Goal: Task Accomplishment & Management: Complete application form

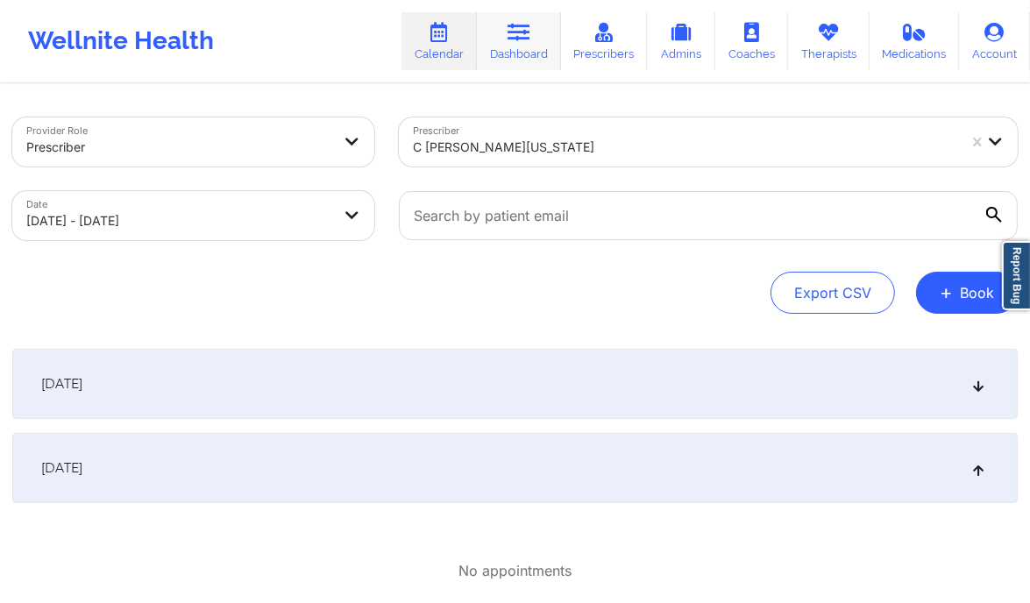
click at [534, 48] on link "Dashboard" at bounding box center [519, 41] width 84 height 58
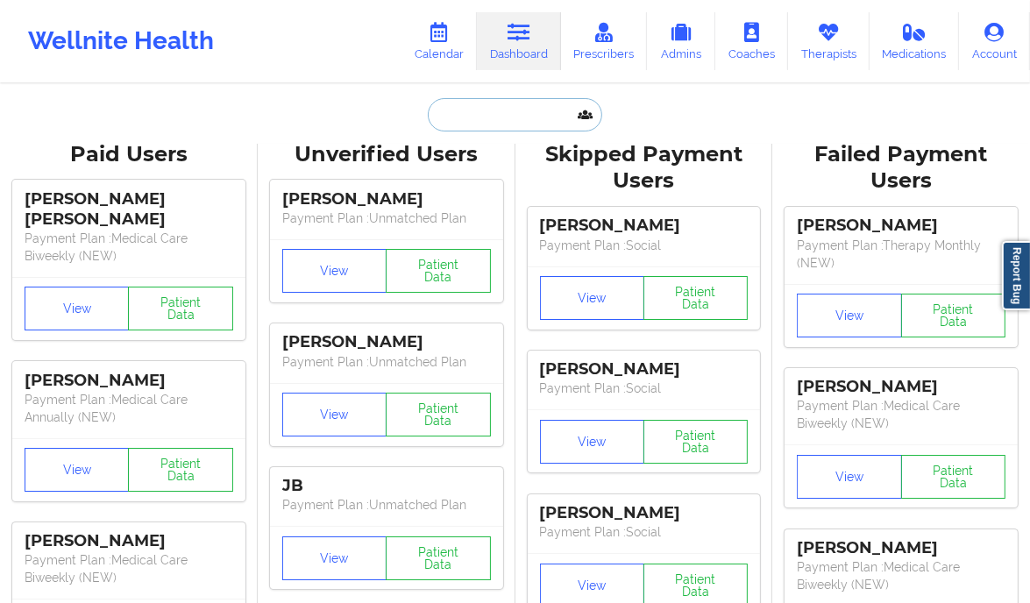
click at [469, 117] on input "text" at bounding box center [515, 114] width 174 height 33
paste input "[PERSON_NAME]"
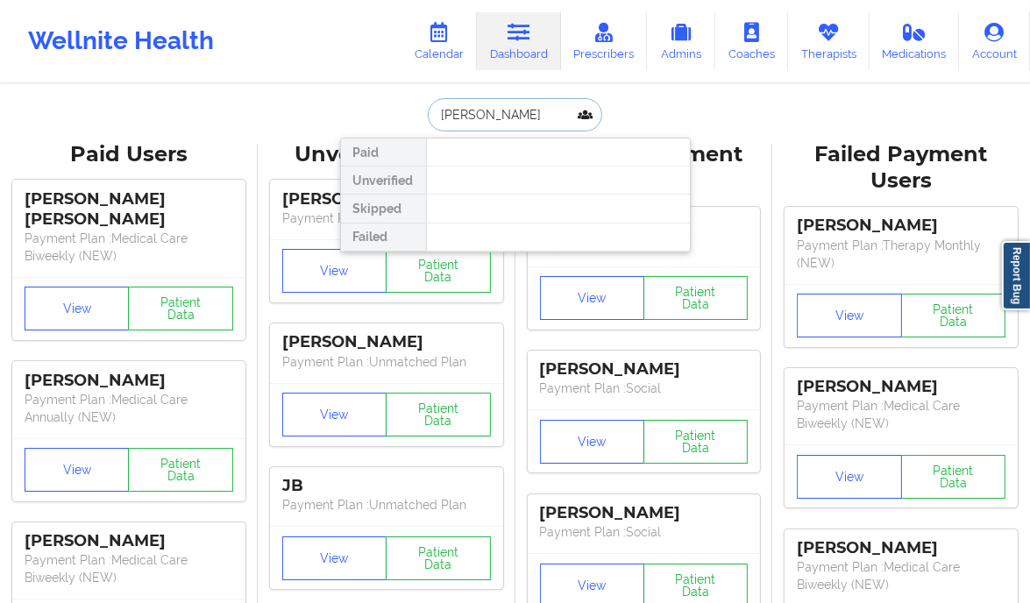
click at [478, 110] on input "[PERSON_NAME]" at bounding box center [515, 114] width 174 height 33
type input "[PERSON_NAME]"
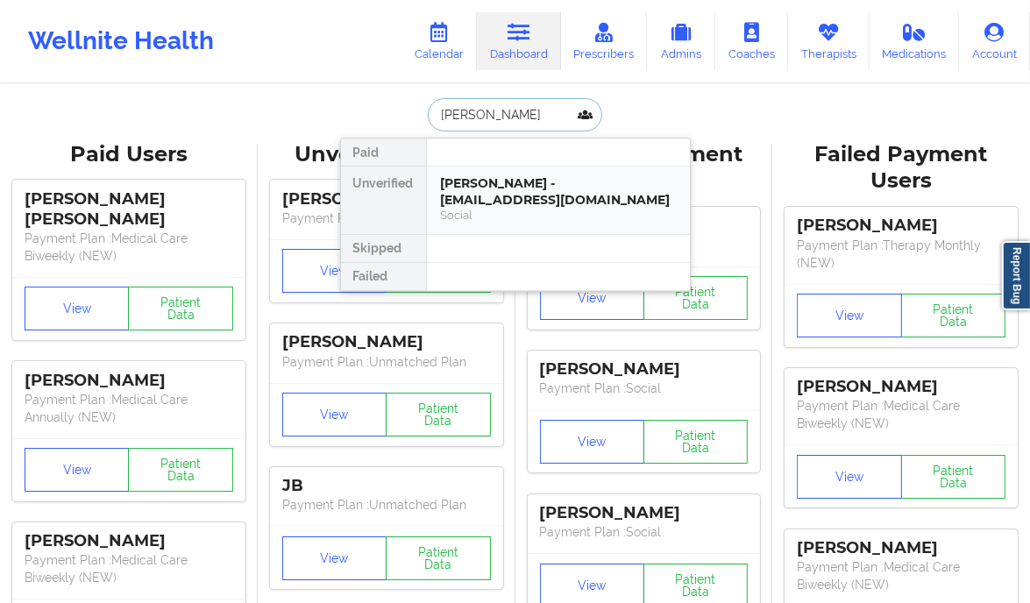
click at [631, 198] on div "[PERSON_NAME] - [EMAIL_ADDRESS][DOMAIN_NAME]" at bounding box center [558, 191] width 235 height 32
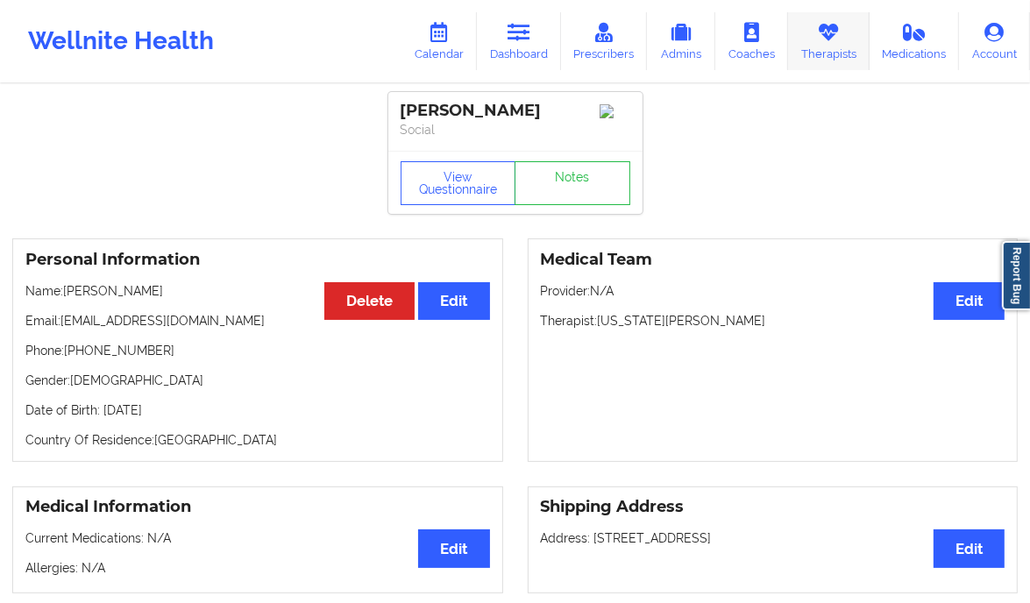
click at [830, 41] on icon at bounding box center [828, 32] width 23 height 19
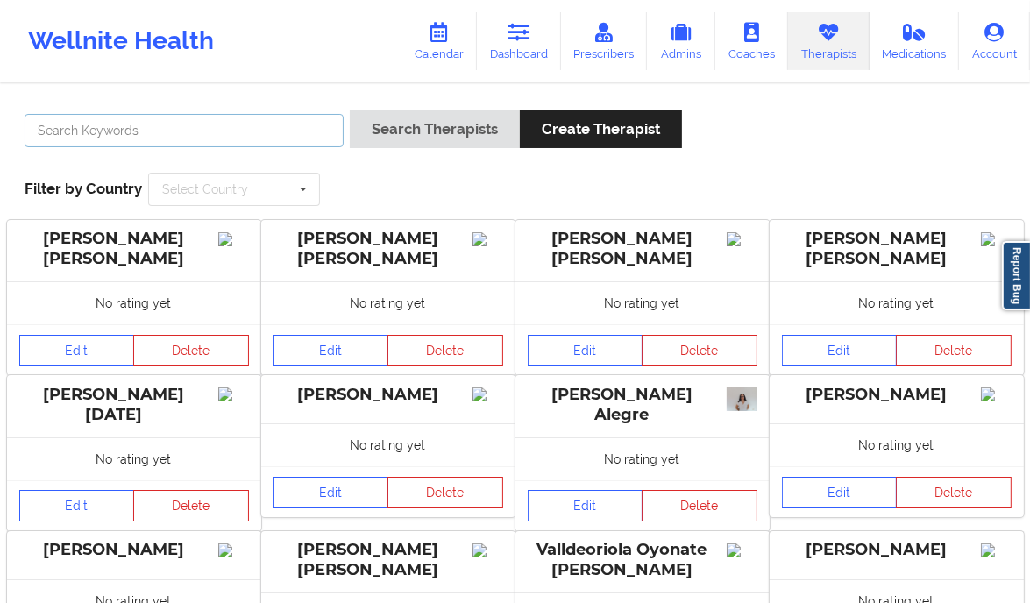
click at [230, 124] on input "text" at bounding box center [184, 130] width 319 height 33
paste input "[US_STATE][PERSON_NAME]"
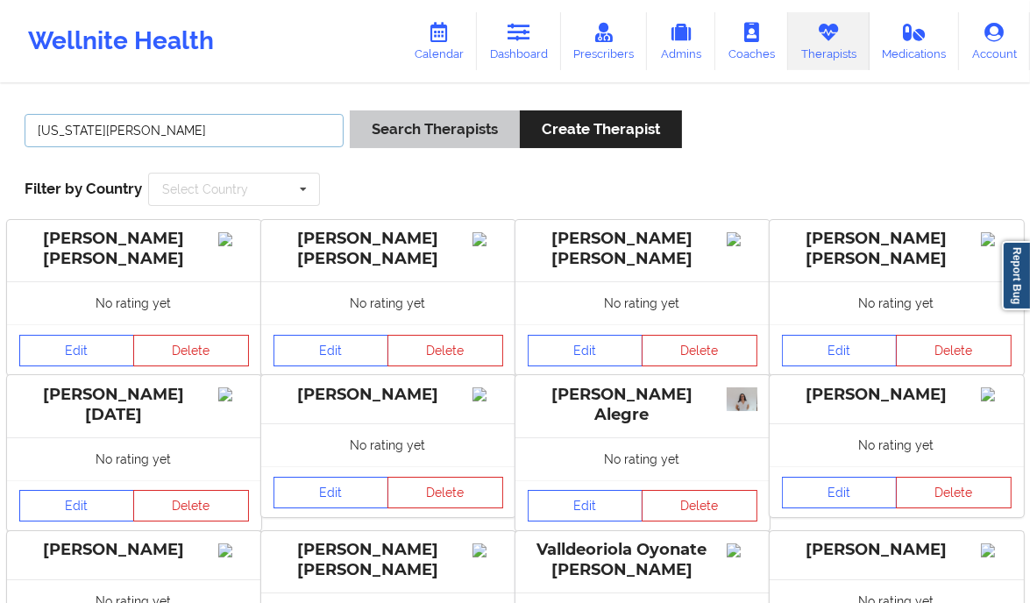
type input "[US_STATE][PERSON_NAME]"
click at [416, 138] on button "Search Therapists" at bounding box center [435, 129] width 170 height 38
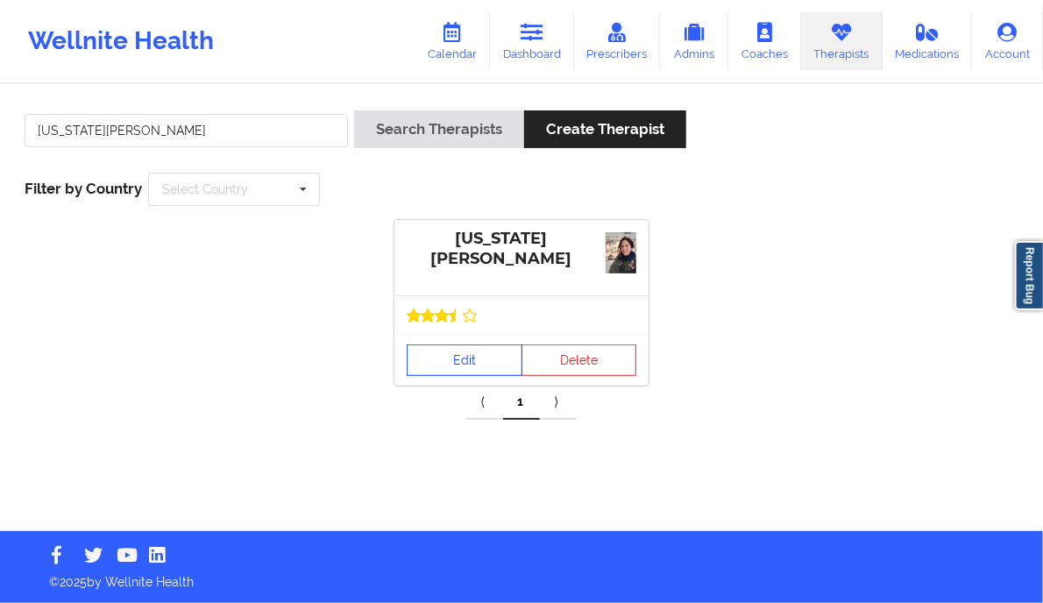
click at [470, 365] on link "Edit" at bounding box center [465, 360] width 116 height 32
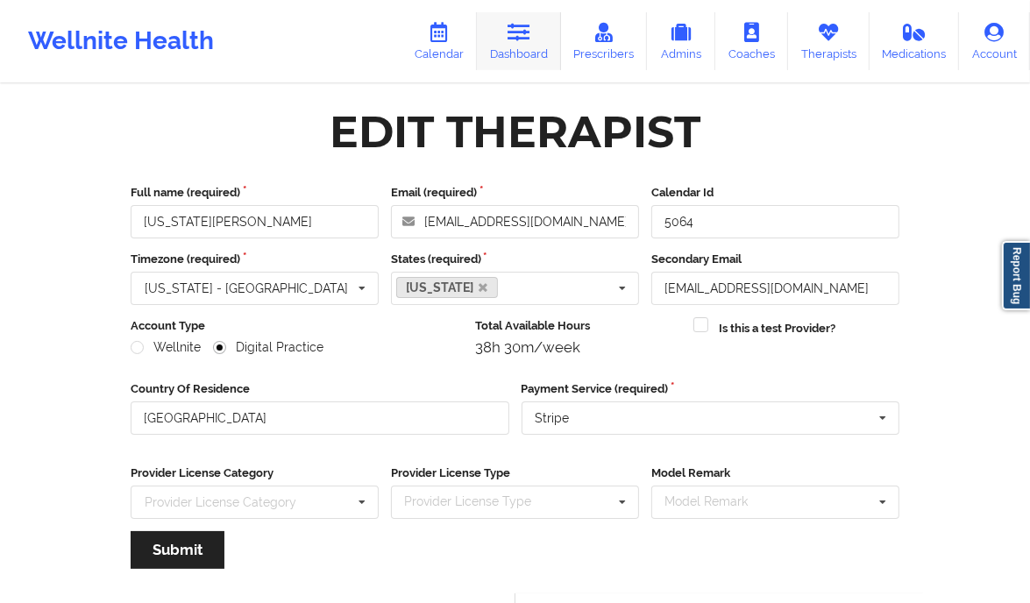
click at [513, 27] on icon at bounding box center [518, 32] width 23 height 19
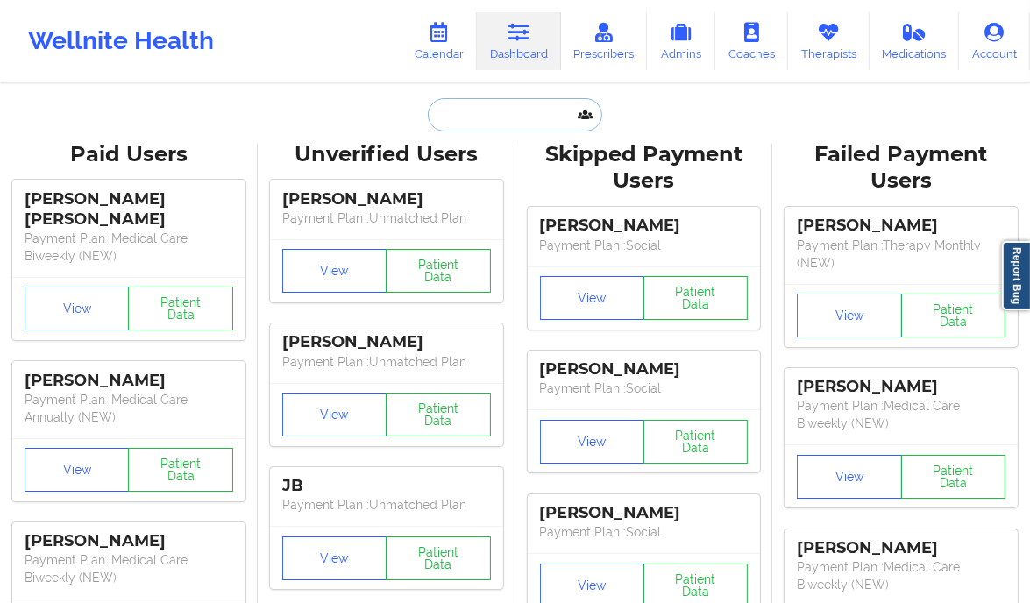
click at [463, 115] on input "text" at bounding box center [515, 114] width 174 height 33
paste input "[EMAIL_ADDRESS][DOMAIN_NAME]"
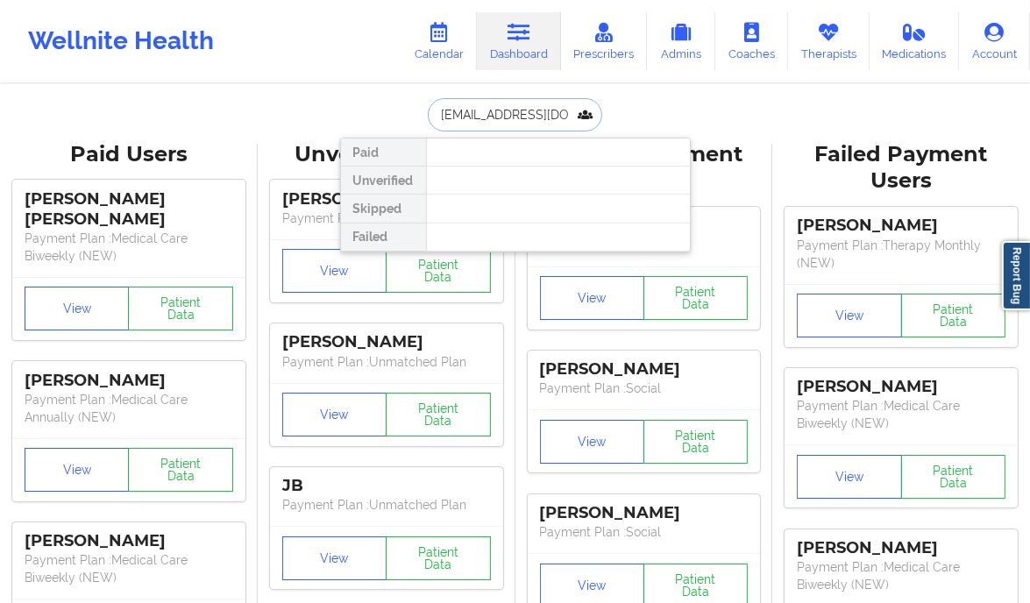
click at [514, 118] on input "[EMAIL_ADDRESS][DOMAIN_NAME]" at bounding box center [515, 114] width 174 height 33
paste input "[PERSON_NAME]"
click at [456, 126] on input "[PERSON_NAME]" at bounding box center [515, 114] width 174 height 33
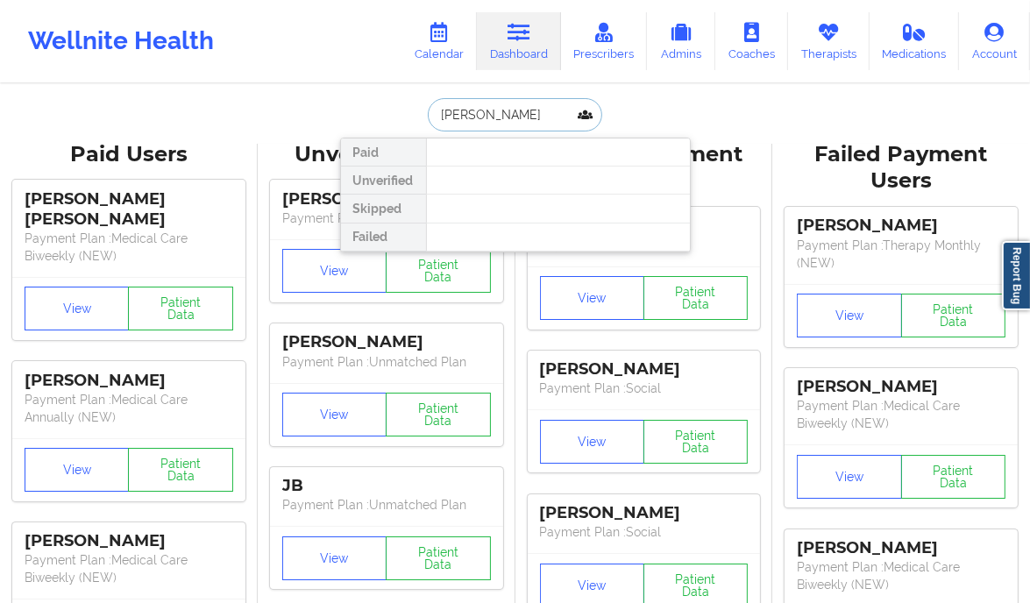
click at [456, 126] on input "[PERSON_NAME]" at bounding box center [515, 114] width 174 height 33
type input "[PERSON_NAME]"
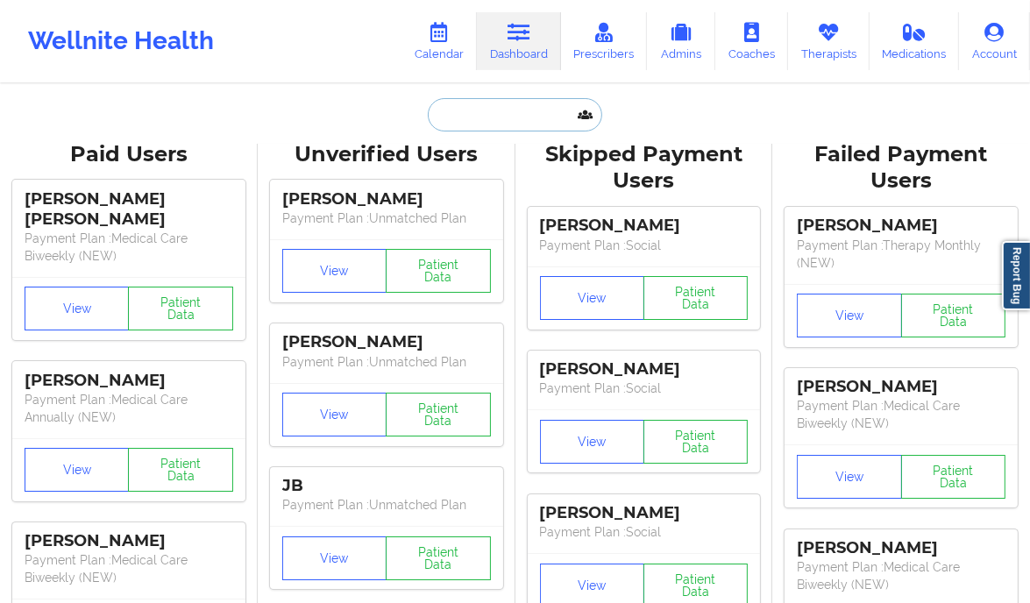
paste input "[PERSON_NAME]"
type input "[PERSON_NAME]"
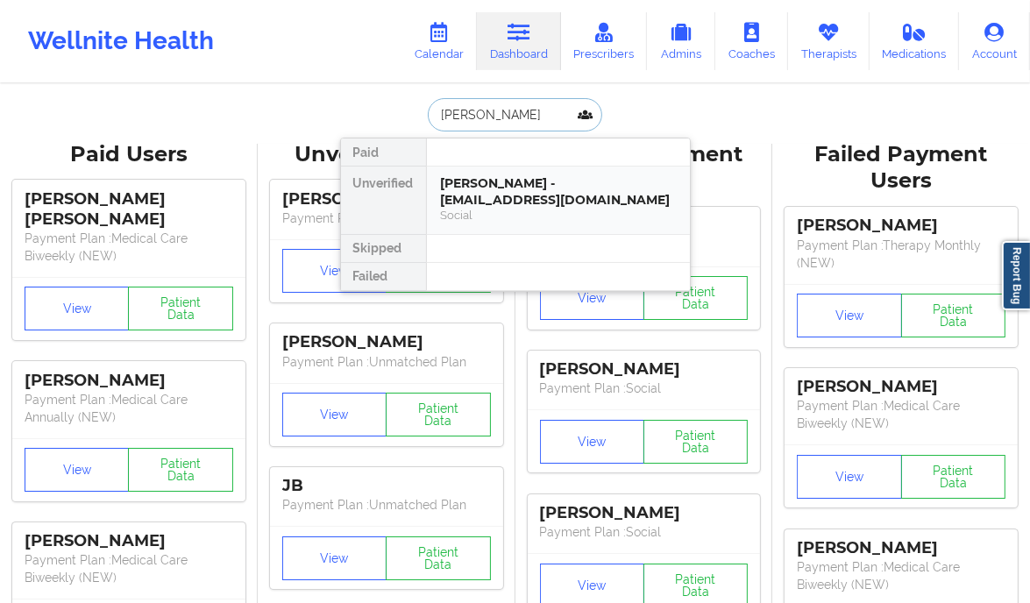
click at [551, 223] on div "[PERSON_NAME] - [EMAIL_ADDRESS][DOMAIN_NAME] Social" at bounding box center [558, 199] width 263 height 67
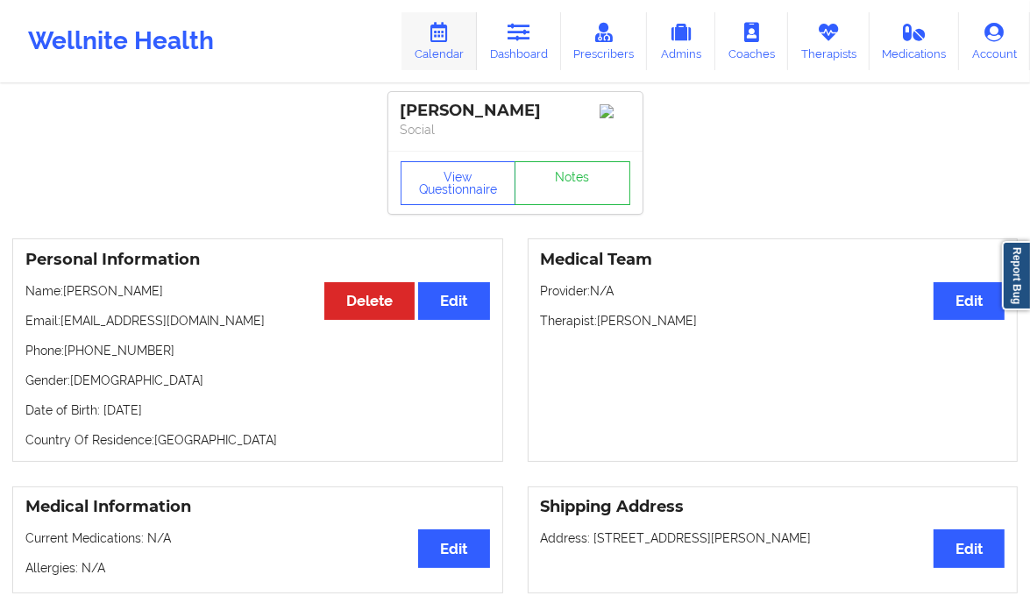
click at [456, 46] on link "Calendar" at bounding box center [438, 41] width 75 height 58
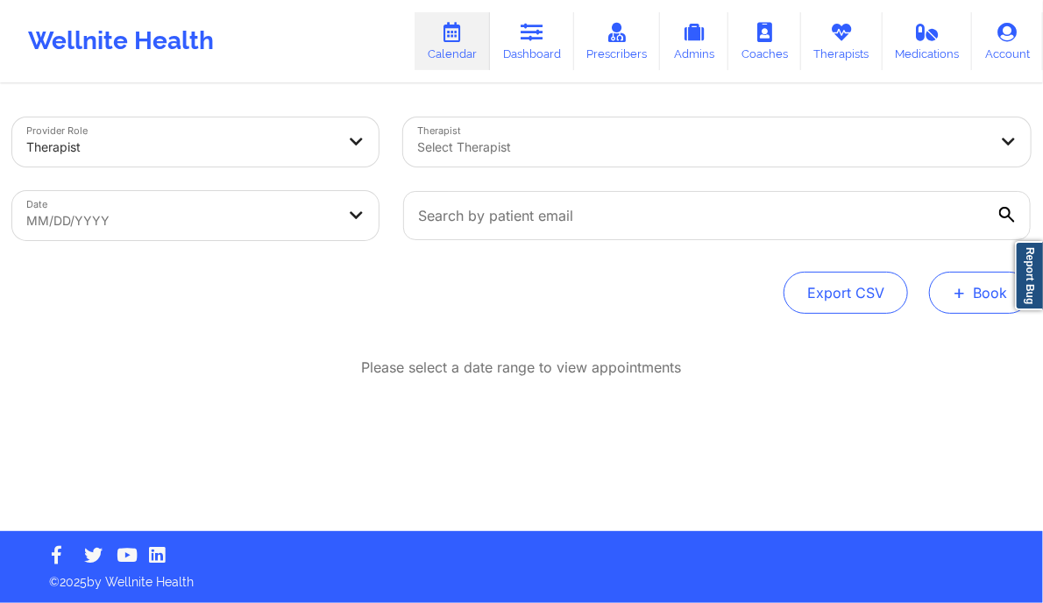
click at [962, 290] on span "+" at bounding box center [959, 292] width 13 height 10
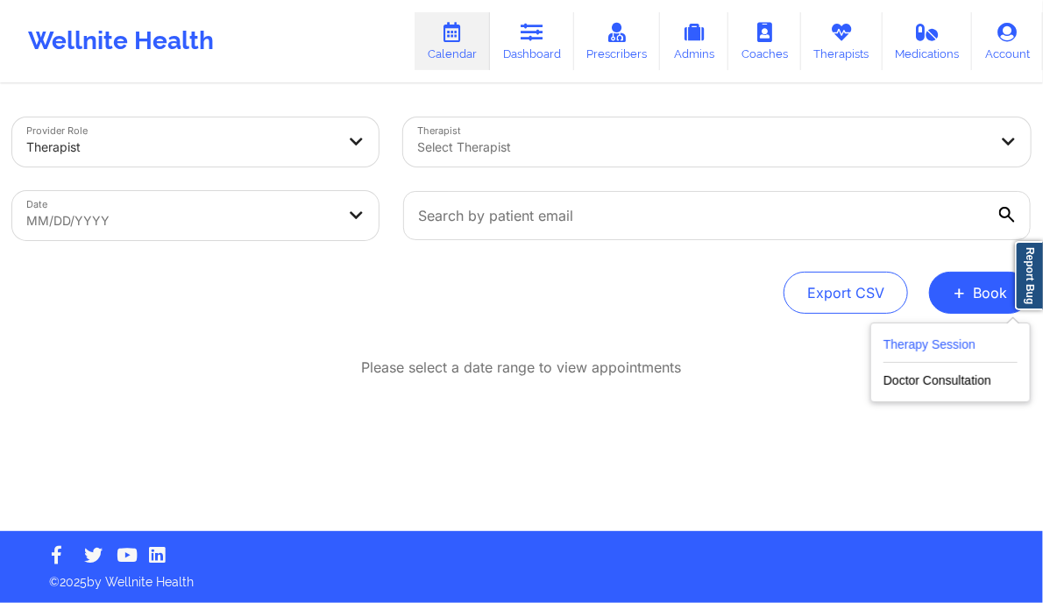
click at [946, 338] on button "Therapy Session" at bounding box center [950, 348] width 134 height 29
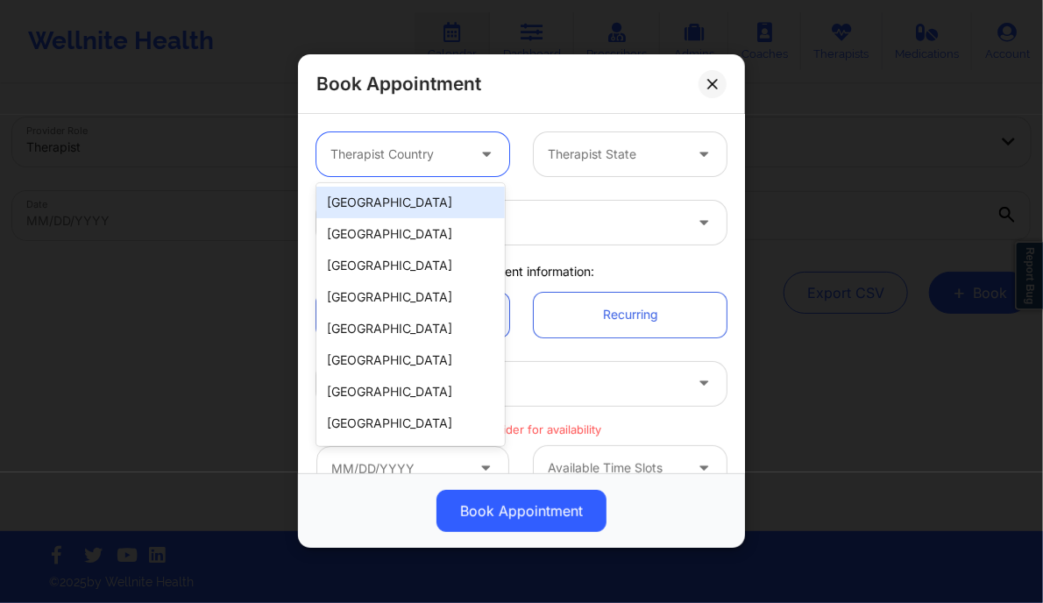
click at [453, 156] on div at bounding box center [397, 155] width 135 height 21
click at [424, 204] on div "[GEOGRAPHIC_DATA]" at bounding box center [410, 203] width 188 height 32
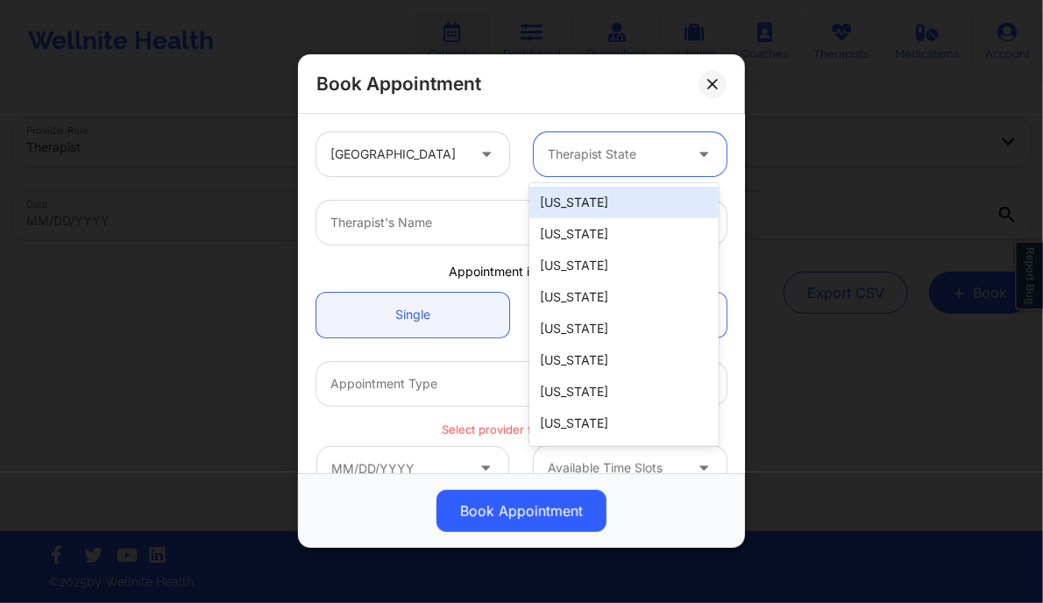
click at [603, 145] on div at bounding box center [615, 155] width 135 height 21
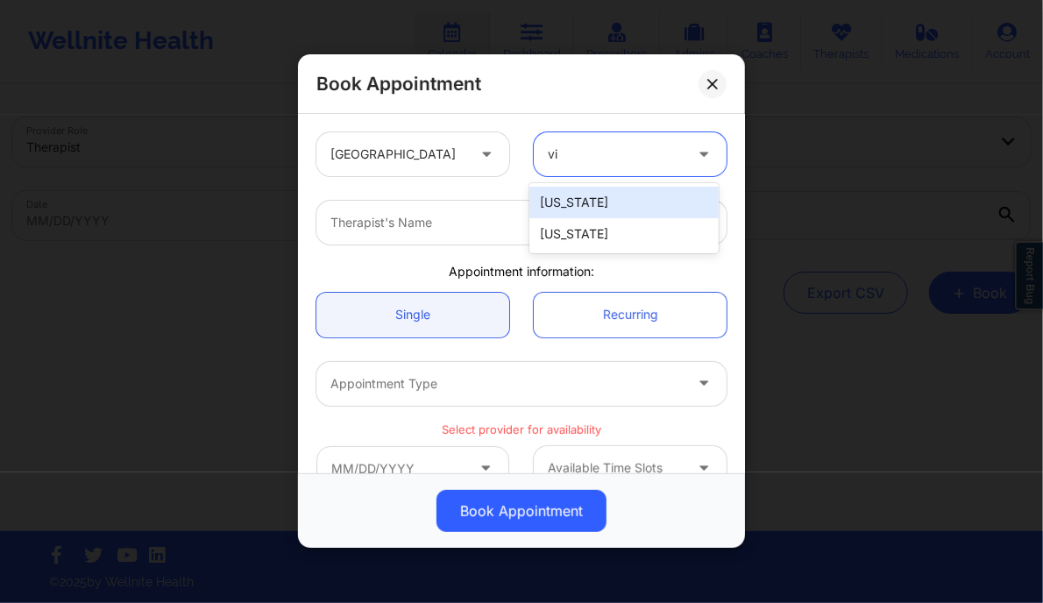
type input "vir"
click at [597, 199] on div "[US_STATE]" at bounding box center [623, 203] width 188 height 32
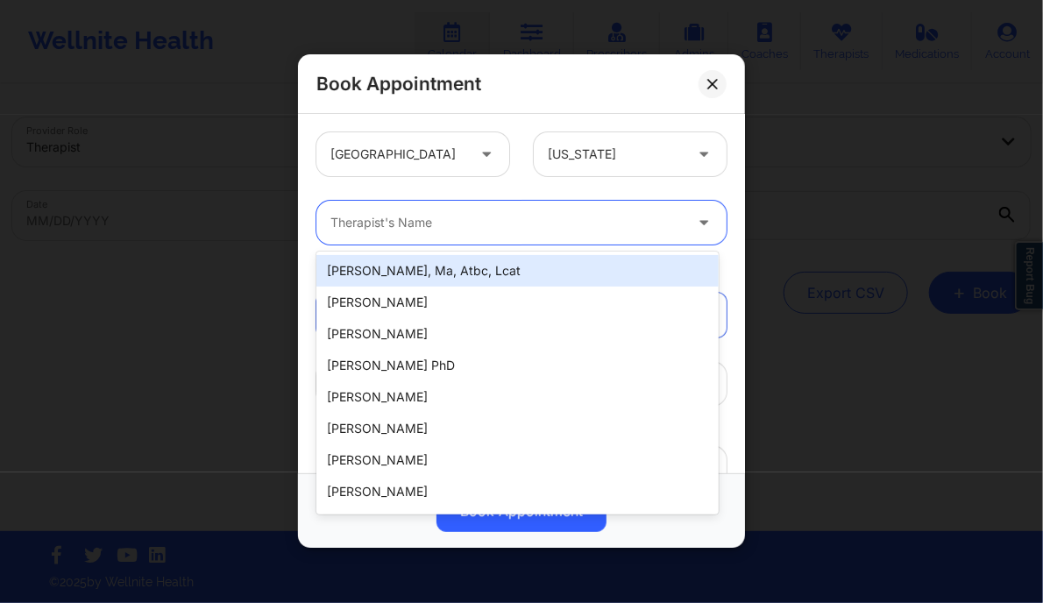
click at [521, 223] on div at bounding box center [506, 223] width 352 height 21
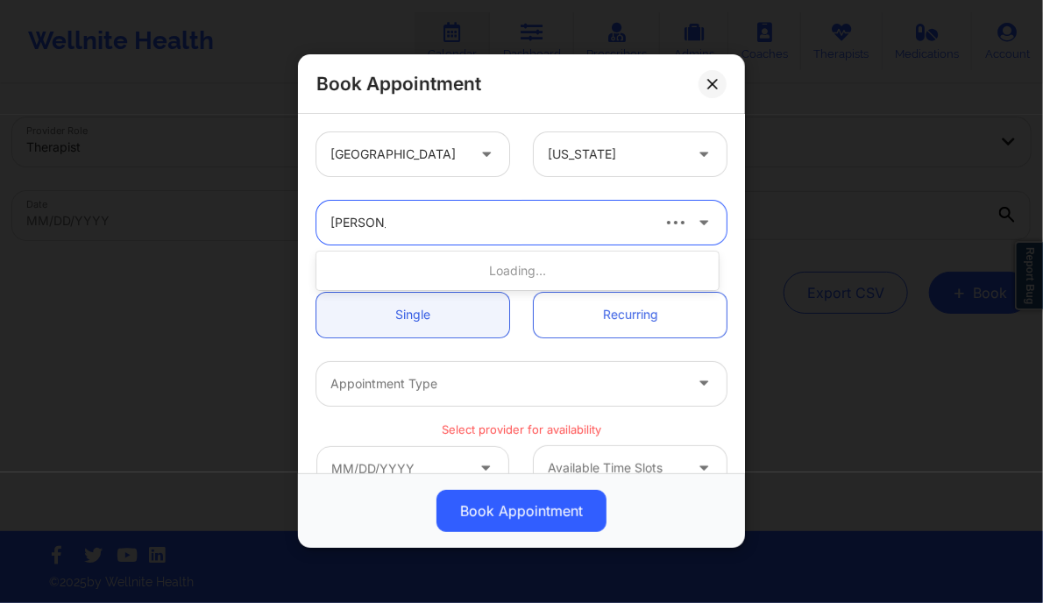
type input "[PERSON_NAME]"
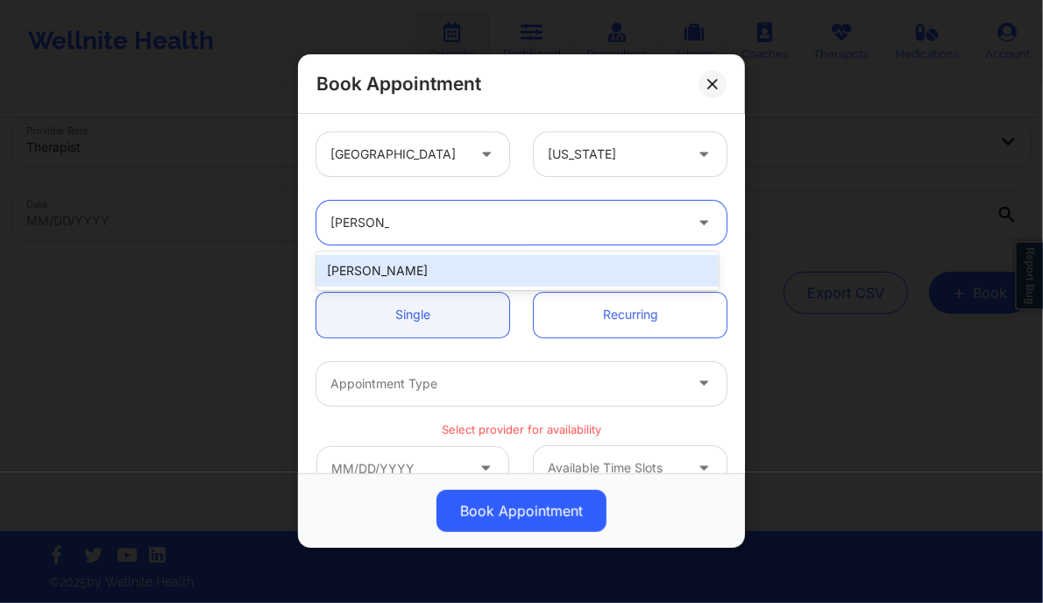
click at [438, 266] on div "[PERSON_NAME]" at bounding box center [516, 271] width 401 height 32
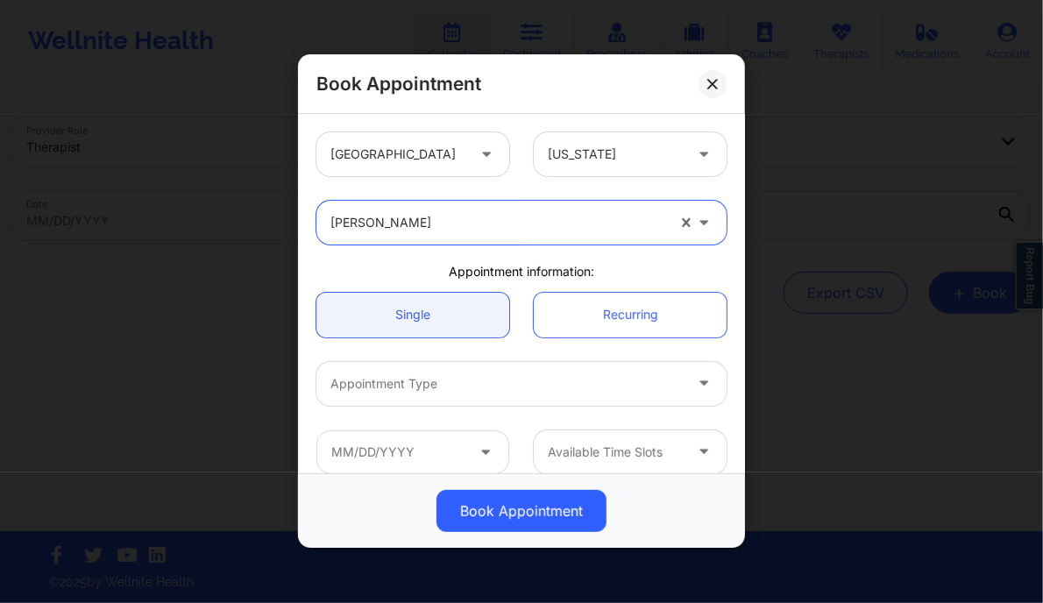
click at [401, 219] on div at bounding box center [497, 223] width 335 height 21
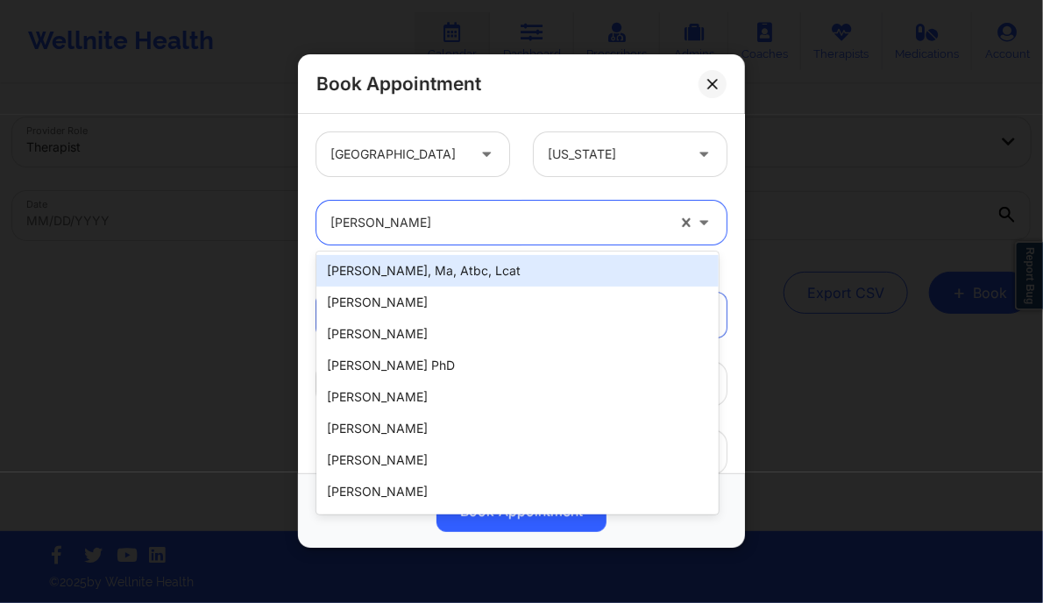
click at [401, 219] on div at bounding box center [497, 223] width 335 height 21
type input "s"
type input "S"
click at [357, 237] on div "[PERSON_NAME]" at bounding box center [497, 223] width 335 height 44
paste input "[PERSON_NAME]"
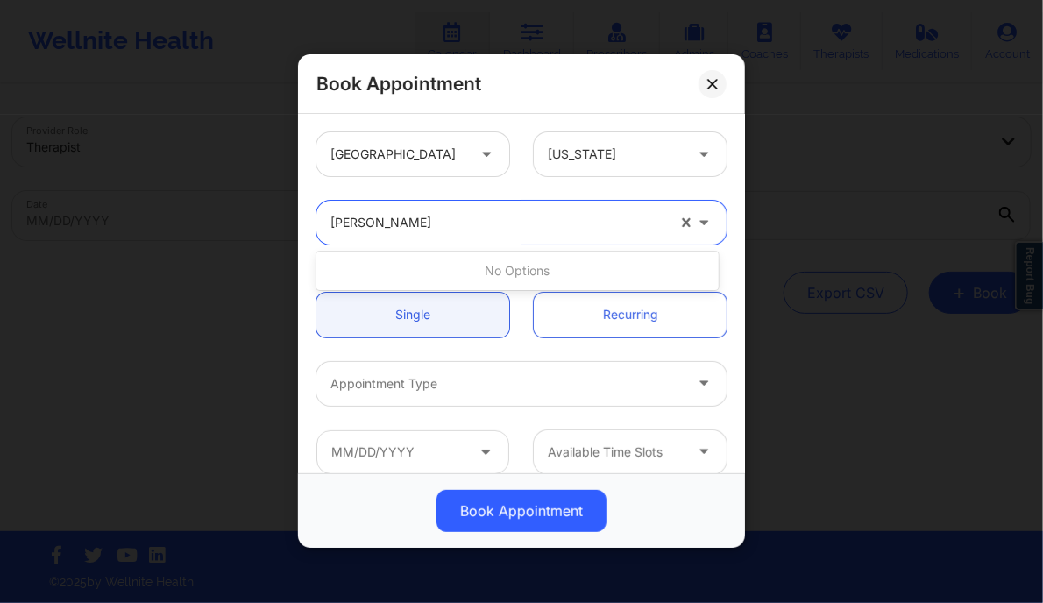
click at [385, 225] on input "[PERSON_NAME]" at bounding box center [384, 224] width 109 height 18
type input "[PERSON_NAME]"
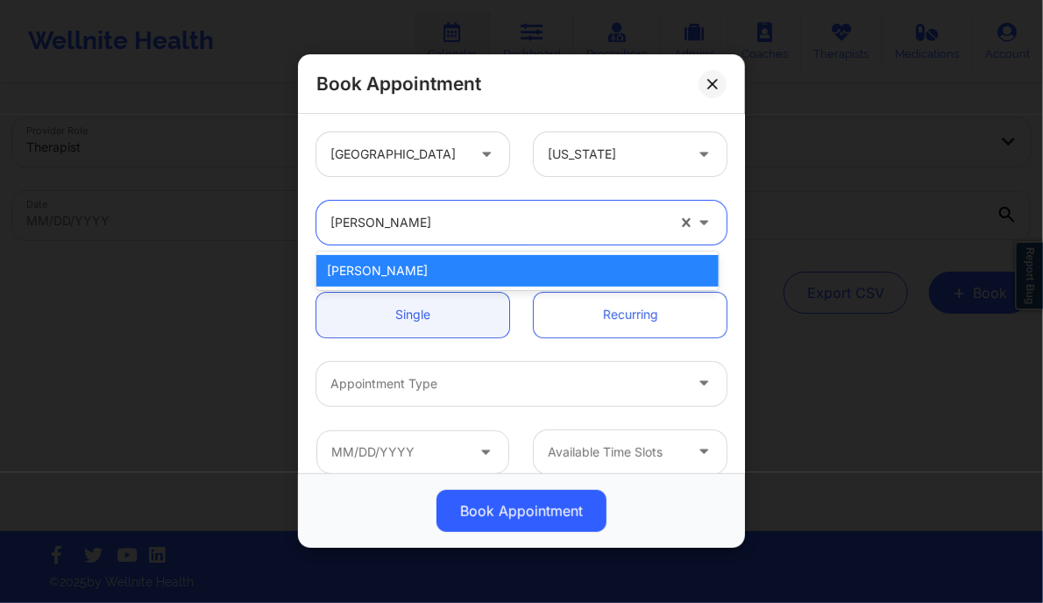
click at [428, 262] on div "[PERSON_NAME]" at bounding box center [516, 271] width 401 height 32
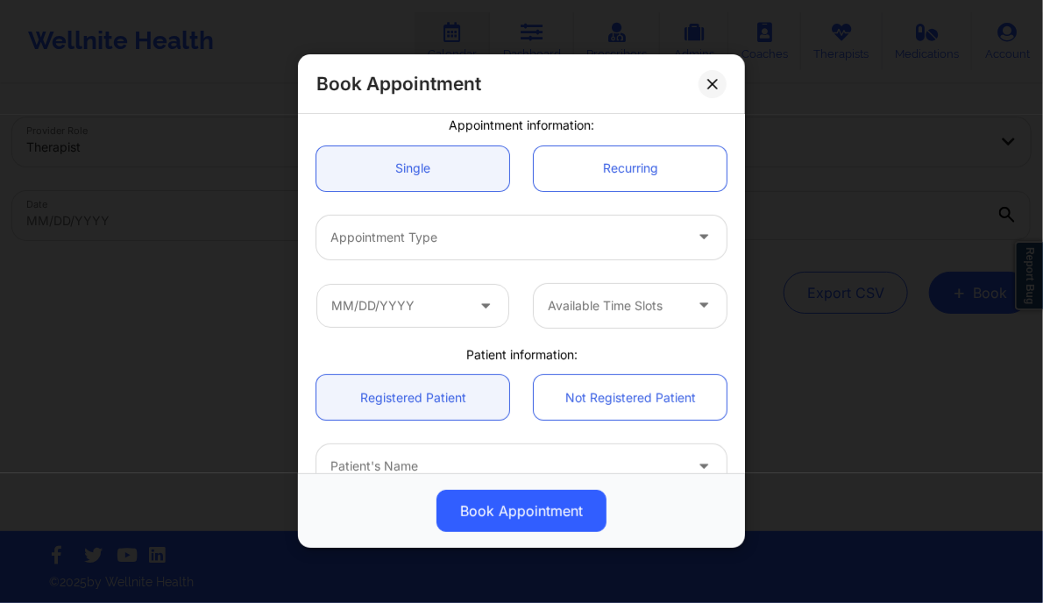
scroll to position [147, 0]
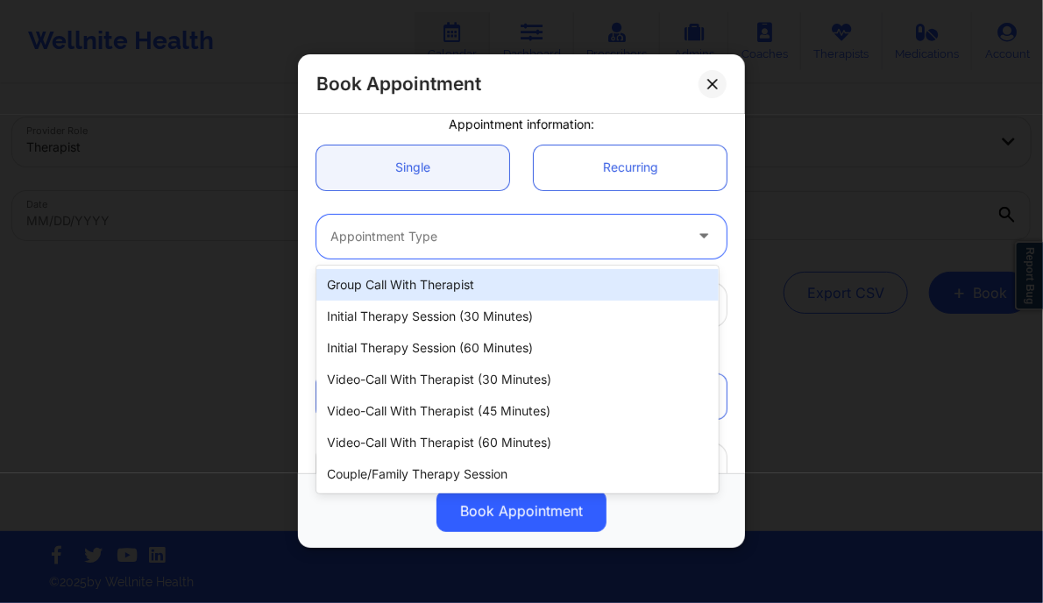
click at [458, 251] on div "Appointment Type" at bounding box center [500, 237] width 368 height 44
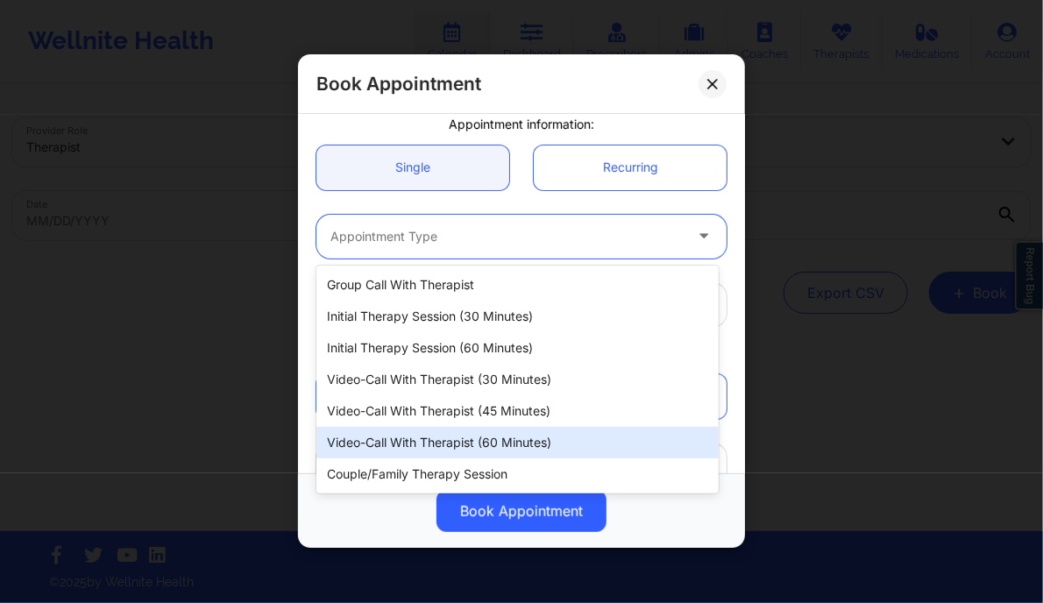
click at [457, 444] on div "Video-Call with Therapist (60 minutes)" at bounding box center [516, 443] width 401 height 32
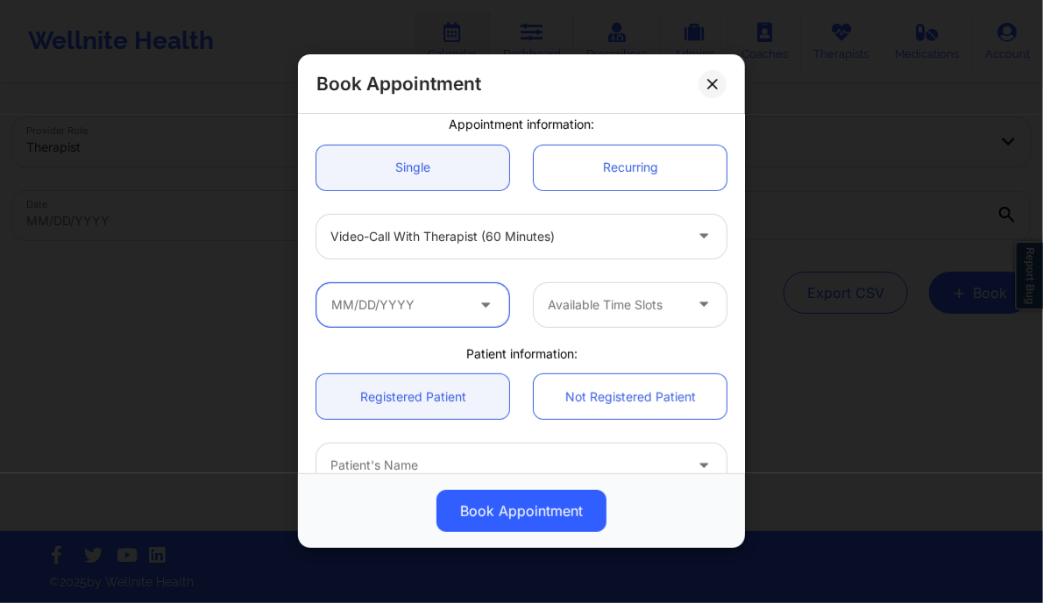
click at [452, 322] on input "text" at bounding box center [412, 305] width 193 height 44
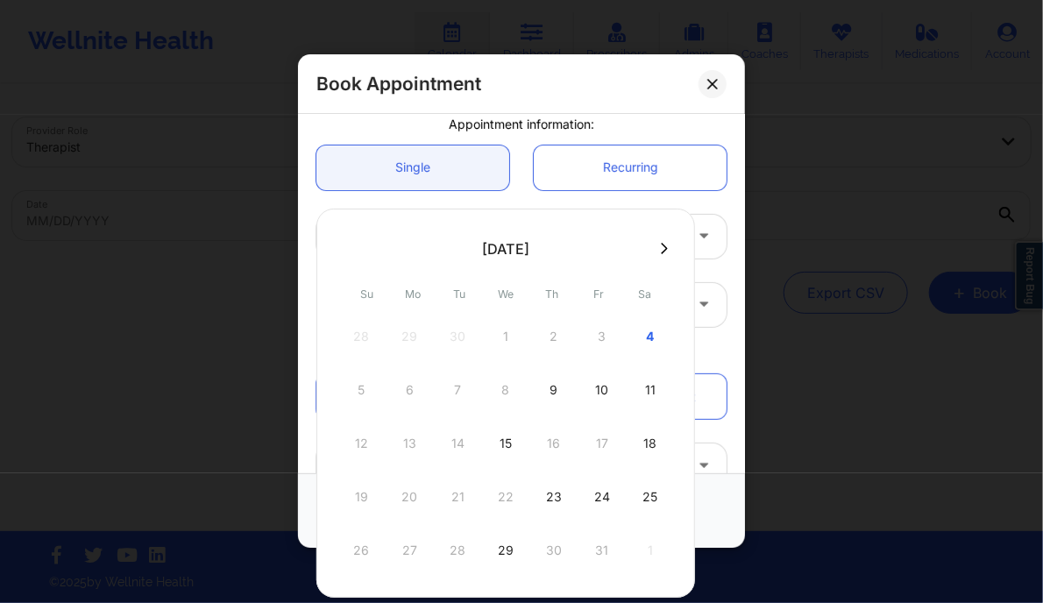
click at [661, 247] on icon at bounding box center [664, 248] width 7 height 13
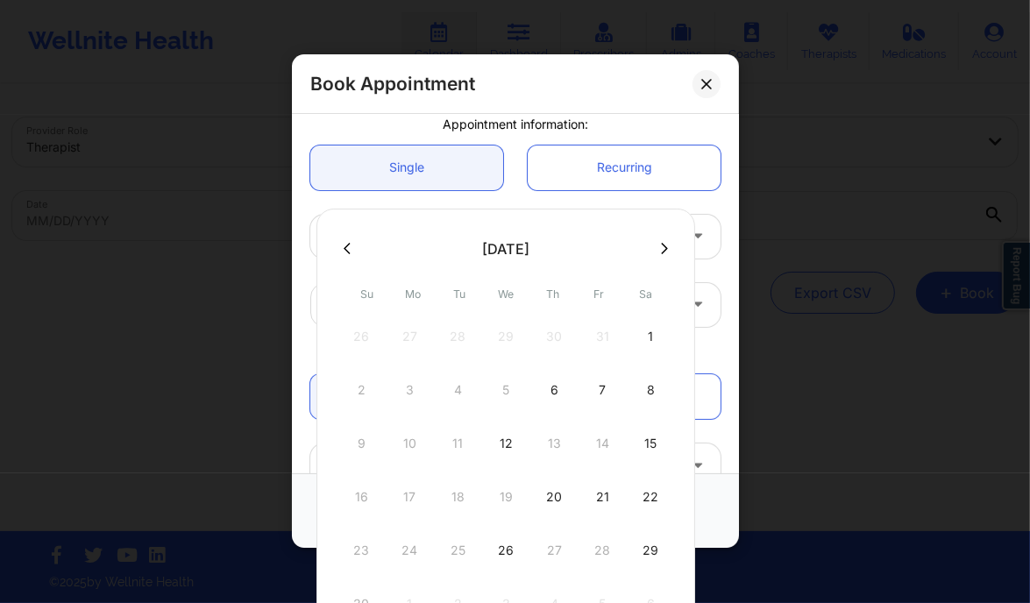
click at [655, 241] on button at bounding box center [664, 248] width 18 height 15
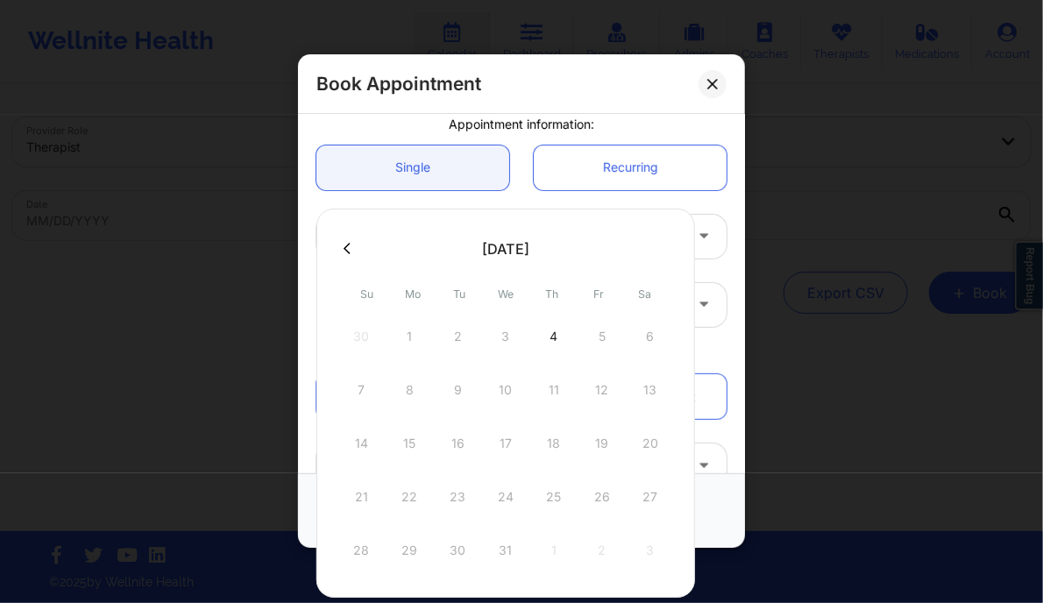
click at [591, 382] on div "7 8 9 10 11 12 13" at bounding box center [505, 389] width 333 height 49
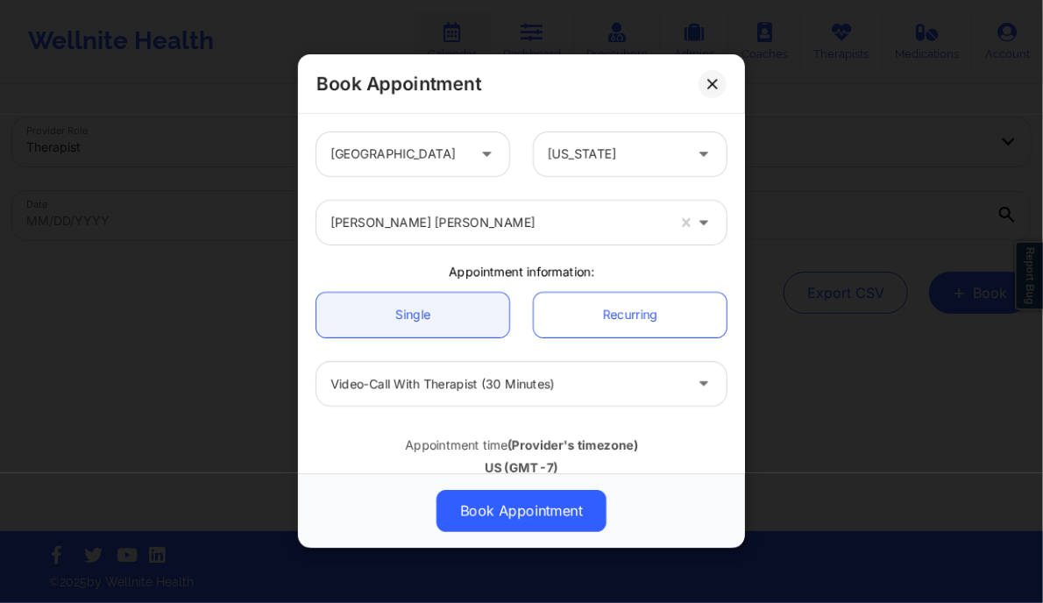
click at [582, 158] on div at bounding box center [615, 155] width 135 height 21
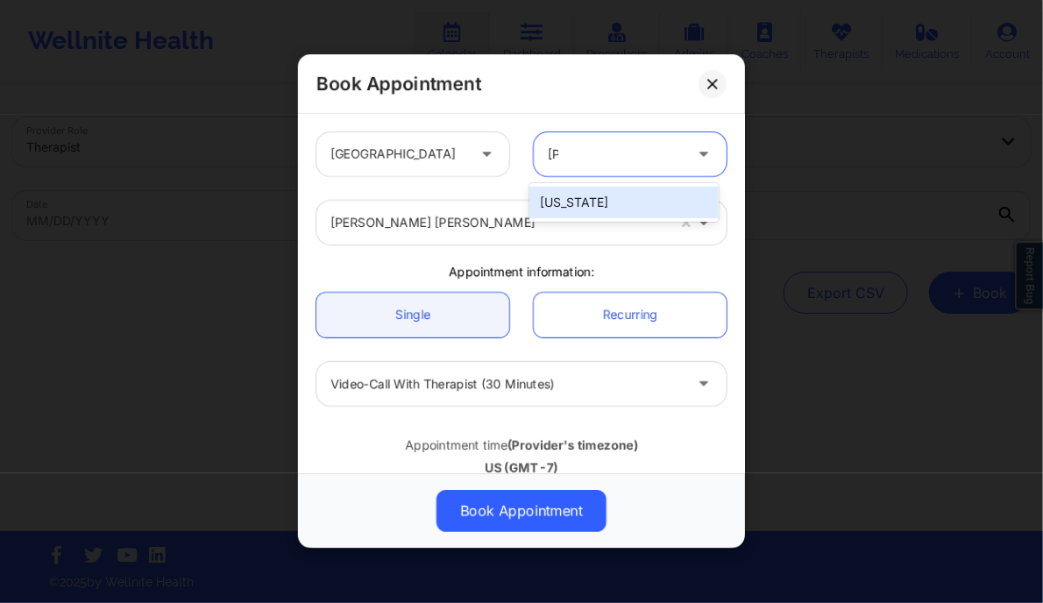
type input "flori"
click at [583, 198] on div "[US_STATE]" at bounding box center [623, 203] width 188 height 32
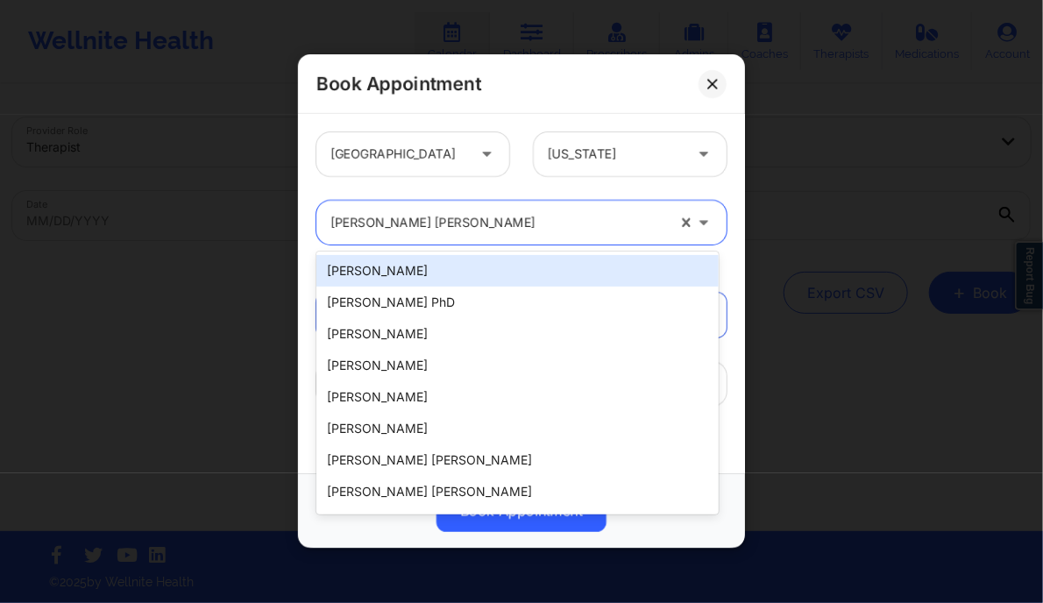
click at [540, 215] on div at bounding box center [497, 223] width 335 height 21
paste input "[US_STATE][PERSON_NAME]"
type input "[US_STATE][PERSON_NAME]"
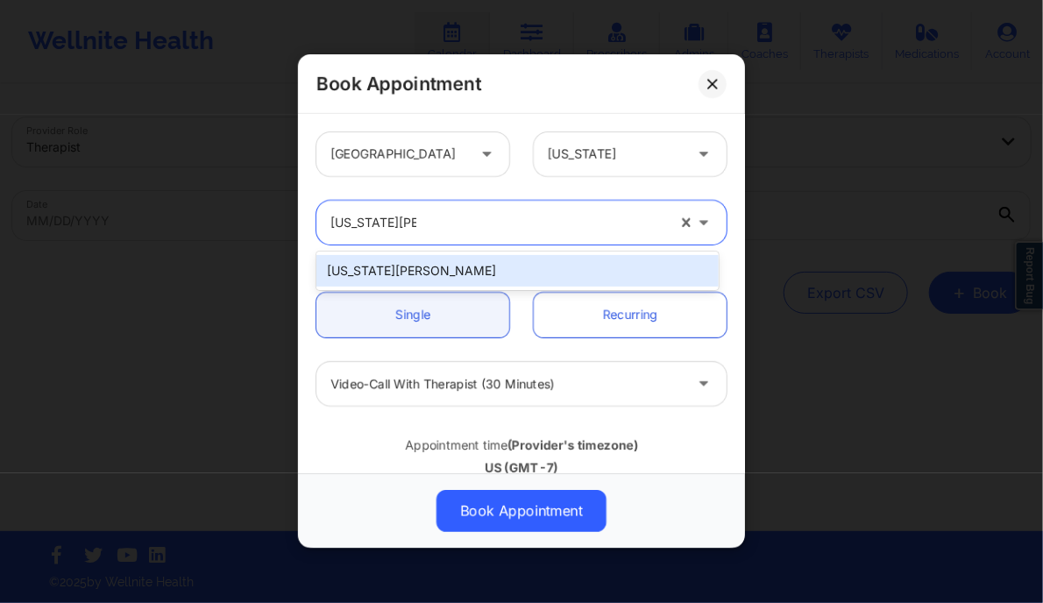
click at [474, 269] on div "[US_STATE][PERSON_NAME]" at bounding box center [516, 271] width 401 height 32
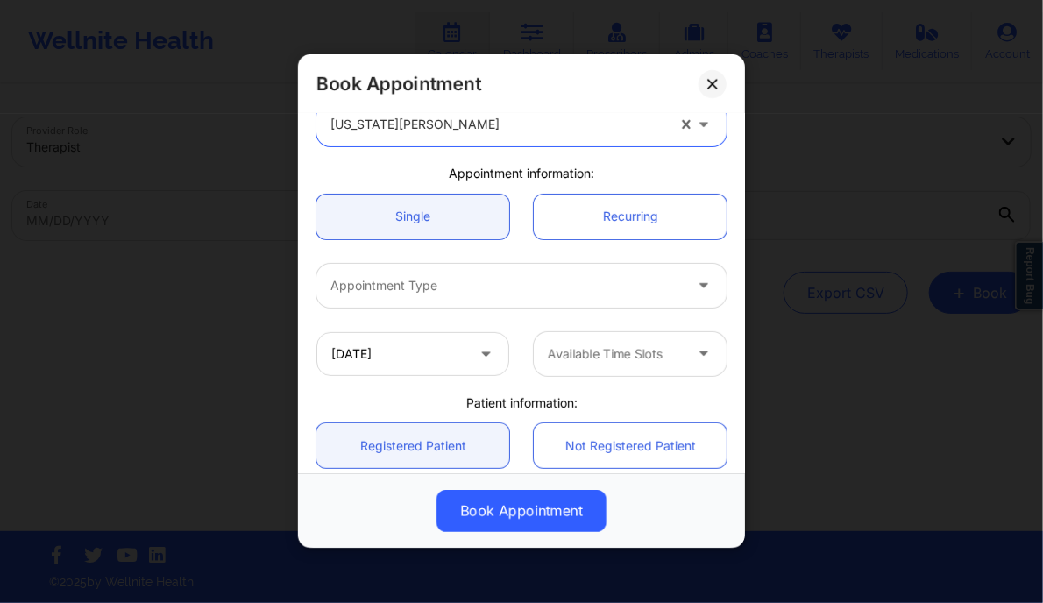
scroll to position [107, 0]
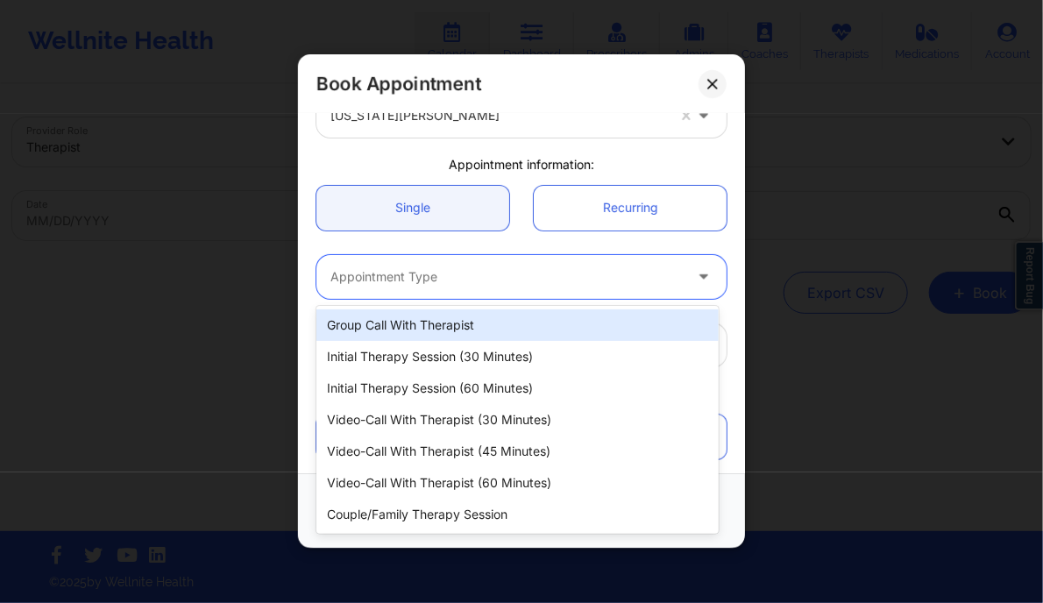
click at [438, 268] on div at bounding box center [506, 276] width 352 height 21
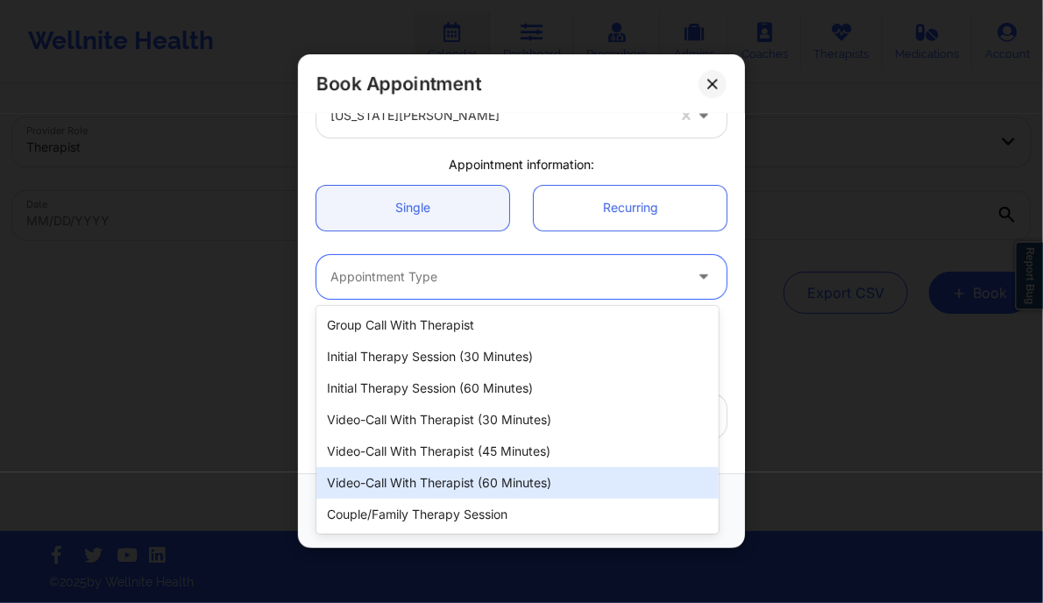
click at [500, 478] on div "Video-Call with Therapist (60 minutes)" at bounding box center [516, 483] width 401 height 32
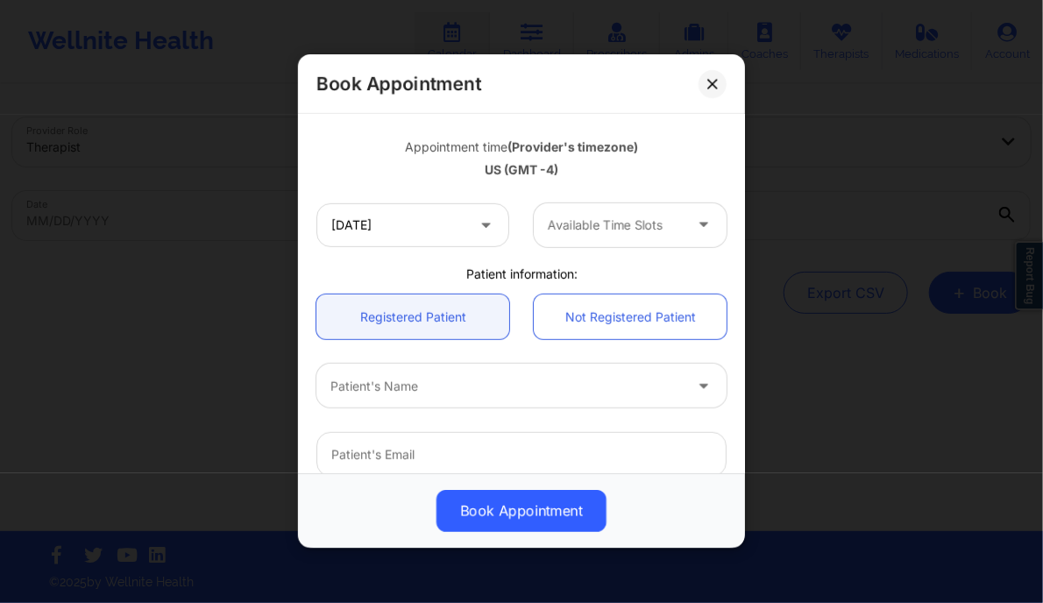
scroll to position [298, 0]
click at [451, 223] on input "10/10/2025" at bounding box center [412, 225] width 193 height 44
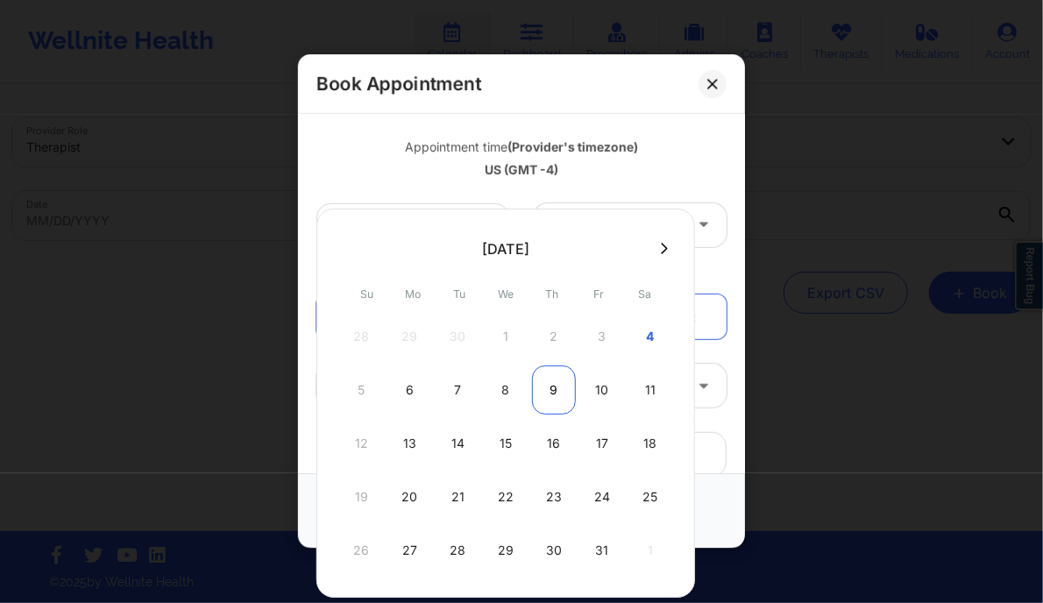
click at [546, 375] on div "9" at bounding box center [554, 389] width 44 height 49
type input "10/09/2025"
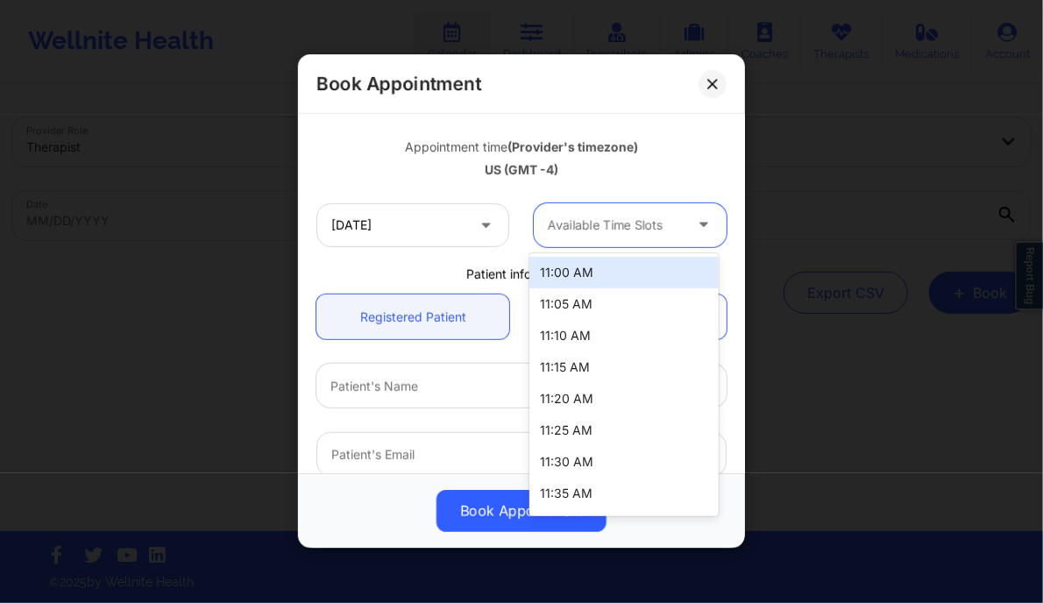
click at [608, 216] on div at bounding box center [615, 225] width 135 height 21
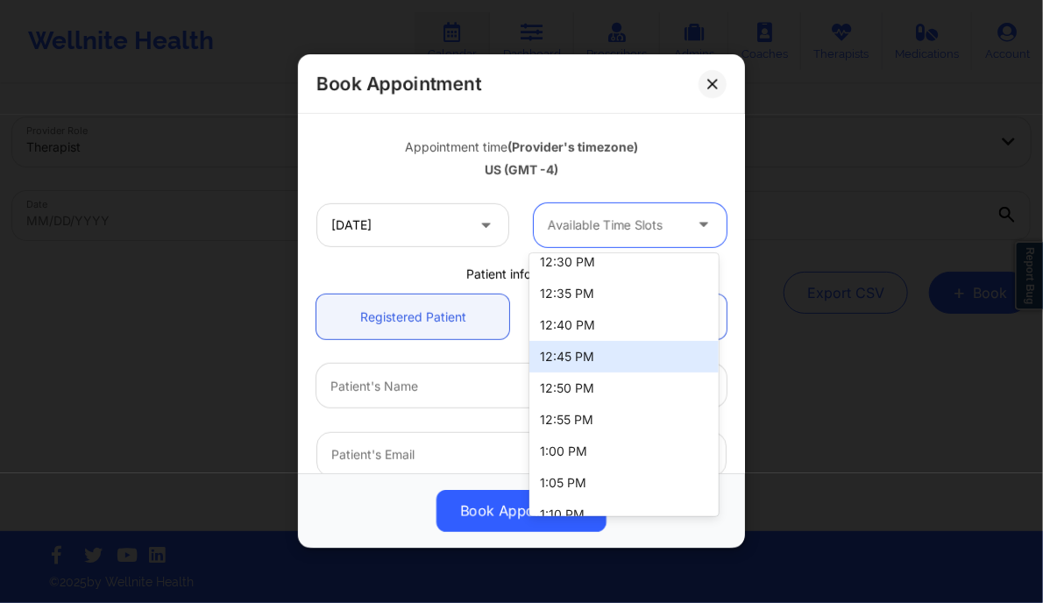
scroll to position [631, 0]
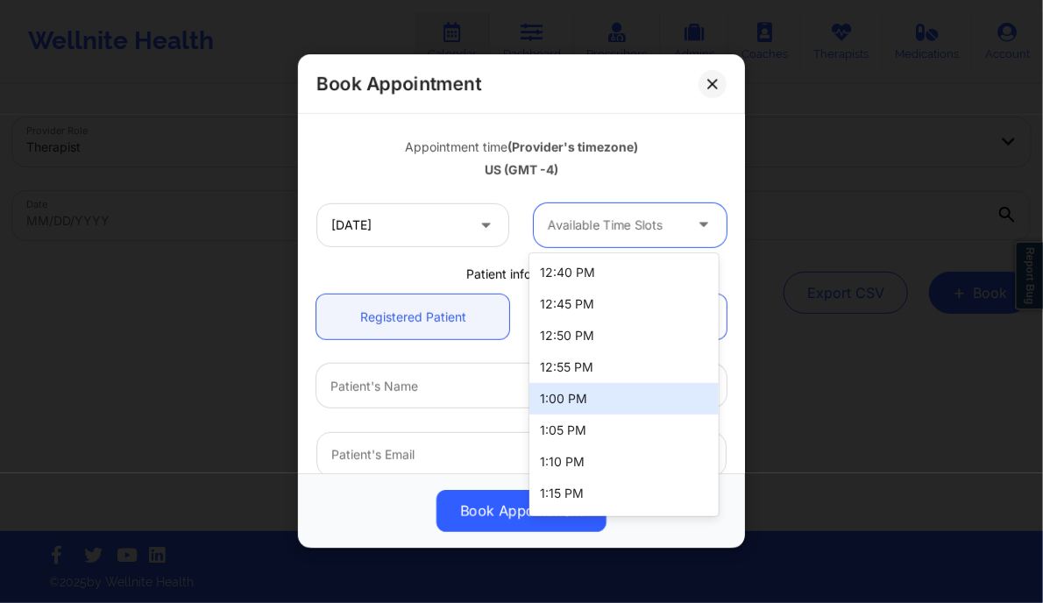
click at [575, 399] on div "1:00 PM" at bounding box center [623, 399] width 188 height 32
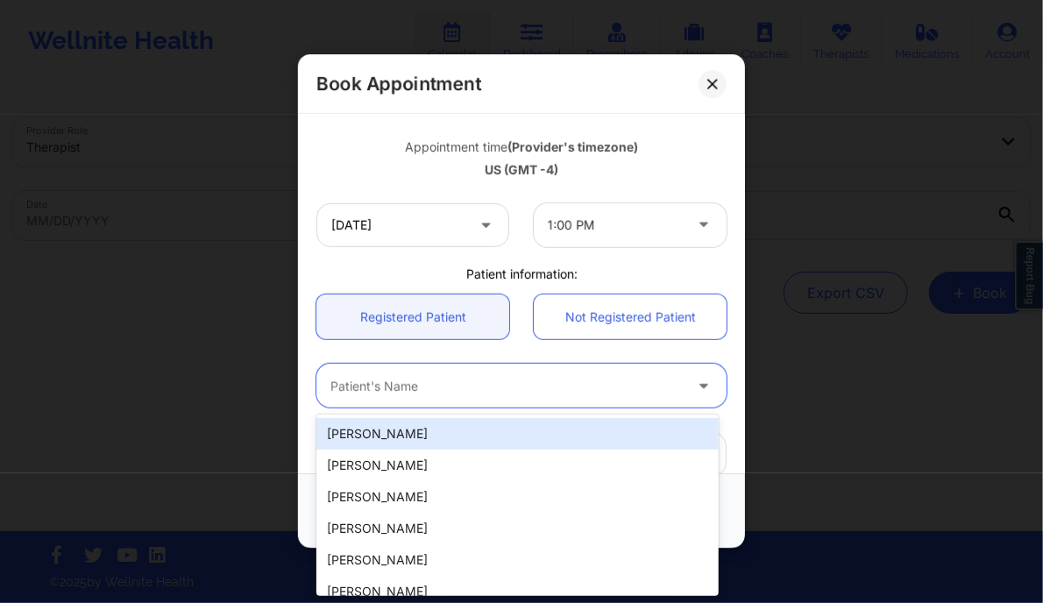
click at [398, 388] on div at bounding box center [506, 386] width 352 height 21
paste input "[PERSON_NAME]"
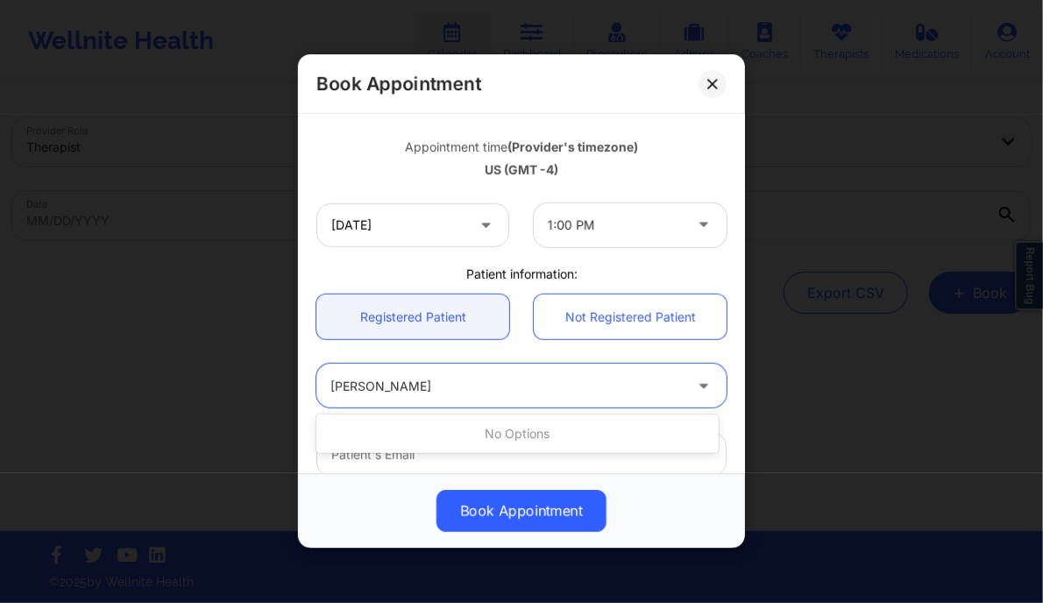
click at [386, 385] on input "[PERSON_NAME]" at bounding box center [389, 387] width 118 height 18
type input "[PERSON_NAME]"
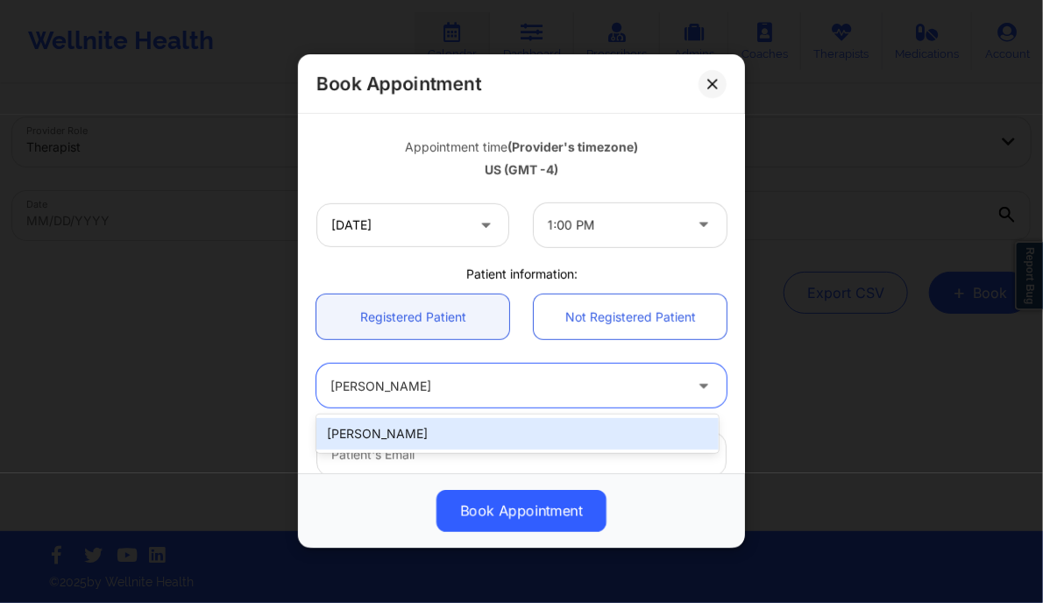
click at [421, 426] on div "[PERSON_NAME]" at bounding box center [516, 434] width 401 height 32
type input "[EMAIL_ADDRESS][DOMAIN_NAME]"
type input "[PHONE_NUMBER]"
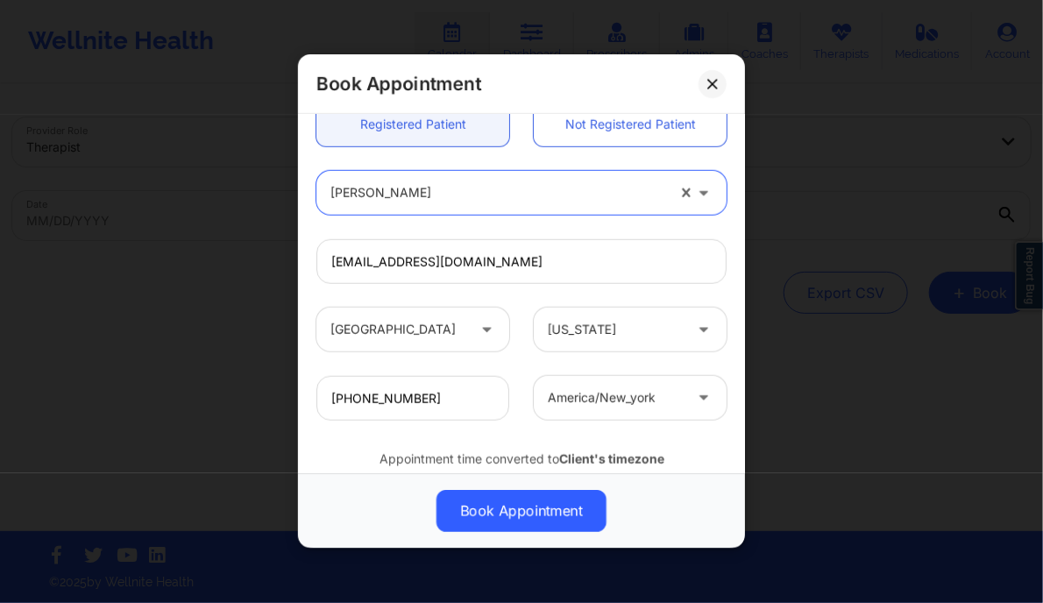
scroll to position [550, 0]
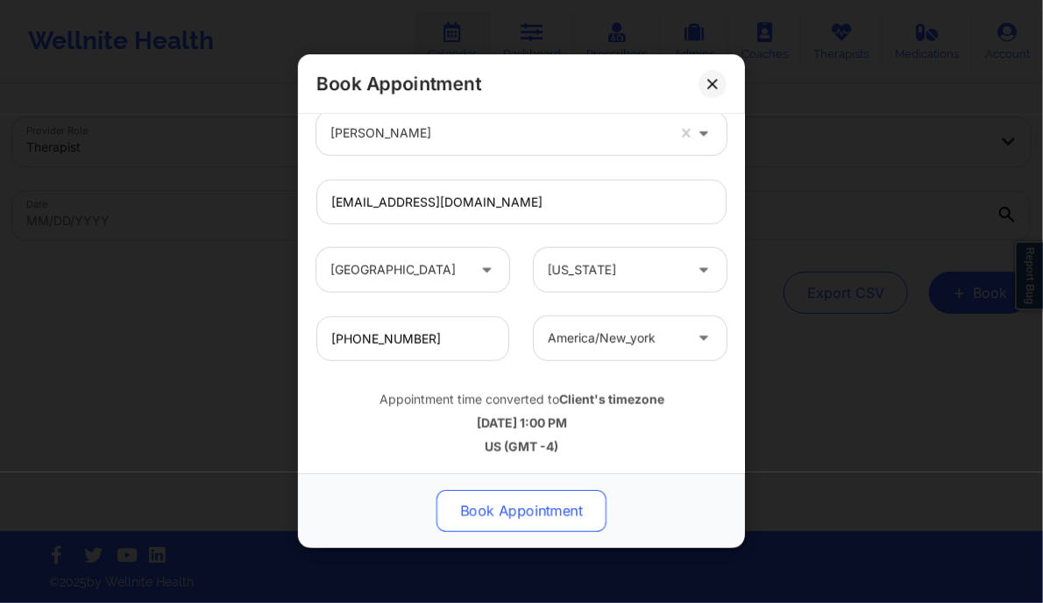
click at [502, 504] on button "Book Appointment" at bounding box center [521, 512] width 170 height 42
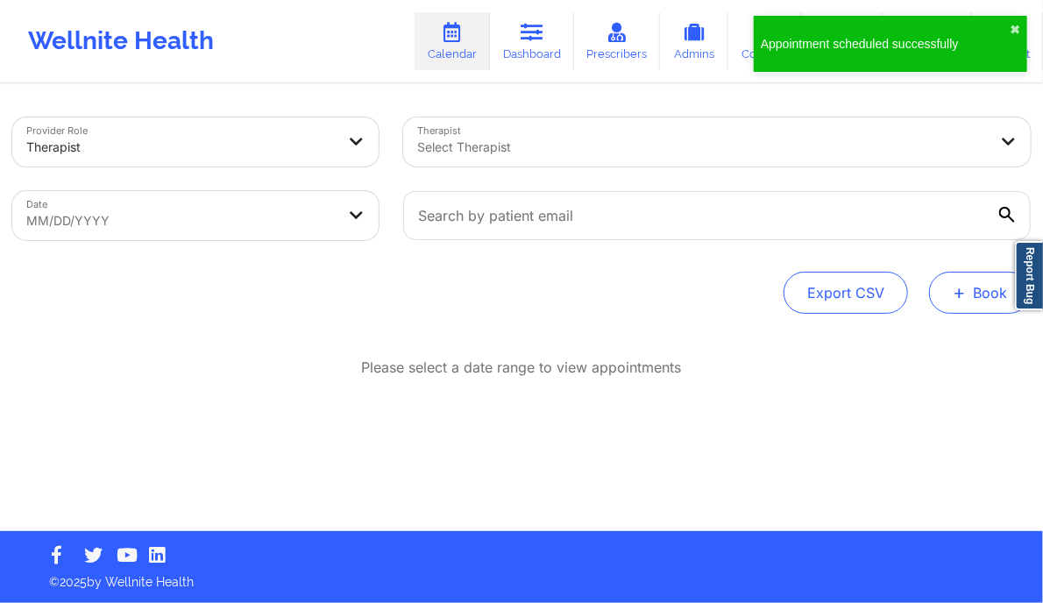
click at [973, 287] on button "+ Book" at bounding box center [980, 293] width 102 height 42
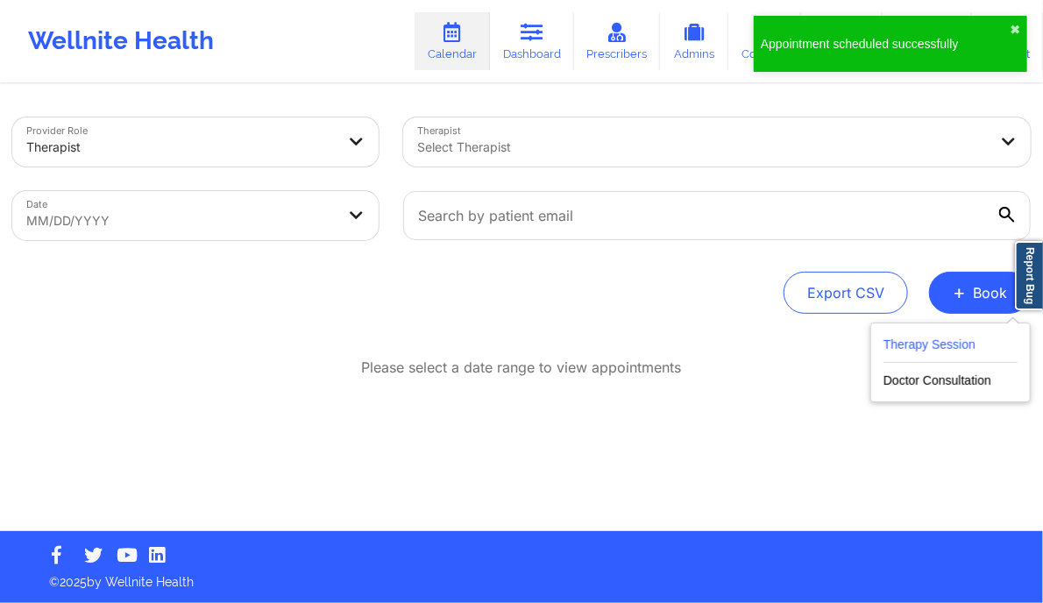
click at [936, 339] on button "Therapy Session" at bounding box center [950, 348] width 134 height 29
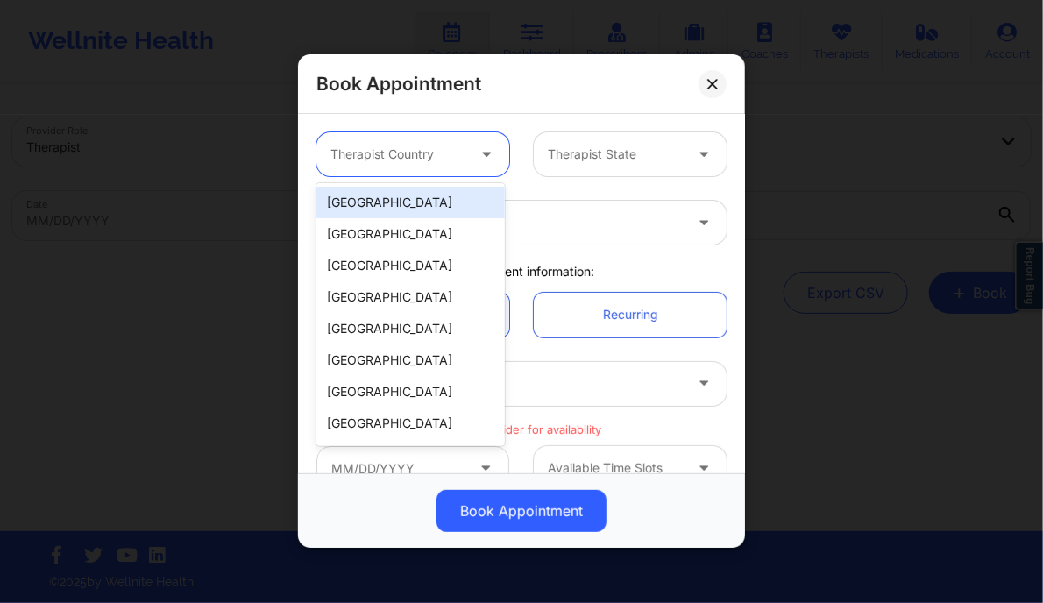
click at [419, 157] on div at bounding box center [397, 155] width 135 height 21
click at [404, 195] on div "[GEOGRAPHIC_DATA]" at bounding box center [410, 203] width 188 height 32
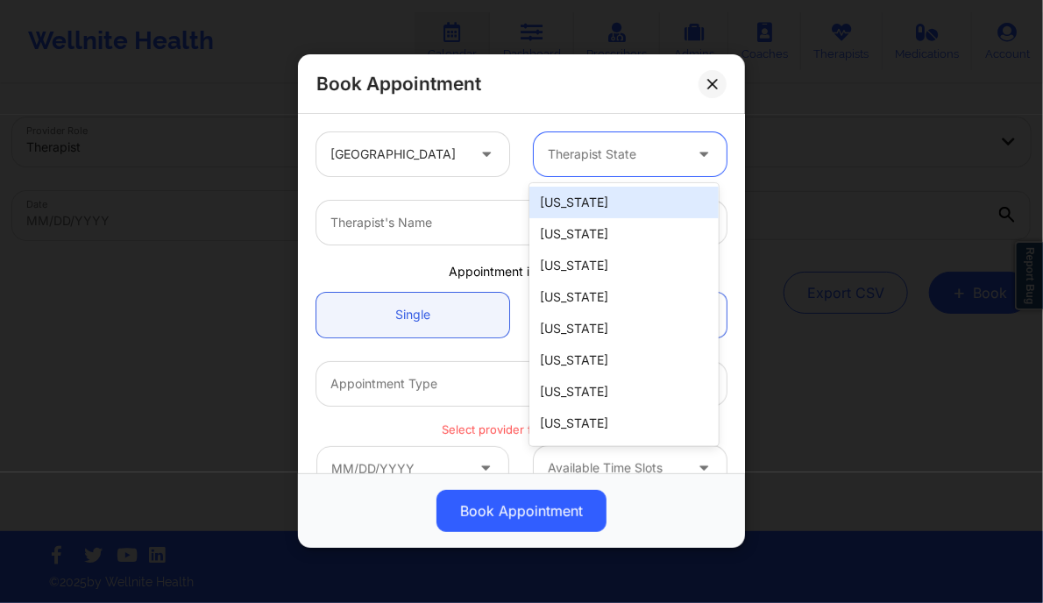
click at [570, 137] on div "Therapist State" at bounding box center [609, 154] width 151 height 44
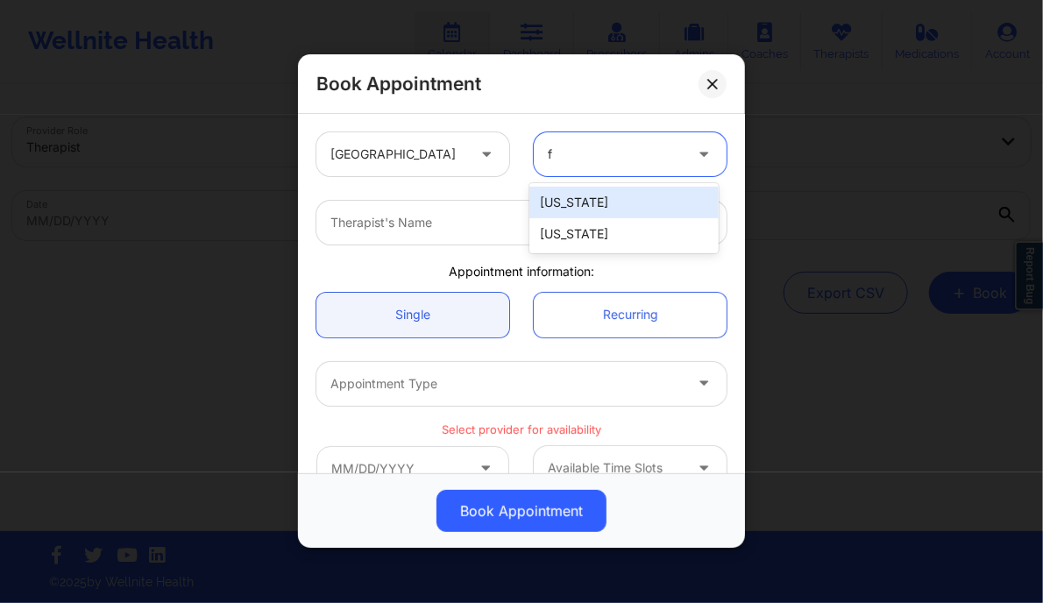
type input "fl"
click at [577, 202] on div "[US_STATE]" at bounding box center [623, 203] width 188 height 32
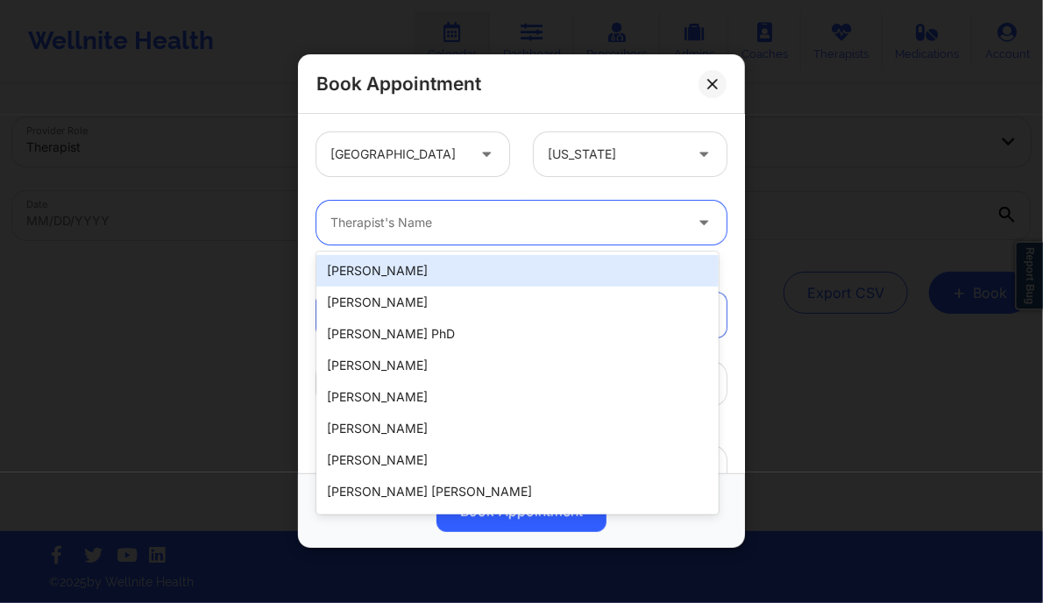
click at [500, 216] on div at bounding box center [506, 223] width 352 height 21
paste input "[PERSON_NAME]"
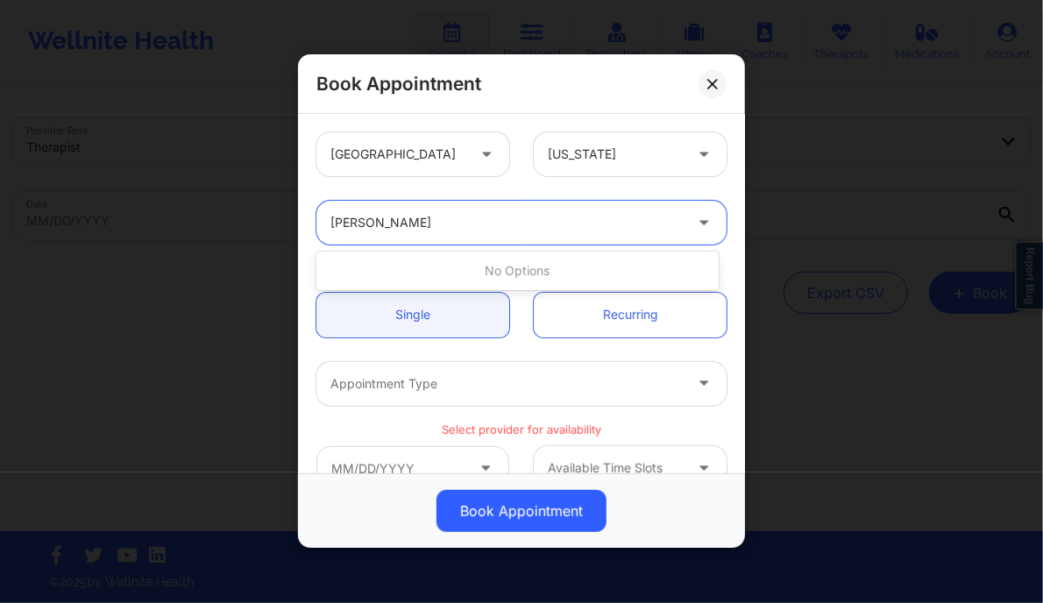
click at [379, 220] on input "[PERSON_NAME]" at bounding box center [385, 224] width 110 height 18
type input "[PERSON_NAME]"
click at [484, 213] on div at bounding box center [506, 223] width 352 height 21
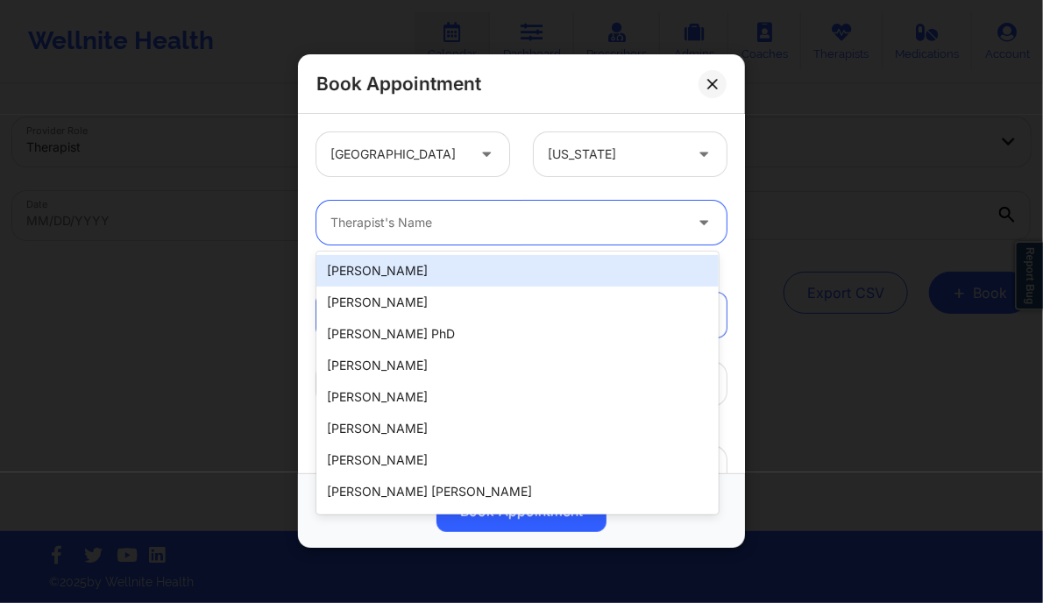
click at [484, 213] on div at bounding box center [506, 223] width 352 height 21
paste input "[US_STATE][PERSON_NAME]"
type input "[US_STATE][PERSON_NAME]"
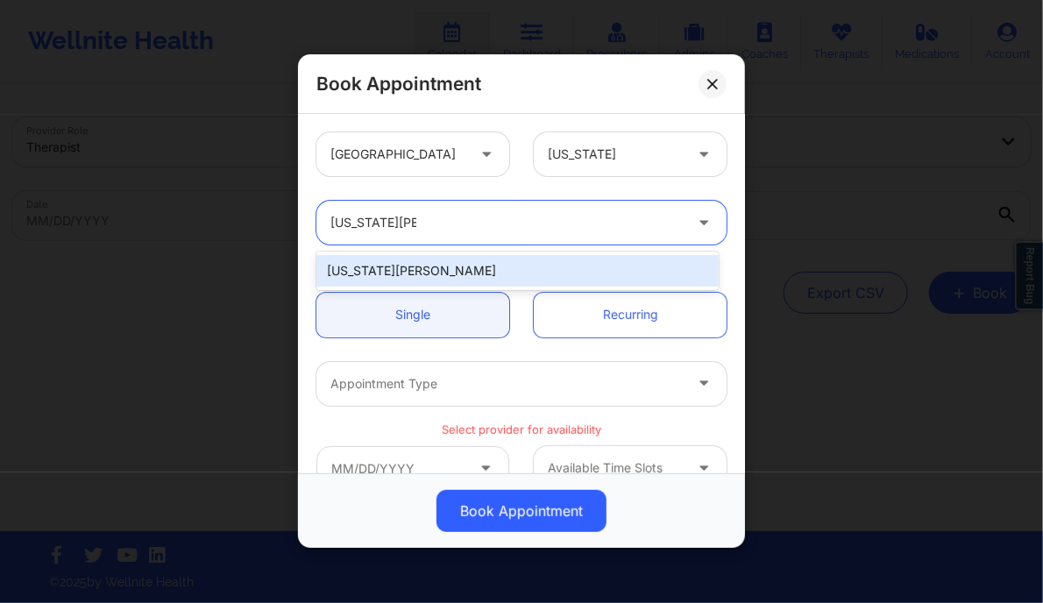
click at [405, 268] on div "[US_STATE][PERSON_NAME]" at bounding box center [516, 271] width 401 height 32
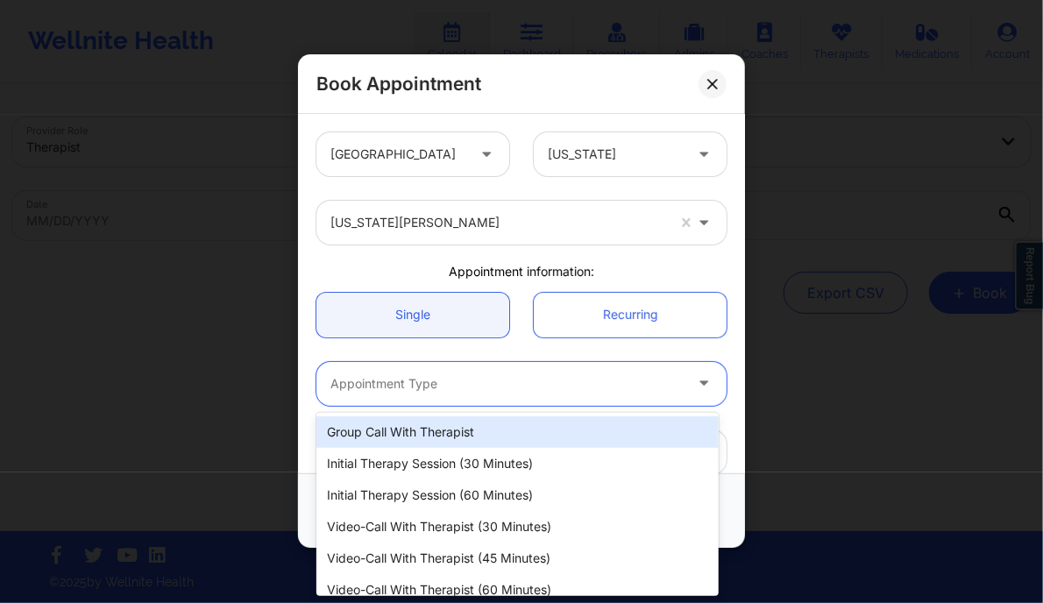
click at [409, 399] on div "Appointment Type" at bounding box center [500, 384] width 368 height 44
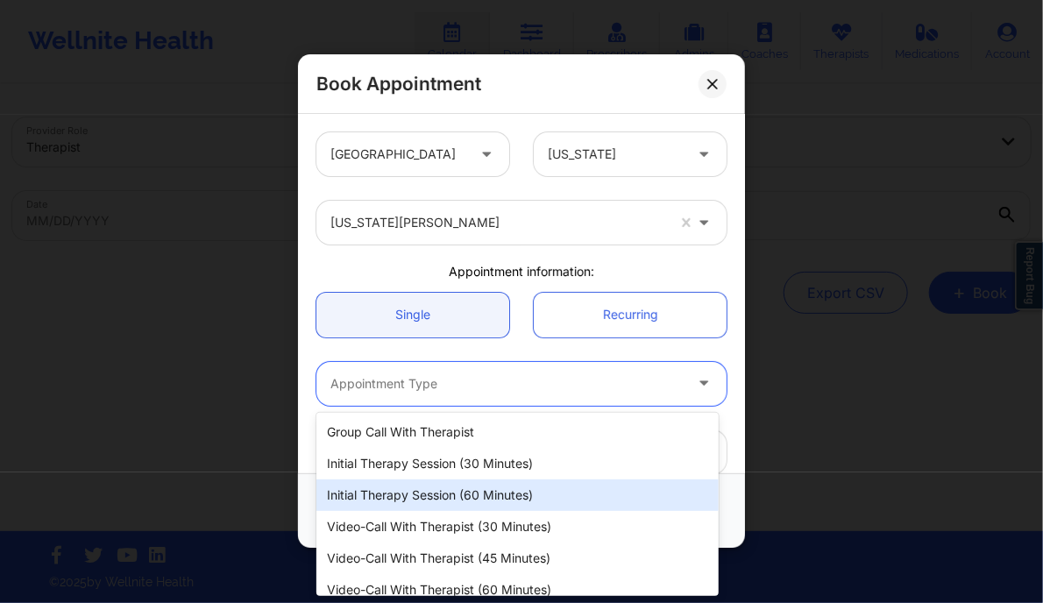
scroll to position [45, 0]
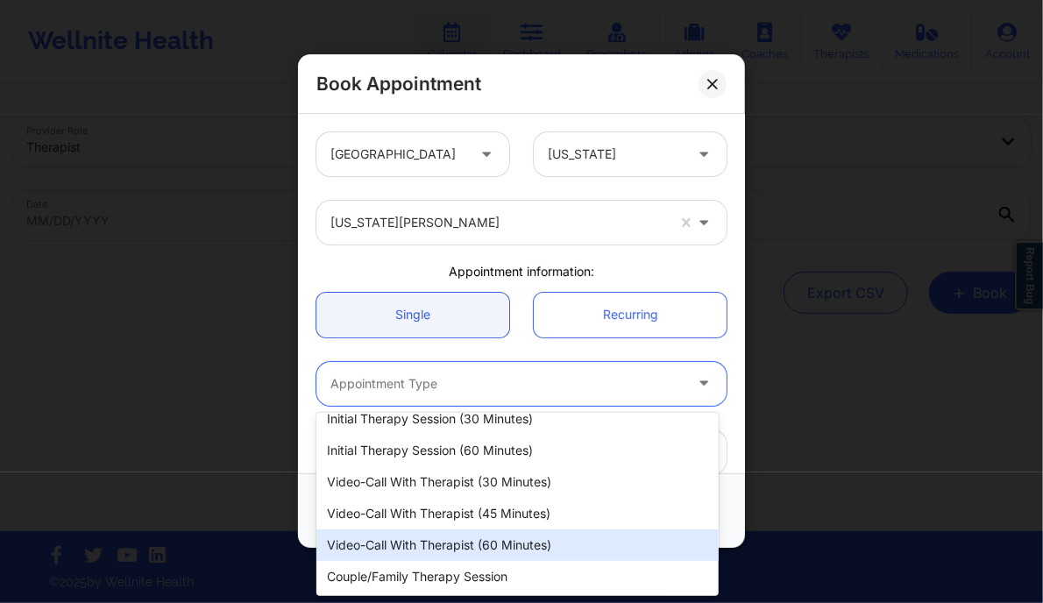
click at [427, 537] on div "Video-Call with Therapist (60 minutes)" at bounding box center [516, 545] width 401 height 32
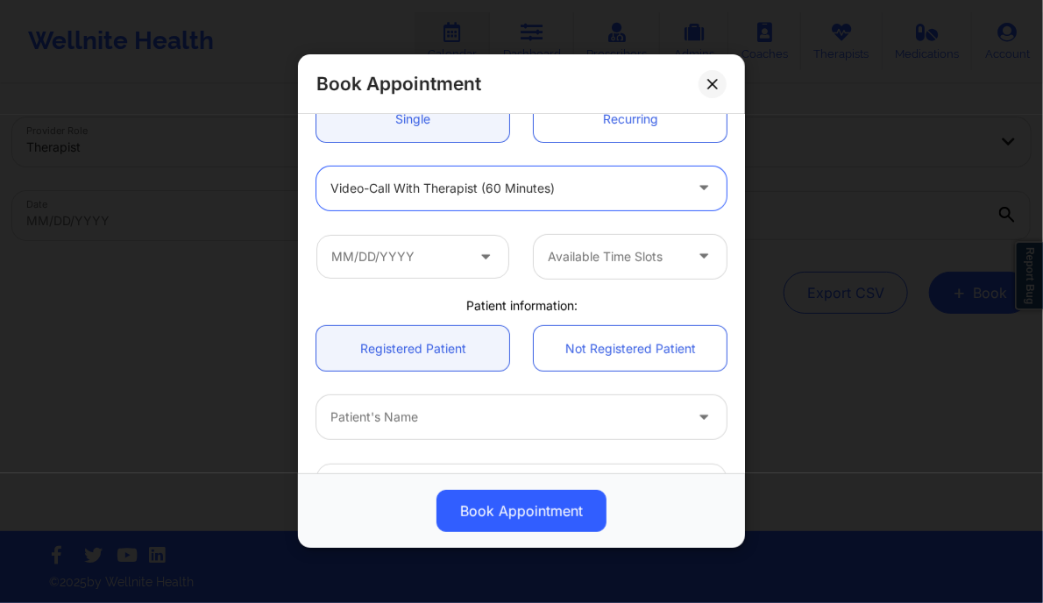
scroll to position [196, 0]
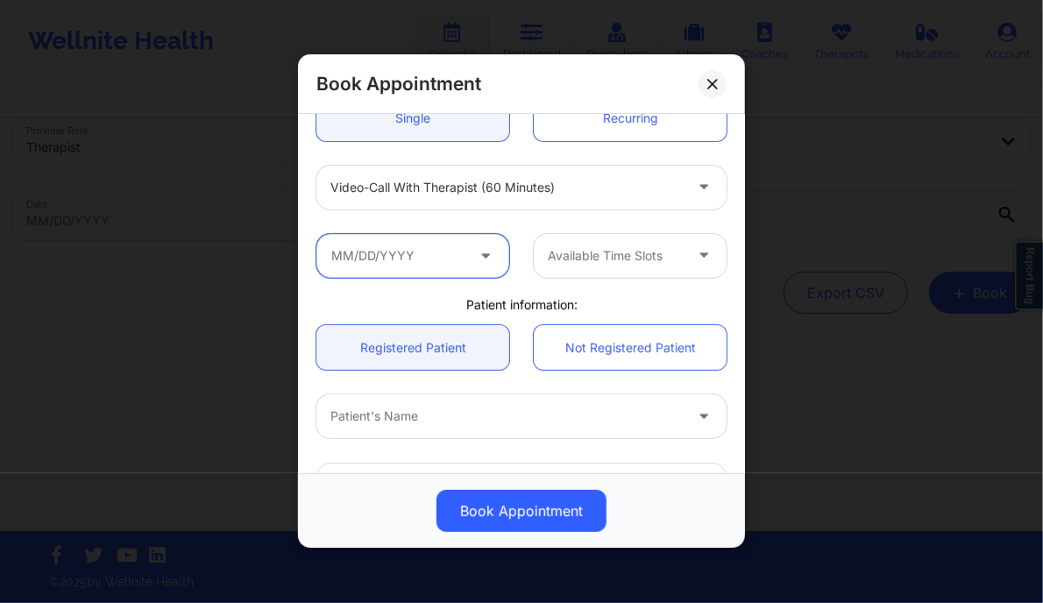
click at [464, 250] on input "text" at bounding box center [412, 256] width 193 height 44
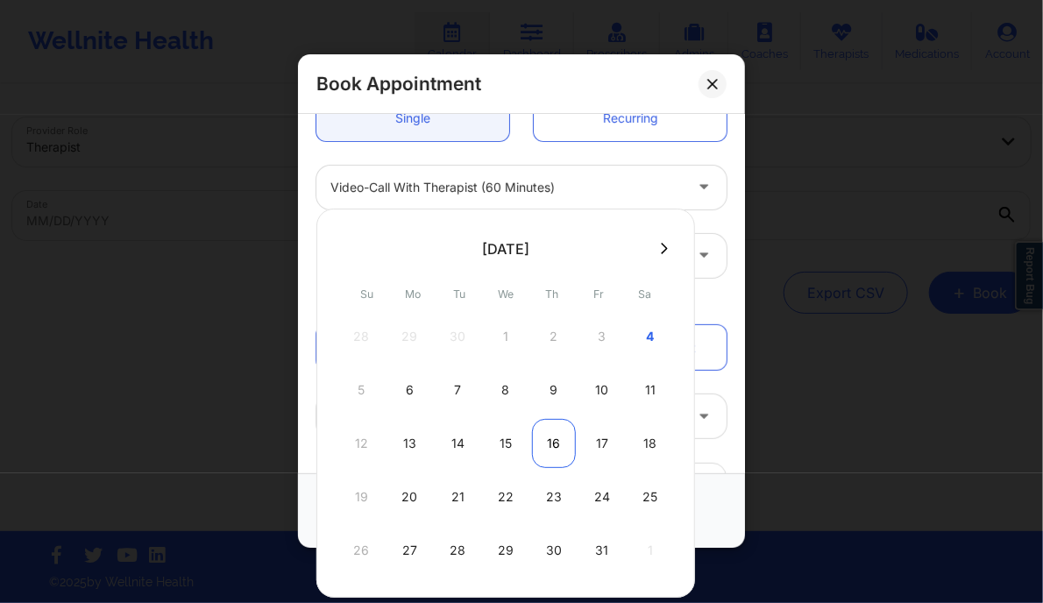
click at [561, 435] on div "16" at bounding box center [554, 443] width 44 height 49
type input "10/16/2025"
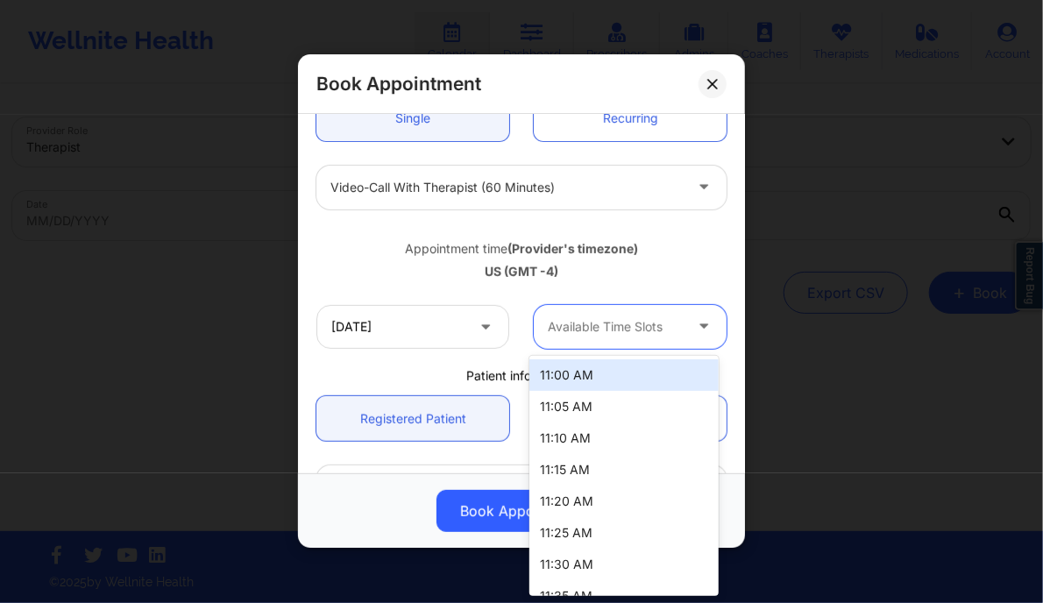
click at [623, 332] on div at bounding box center [615, 326] width 135 height 21
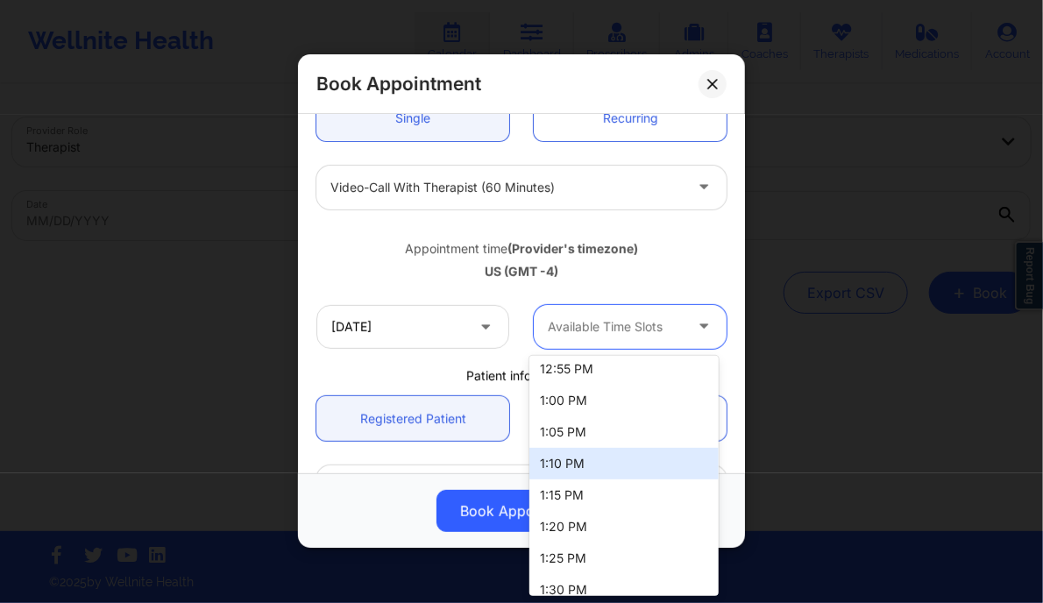
scroll to position [718, 0]
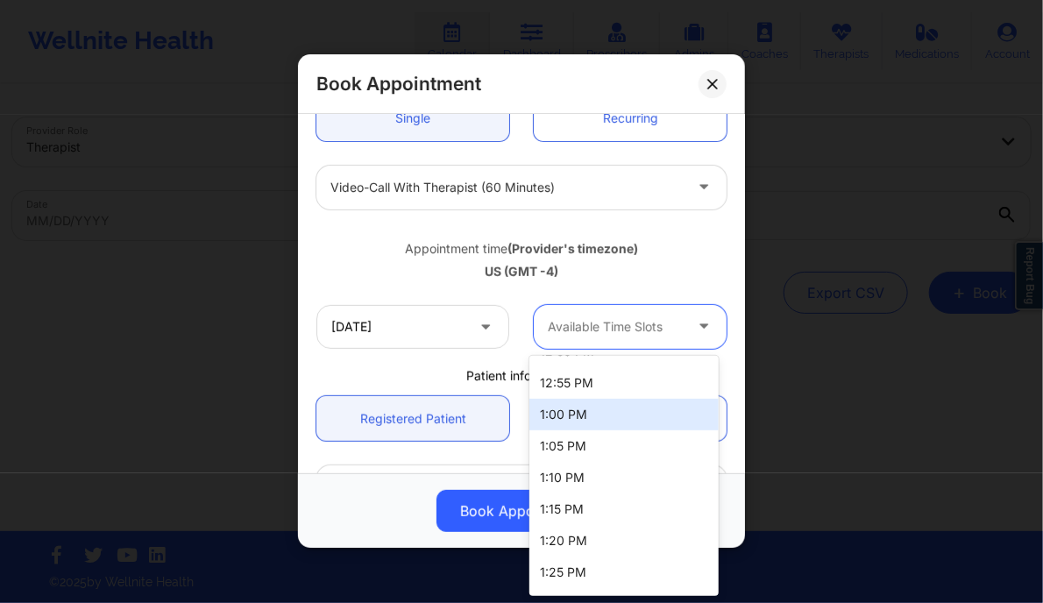
click at [543, 416] on div "1:00 PM" at bounding box center [623, 415] width 188 height 32
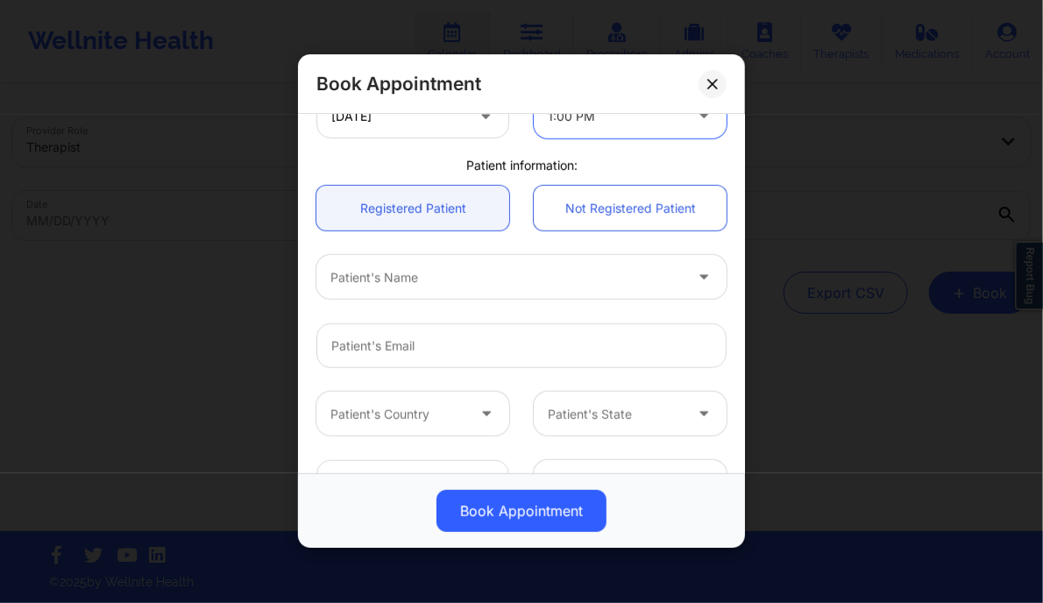
scroll to position [408, 0]
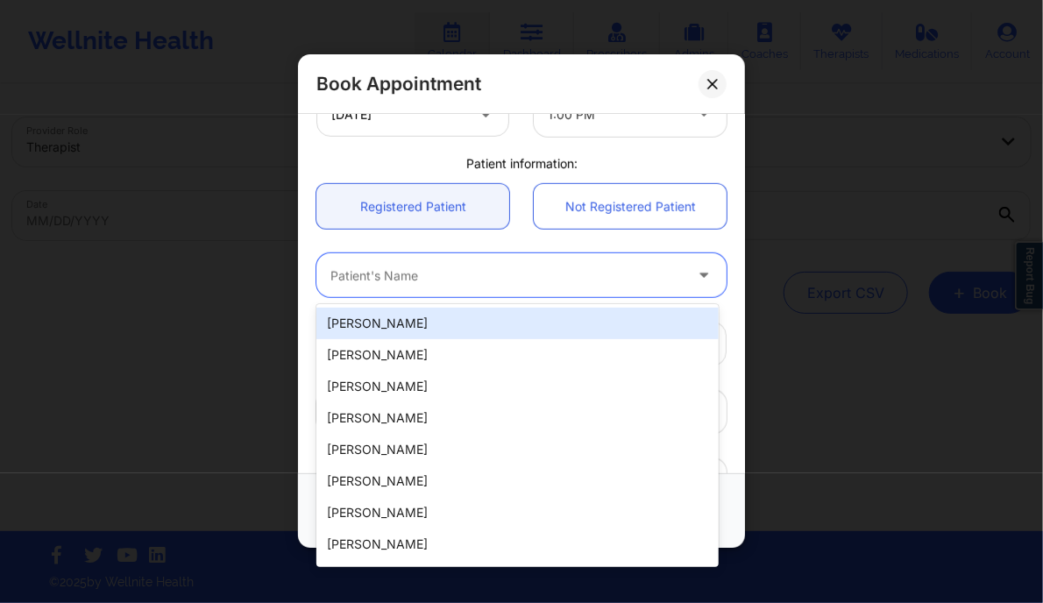
click at [406, 285] on div at bounding box center [506, 276] width 352 height 21
paste input "[PERSON_NAME]"
type input "[PERSON_NAME]"
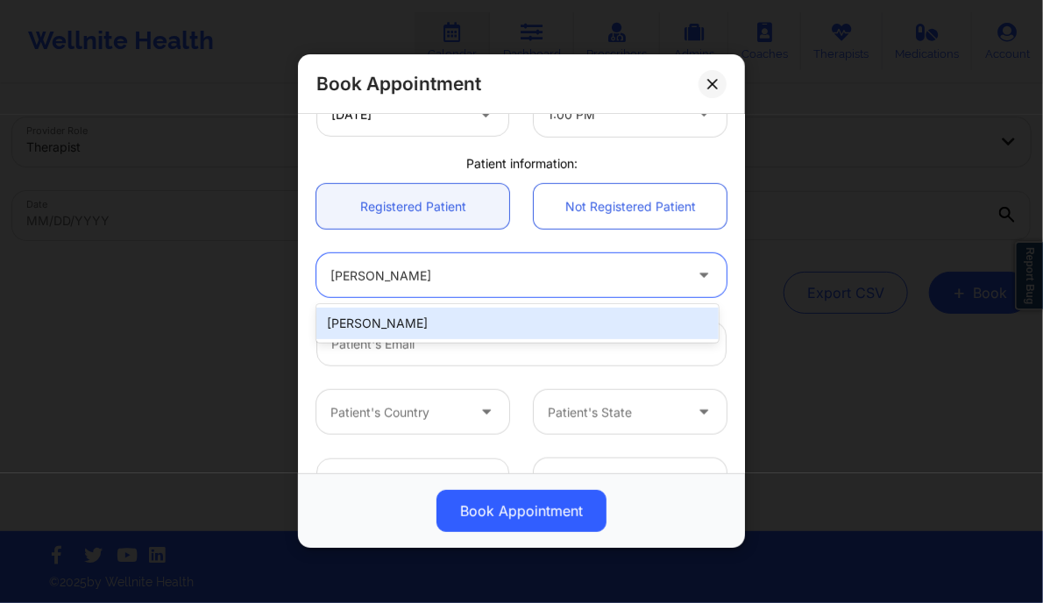
click at [440, 329] on div "[PERSON_NAME]" at bounding box center [516, 324] width 401 height 32
type input "[EMAIL_ADDRESS][DOMAIN_NAME]"
type input "[PHONE_NUMBER]"
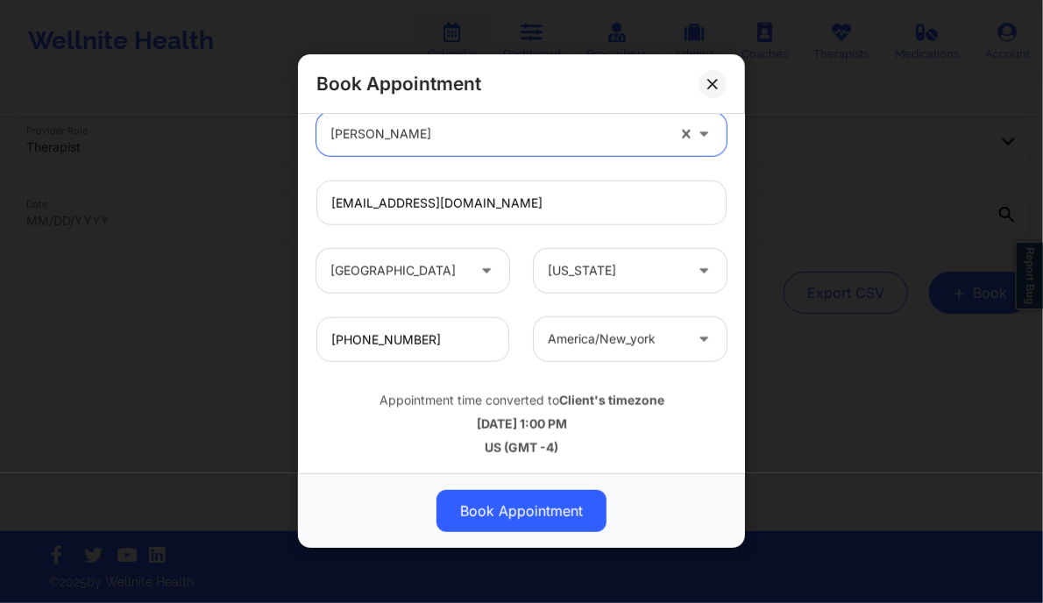
scroll to position [550, 0]
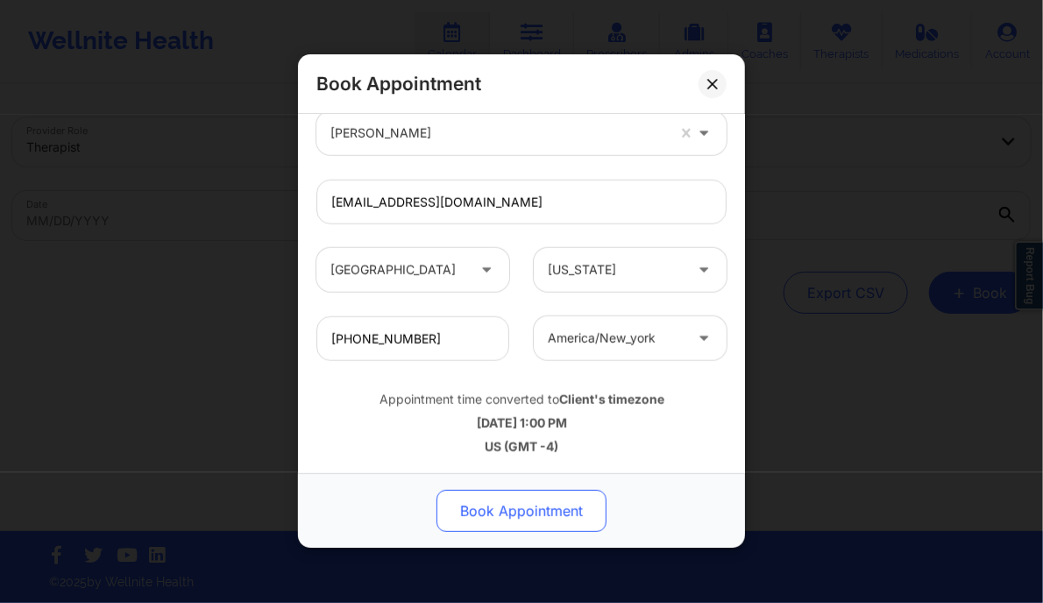
click at [502, 501] on button "Book Appointment" at bounding box center [521, 512] width 170 height 42
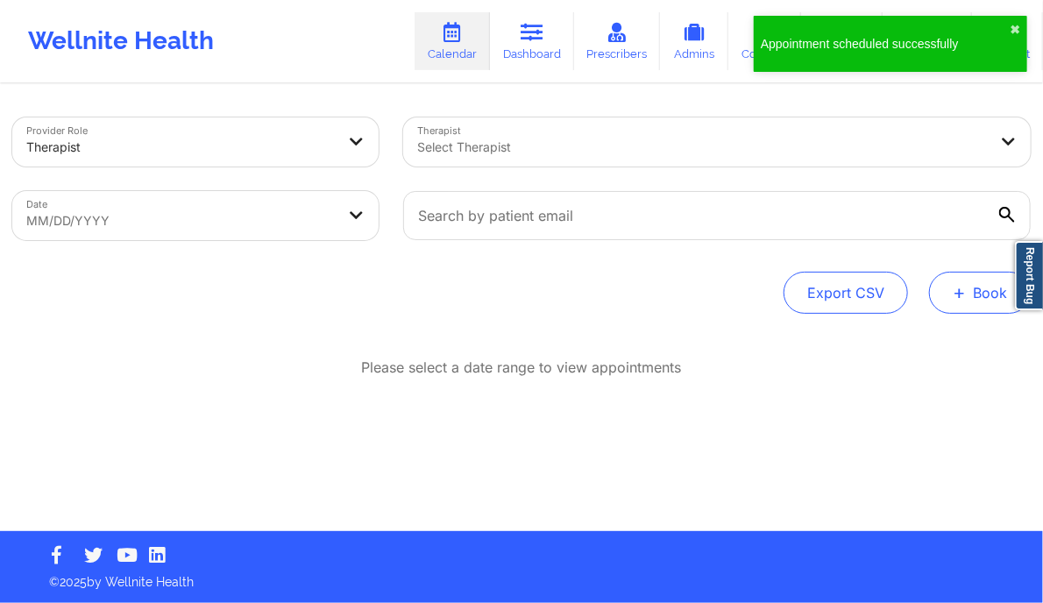
click at [974, 278] on button "+ Book" at bounding box center [980, 293] width 102 height 42
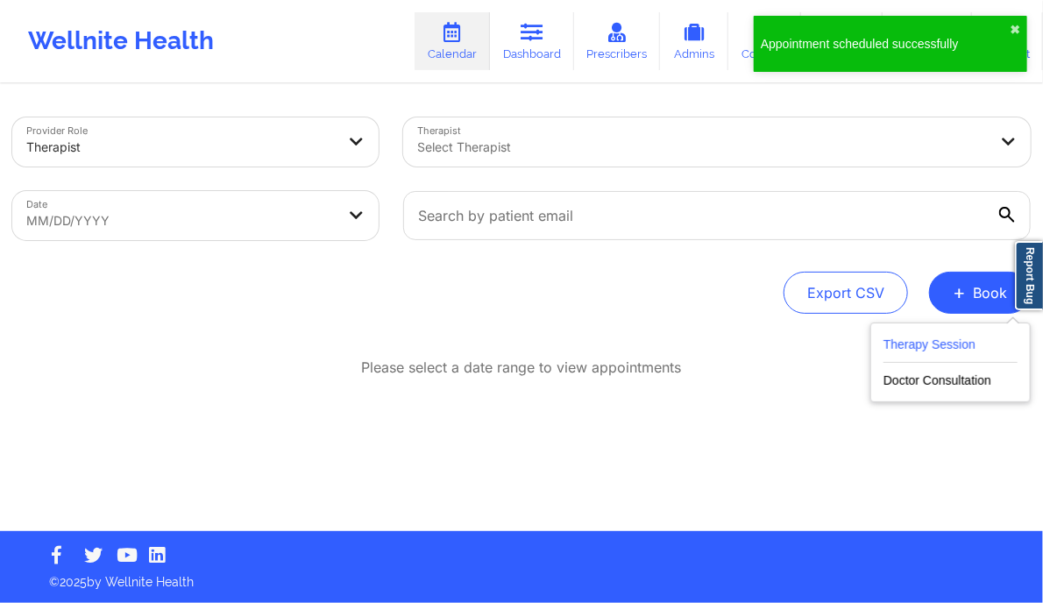
click at [912, 336] on button "Therapy Session" at bounding box center [950, 348] width 134 height 29
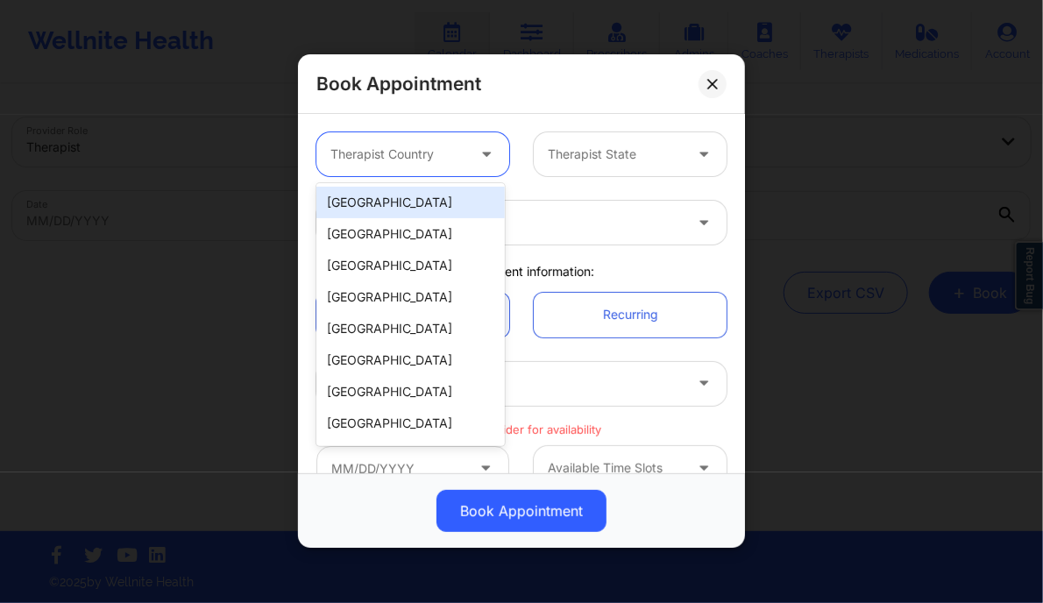
click at [405, 169] on div "Therapist Country" at bounding box center [391, 154] width 151 height 44
click at [397, 207] on div "[GEOGRAPHIC_DATA]" at bounding box center [410, 203] width 188 height 32
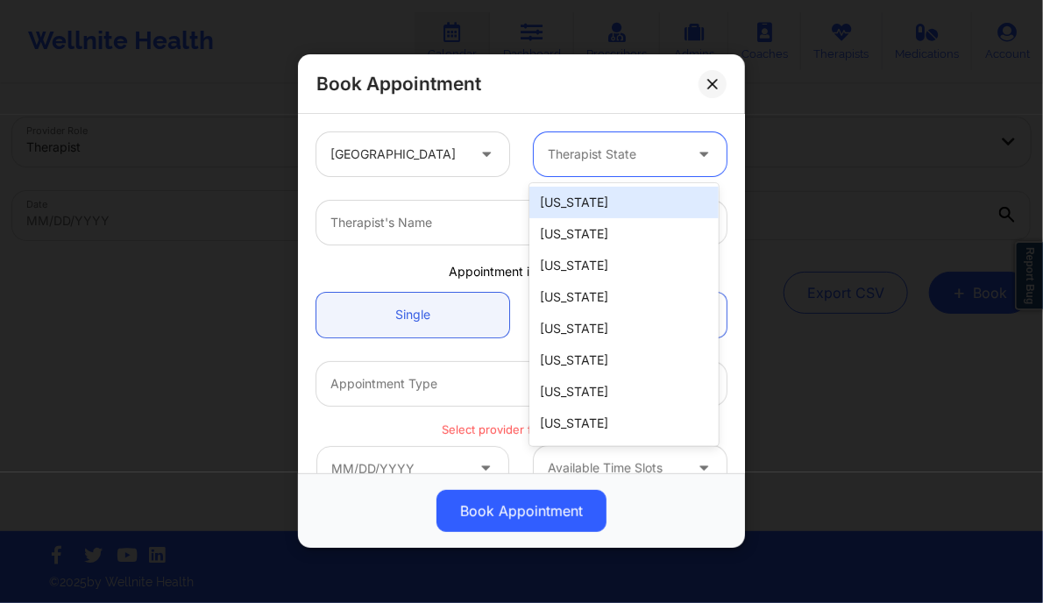
click at [571, 150] on div at bounding box center [615, 155] width 135 height 21
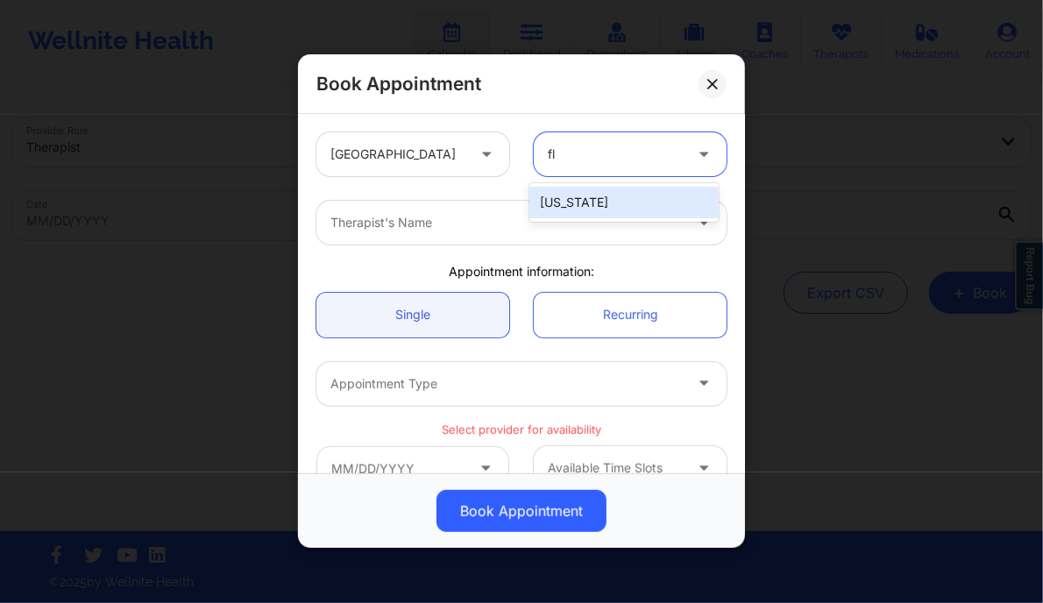
type input "flo"
click at [564, 196] on div "[US_STATE]" at bounding box center [623, 203] width 188 height 32
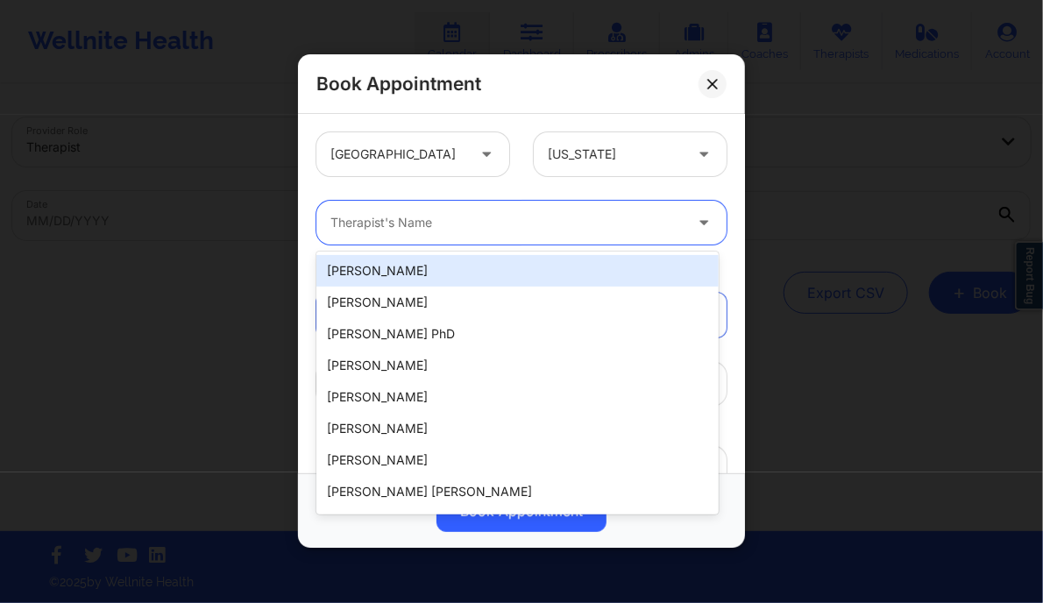
click at [491, 227] on div at bounding box center [506, 223] width 352 height 21
paste input "[US_STATE][PERSON_NAME]"
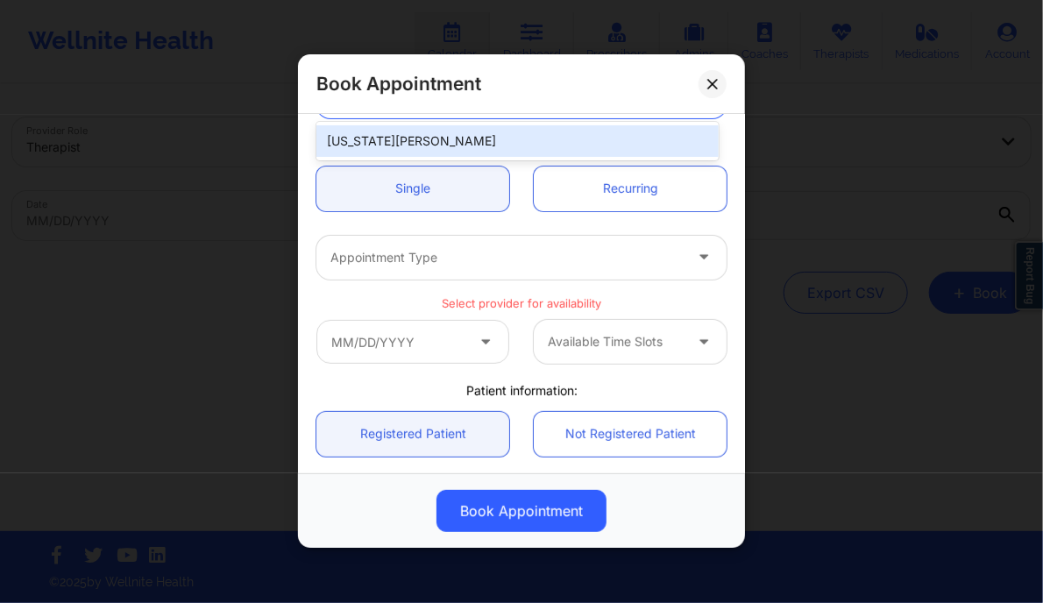
scroll to position [132, 0]
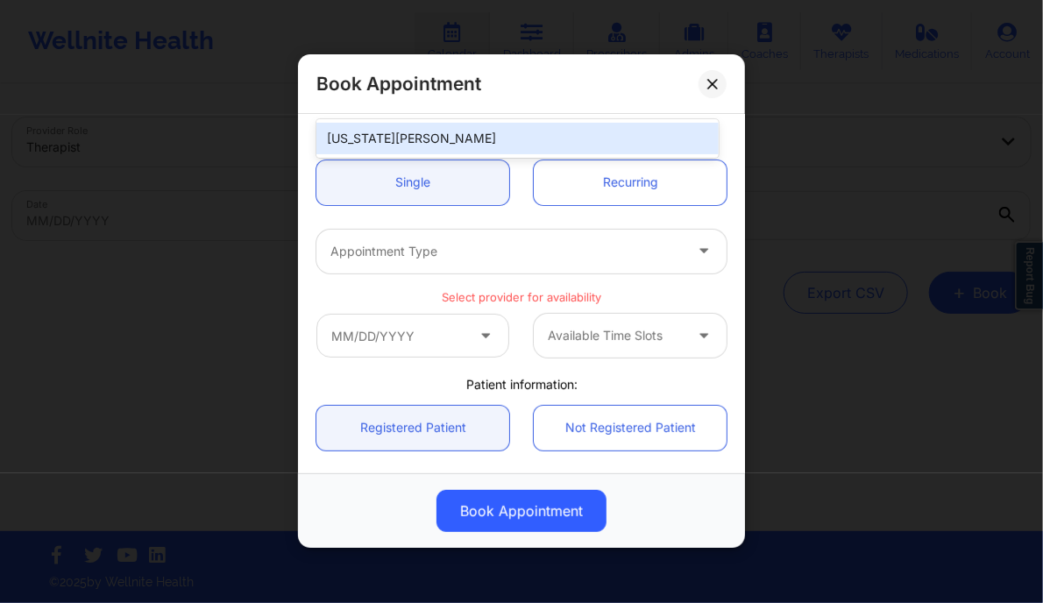
type input "[US_STATE][PERSON_NAME]"
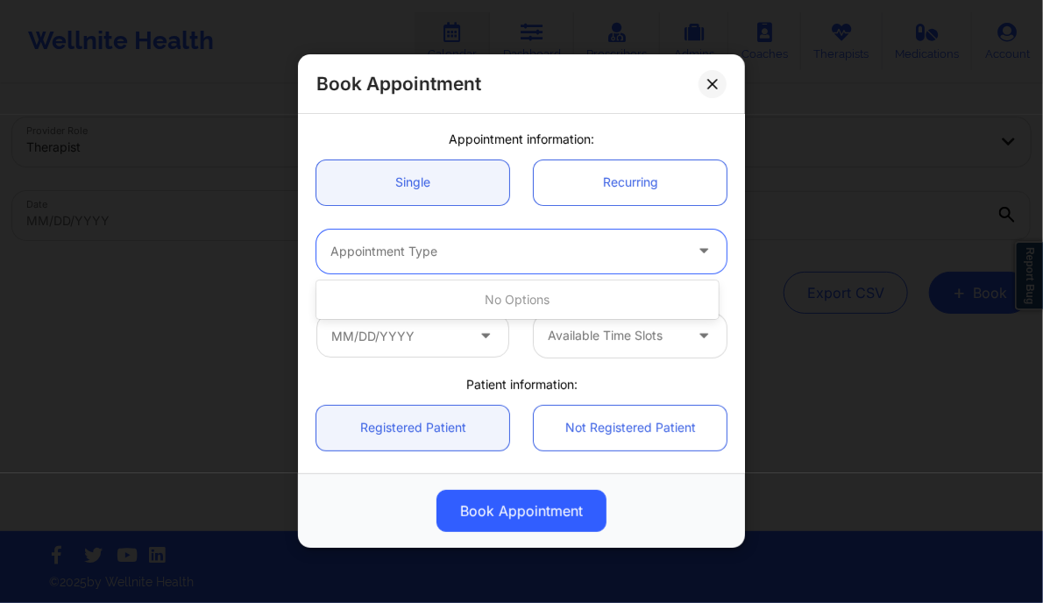
click at [449, 262] on div "Appointment Type" at bounding box center [500, 252] width 368 height 44
click at [441, 251] on div at bounding box center [506, 251] width 352 height 21
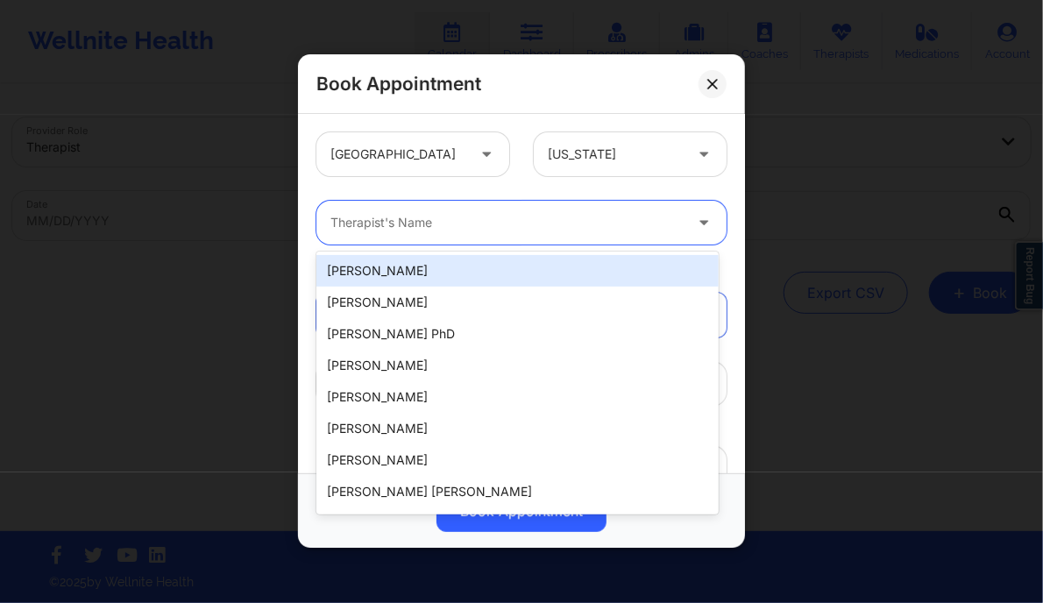
click at [426, 220] on div at bounding box center [506, 223] width 352 height 21
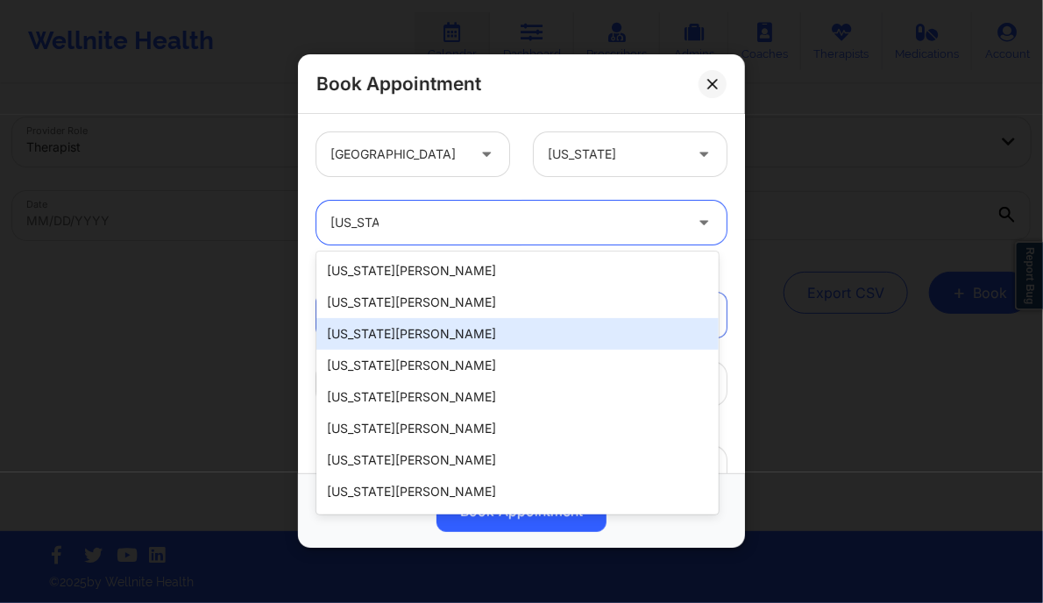
type input "virginia g"
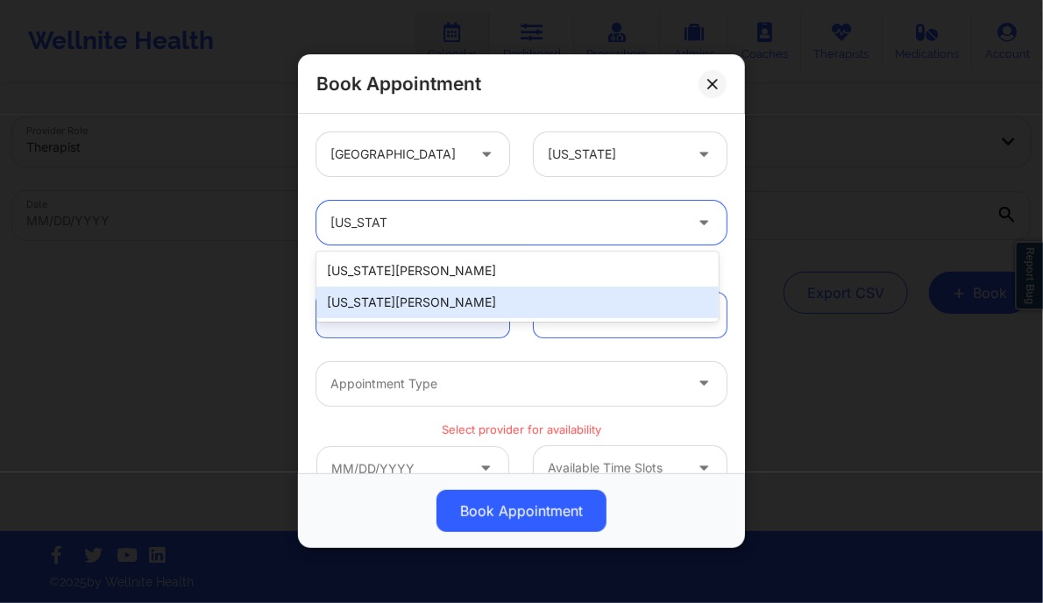
click at [409, 300] on div "[US_STATE][PERSON_NAME]" at bounding box center [516, 303] width 401 height 32
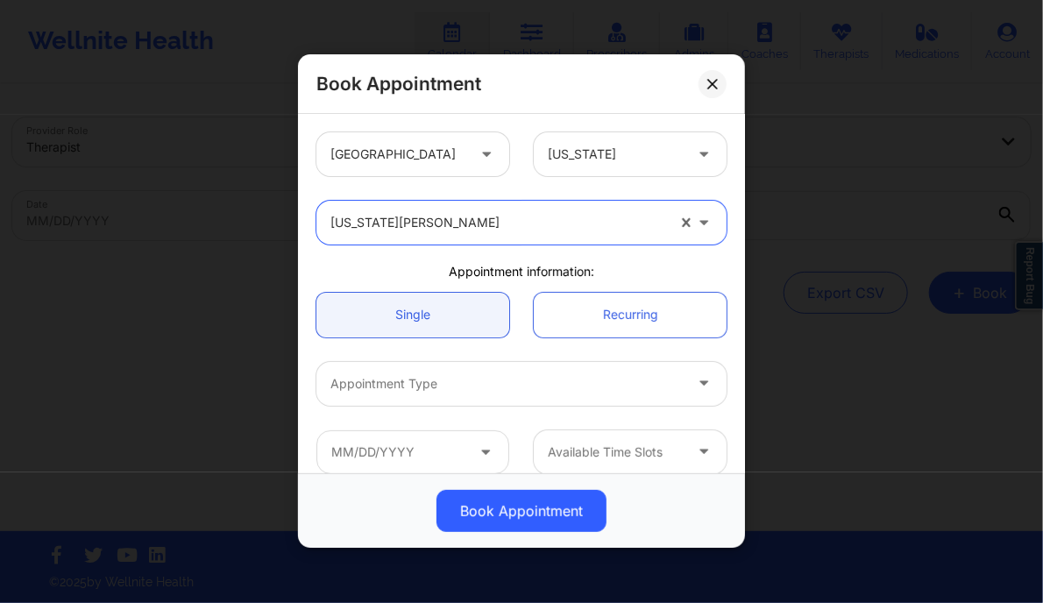
click at [473, 374] on div at bounding box center [506, 383] width 352 height 21
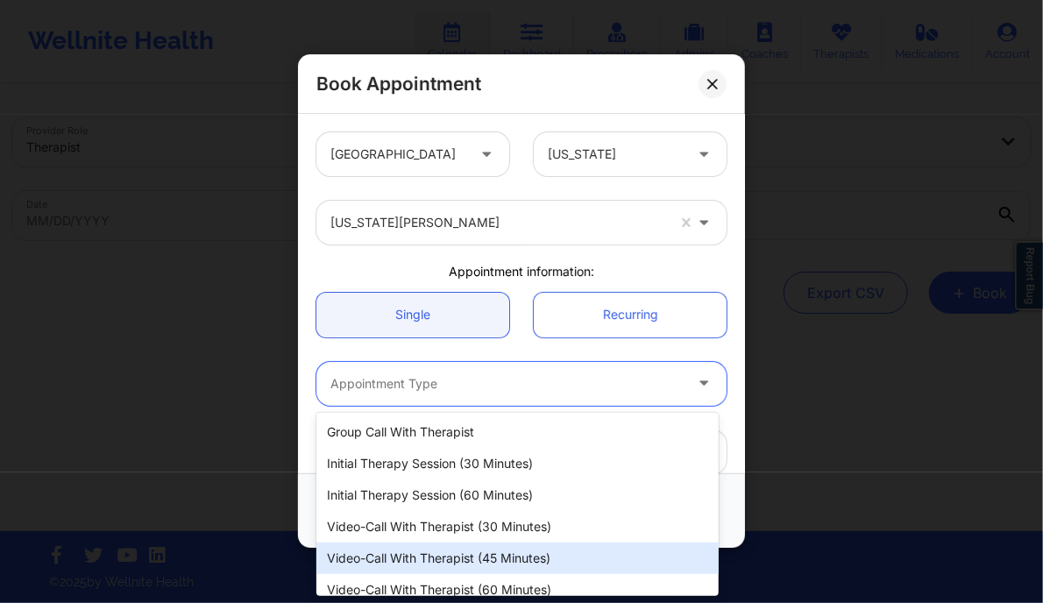
scroll to position [45, 0]
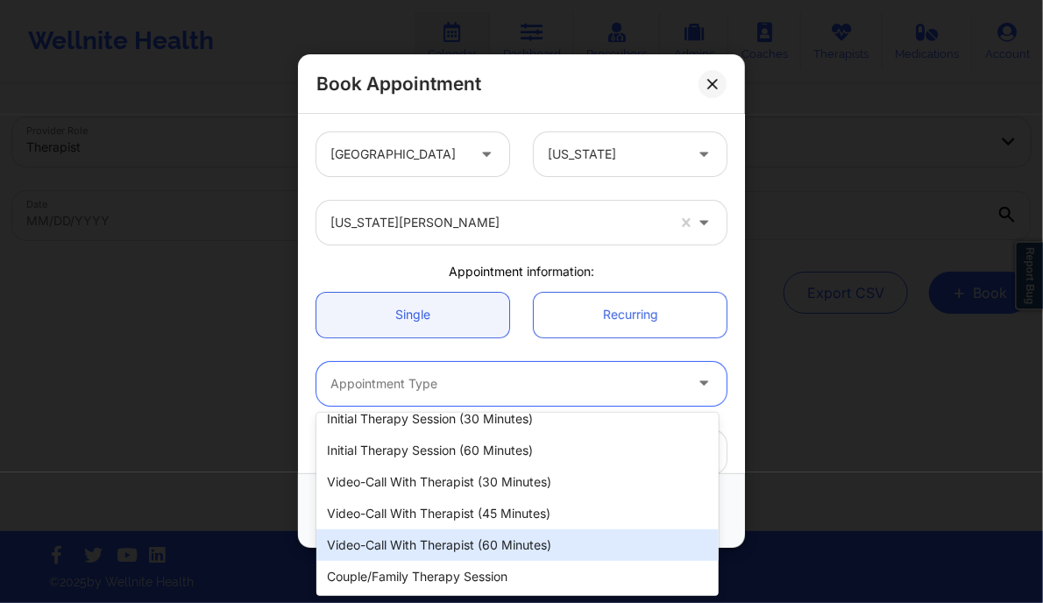
click at [456, 544] on div "Video-Call with Therapist (60 minutes)" at bounding box center [516, 545] width 401 height 32
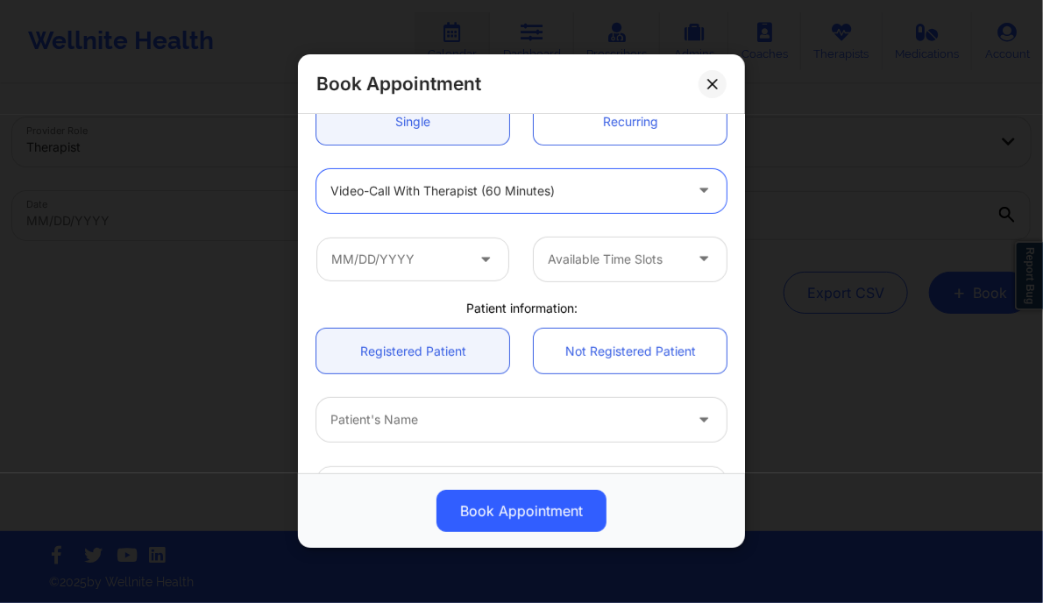
scroll to position [198, 0]
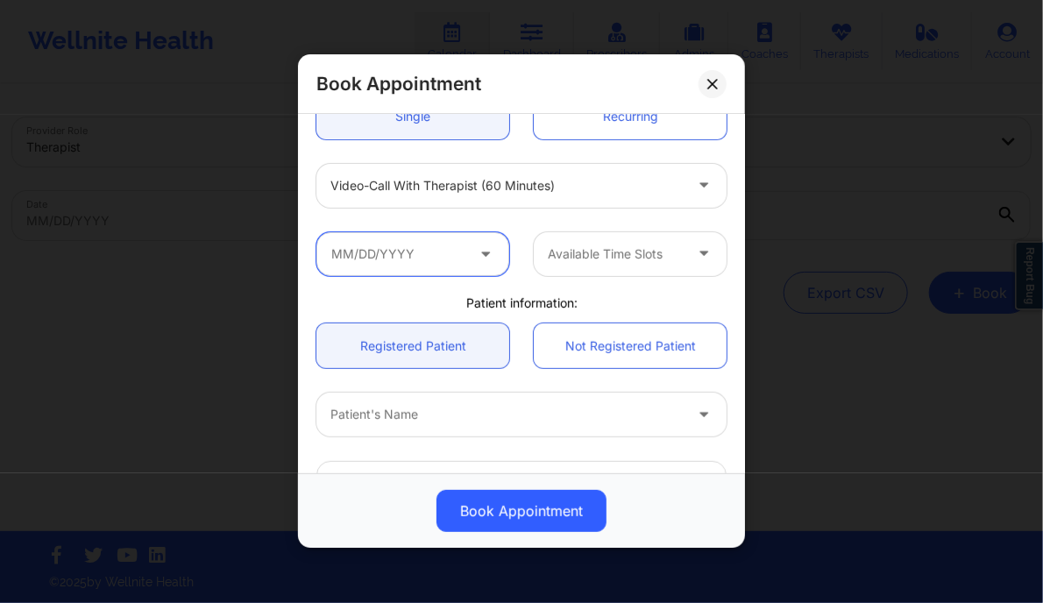
click at [386, 237] on input "text" at bounding box center [412, 254] width 193 height 44
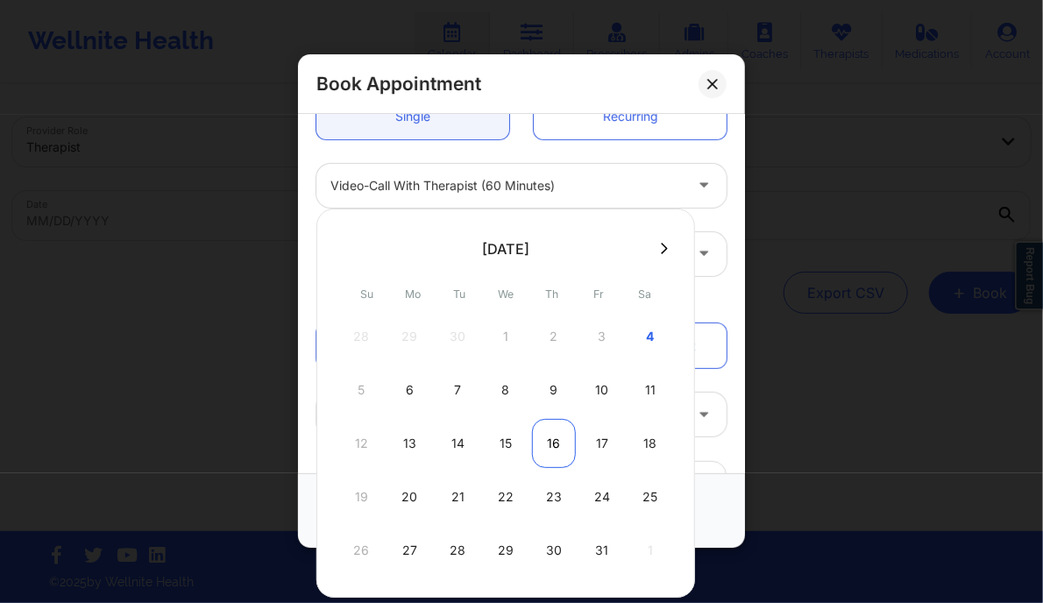
click at [564, 437] on div "16" at bounding box center [554, 443] width 44 height 49
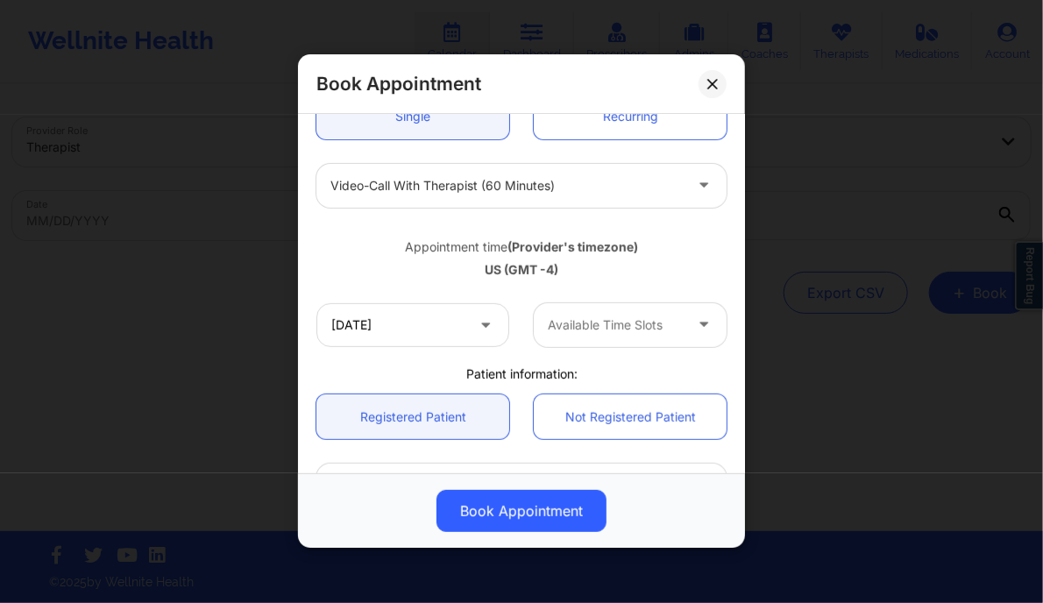
click at [631, 323] on div at bounding box center [615, 325] width 135 height 21
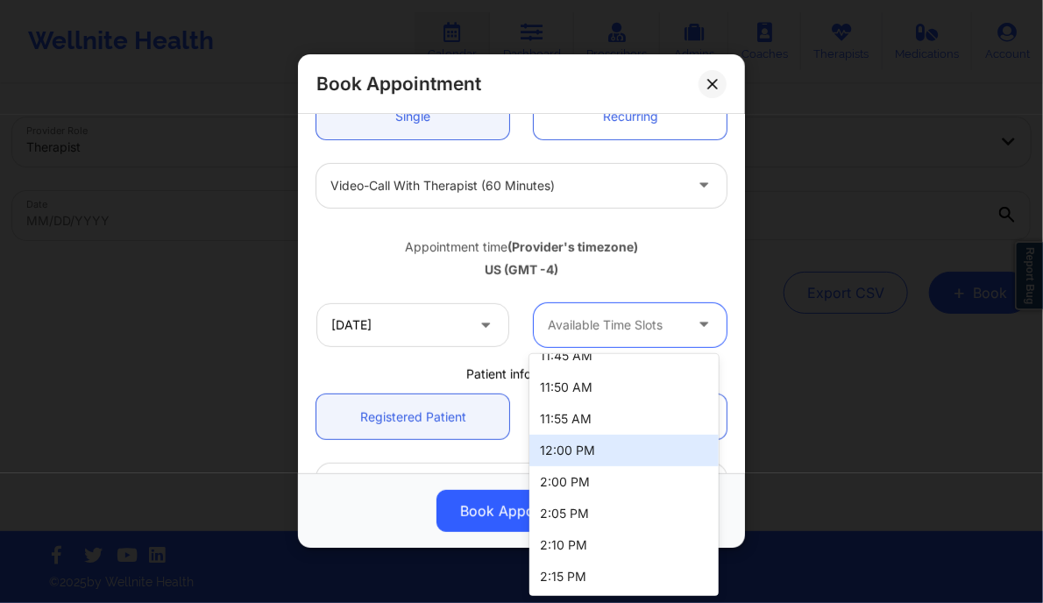
scroll to position [301, 0]
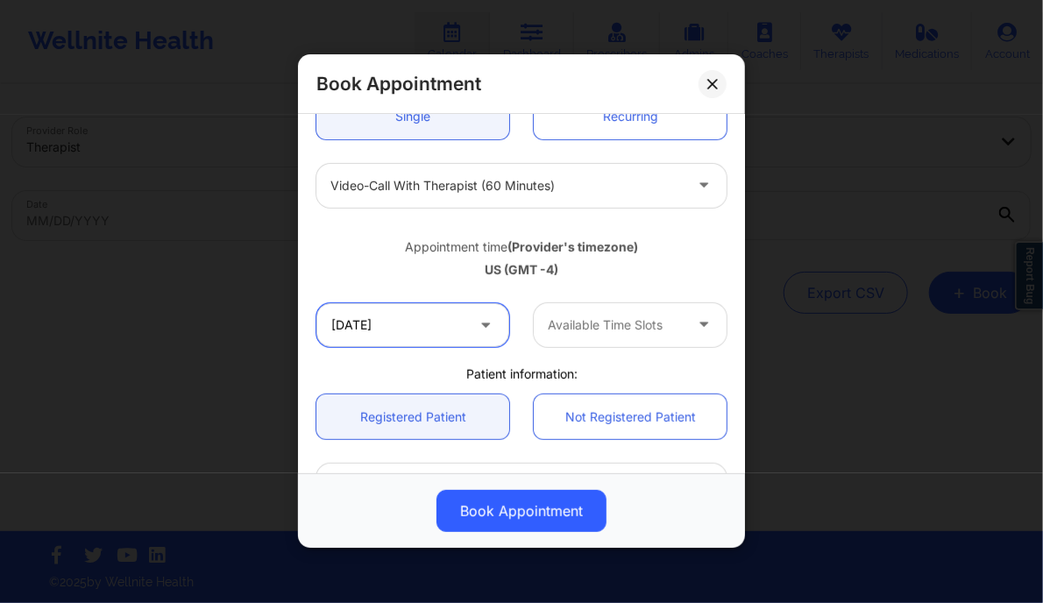
click at [380, 331] on input "10/16/2025" at bounding box center [412, 325] width 193 height 44
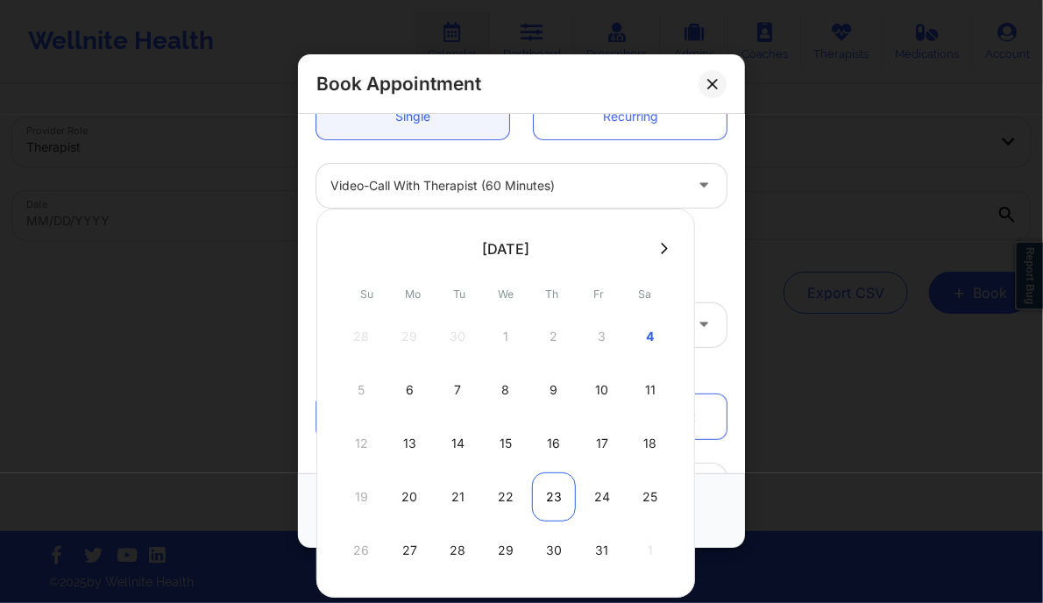
click at [561, 492] on div "23" at bounding box center [554, 496] width 44 height 49
type input "10/23/2025"
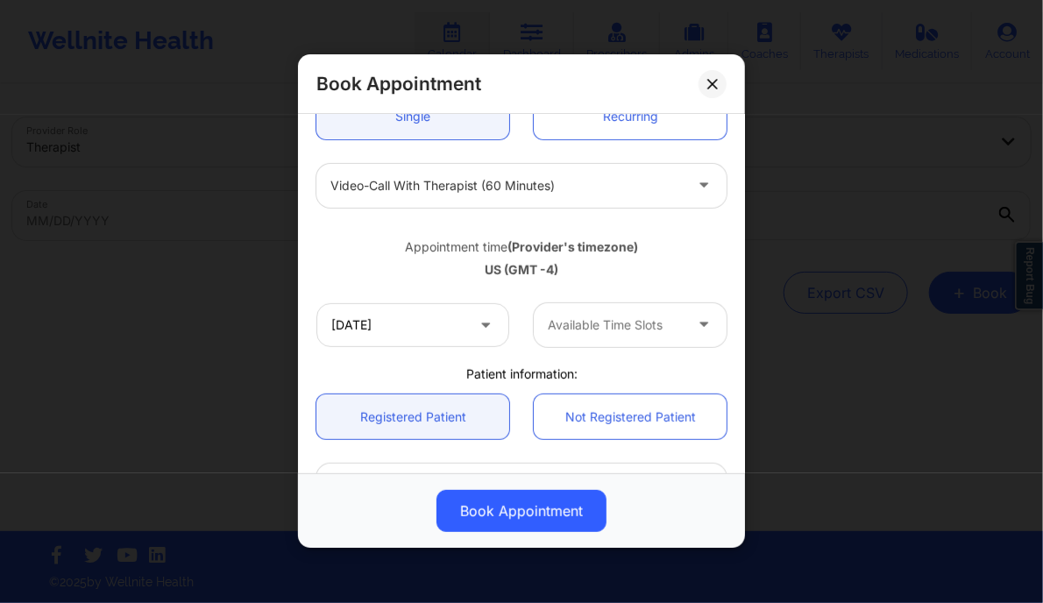
click at [606, 332] on div at bounding box center [615, 325] width 135 height 21
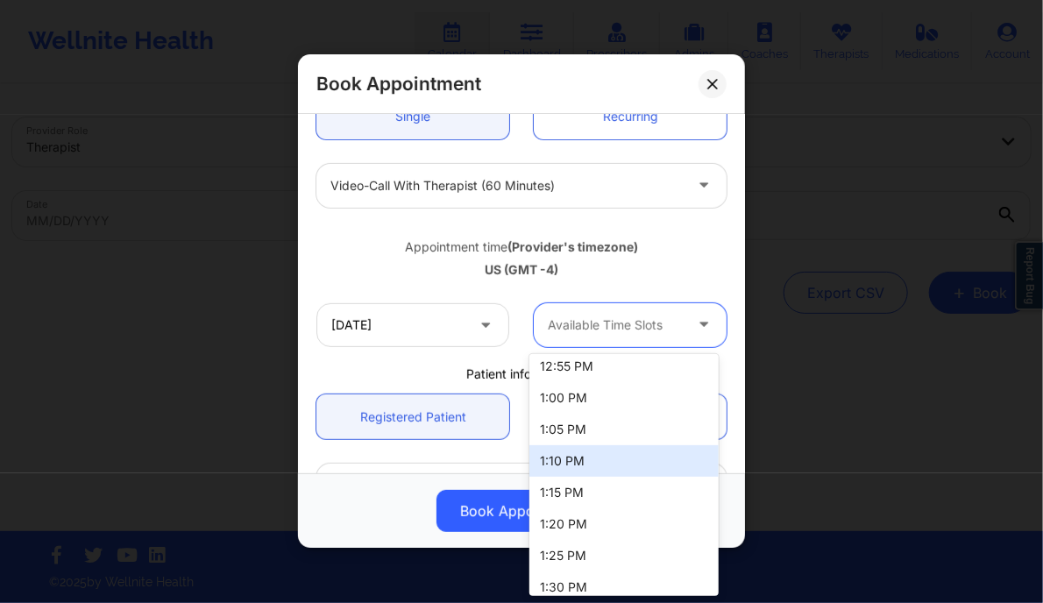
scroll to position [729, 0]
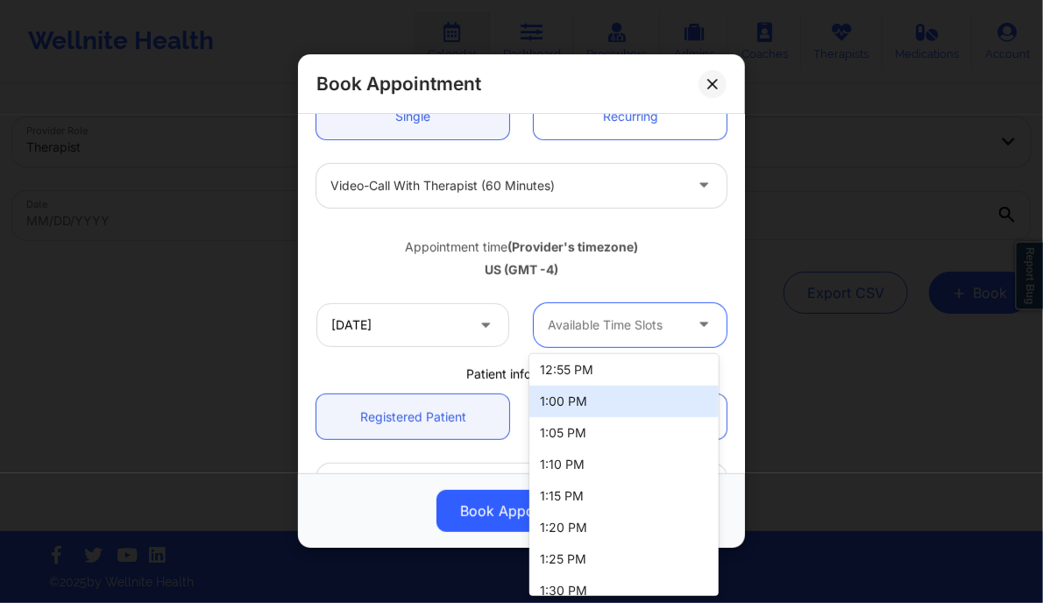
click at [578, 408] on div "1:00 PM" at bounding box center [623, 402] width 188 height 32
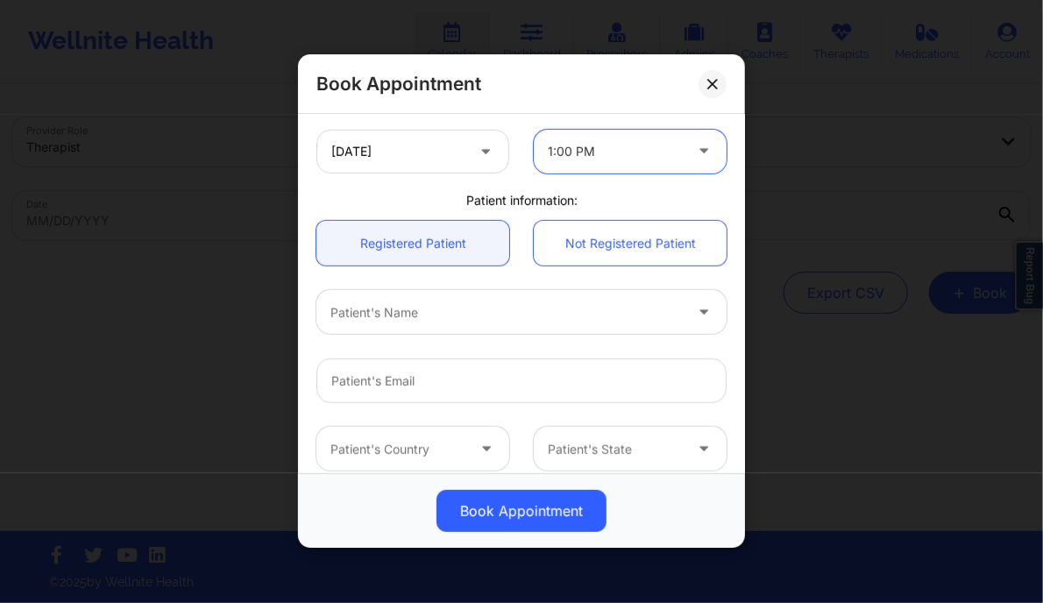
scroll to position [374, 0]
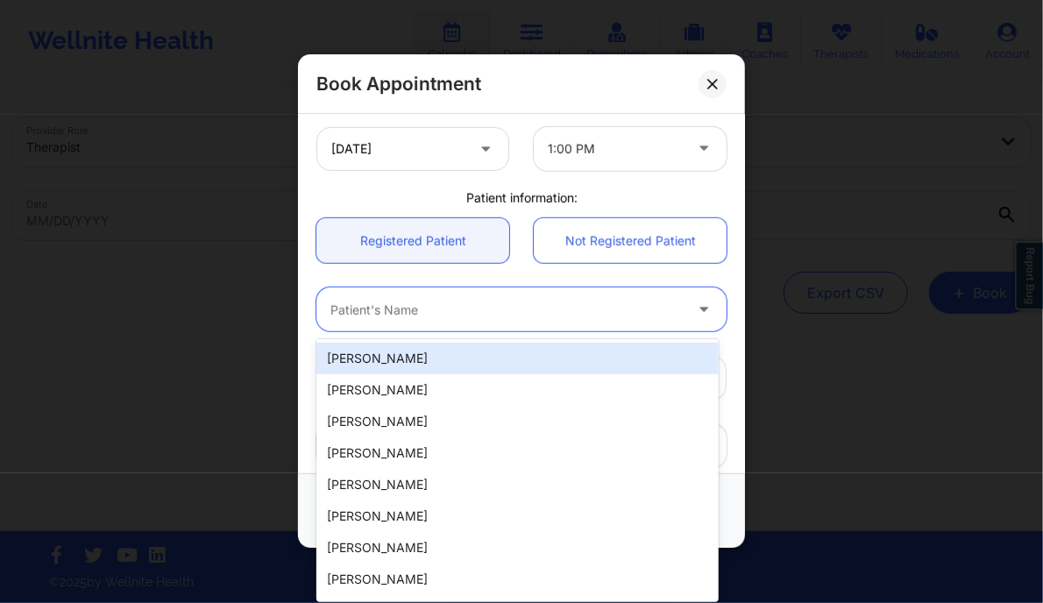
click at [425, 310] on div at bounding box center [506, 310] width 352 height 21
paste input "[PERSON_NAME]"
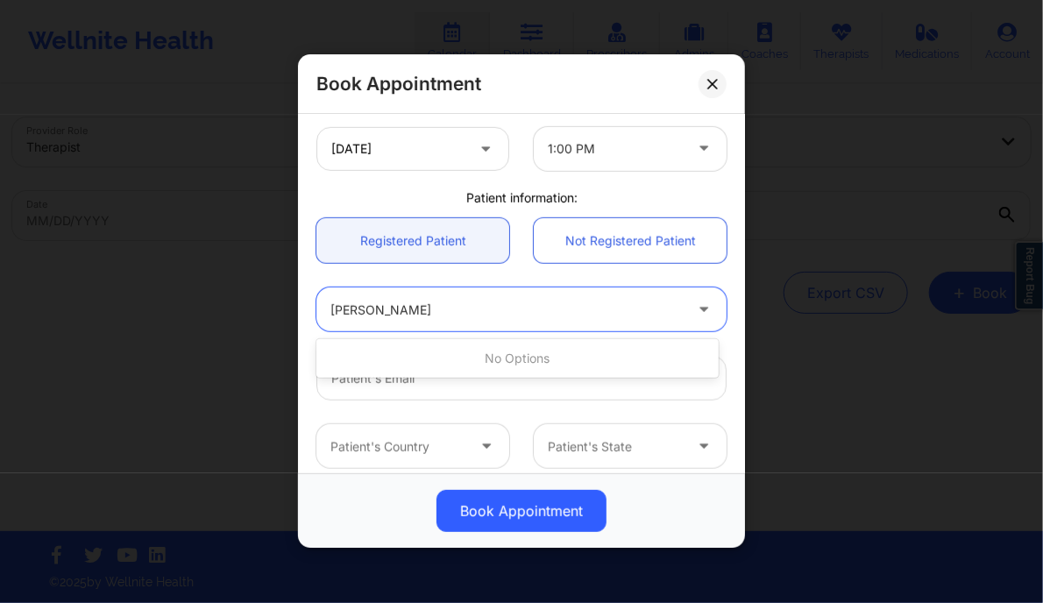
paste input "text"
type input "[PERSON_NAME]"
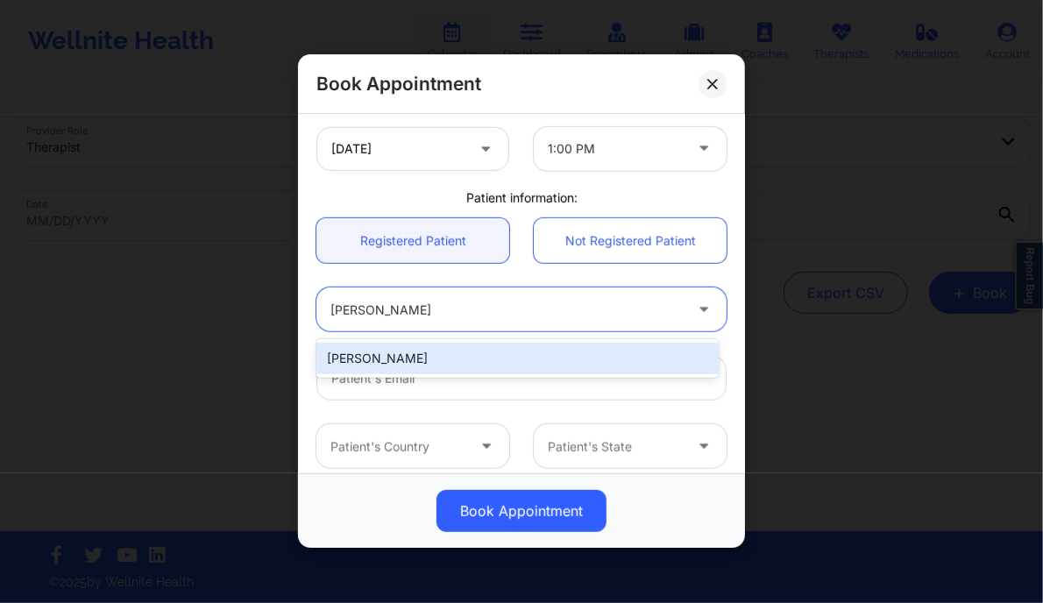
click at [450, 358] on div "[PERSON_NAME]" at bounding box center [516, 359] width 401 height 32
type input "[EMAIL_ADDRESS][DOMAIN_NAME]"
type input "[PHONE_NUMBER]"
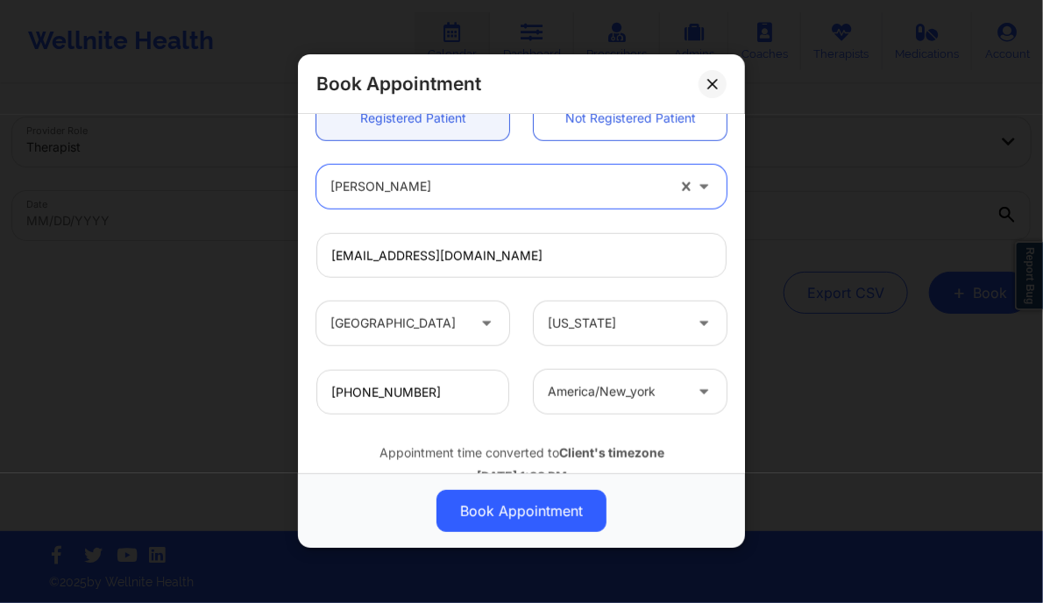
scroll to position [550, 0]
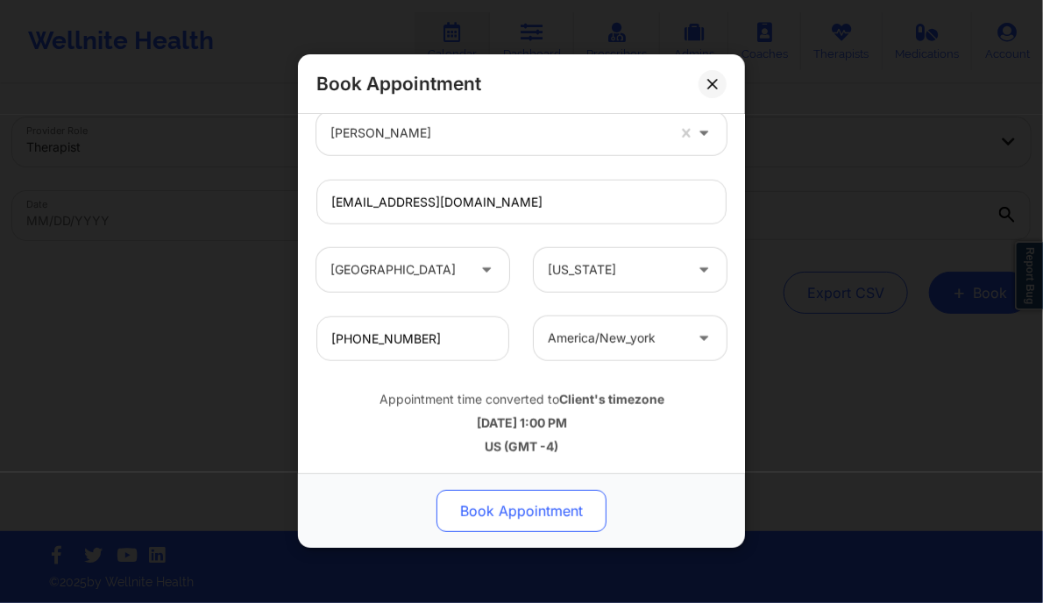
click at [549, 508] on button "Book Appointment" at bounding box center [521, 512] width 170 height 42
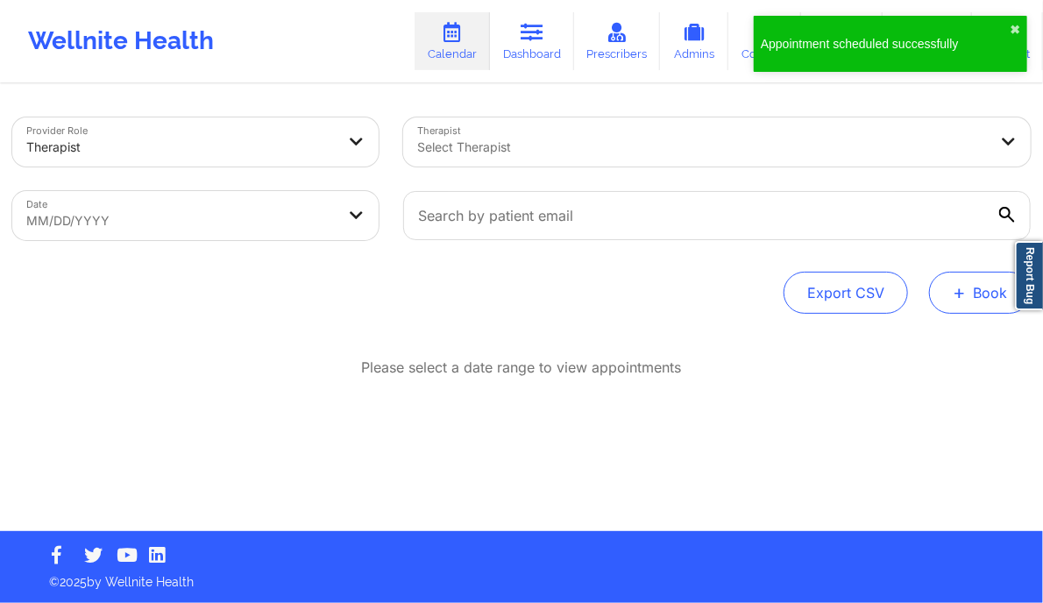
click at [953, 277] on button "+ Book" at bounding box center [980, 293] width 102 height 42
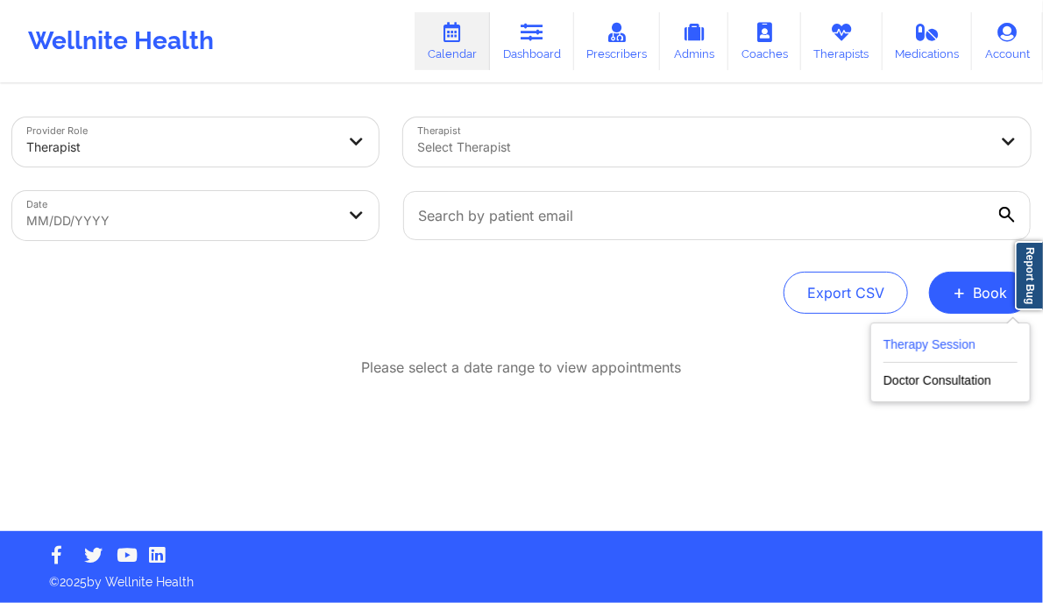
click at [926, 340] on button "Therapy Session" at bounding box center [950, 348] width 134 height 29
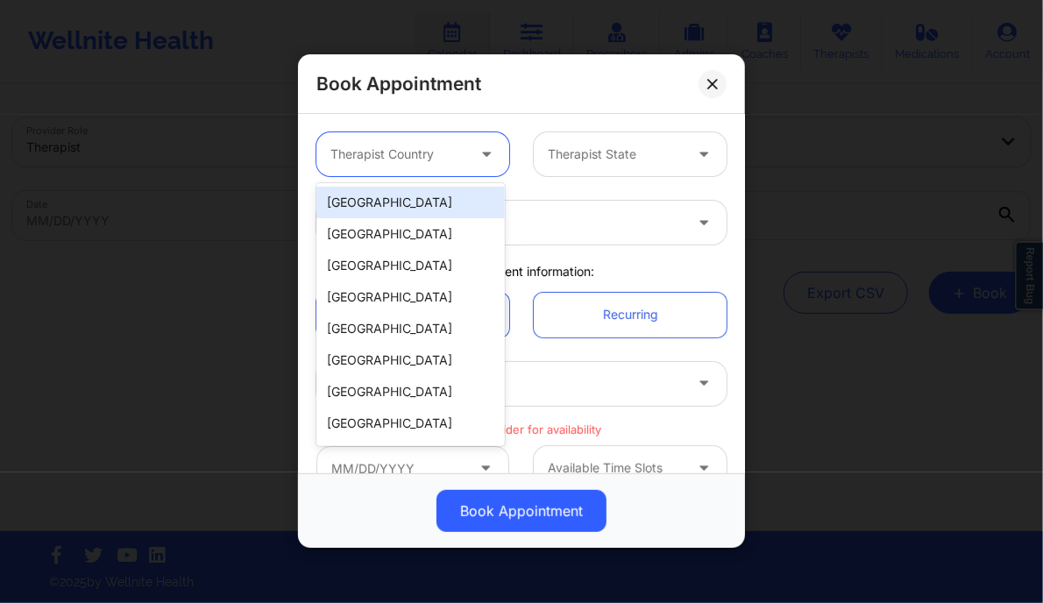
click at [489, 151] on icon at bounding box center [487, 151] width 18 height 15
type input "u"
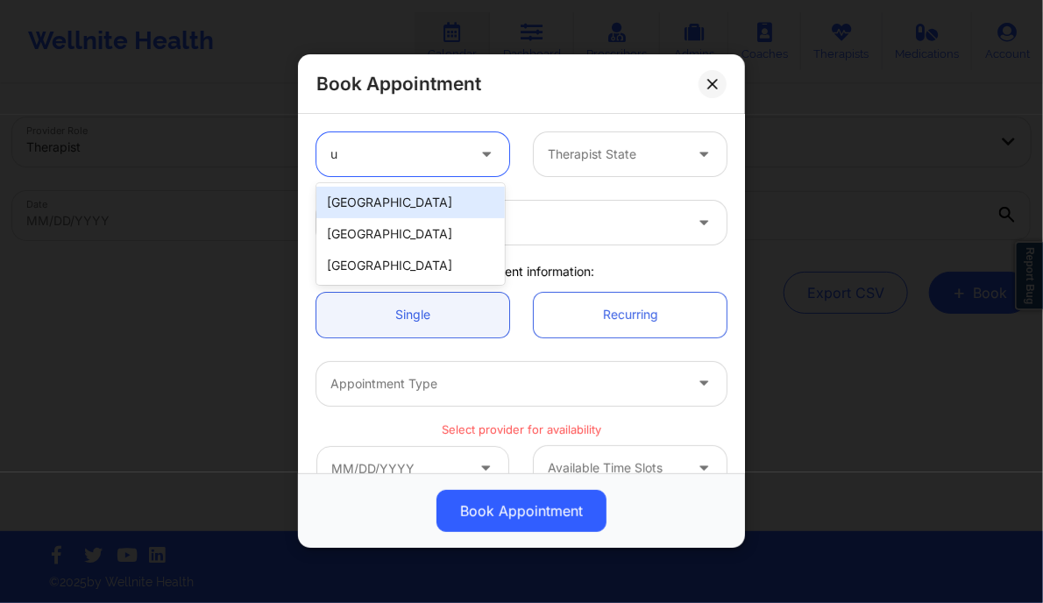
click at [452, 204] on div "[GEOGRAPHIC_DATA]" at bounding box center [410, 203] width 188 height 32
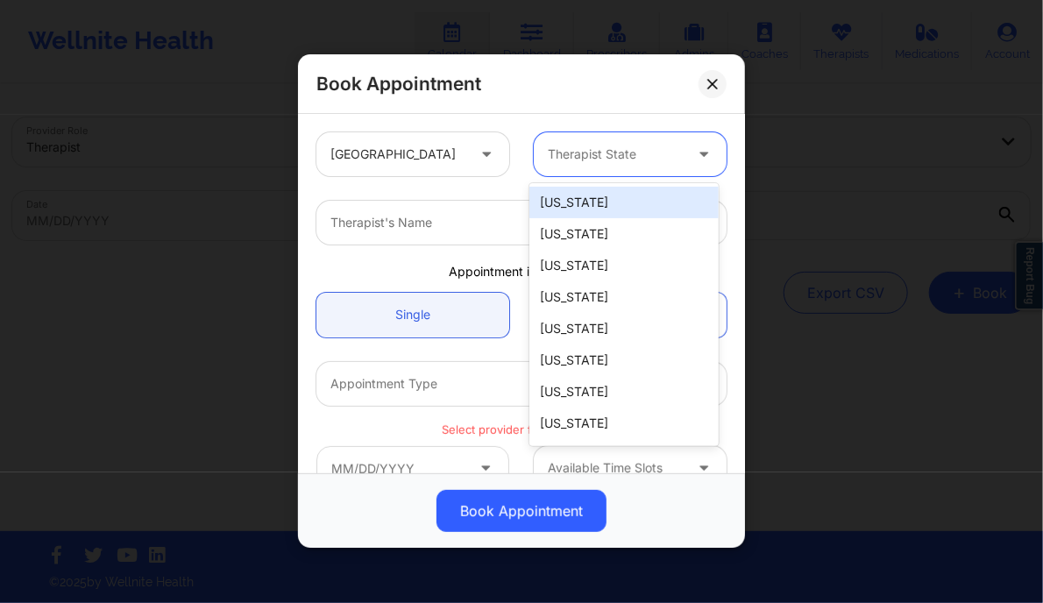
click at [563, 165] on div "Therapist State" at bounding box center [609, 154] width 151 height 44
type input "t"
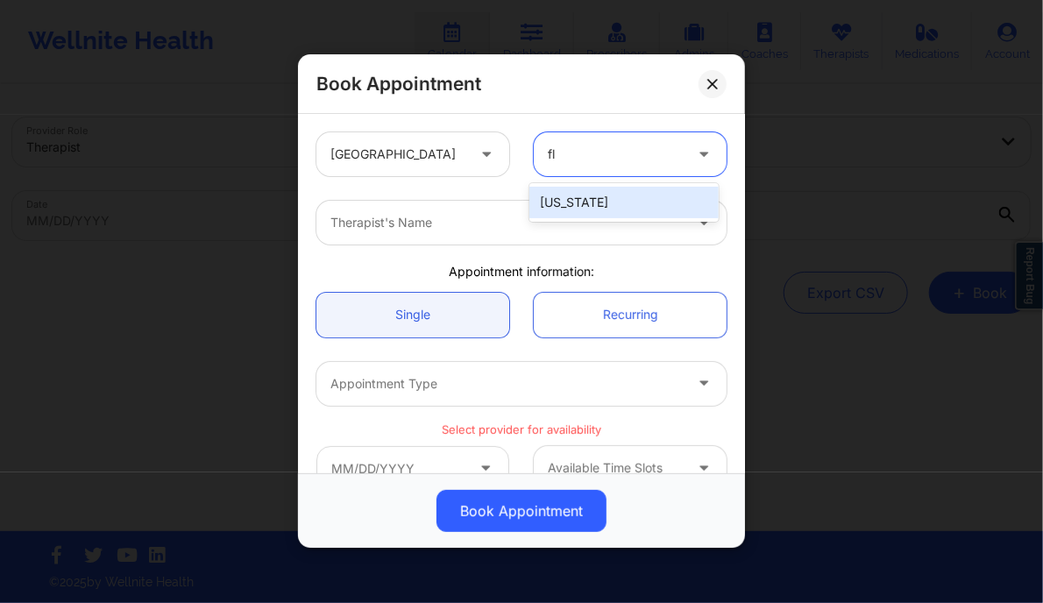
type input "flo"
click at [599, 200] on div "[US_STATE]" at bounding box center [623, 203] width 188 height 32
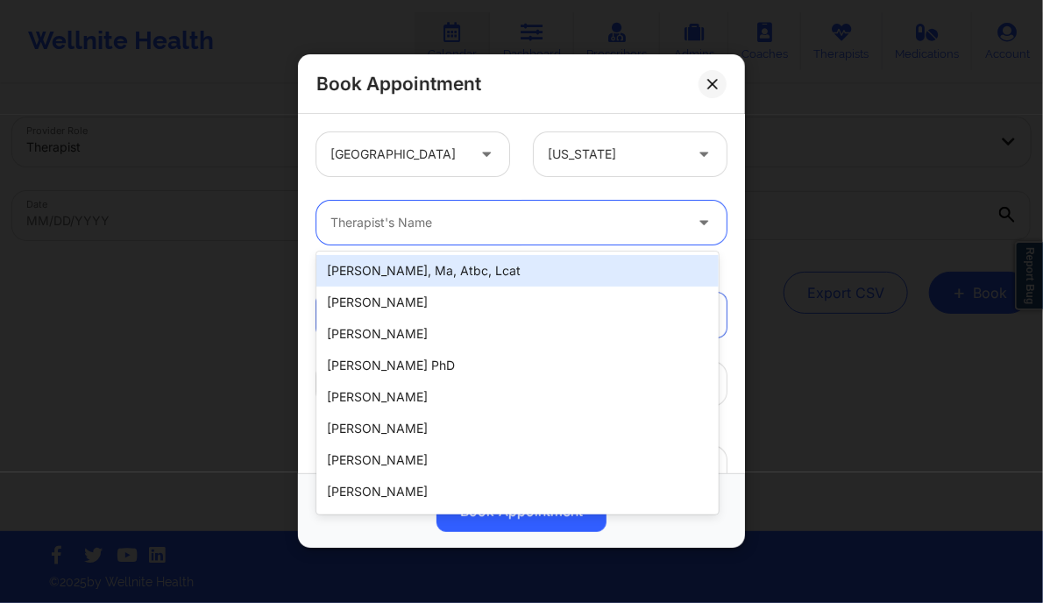
click at [523, 227] on div at bounding box center [506, 223] width 352 height 21
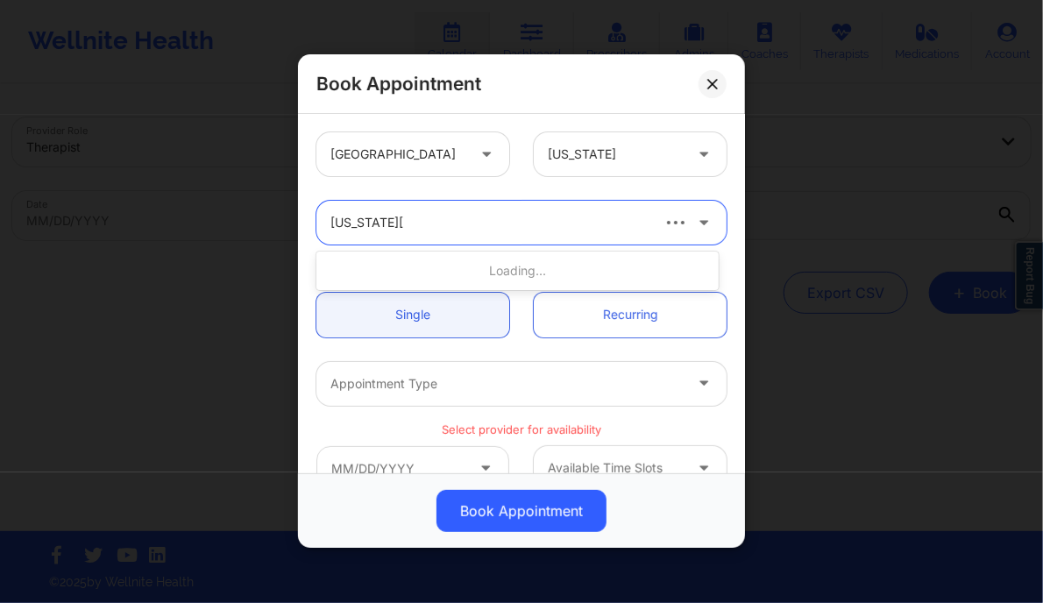
type input "virginia gibala"
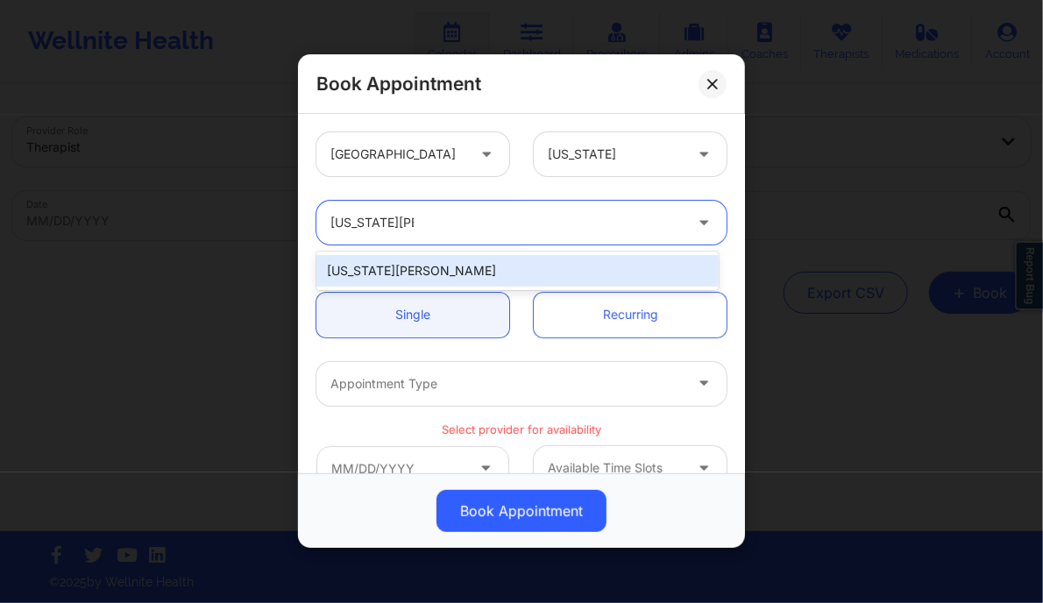
click at [438, 270] on div "[US_STATE][PERSON_NAME]" at bounding box center [516, 271] width 401 height 32
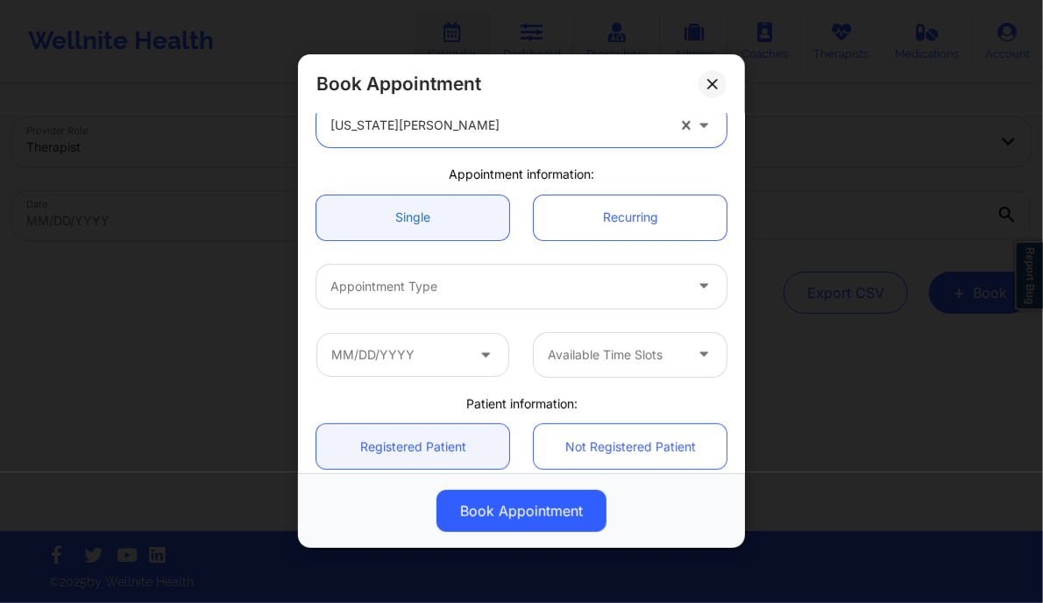
scroll to position [110, 0]
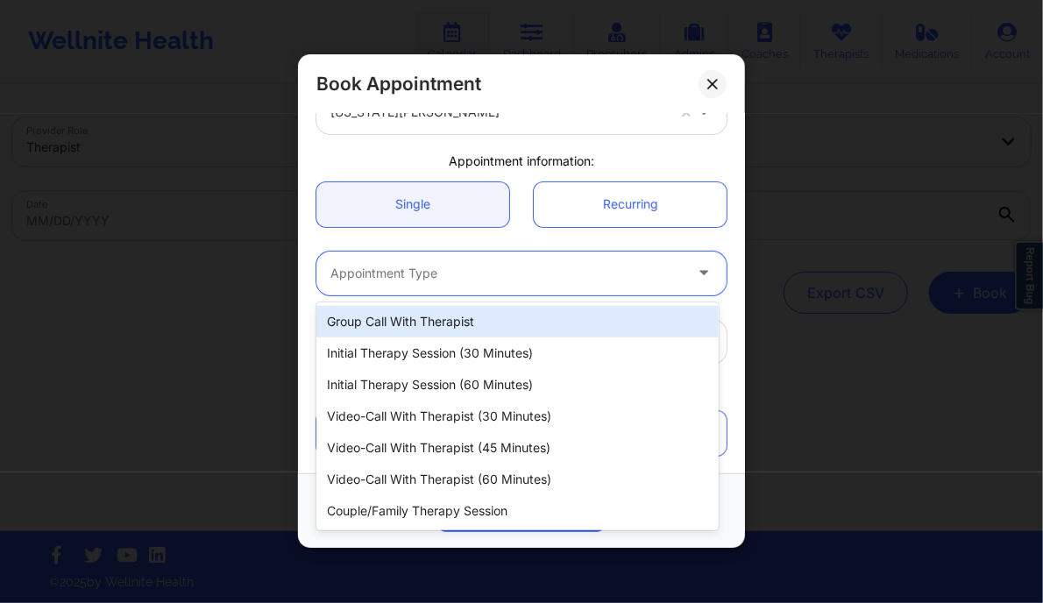
click at [408, 277] on div at bounding box center [506, 273] width 352 height 21
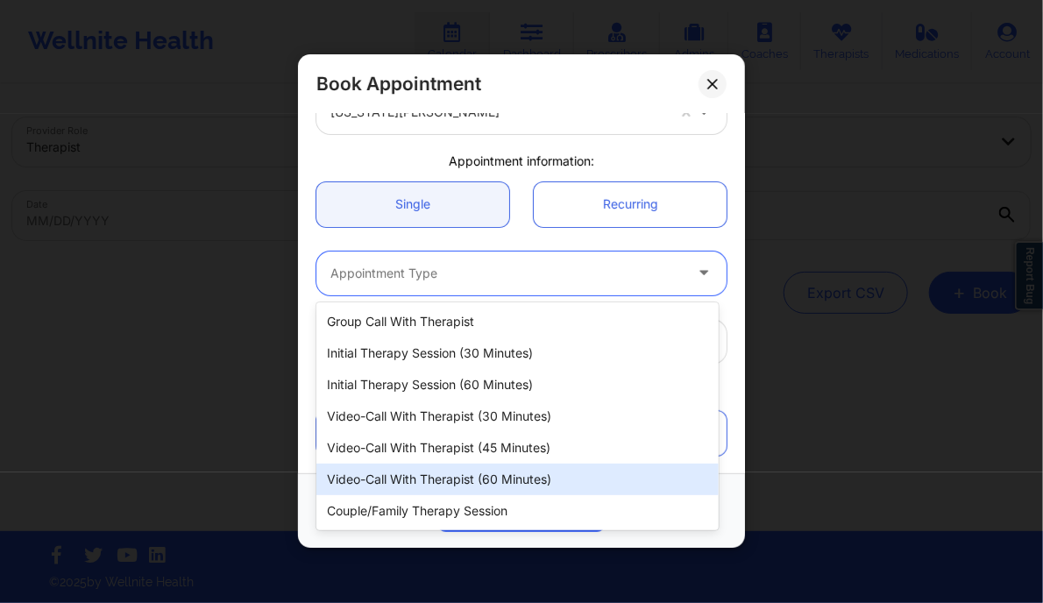
click at [493, 476] on div "Video-Call with Therapist (60 minutes)" at bounding box center [516, 480] width 401 height 32
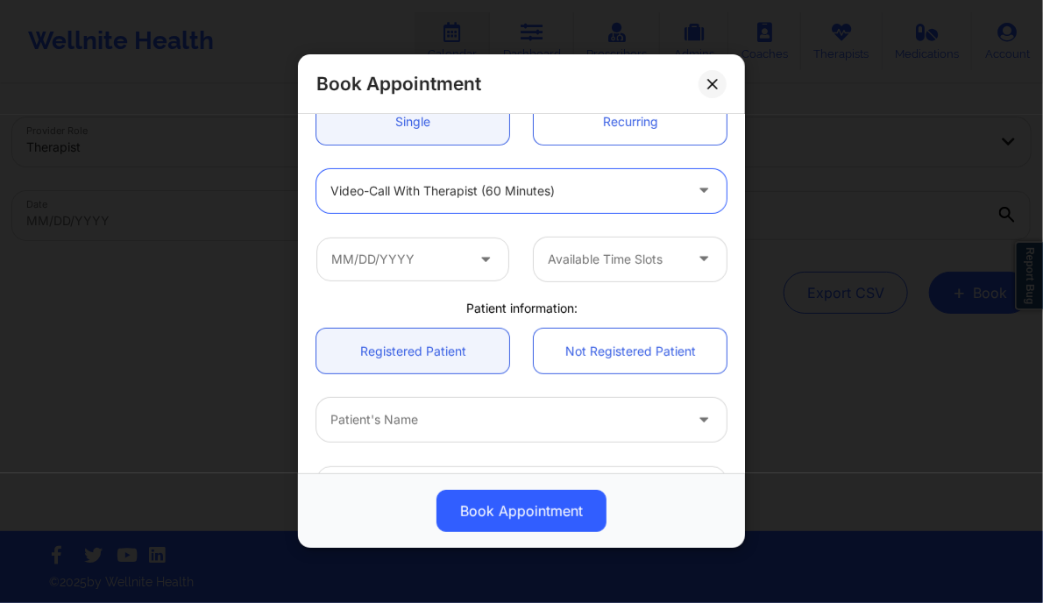
scroll to position [214, 0]
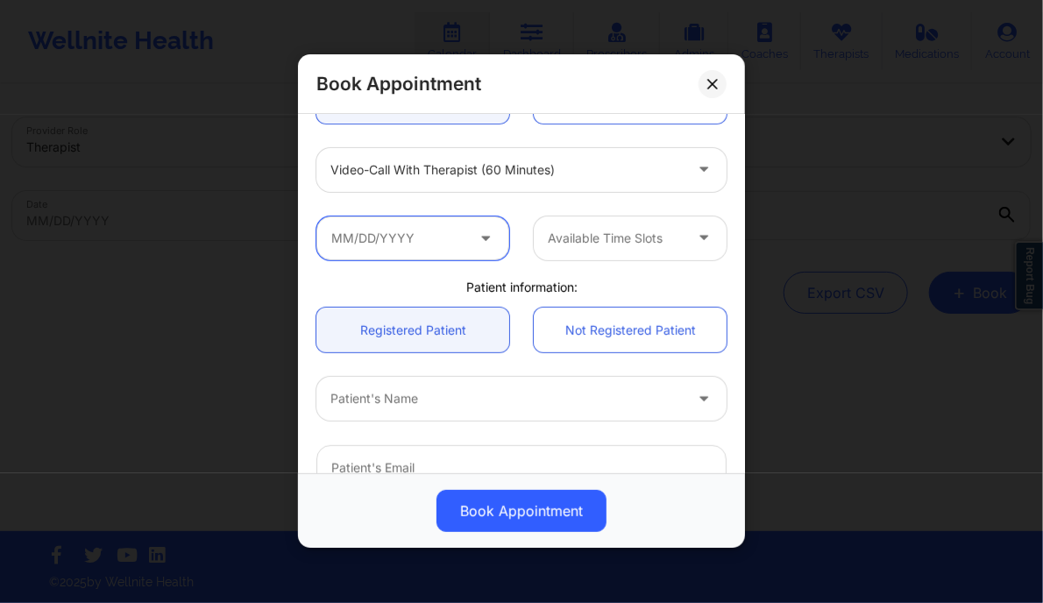
click at [375, 234] on input "text" at bounding box center [412, 238] width 193 height 44
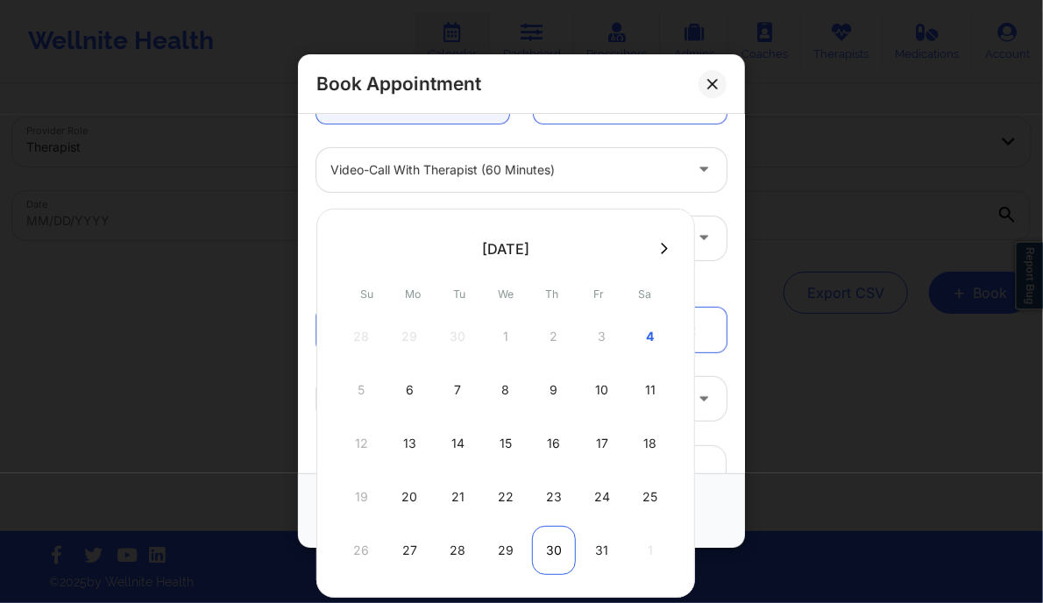
click at [551, 543] on div "30" at bounding box center [554, 550] width 44 height 49
type input "10/30/2025"
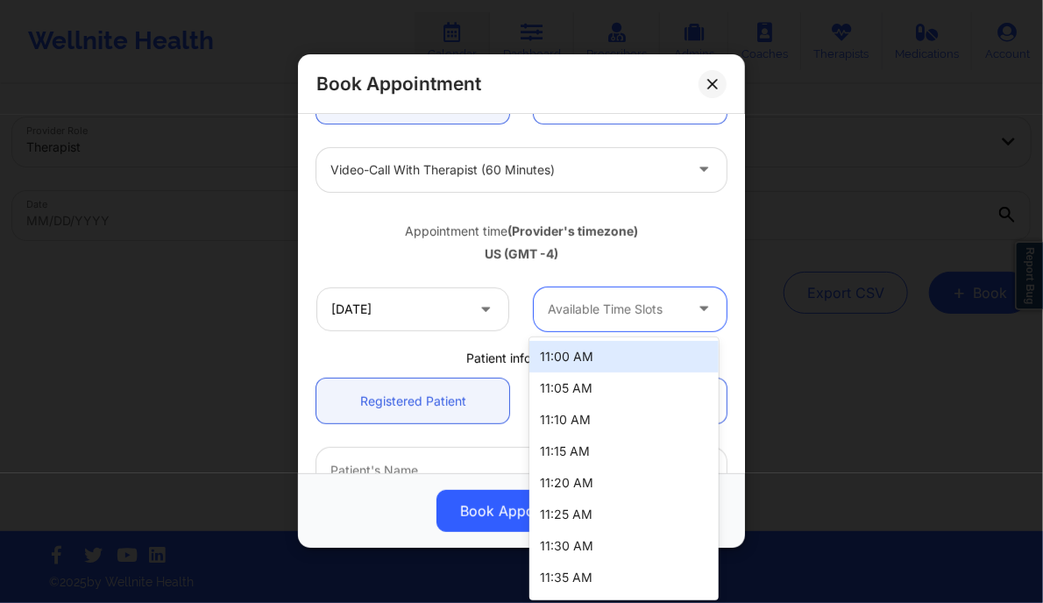
click at [662, 312] on div at bounding box center [615, 309] width 135 height 21
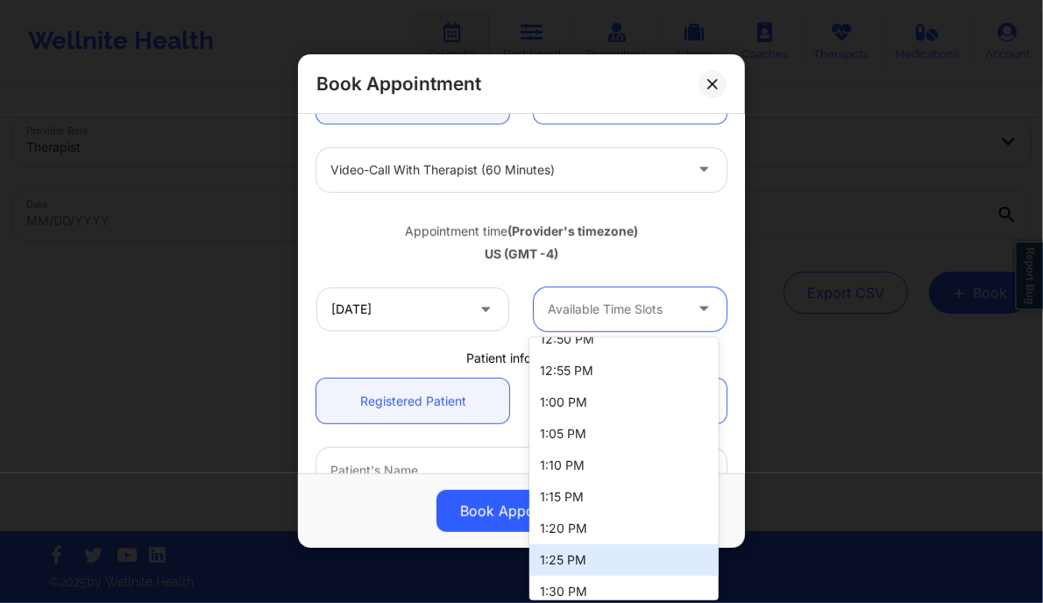
scroll to position [708, 0]
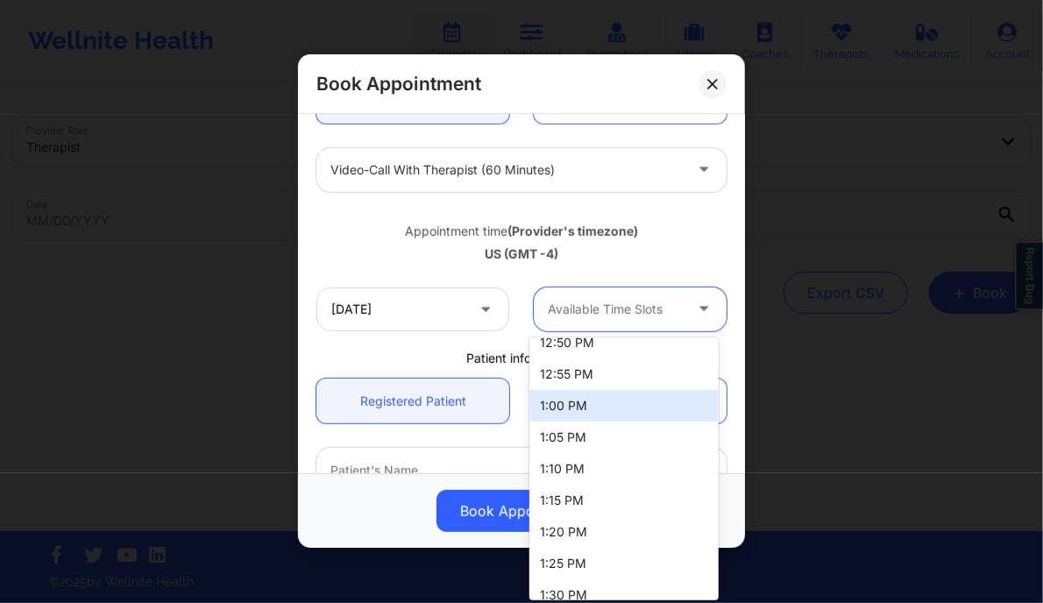
click at [550, 410] on div "1:00 PM" at bounding box center [623, 406] width 188 height 32
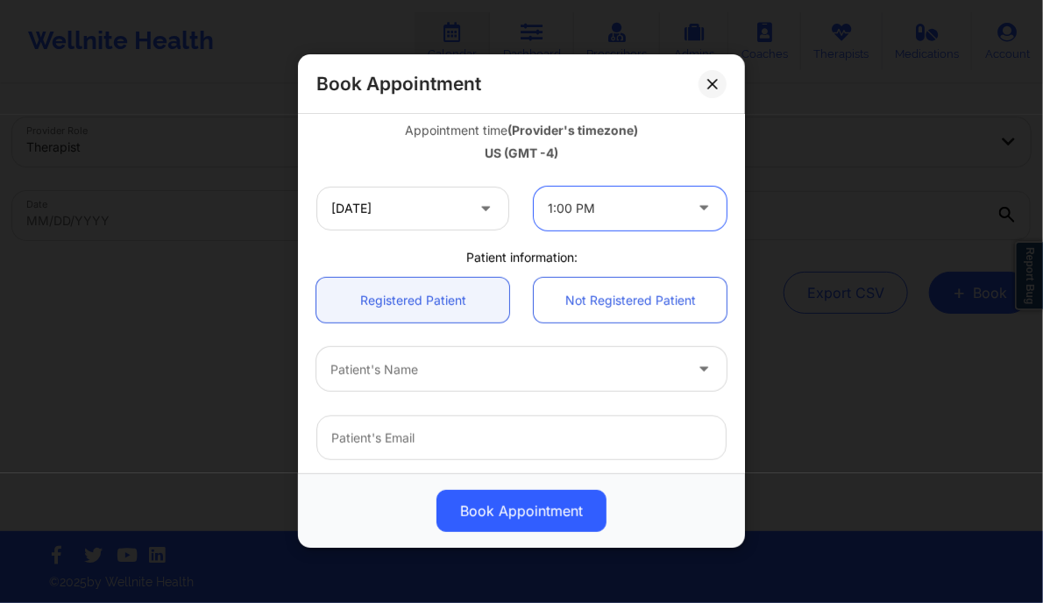
scroll to position [315, 0]
click at [411, 373] on div at bounding box center [506, 368] width 352 height 21
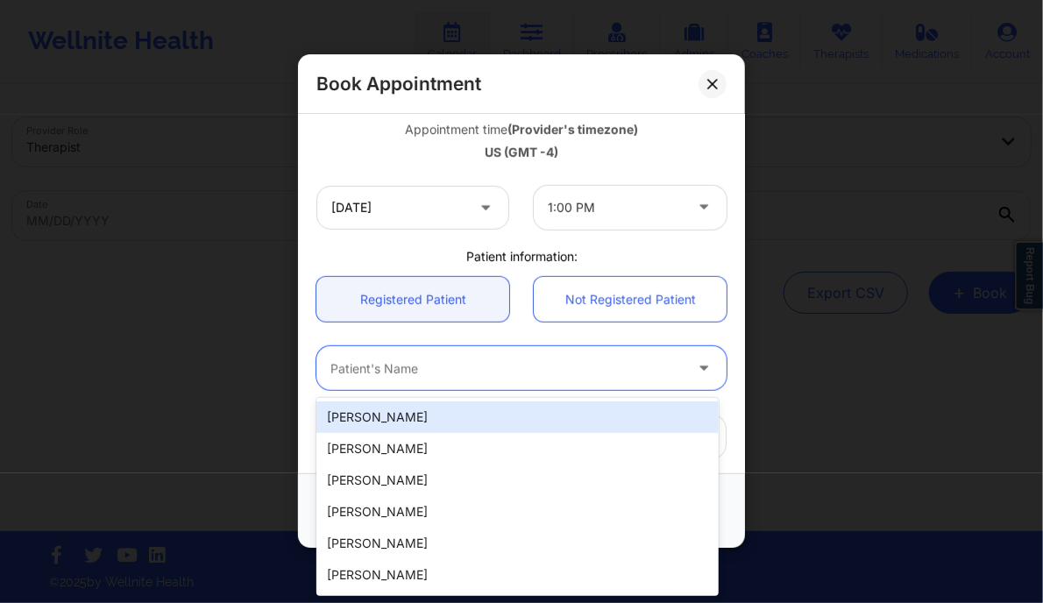
paste input "[PERSON_NAME]"
type input "[PERSON_NAME]"
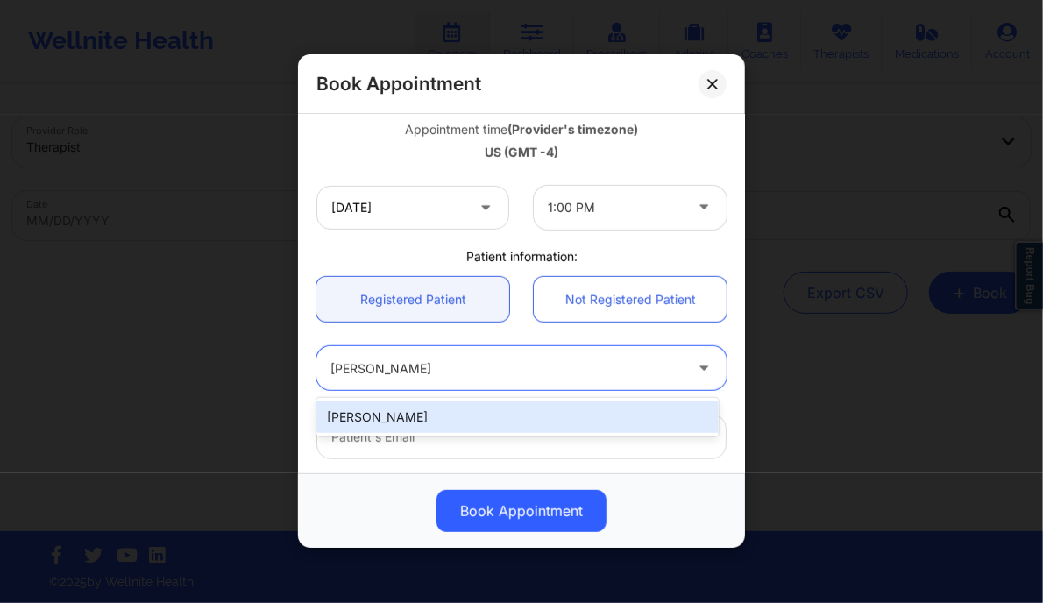
click at [472, 418] on div "[PERSON_NAME]" at bounding box center [516, 417] width 401 height 32
type input "[EMAIL_ADDRESS][DOMAIN_NAME]"
type input "[PHONE_NUMBER]"
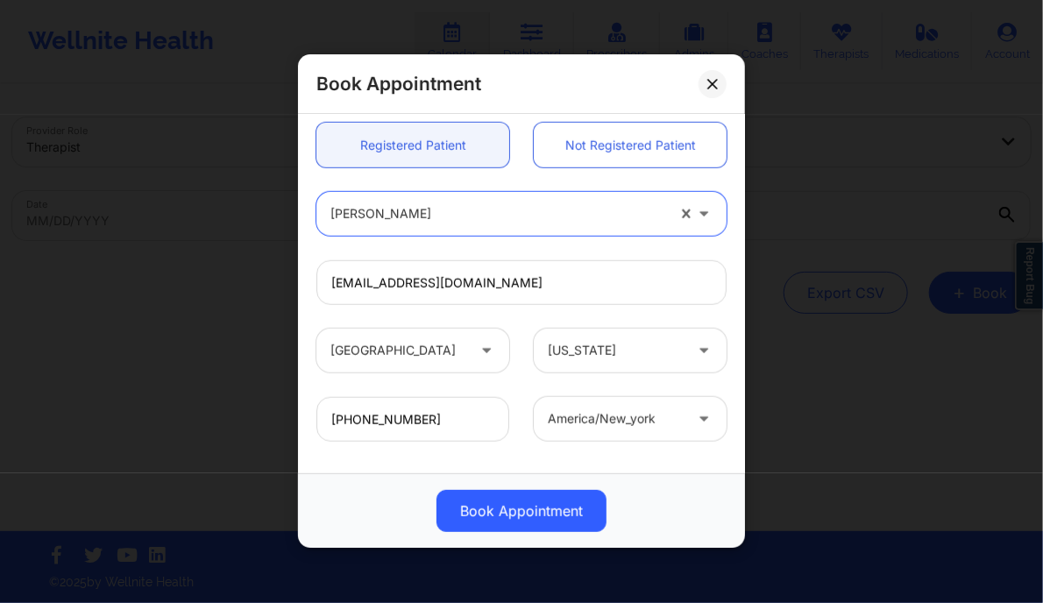
scroll to position [550, 0]
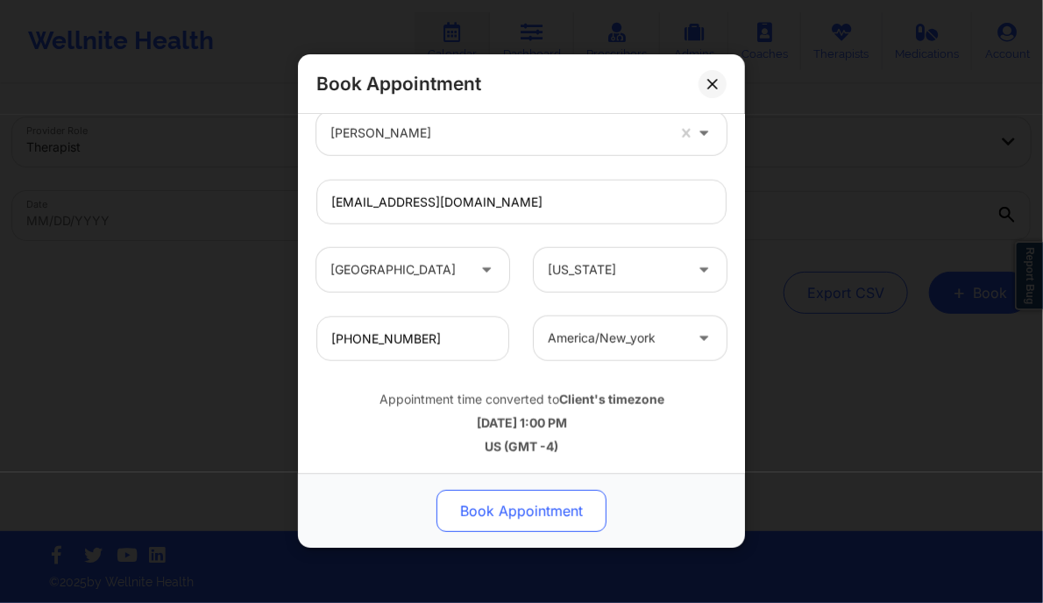
click at [534, 504] on button "Book Appointment" at bounding box center [521, 512] width 170 height 42
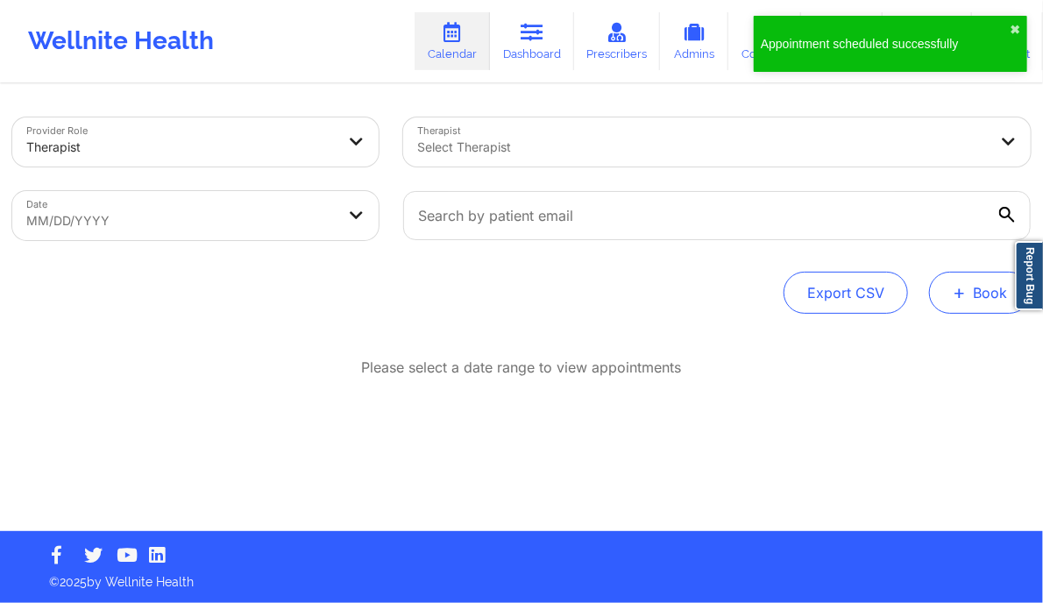
click at [972, 286] on button "+ Book" at bounding box center [980, 293] width 102 height 42
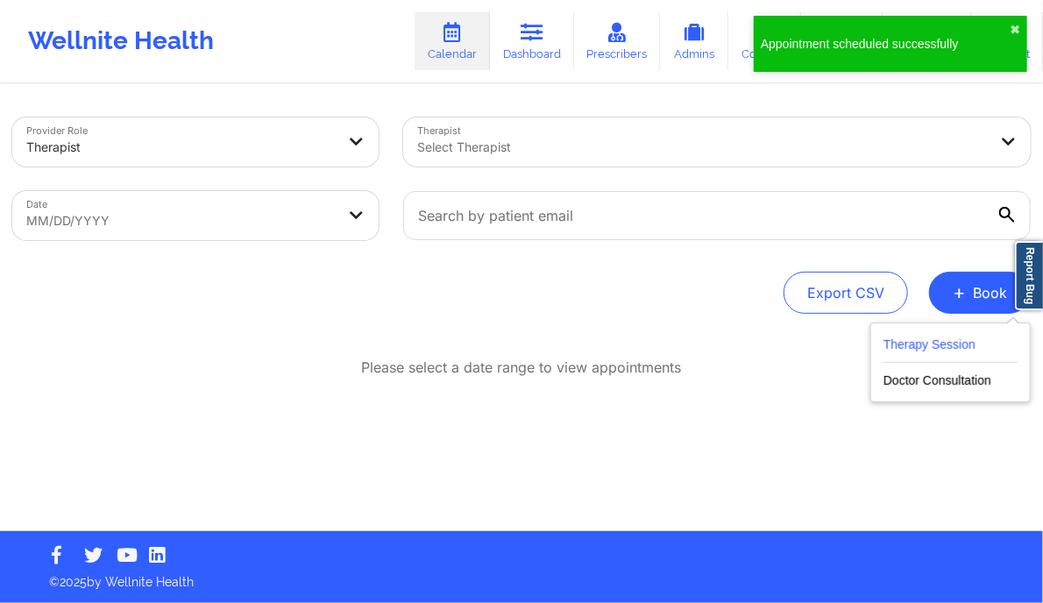
click at [943, 344] on button "Therapy Session" at bounding box center [950, 348] width 134 height 29
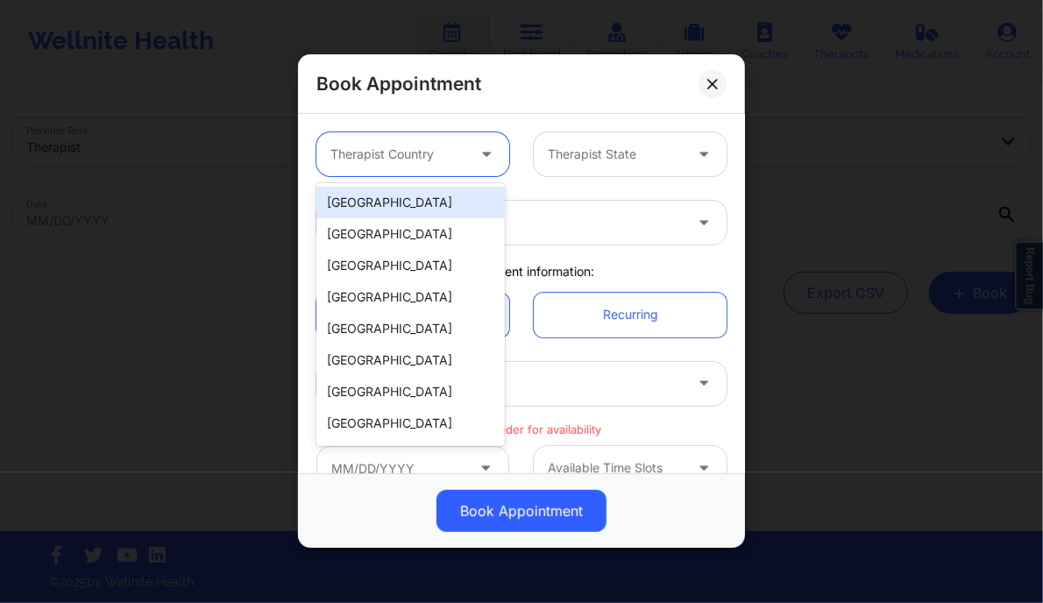
click at [450, 169] on div "Therapist Country" at bounding box center [391, 154] width 151 height 44
click at [424, 213] on div "[GEOGRAPHIC_DATA]" at bounding box center [410, 203] width 188 height 32
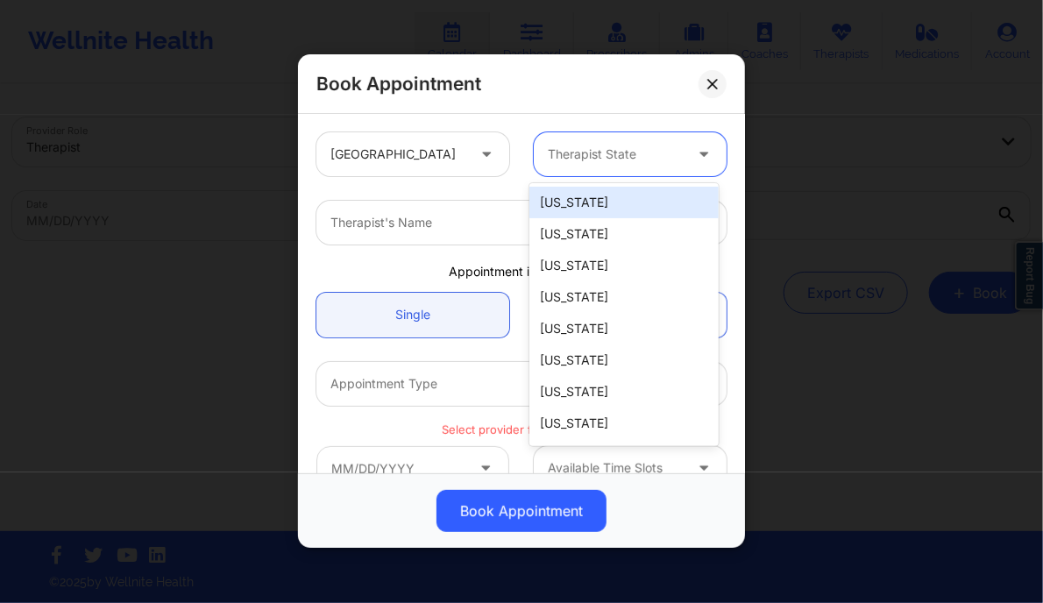
click at [620, 139] on div "Therapist State" at bounding box center [609, 154] width 151 height 44
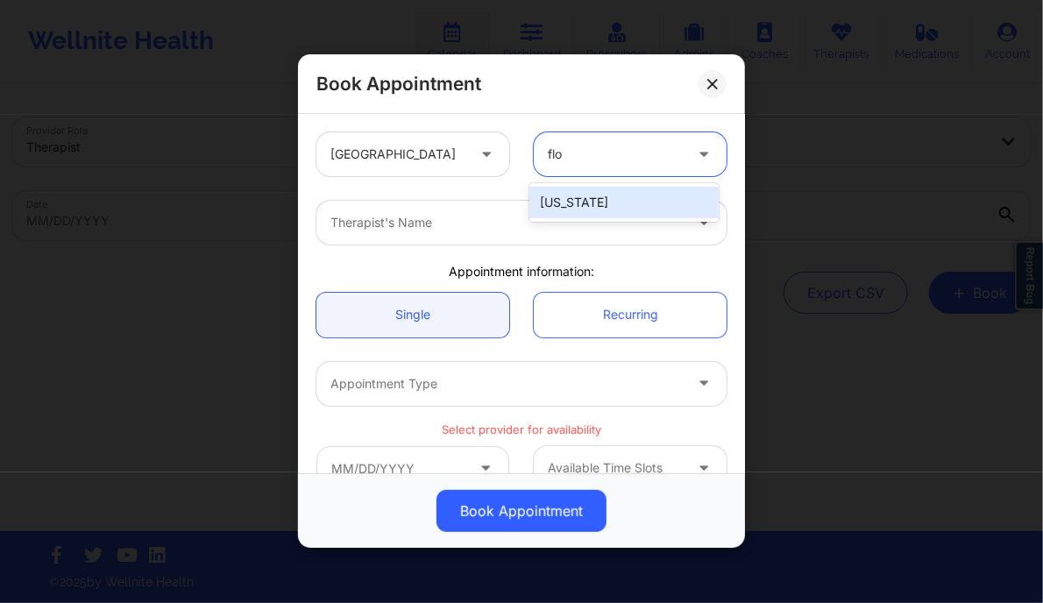
type input "flor"
click at [587, 195] on div "[US_STATE]" at bounding box center [623, 203] width 188 height 32
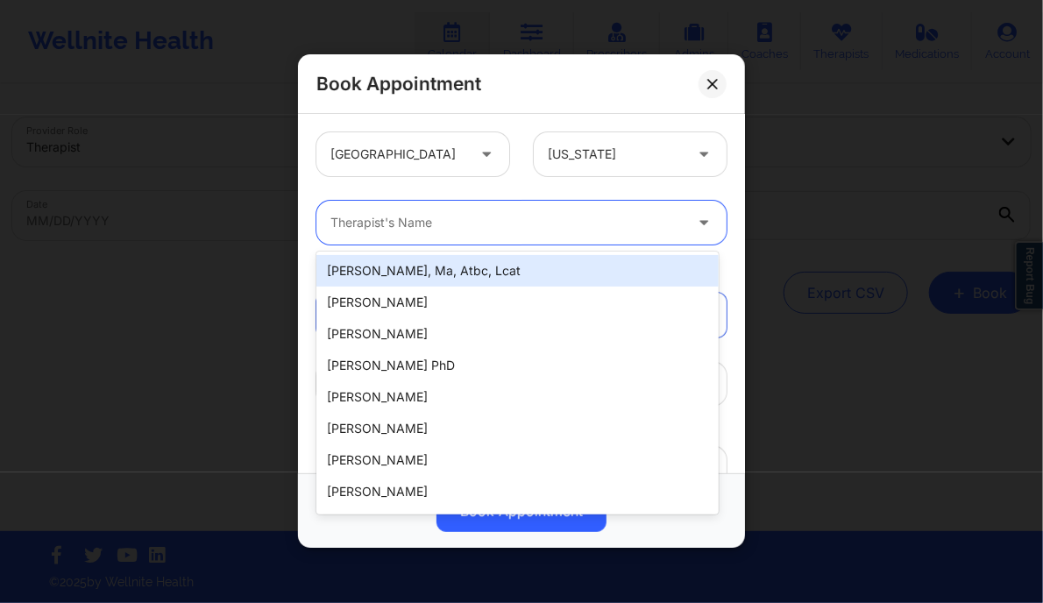
click at [471, 234] on div "Therapist's Name" at bounding box center [500, 223] width 368 height 44
paste input "[US_STATE][PERSON_NAME]"
type input "[US_STATE][PERSON_NAME]"
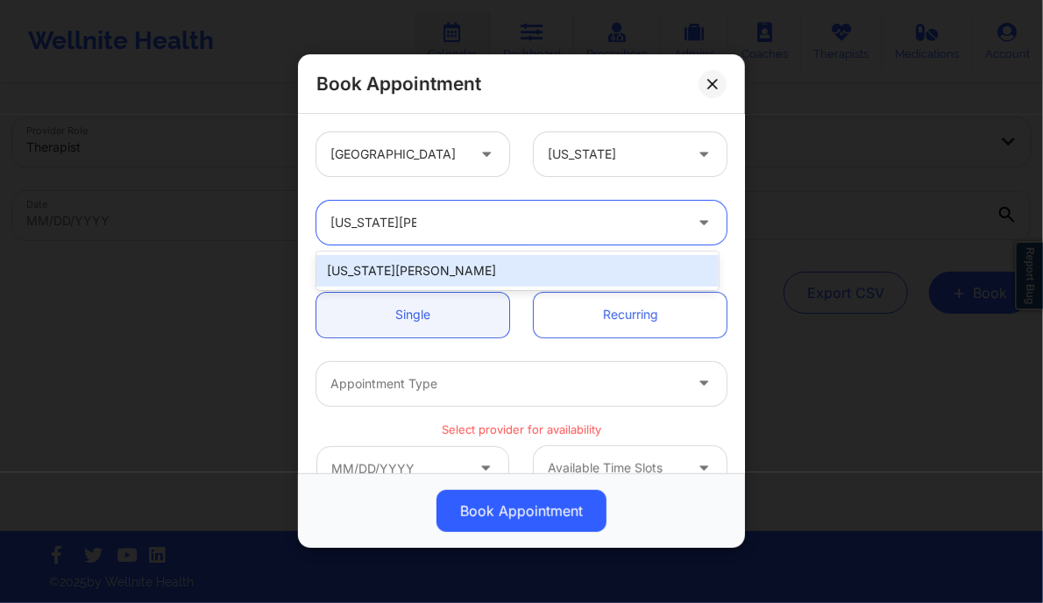
click at [415, 267] on div "[US_STATE][PERSON_NAME]" at bounding box center [516, 271] width 401 height 32
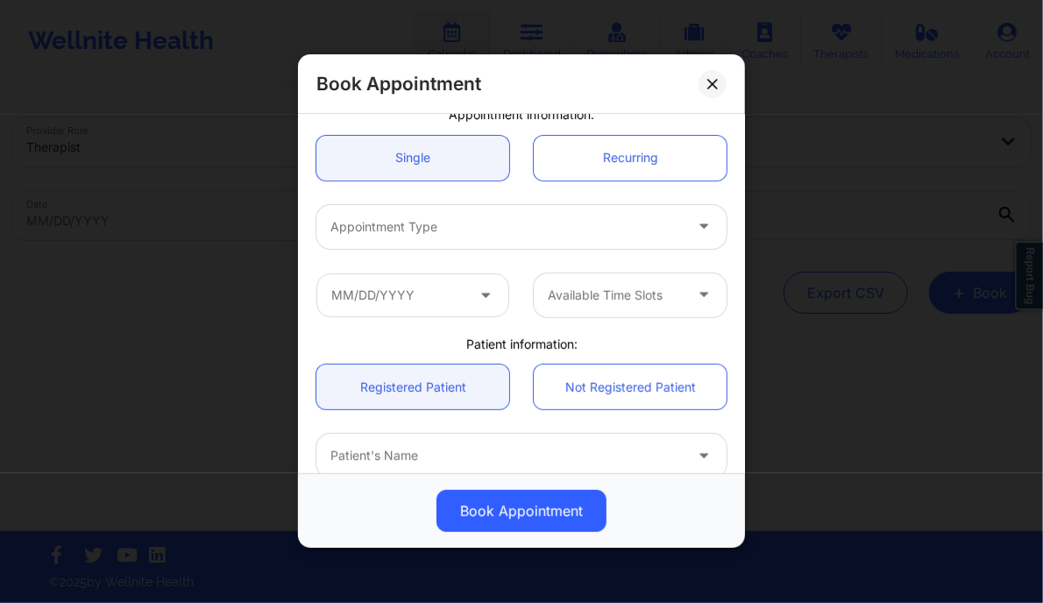
scroll to position [158, 0]
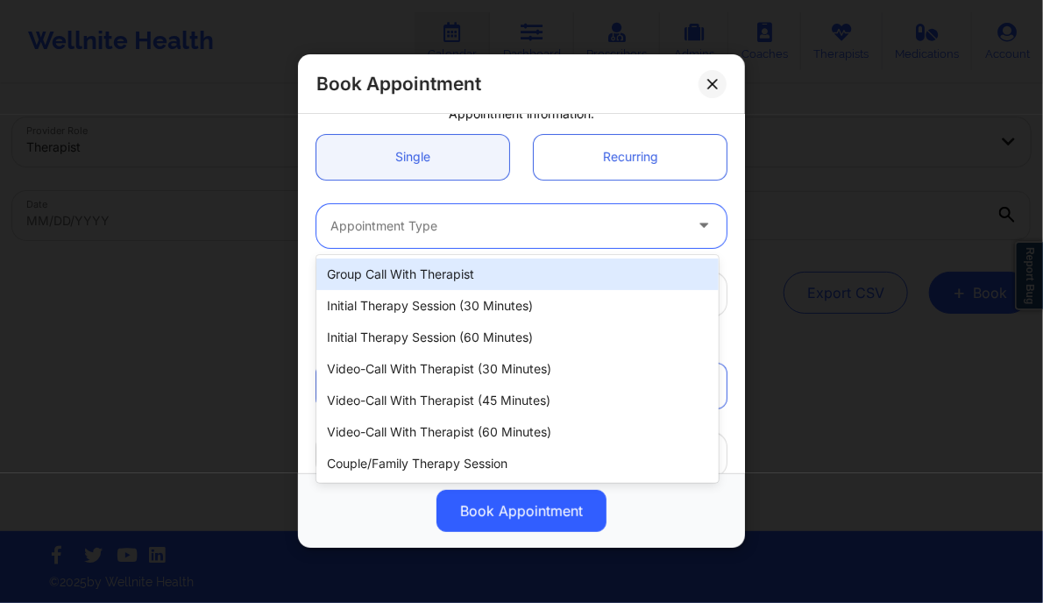
click at [399, 237] on div "Appointment Type" at bounding box center [500, 226] width 368 height 44
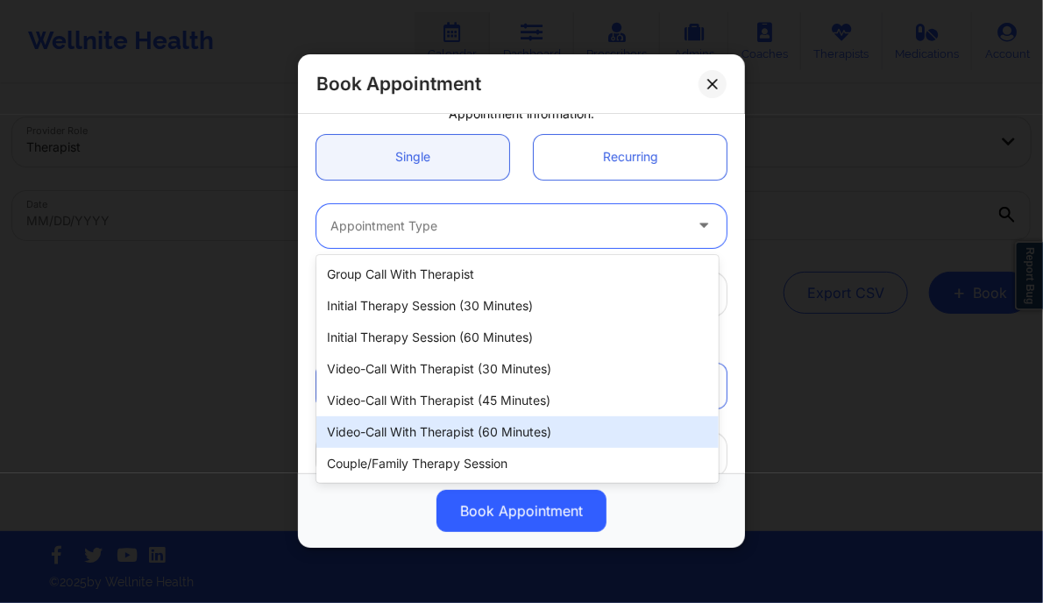
click at [516, 437] on div "Video-Call with Therapist (60 minutes)" at bounding box center [516, 432] width 401 height 32
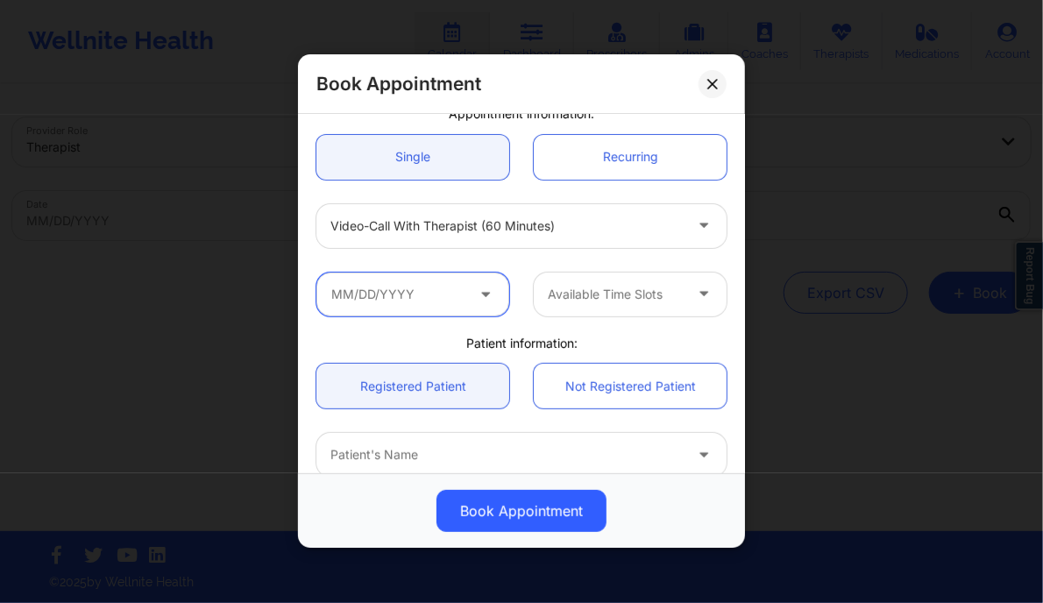
click at [386, 308] on input "text" at bounding box center [412, 295] width 193 height 44
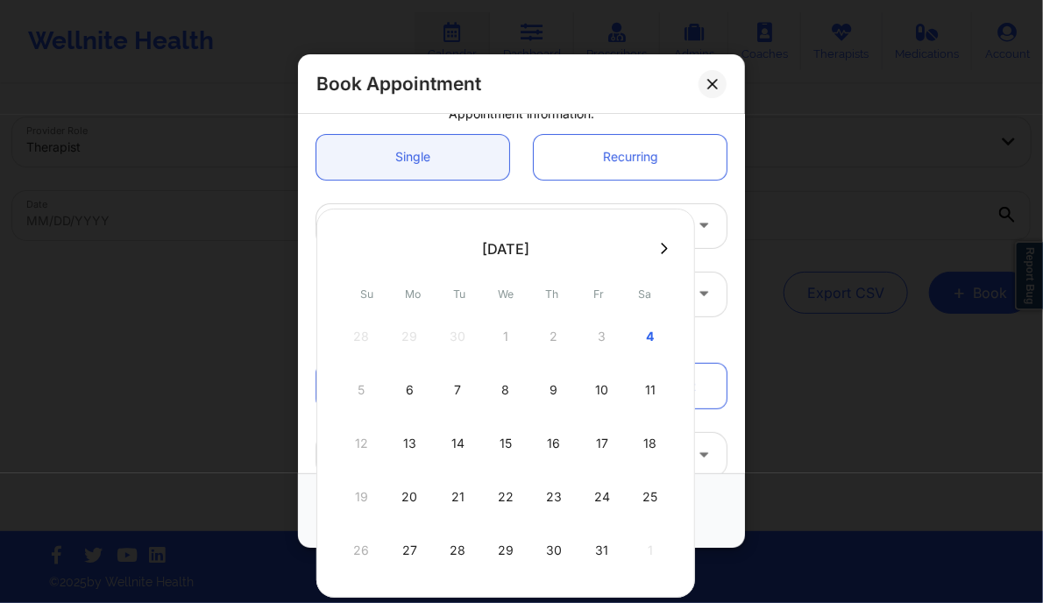
click at [661, 244] on icon at bounding box center [664, 248] width 7 height 13
click at [556, 392] on div "6" at bounding box center [554, 389] width 44 height 49
type input "11/06/2025"
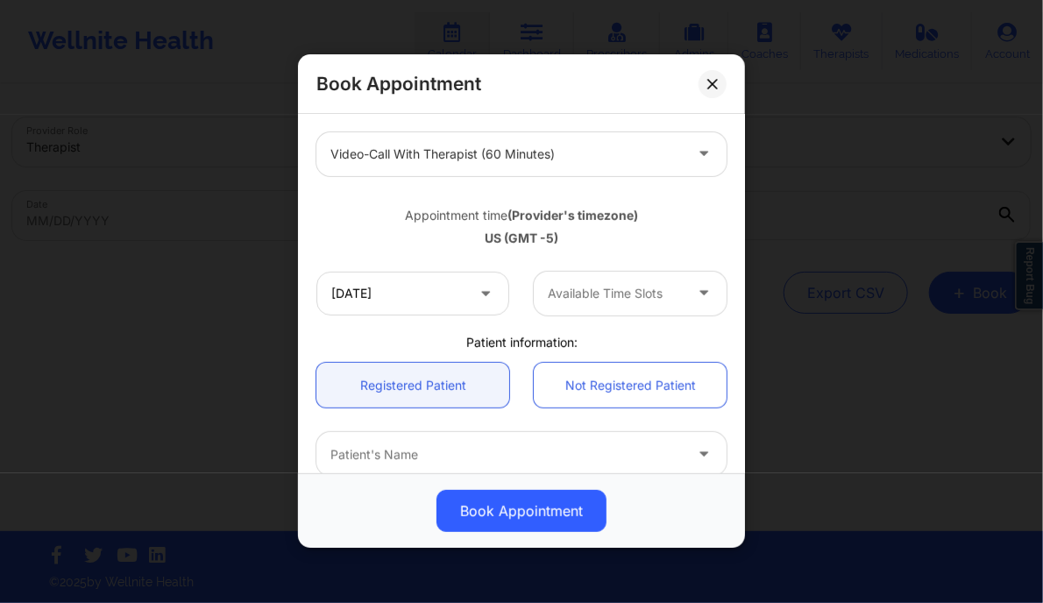
scroll to position [231, 0]
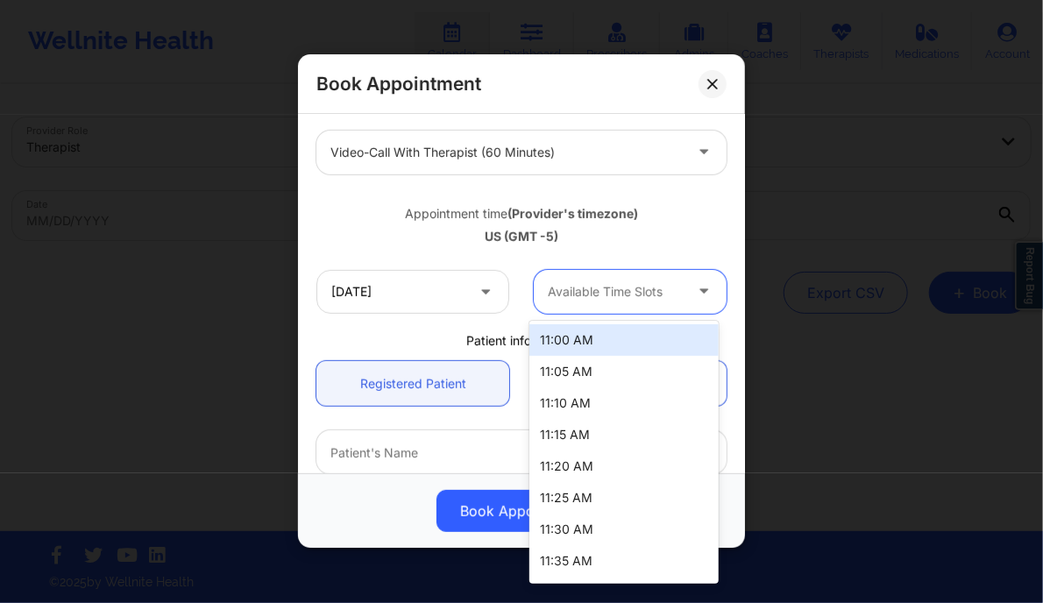
click at [581, 293] on div at bounding box center [615, 291] width 135 height 21
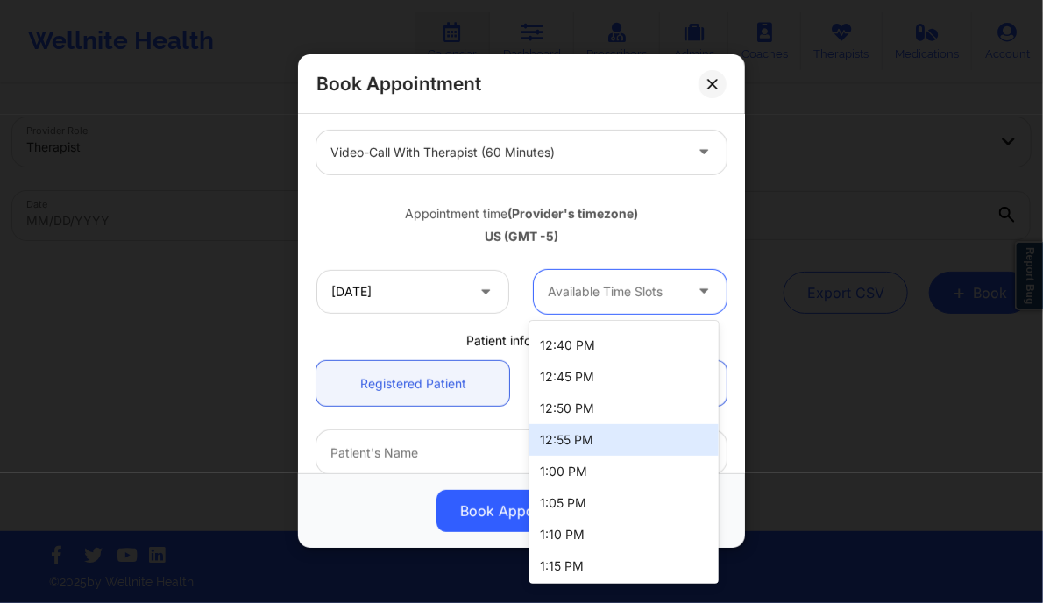
scroll to position [641, 0]
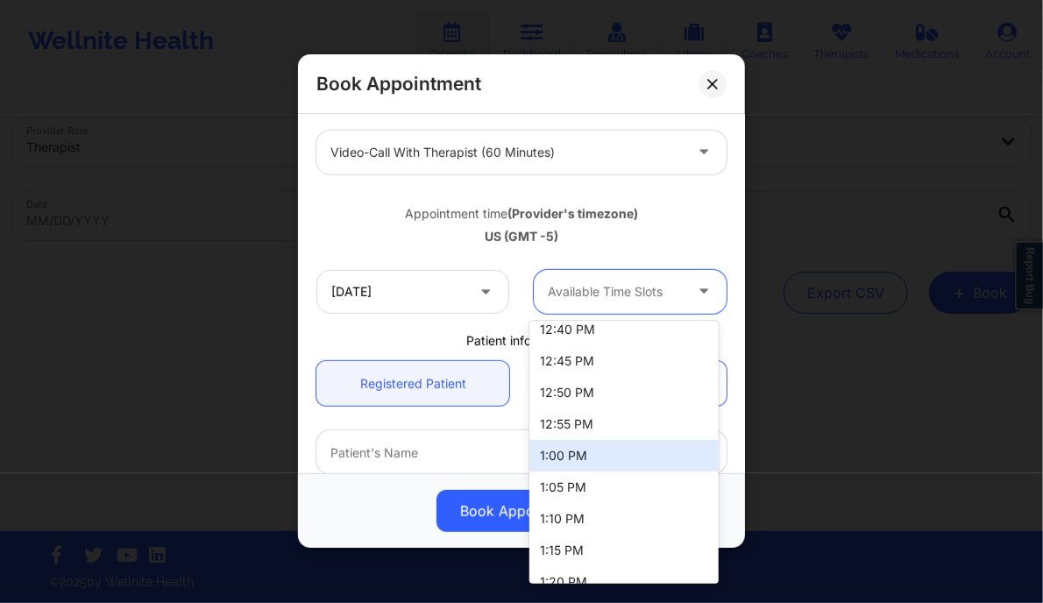
click at [559, 450] on div "1:00 PM" at bounding box center [623, 456] width 188 height 32
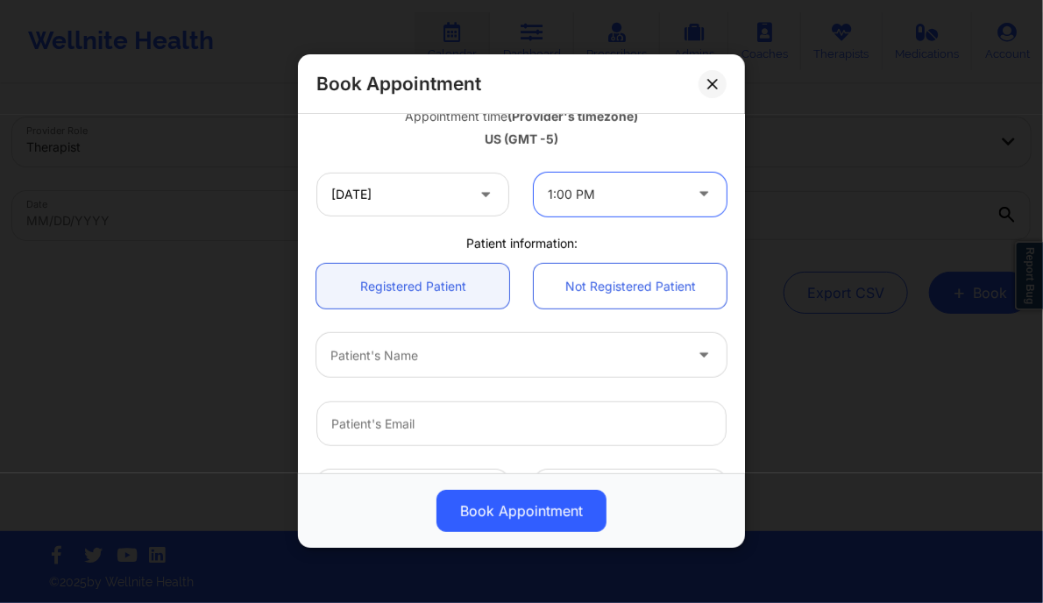
scroll to position [329, 0]
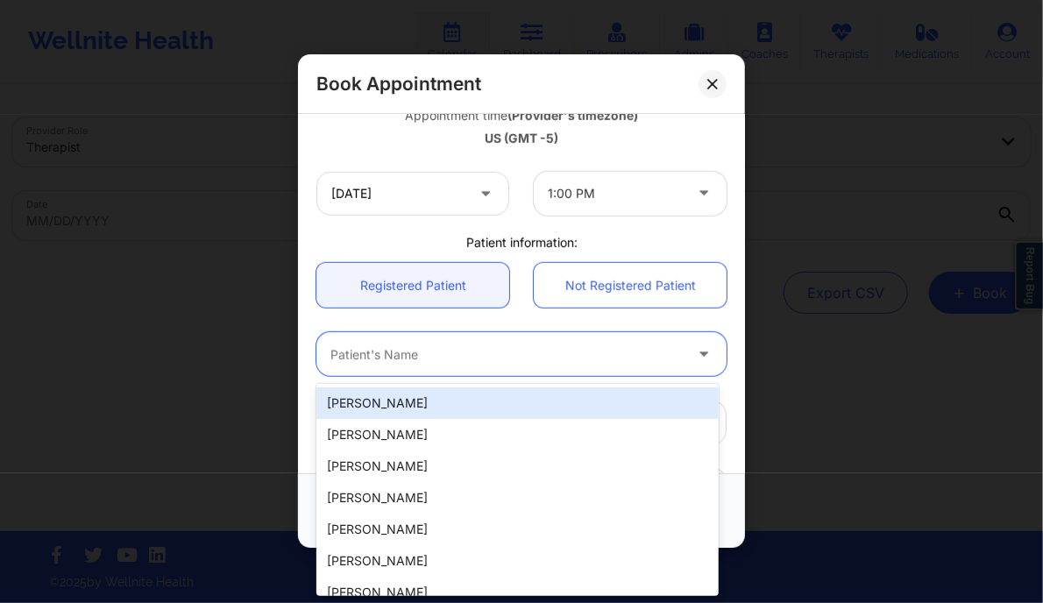
click at [490, 349] on div at bounding box center [506, 354] width 352 height 21
paste input "[PERSON_NAME]"
type input "[PERSON_NAME]"
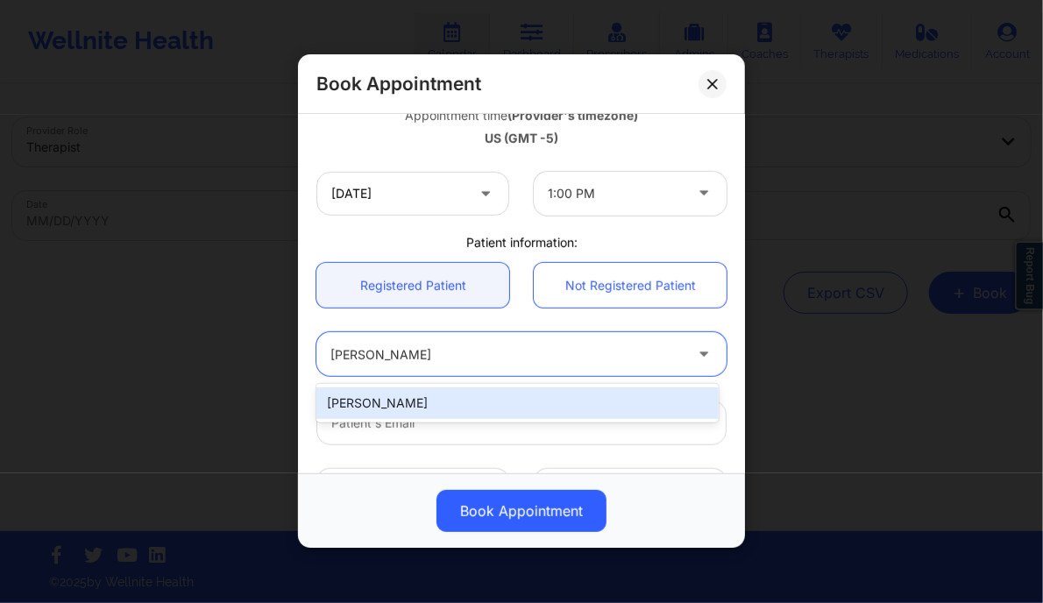
click at [473, 402] on div "[PERSON_NAME]" at bounding box center [516, 403] width 401 height 32
type input "[EMAIL_ADDRESS][DOMAIN_NAME]"
type input "[PHONE_NUMBER]"
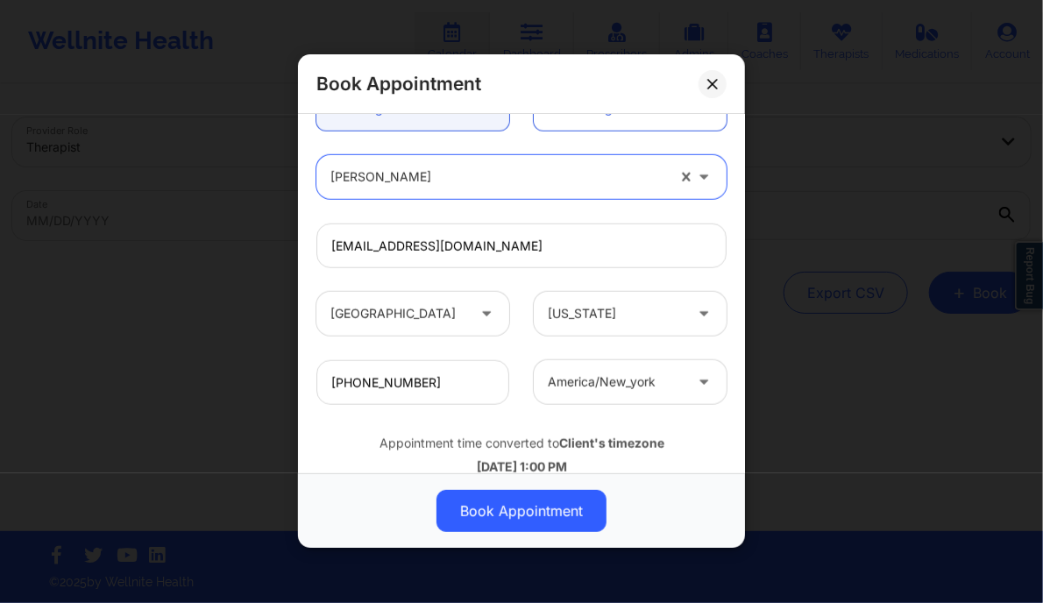
scroll to position [550, 0]
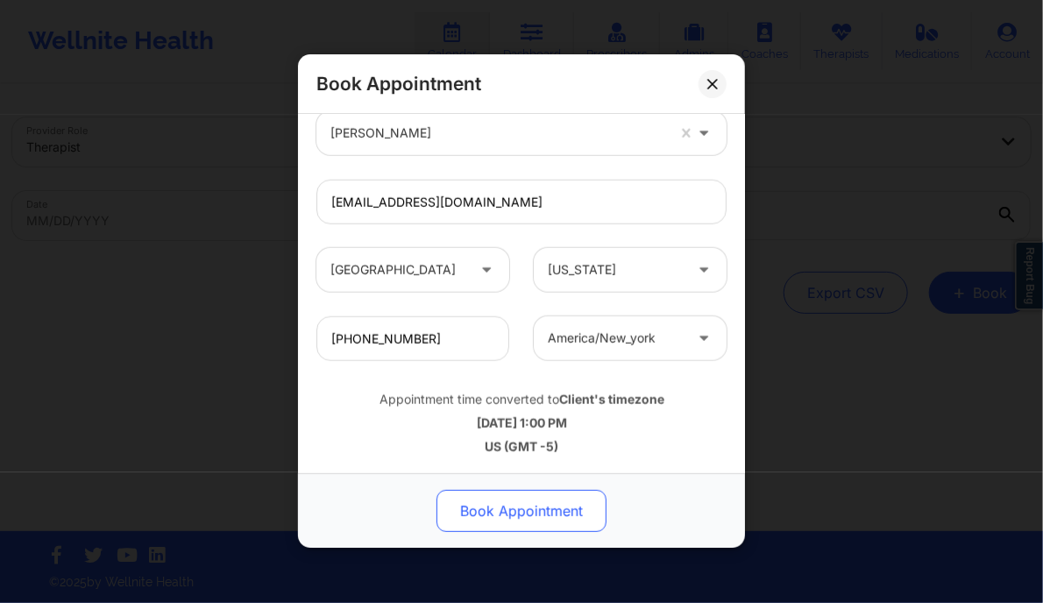
click at [515, 494] on button "Book Appointment" at bounding box center [521, 512] width 170 height 42
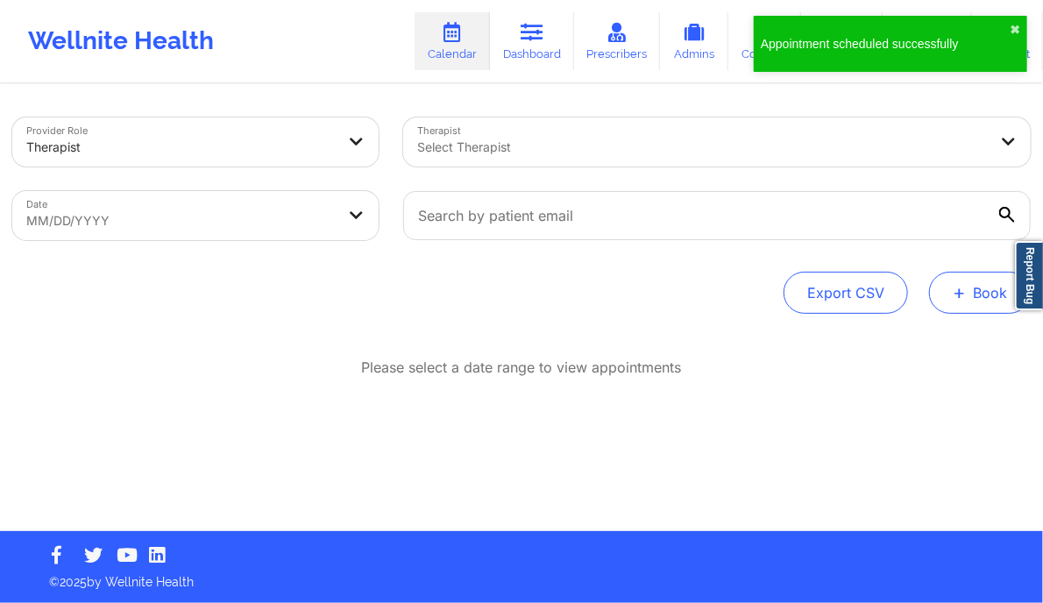
click at [971, 299] on button "+ Book" at bounding box center [980, 293] width 102 height 42
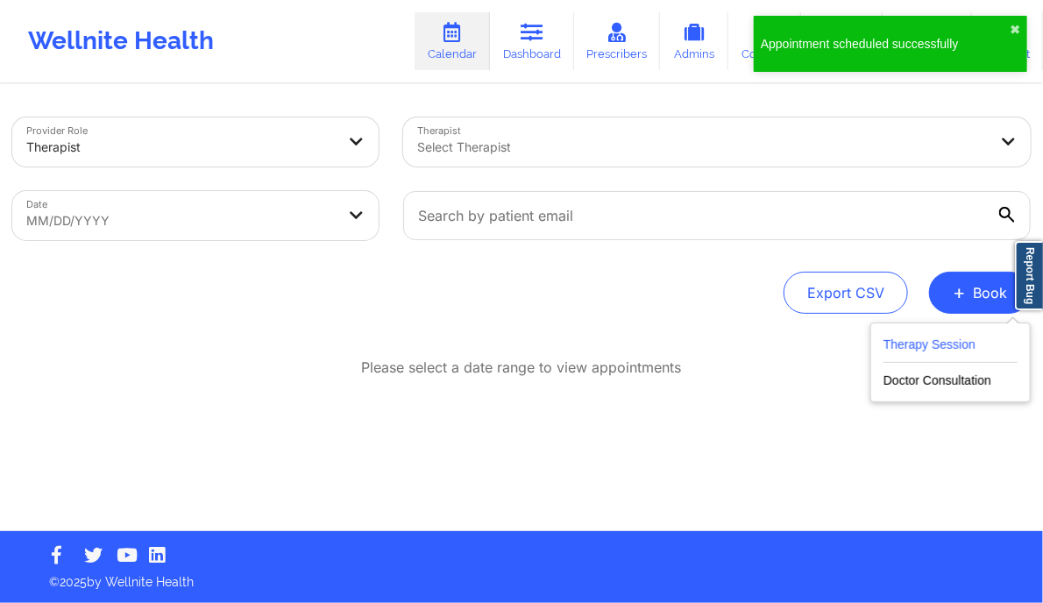
click at [924, 348] on button "Therapy Session" at bounding box center [950, 348] width 134 height 29
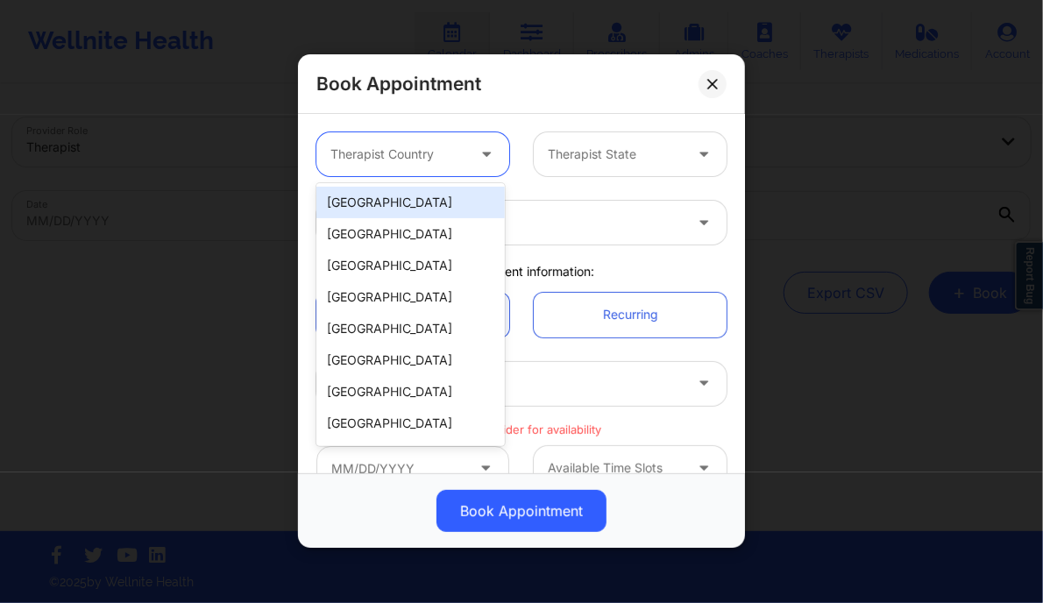
click at [429, 163] on div at bounding box center [397, 155] width 135 height 21
click at [405, 205] on div "[GEOGRAPHIC_DATA]" at bounding box center [410, 203] width 188 height 32
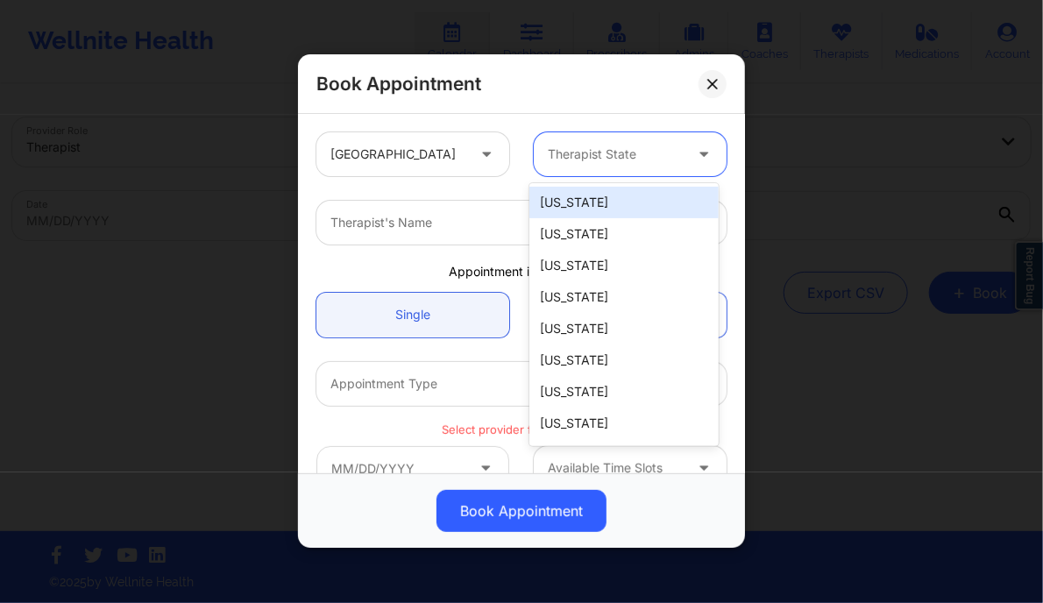
click at [618, 138] on div "Therapist State" at bounding box center [609, 154] width 151 height 44
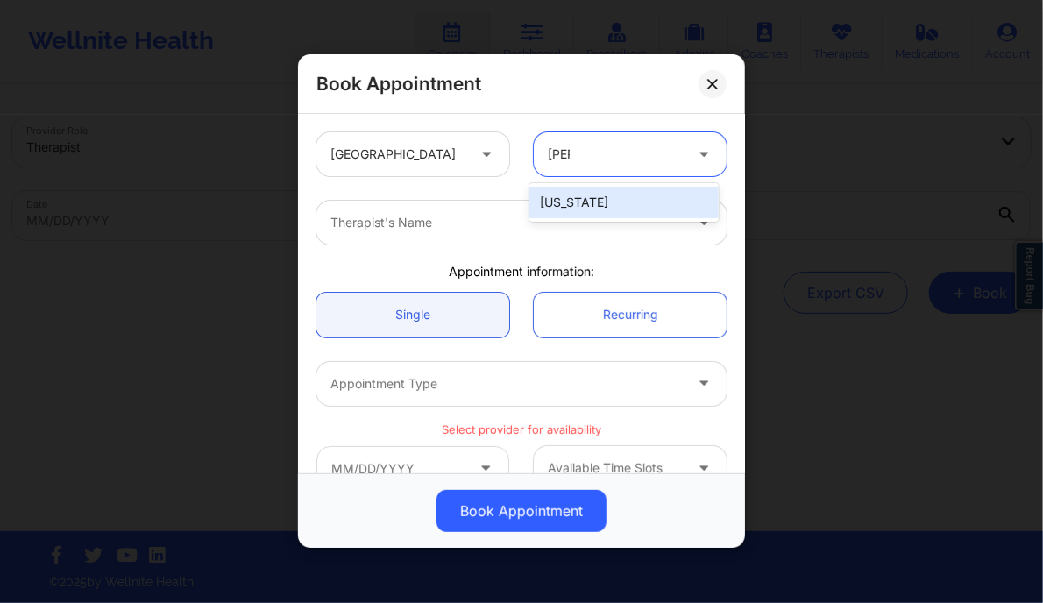
type input "flori"
click at [578, 206] on div "[US_STATE]" at bounding box center [623, 203] width 188 height 32
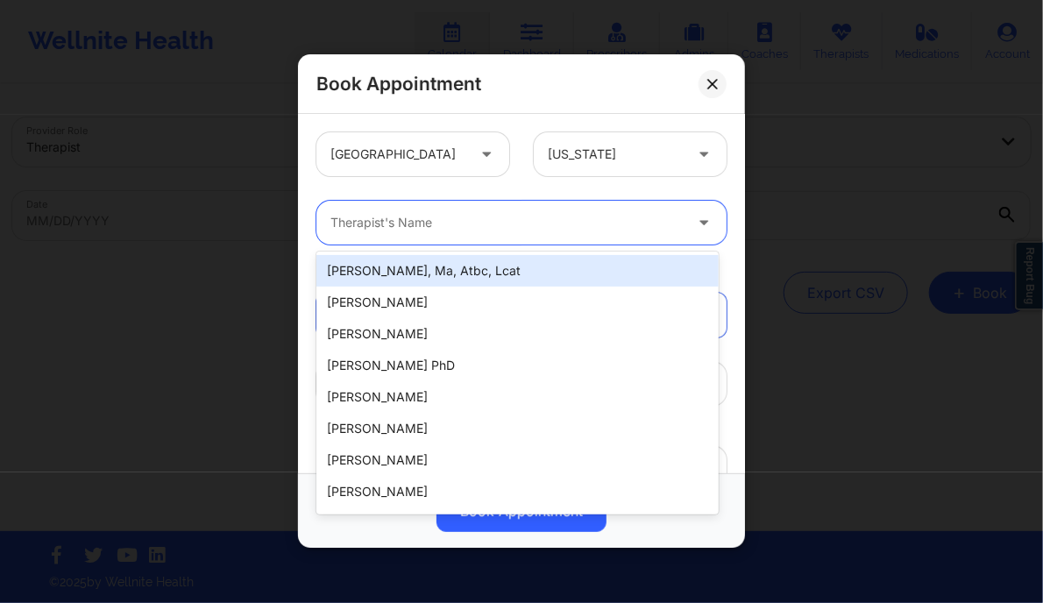
click at [504, 217] on div at bounding box center [506, 223] width 352 height 21
paste input "[US_STATE][PERSON_NAME]"
type input "[US_STATE][PERSON_NAME]"
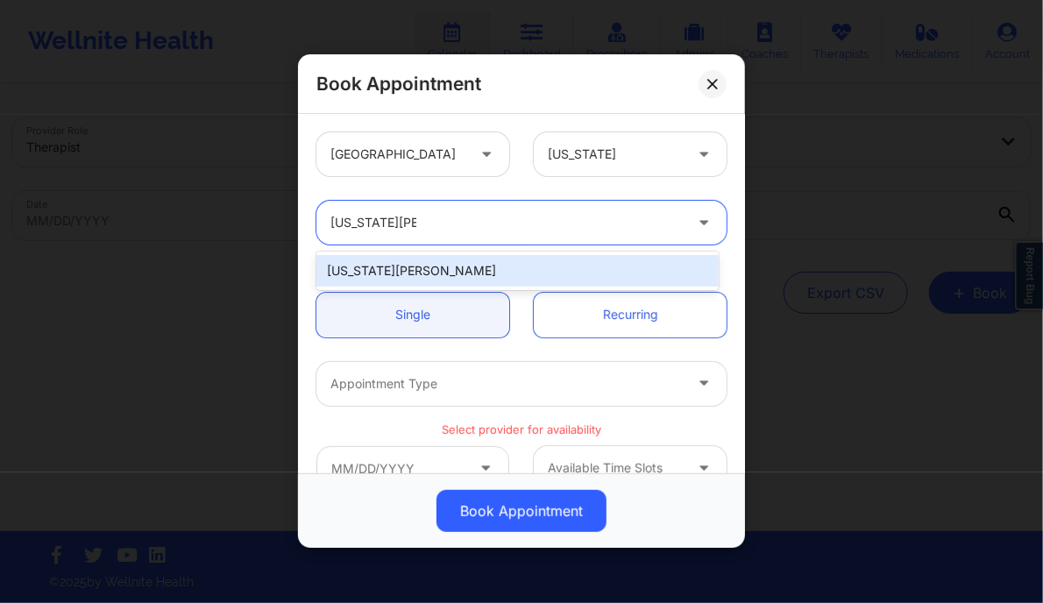
click at [451, 276] on div "[US_STATE][PERSON_NAME]" at bounding box center [516, 271] width 401 height 32
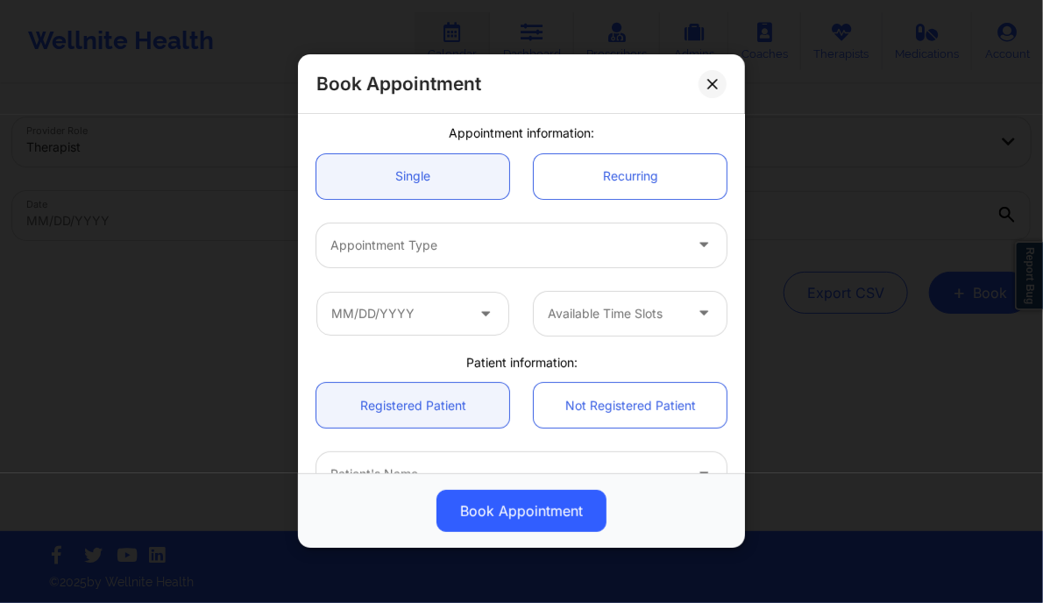
scroll to position [139, 0]
click at [424, 235] on div at bounding box center [506, 244] width 352 height 21
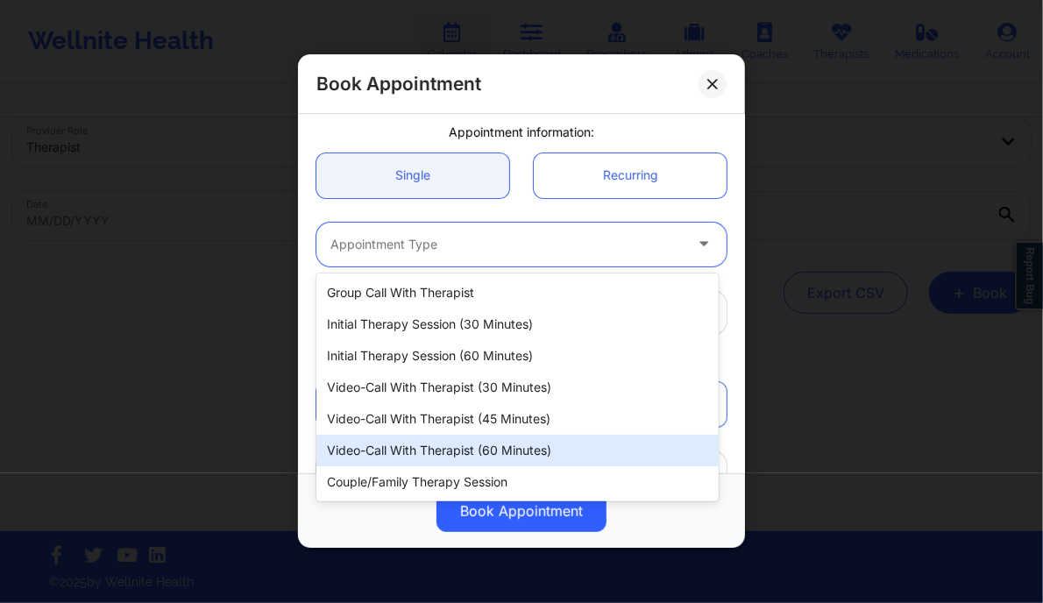
click at [449, 454] on div "Video-Call with Therapist (60 minutes)" at bounding box center [516, 451] width 401 height 32
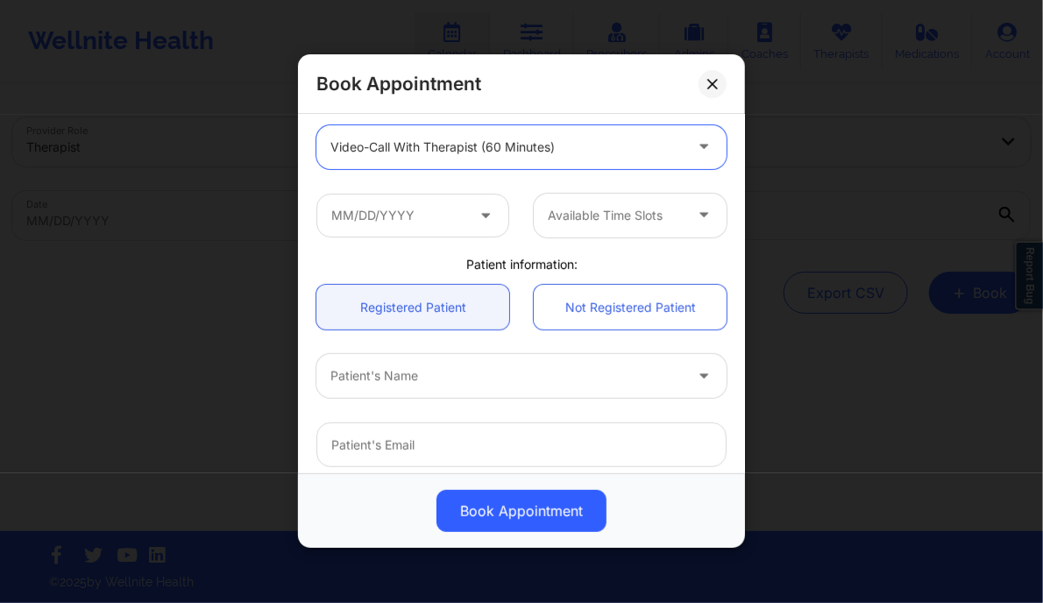
scroll to position [237, 0]
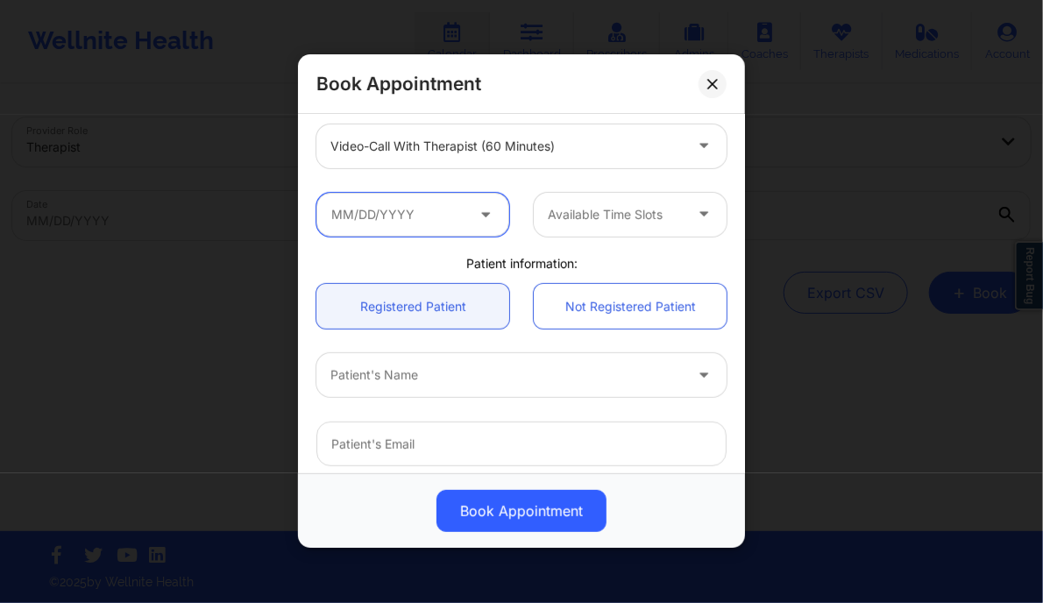
click at [392, 213] on input "text" at bounding box center [412, 215] width 193 height 44
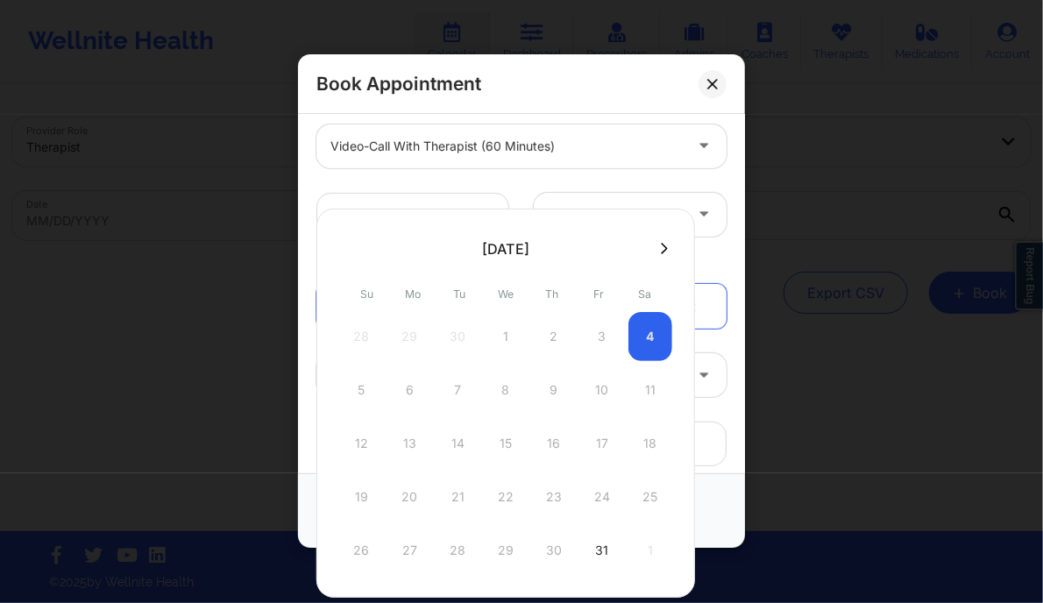
click at [662, 249] on icon at bounding box center [665, 248] width 7 height 11
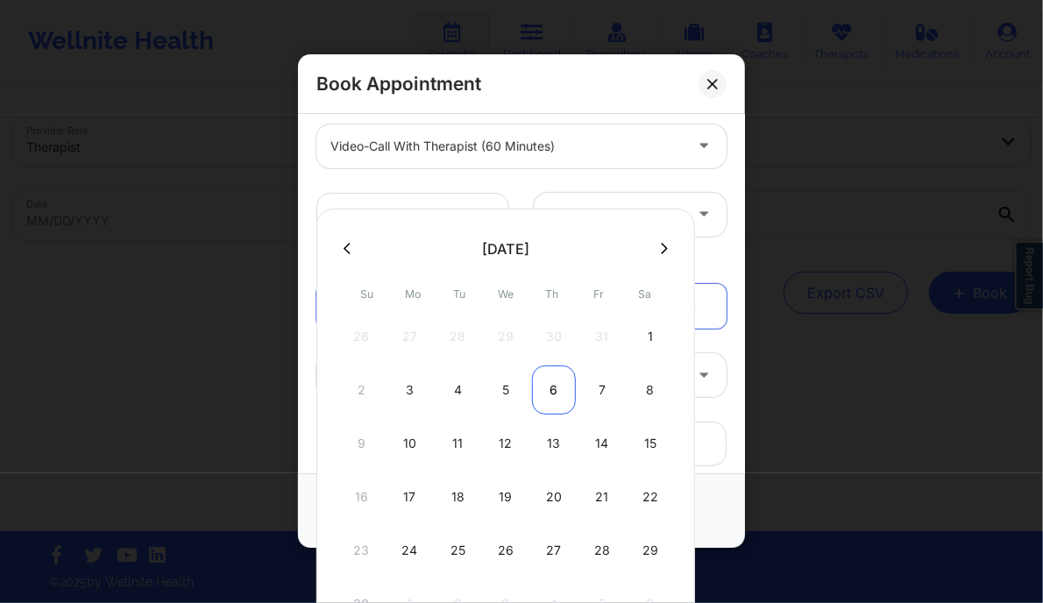
click at [539, 387] on div "6" at bounding box center [554, 389] width 44 height 49
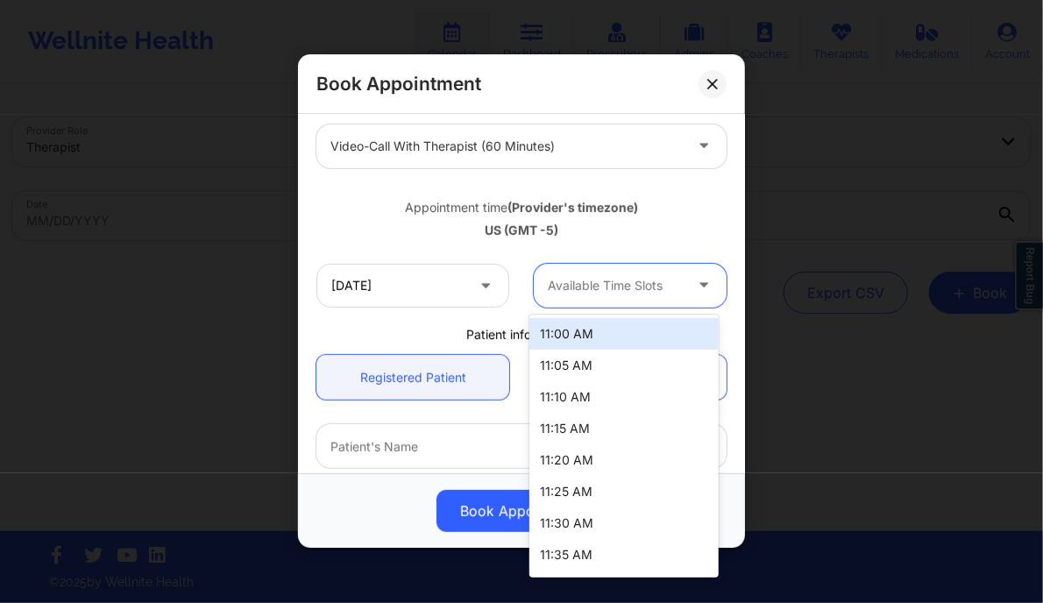
click at [641, 293] on div at bounding box center [615, 285] width 135 height 21
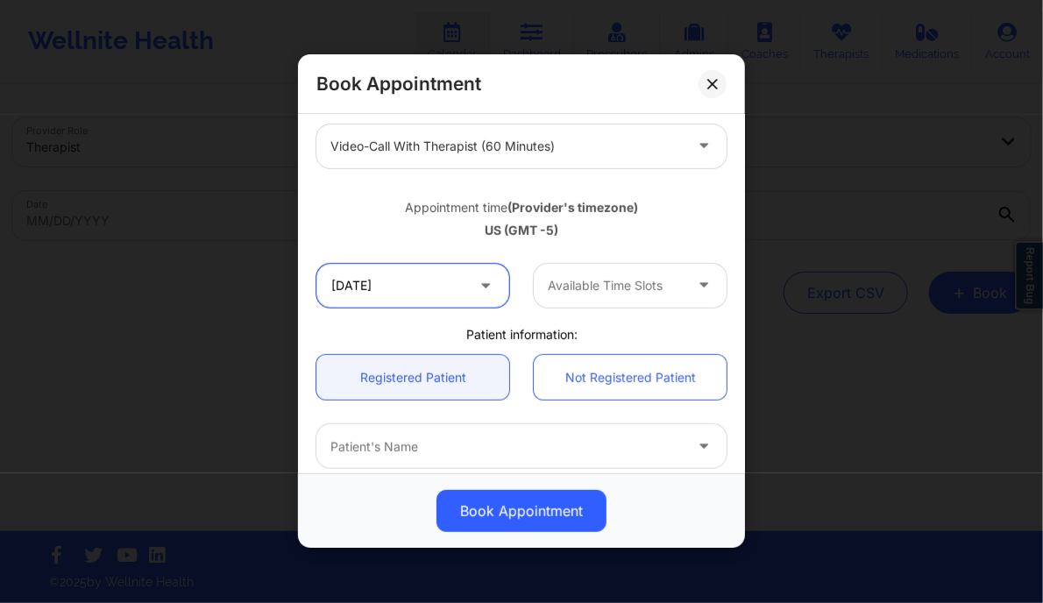
click at [377, 282] on input "11/06/2025" at bounding box center [412, 286] width 193 height 44
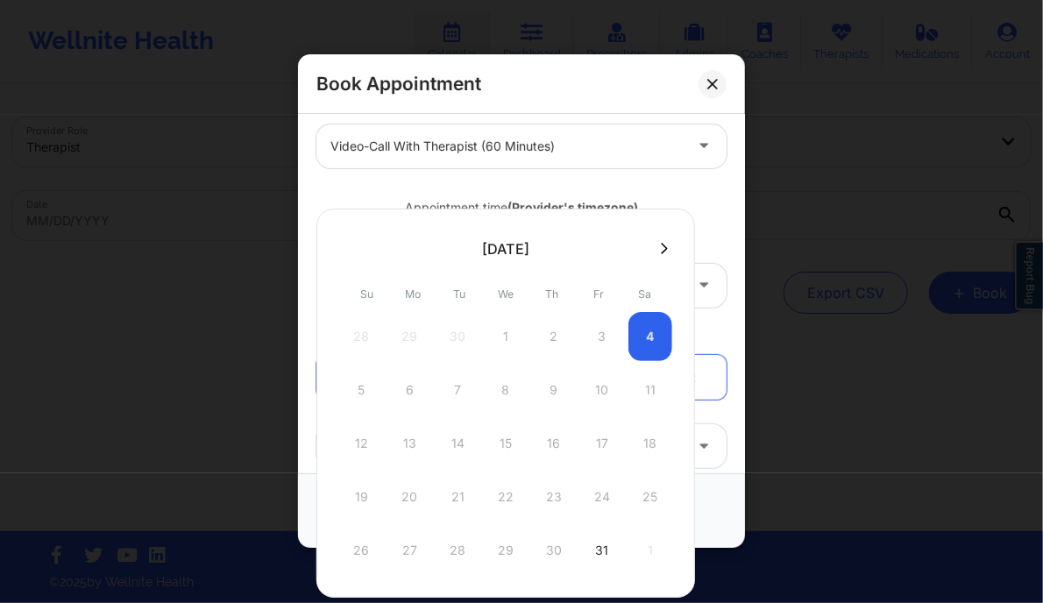
click at [661, 253] on icon at bounding box center [664, 248] width 7 height 13
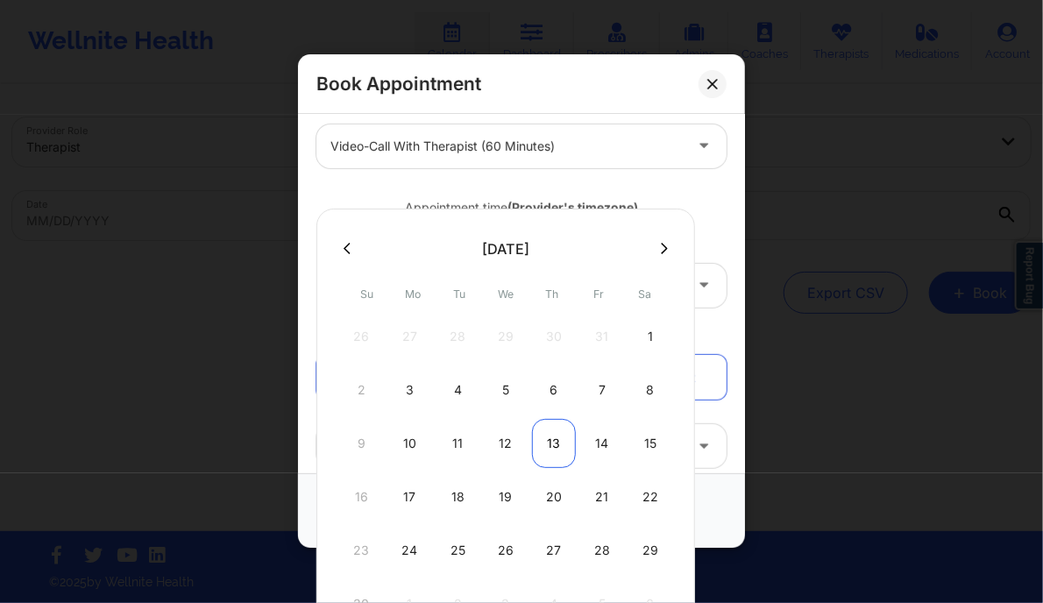
click at [556, 427] on div "13" at bounding box center [554, 443] width 44 height 49
type input "11/13/2025"
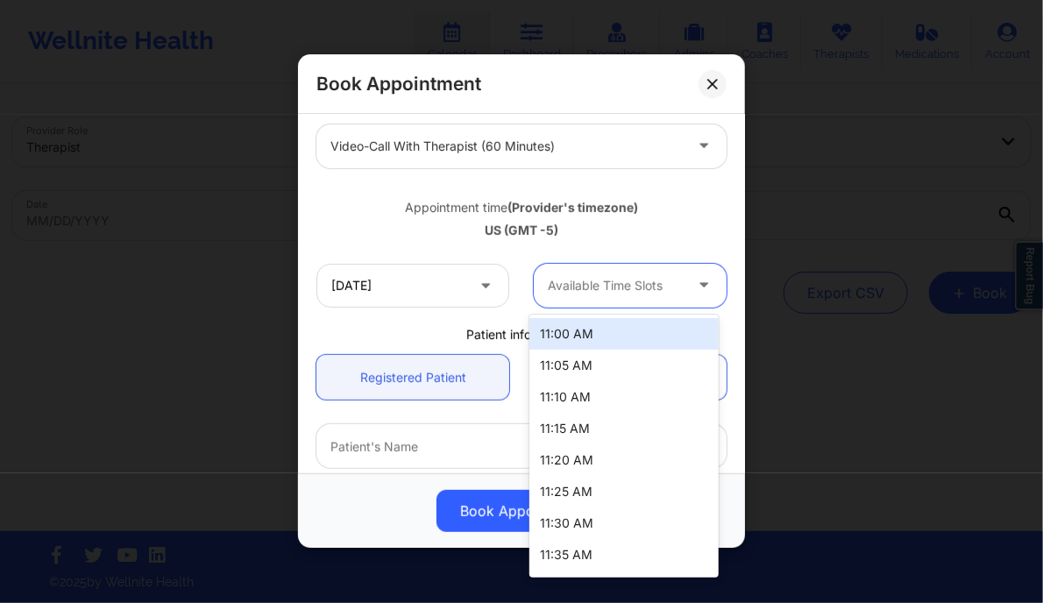
click at [618, 280] on div at bounding box center [615, 285] width 135 height 21
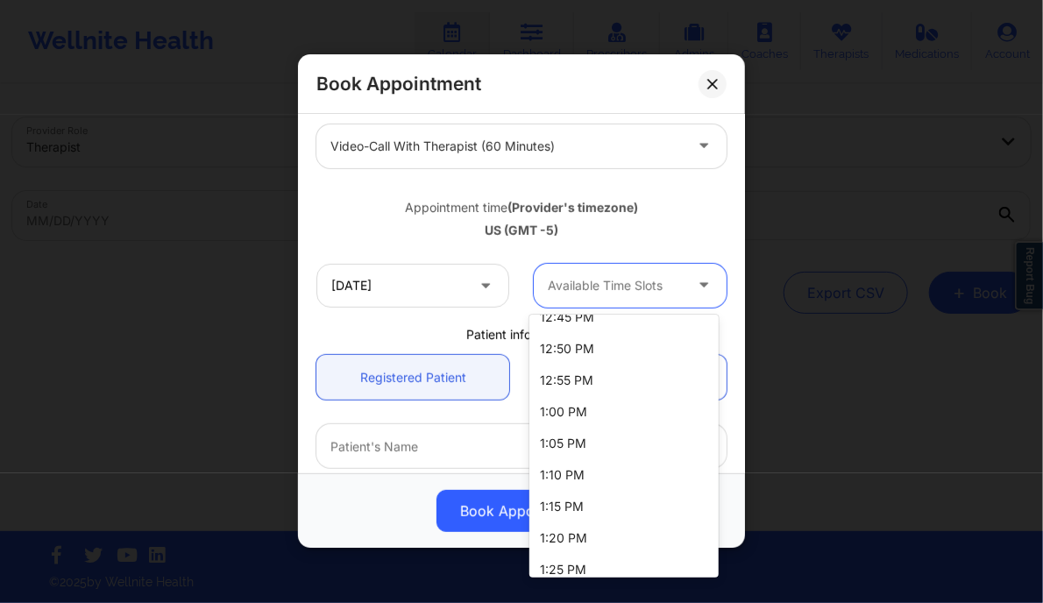
scroll to position [680, 0]
click at [586, 401] on div "1:00 PM" at bounding box center [623, 411] width 188 height 32
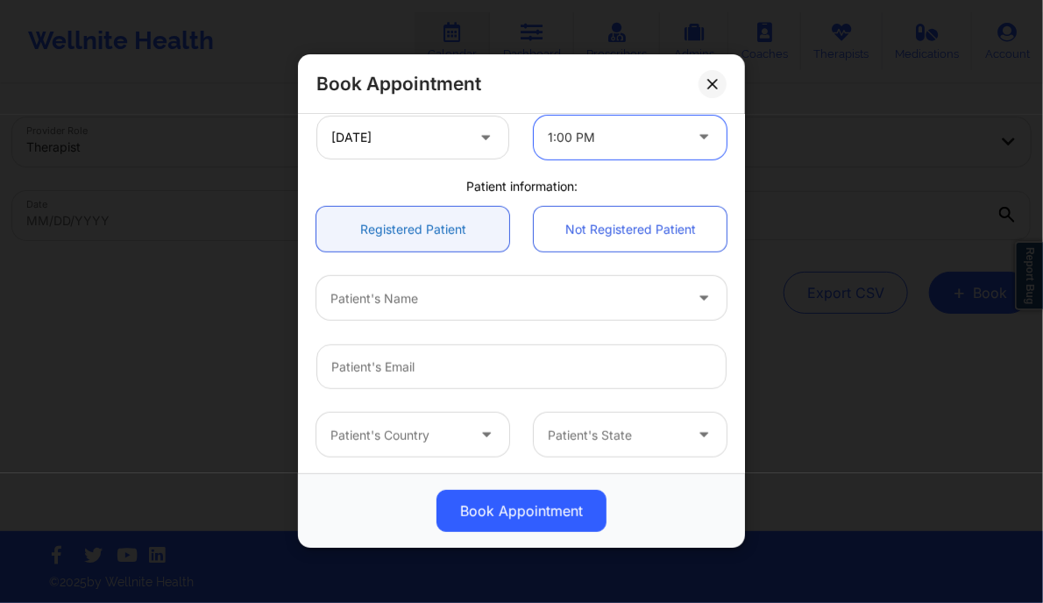
scroll to position [394, 0]
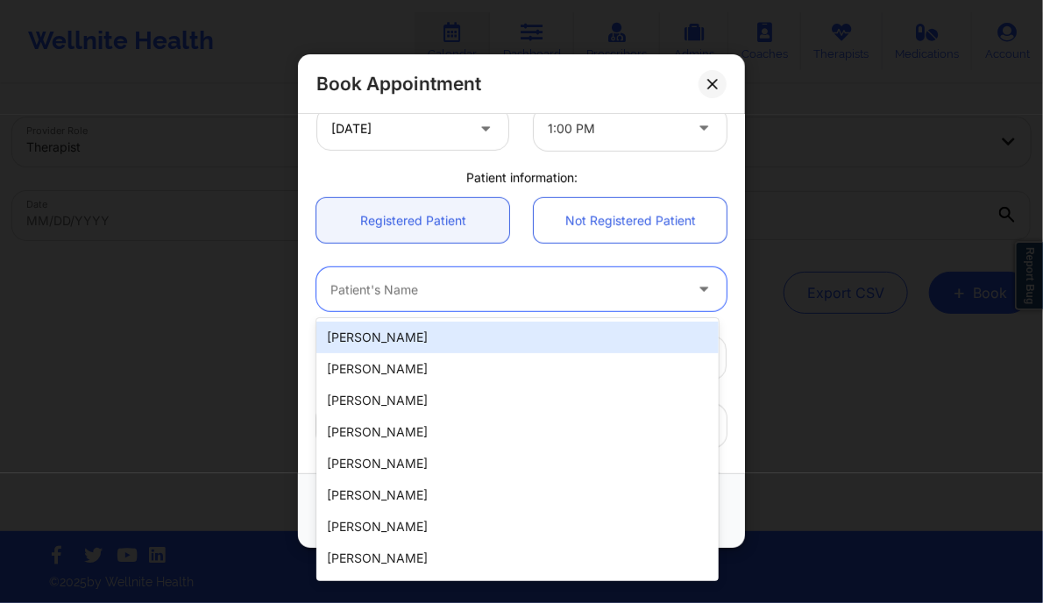
click at [372, 294] on div at bounding box center [506, 290] width 352 height 21
paste input "[PERSON_NAME]"
type input "[PERSON_NAME]"
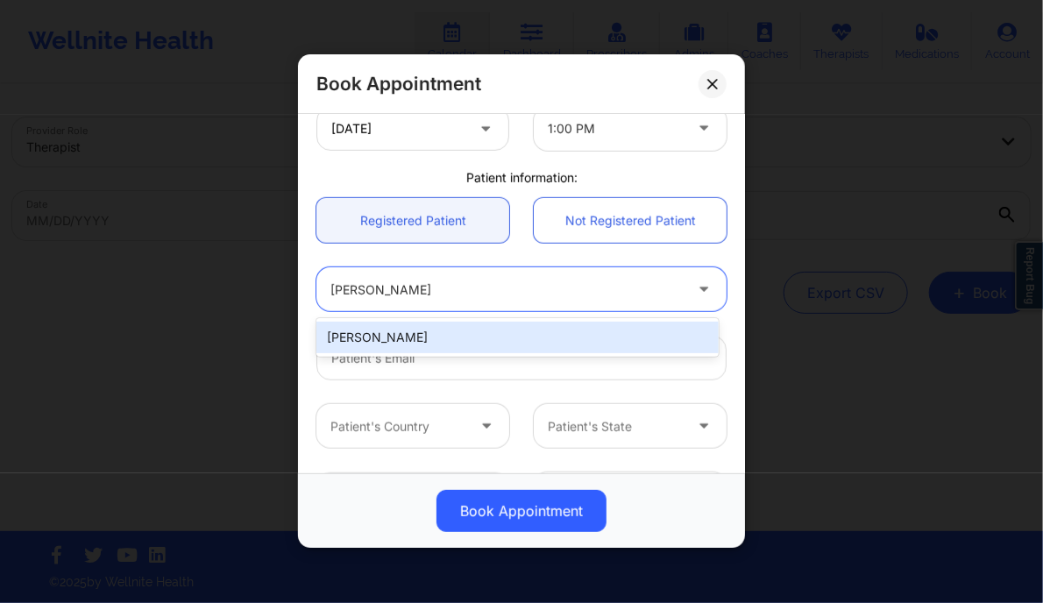
click at [417, 341] on div "[PERSON_NAME]" at bounding box center [516, 338] width 401 height 32
type input "[EMAIL_ADDRESS][DOMAIN_NAME]"
type input "[PHONE_NUMBER]"
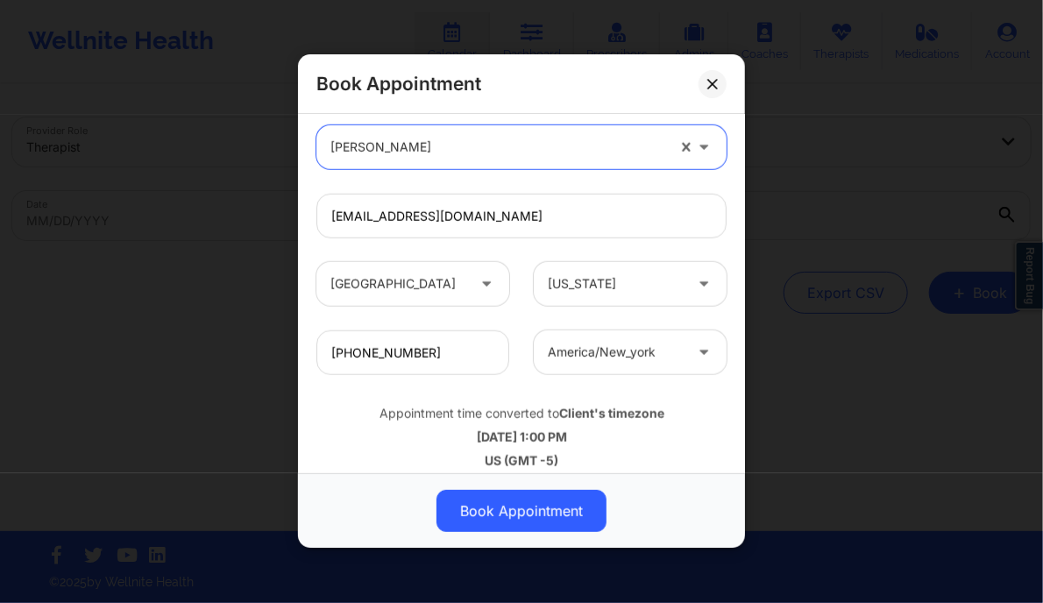
scroll to position [550, 0]
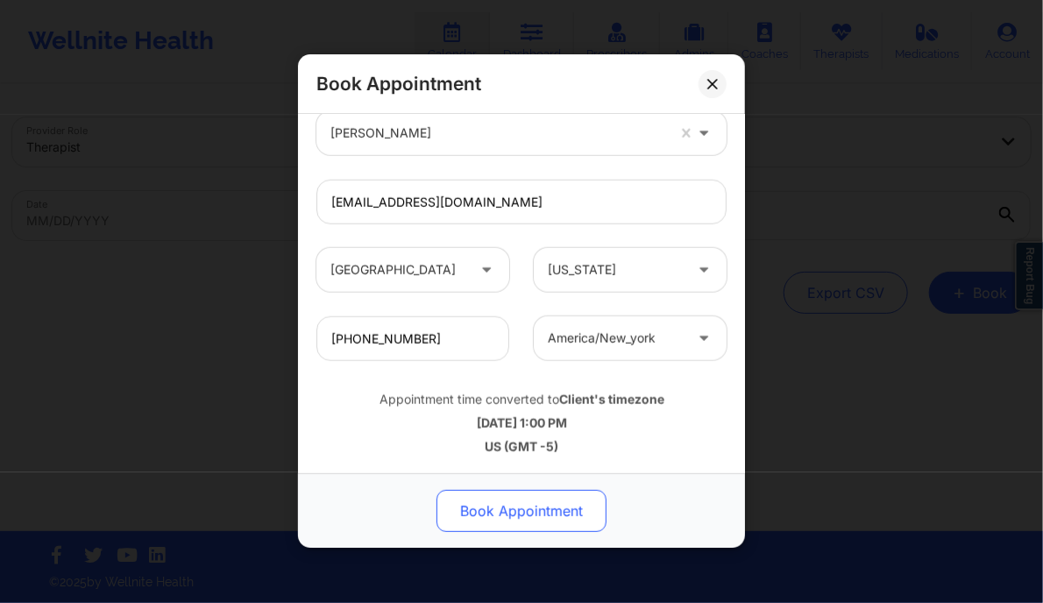
click at [517, 513] on button "Book Appointment" at bounding box center [521, 512] width 170 height 42
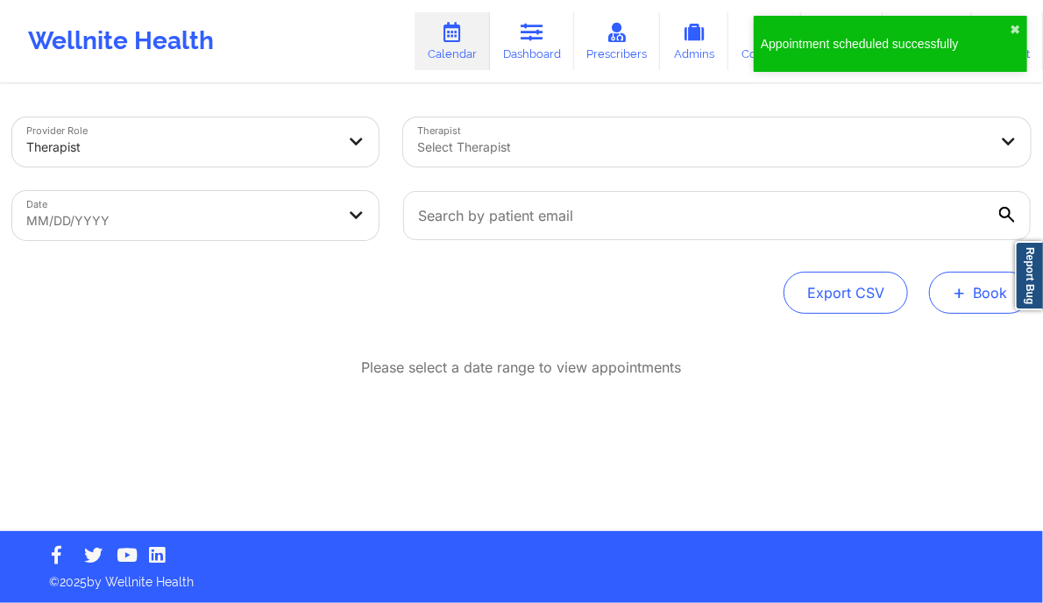
click at [979, 300] on button "+ Book" at bounding box center [980, 293] width 102 height 42
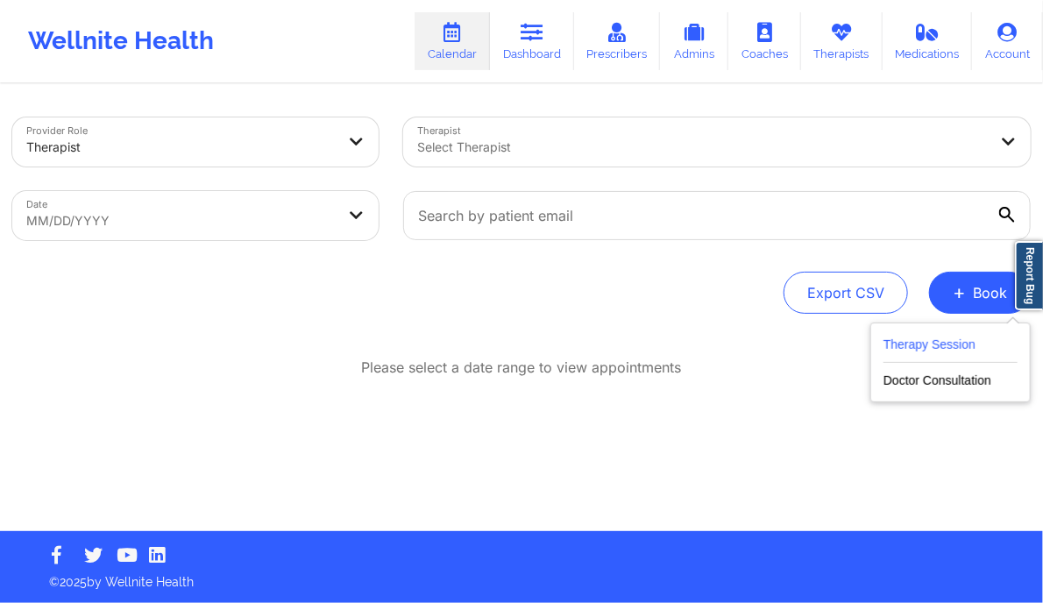
click at [918, 343] on button "Therapy Session" at bounding box center [950, 348] width 134 height 29
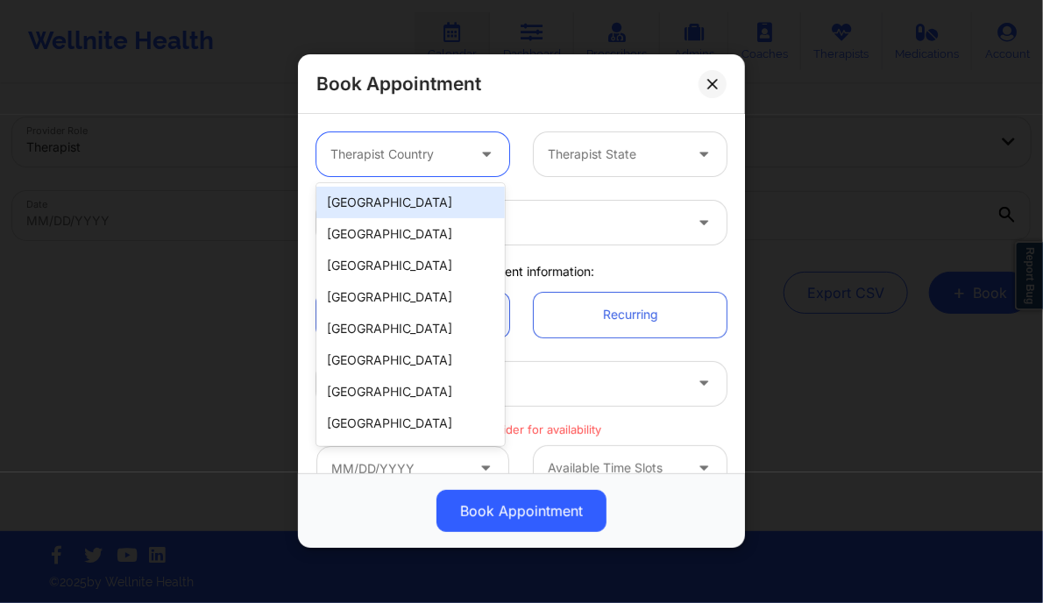
click at [480, 153] on icon at bounding box center [487, 151] width 18 height 15
click at [430, 206] on div "[GEOGRAPHIC_DATA]" at bounding box center [410, 203] width 188 height 32
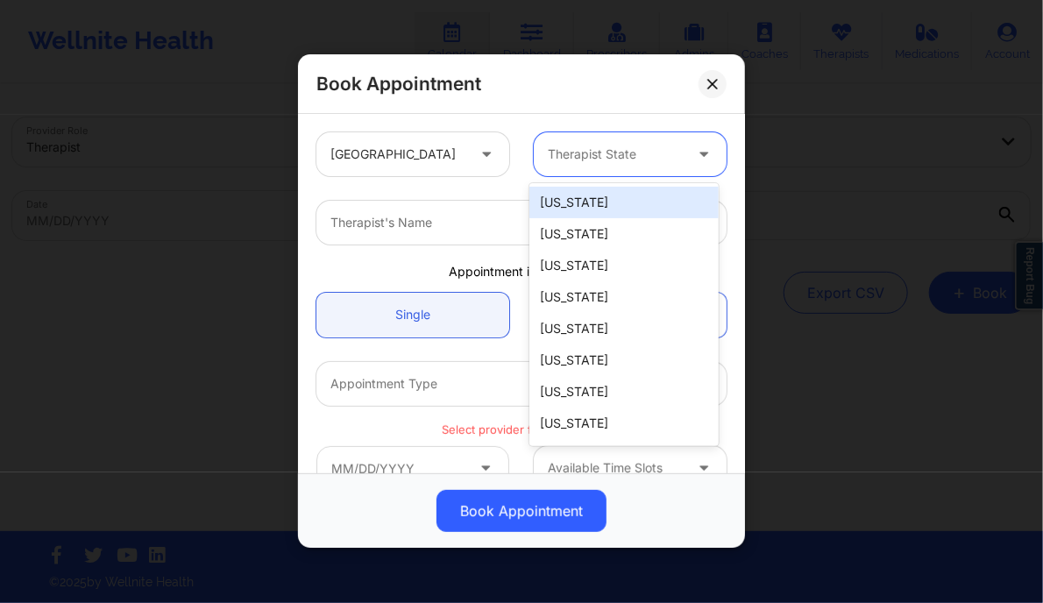
click at [595, 156] on div at bounding box center [615, 155] width 135 height 21
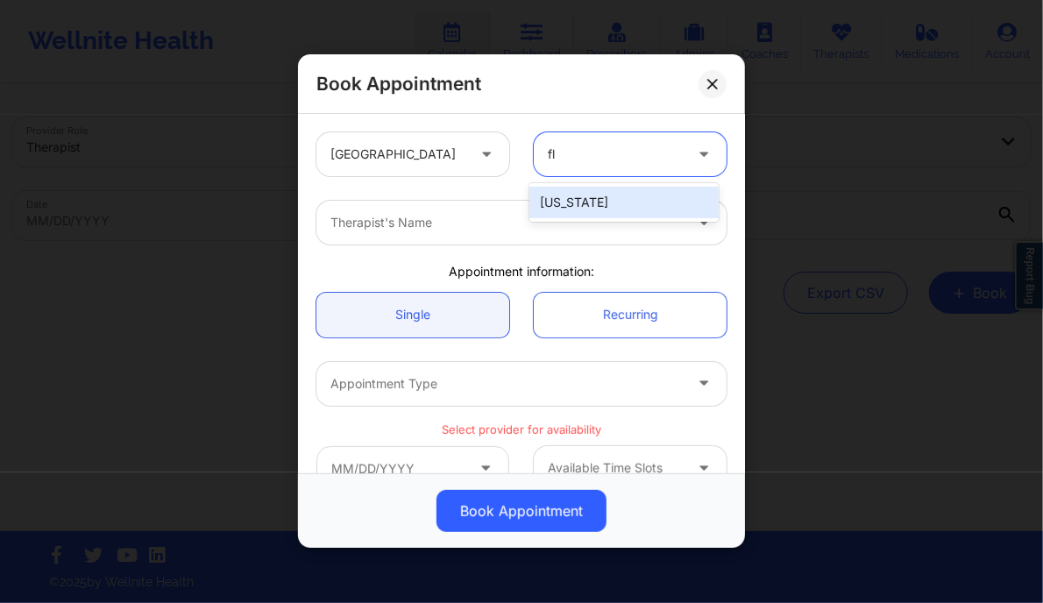
drag, startPoint x: 591, startPoint y: 206, endPoint x: 463, endPoint y: 225, distance: 130.2
click at [463, 225] on body "Wellnite Health Calendar Dashboard Prescribers Admins Coaches Therapists Medica…" at bounding box center [521, 301] width 1043 height 603
type input "fl"
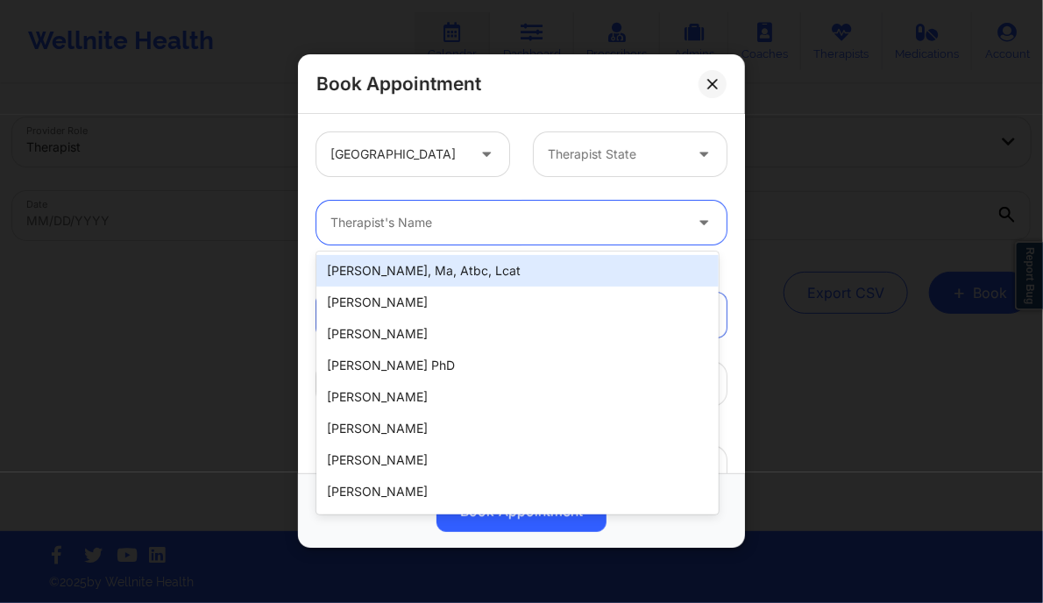
click at [463, 225] on div at bounding box center [506, 223] width 352 height 21
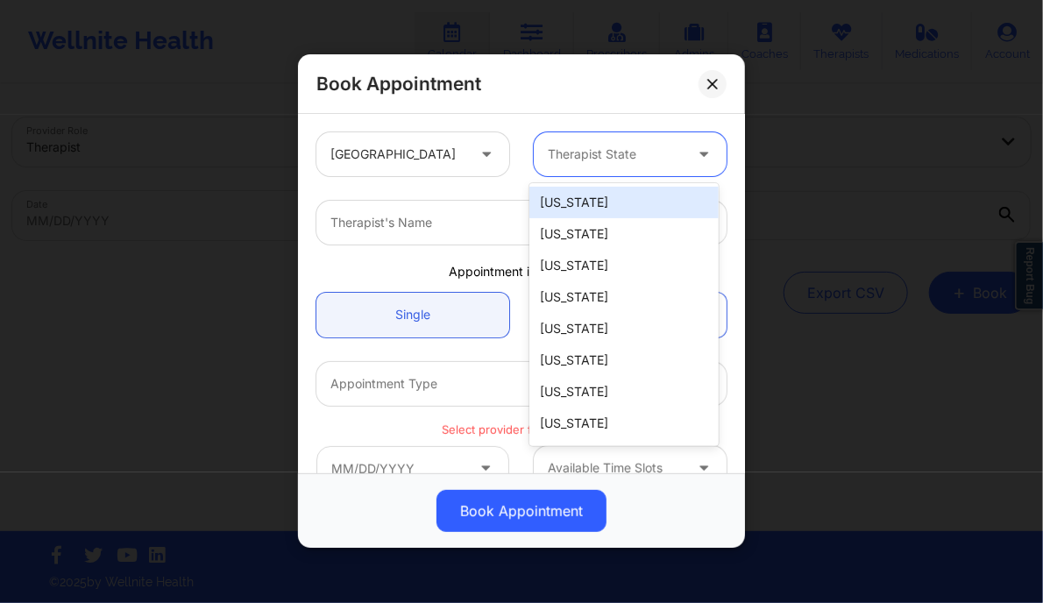
click at [604, 163] on div at bounding box center [615, 155] width 135 height 21
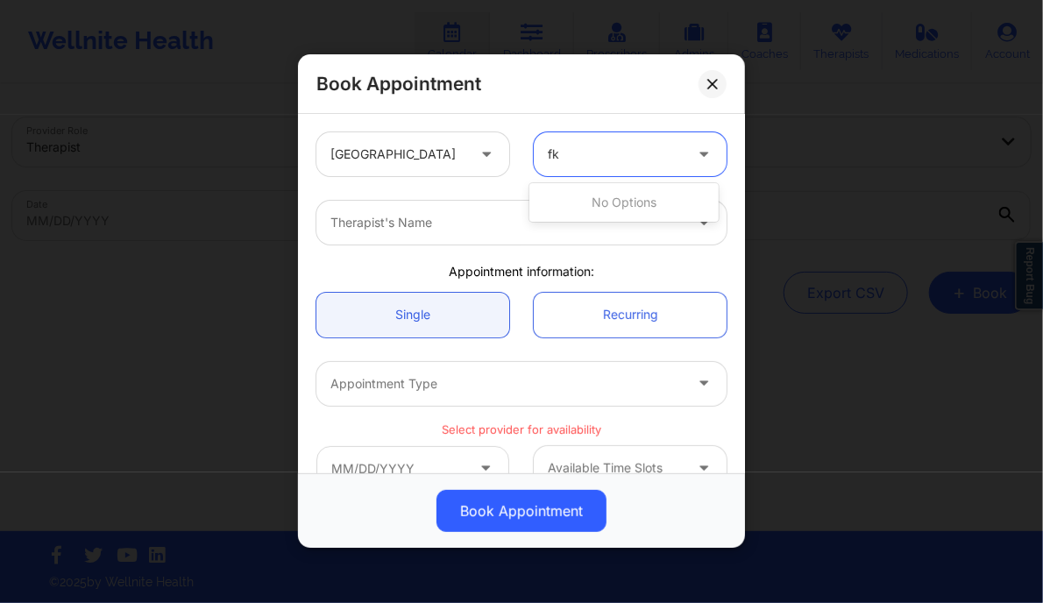
type input "f"
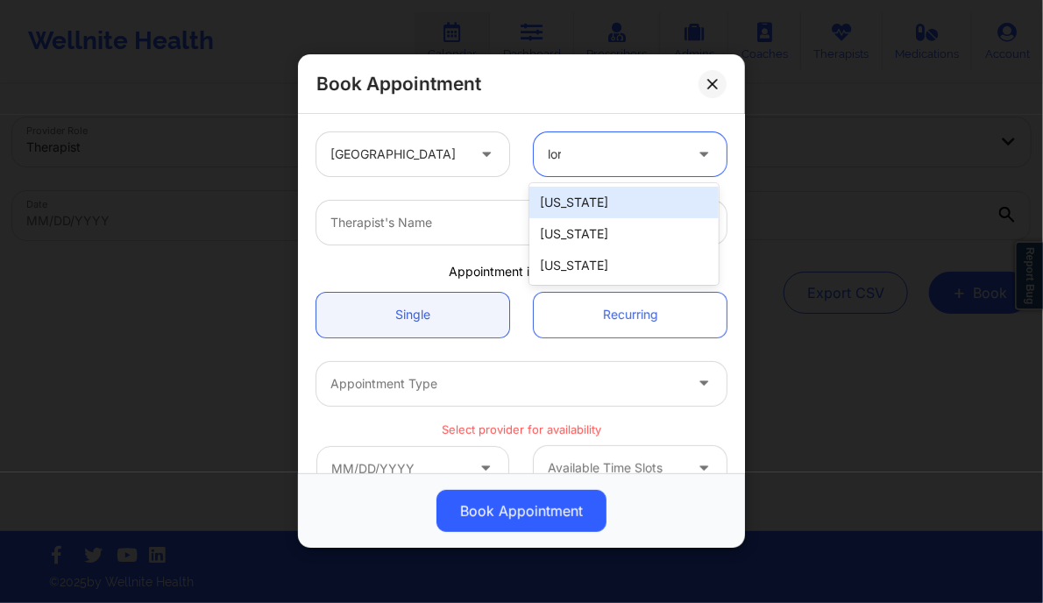
type input "lori"
click at [571, 208] on div "[US_STATE]" at bounding box center [623, 203] width 188 height 32
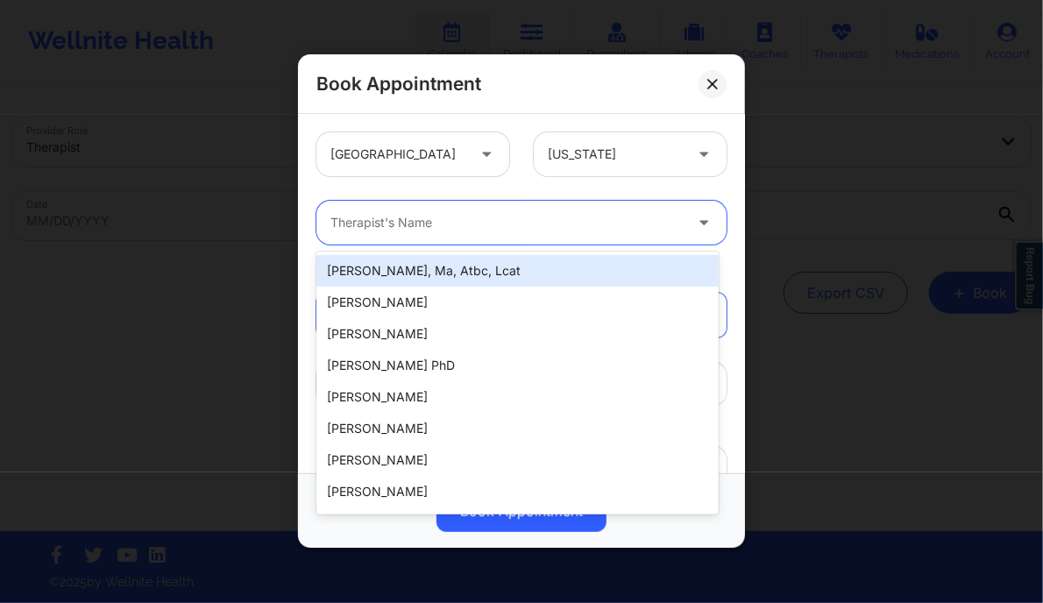
click at [457, 227] on div at bounding box center [506, 223] width 352 height 21
paste input "[US_STATE][PERSON_NAME]"
type input "[US_STATE][PERSON_NAME]"
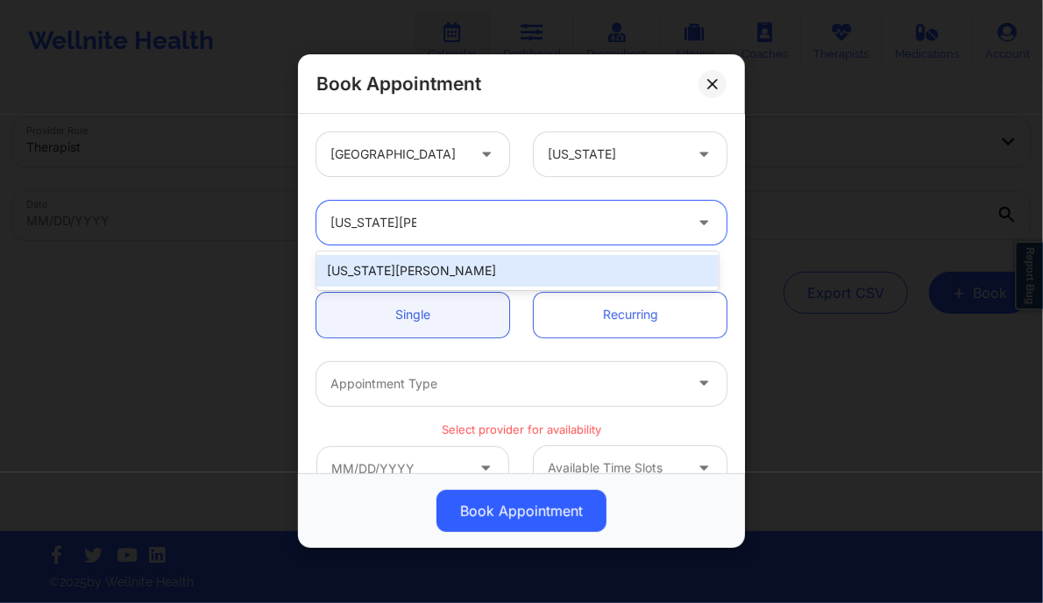
click at [448, 271] on div "[US_STATE][PERSON_NAME]" at bounding box center [516, 271] width 401 height 32
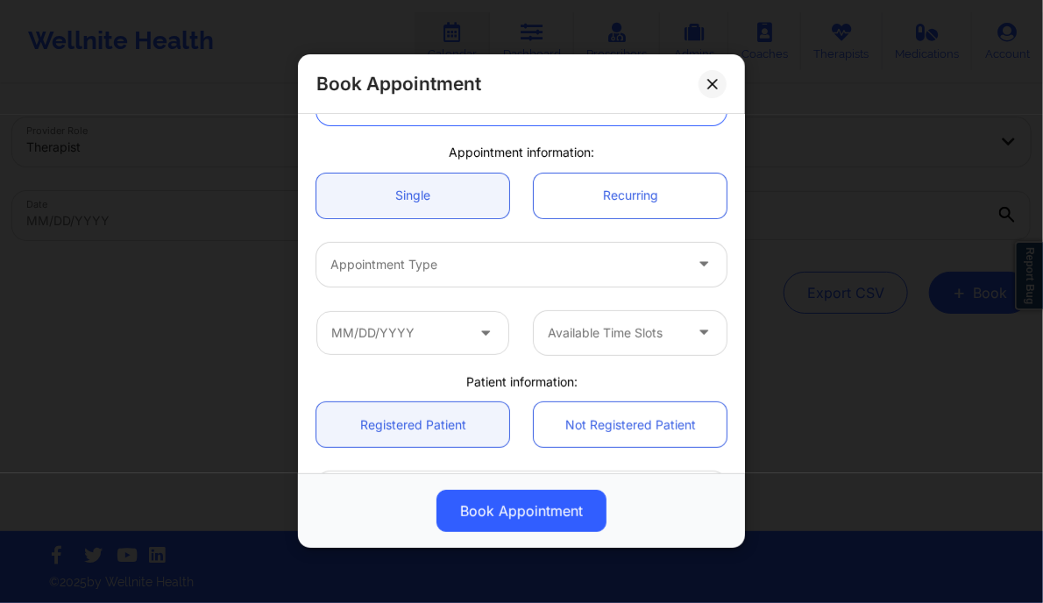
scroll to position [131, 0]
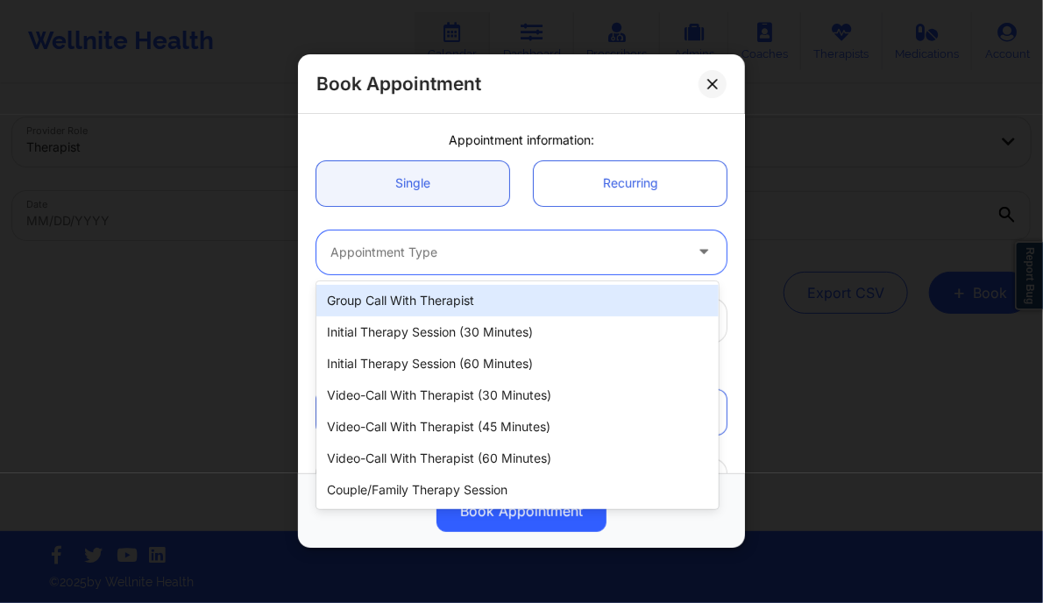
click at [443, 250] on div at bounding box center [506, 252] width 352 height 21
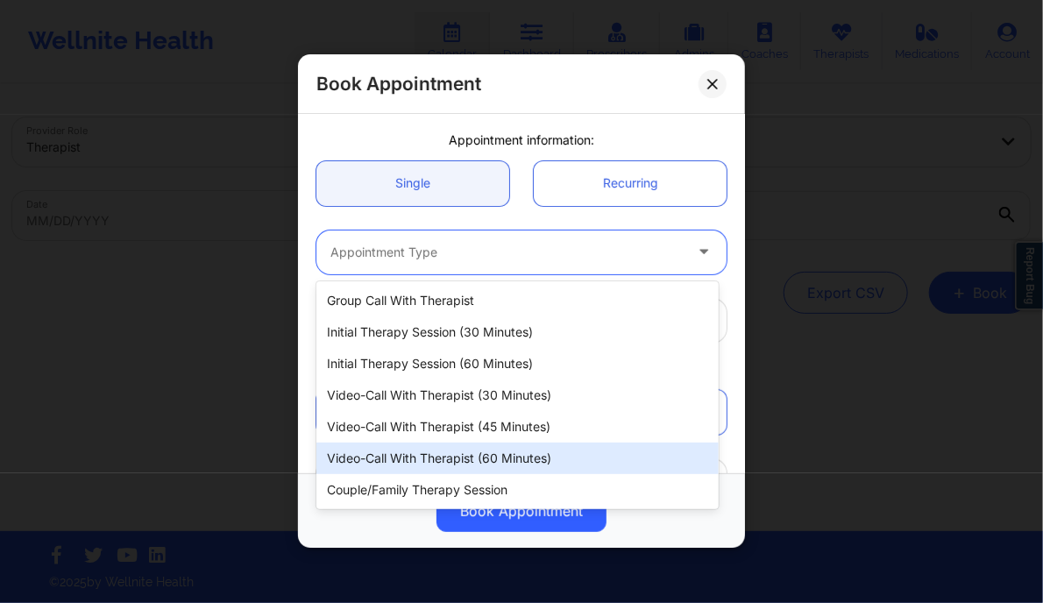
click at [494, 457] on div "Video-Call with Therapist (60 minutes)" at bounding box center [516, 459] width 401 height 32
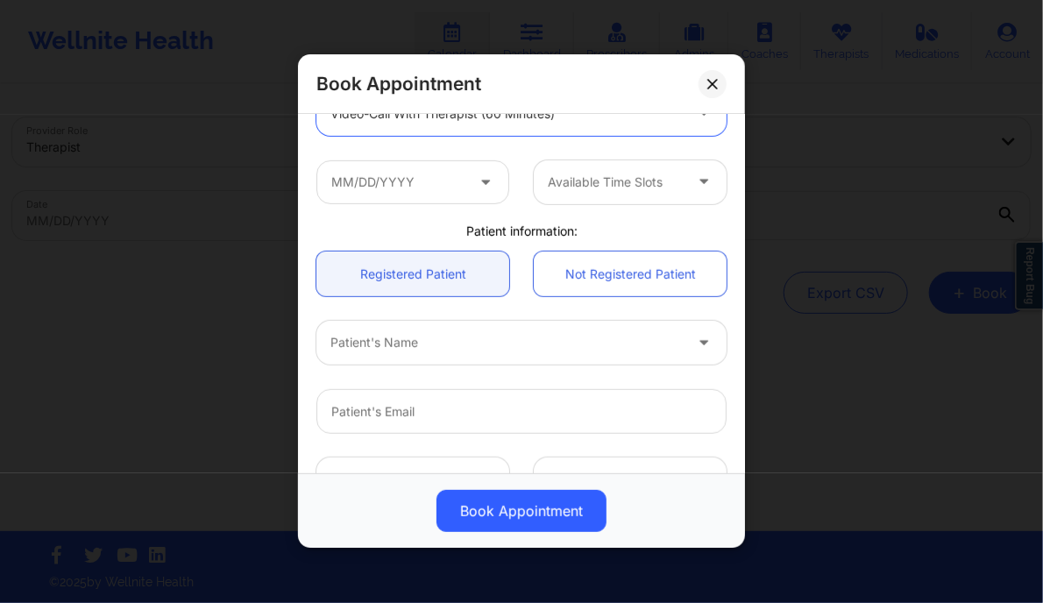
scroll to position [276, 0]
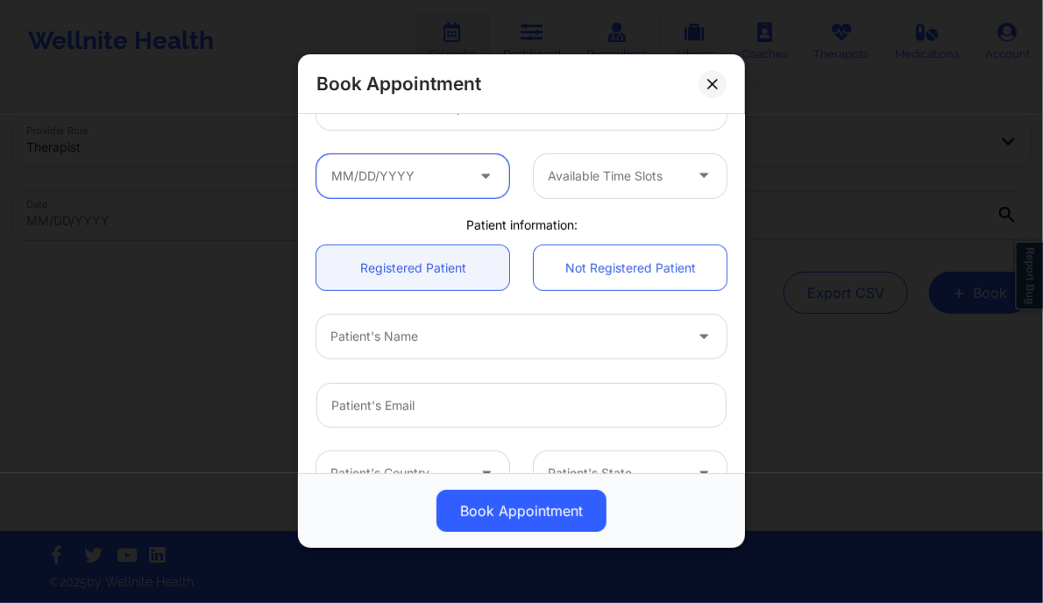
click at [375, 179] on input "text" at bounding box center [412, 176] width 193 height 44
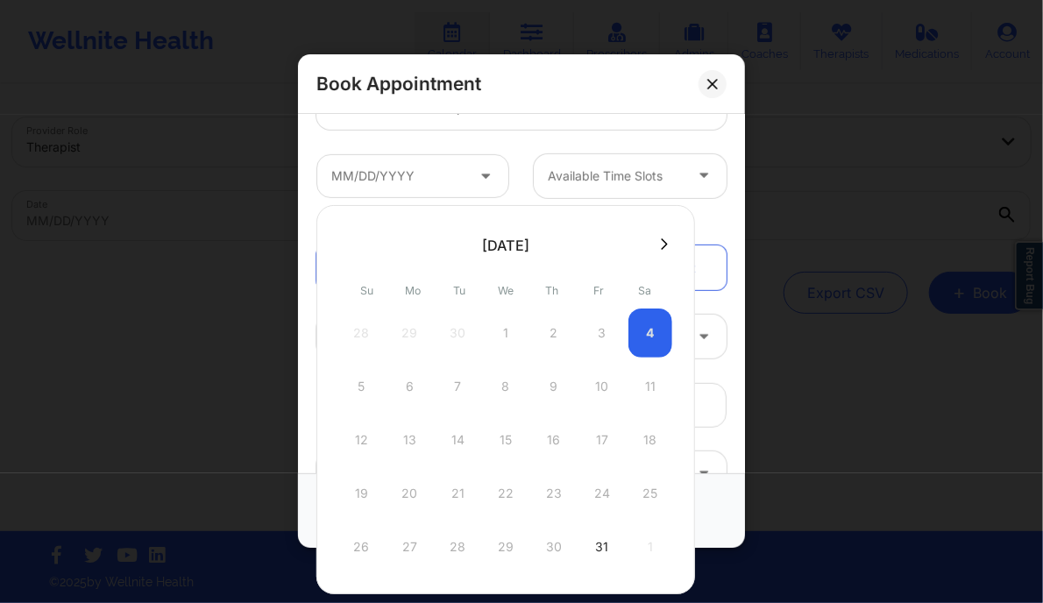
click at [661, 234] on div at bounding box center [505, 244] width 379 height 26
click at [661, 241] on icon at bounding box center [664, 243] width 7 height 13
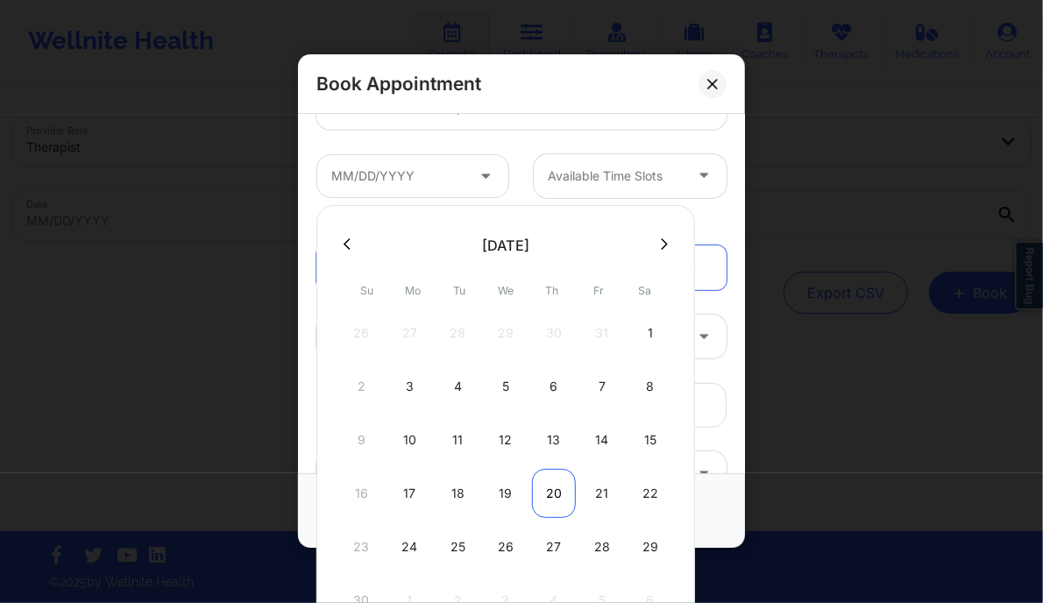
click at [560, 486] on div "20" at bounding box center [554, 493] width 44 height 49
type input "11/20/2025"
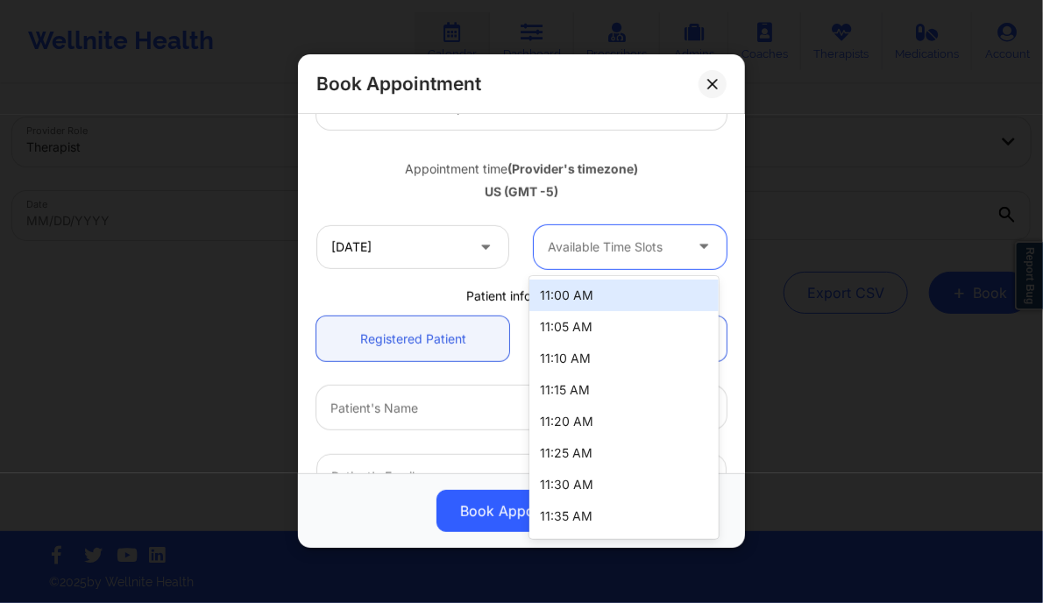
click at [613, 255] on div at bounding box center [615, 247] width 135 height 21
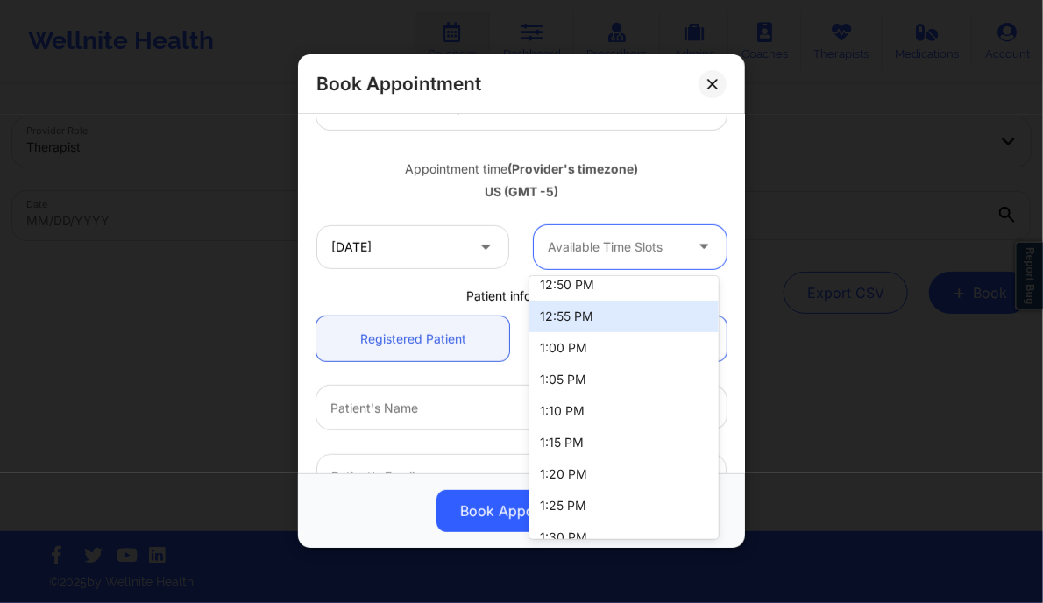
scroll to position [708, 0]
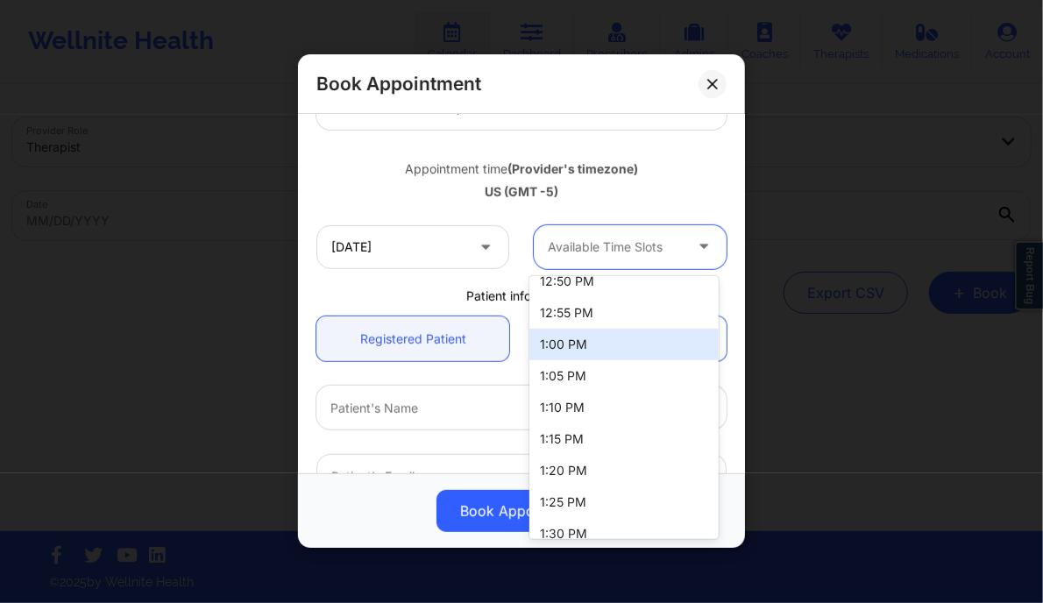
click at [574, 343] on div "1:00 PM" at bounding box center [623, 345] width 188 height 32
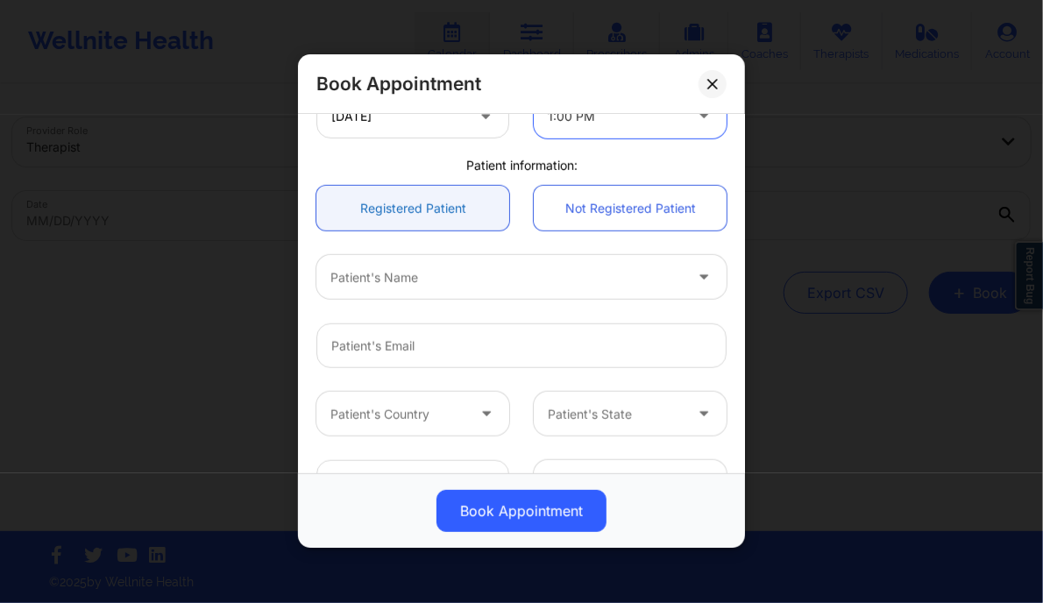
scroll to position [414, 0]
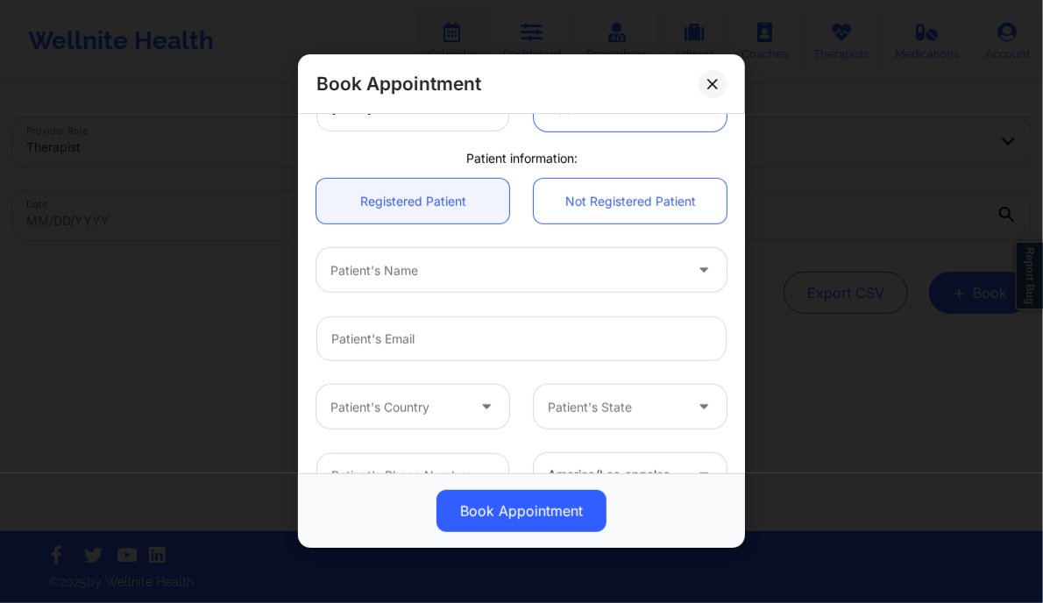
click at [400, 275] on div at bounding box center [506, 270] width 352 height 21
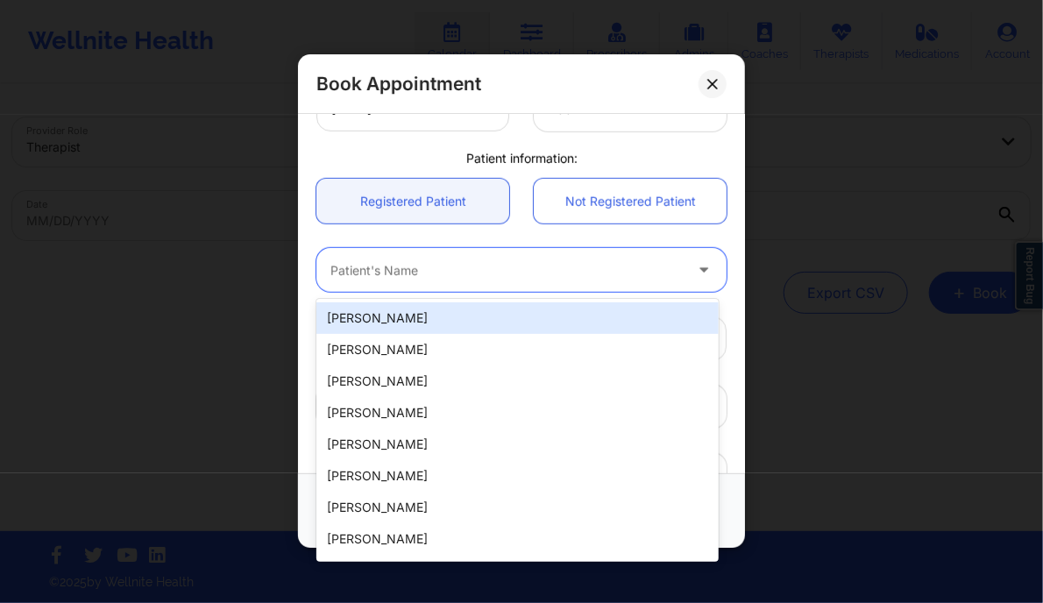
paste input "[PERSON_NAME]"
type input "[PERSON_NAME]"
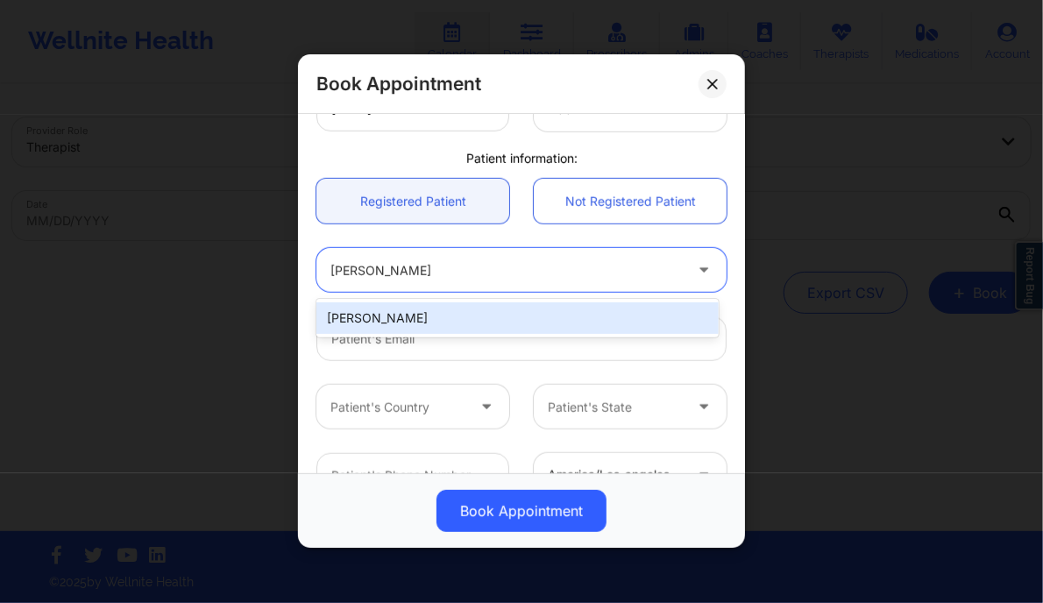
click at [391, 314] on div "[PERSON_NAME]" at bounding box center [516, 318] width 401 height 32
type input "[EMAIL_ADDRESS][DOMAIN_NAME]"
type input "[PHONE_NUMBER]"
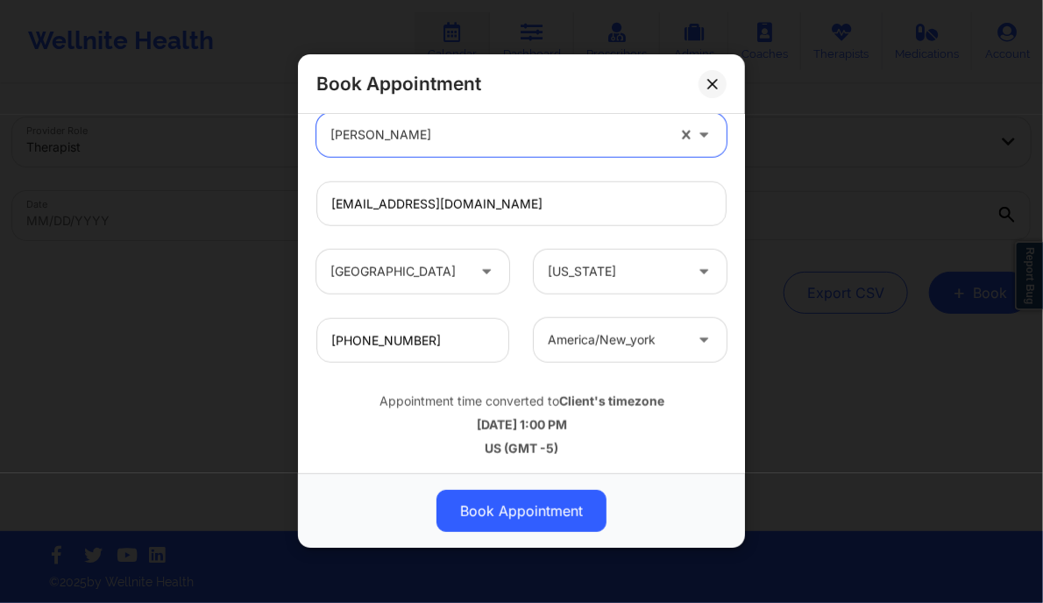
scroll to position [550, 0]
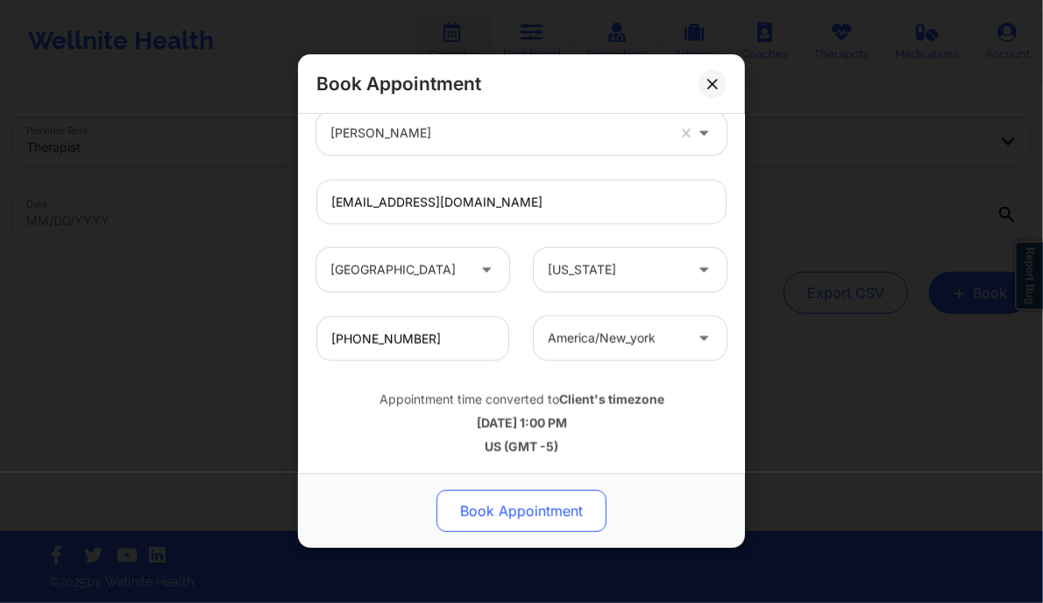
click at [519, 517] on button "Book Appointment" at bounding box center [521, 512] width 170 height 42
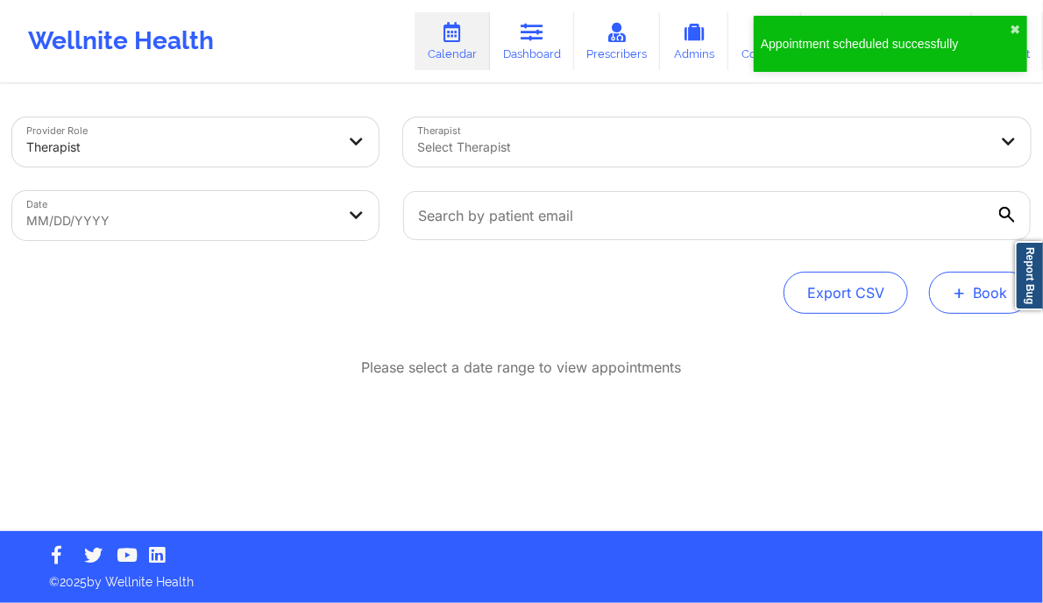
click at [966, 297] on span "+" at bounding box center [959, 292] width 13 height 10
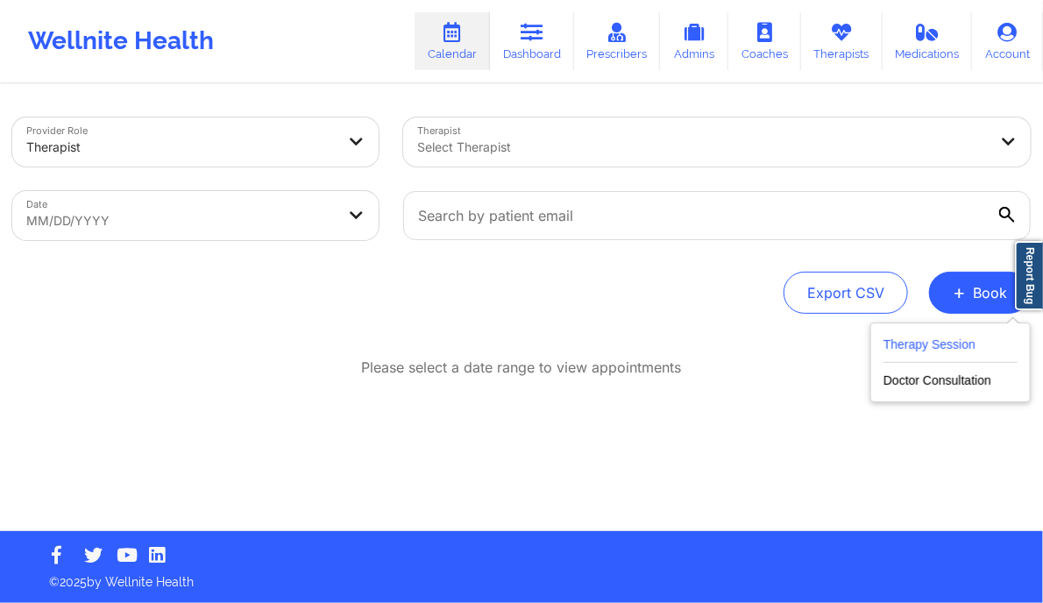
click at [926, 353] on button "Therapy Session" at bounding box center [950, 348] width 134 height 29
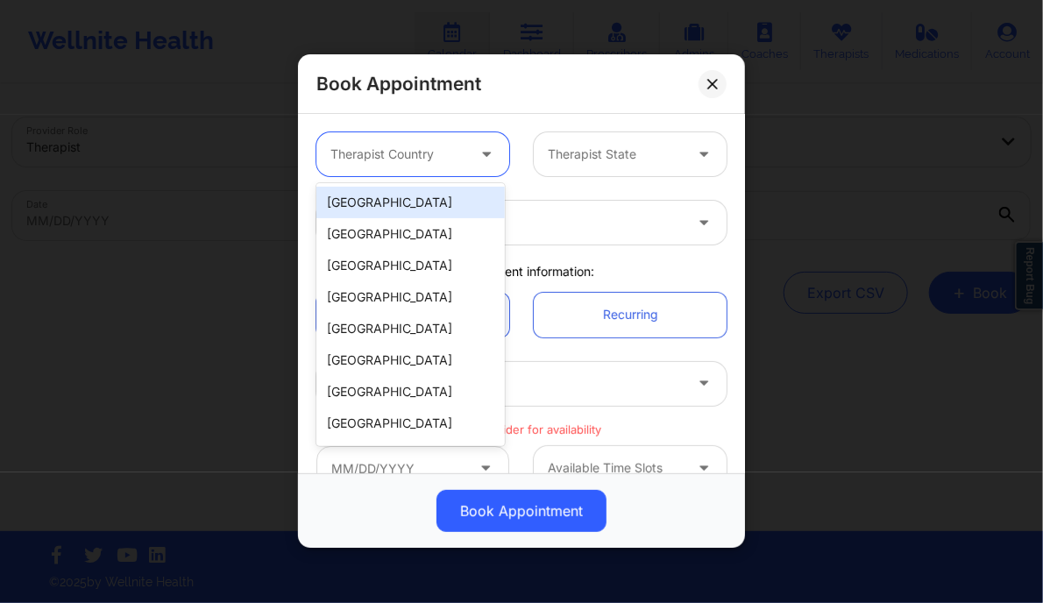
click at [456, 163] on div at bounding box center [397, 155] width 135 height 21
click at [410, 206] on div "[GEOGRAPHIC_DATA]" at bounding box center [410, 203] width 188 height 32
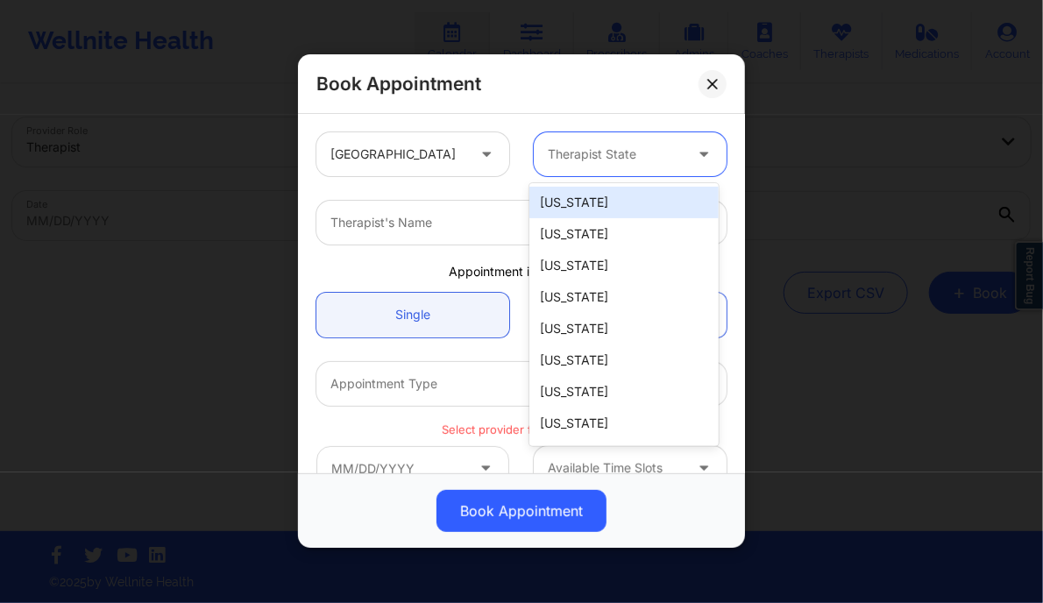
click at [580, 148] on div at bounding box center [615, 155] width 135 height 21
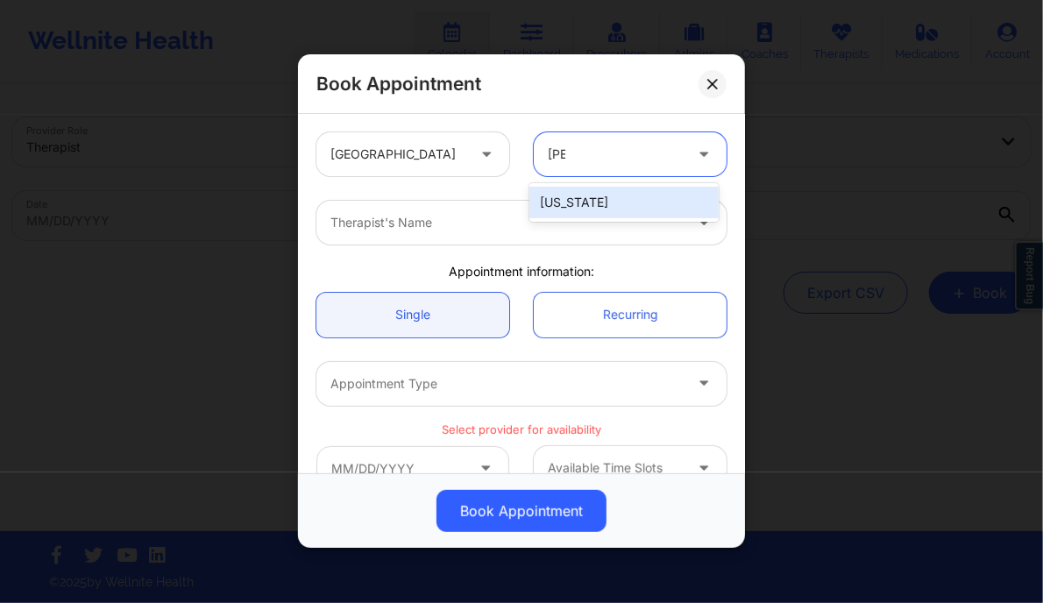
type input "flori"
click at [561, 200] on div "[US_STATE]" at bounding box center [623, 203] width 188 height 32
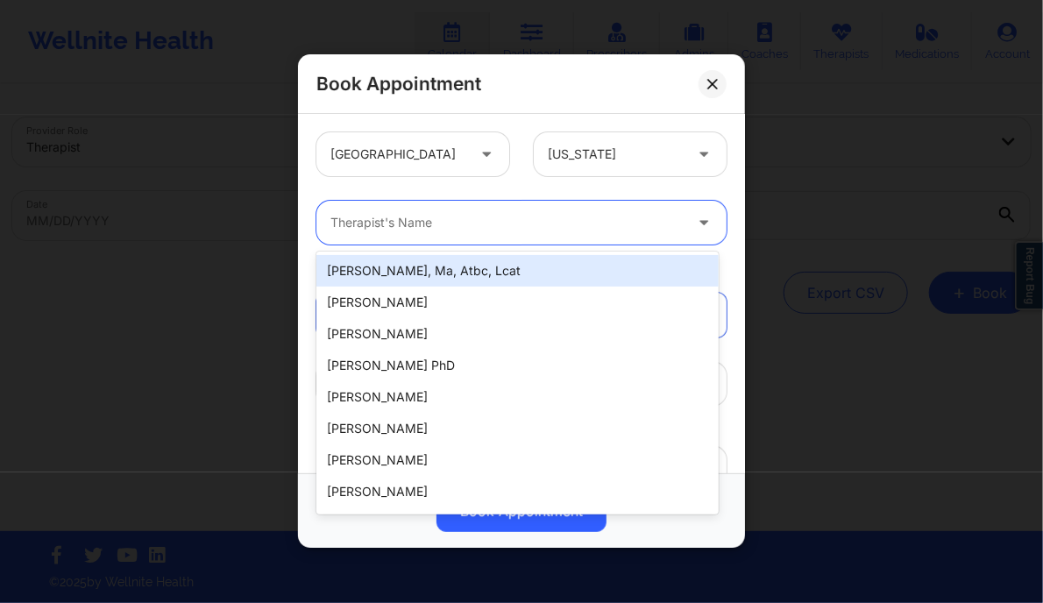
click at [487, 230] on div at bounding box center [506, 223] width 352 height 21
paste input "[US_STATE][PERSON_NAME]"
type input "[US_STATE][PERSON_NAME]"
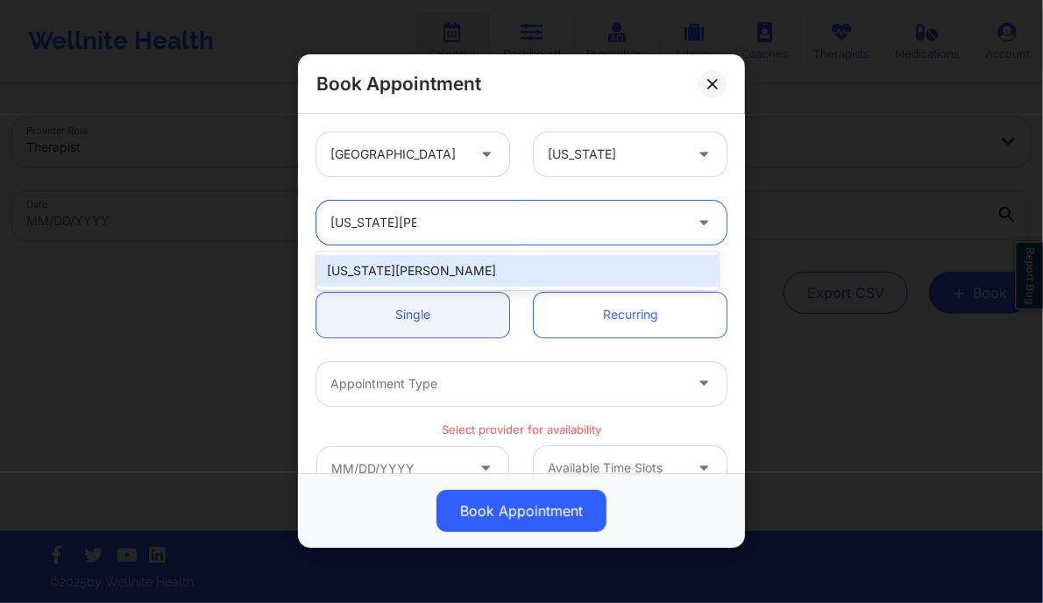
click at [433, 275] on div "[US_STATE][PERSON_NAME]" at bounding box center [516, 271] width 401 height 32
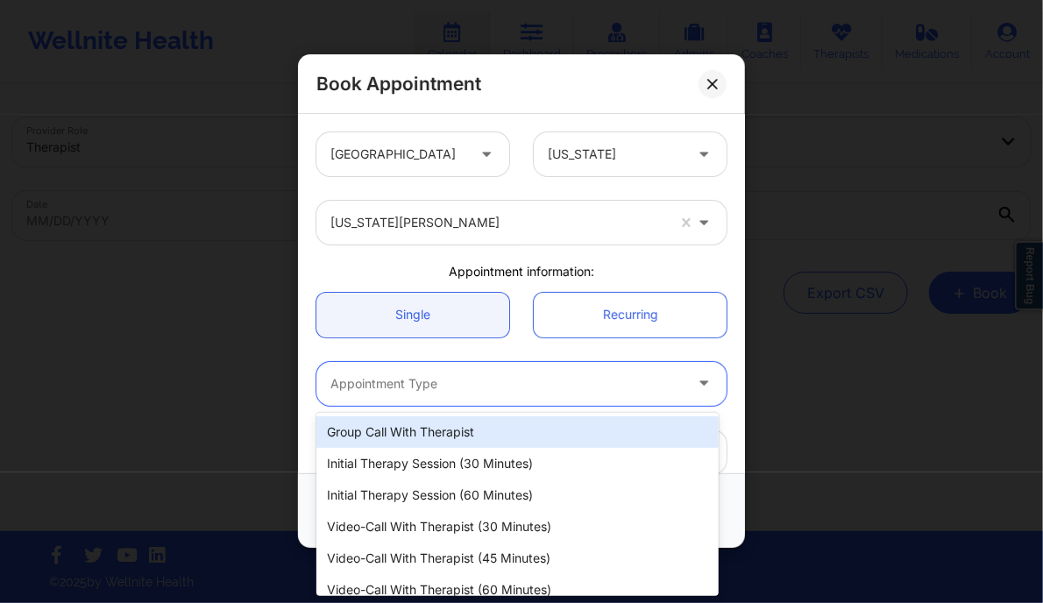
click at [431, 373] on div at bounding box center [506, 383] width 352 height 21
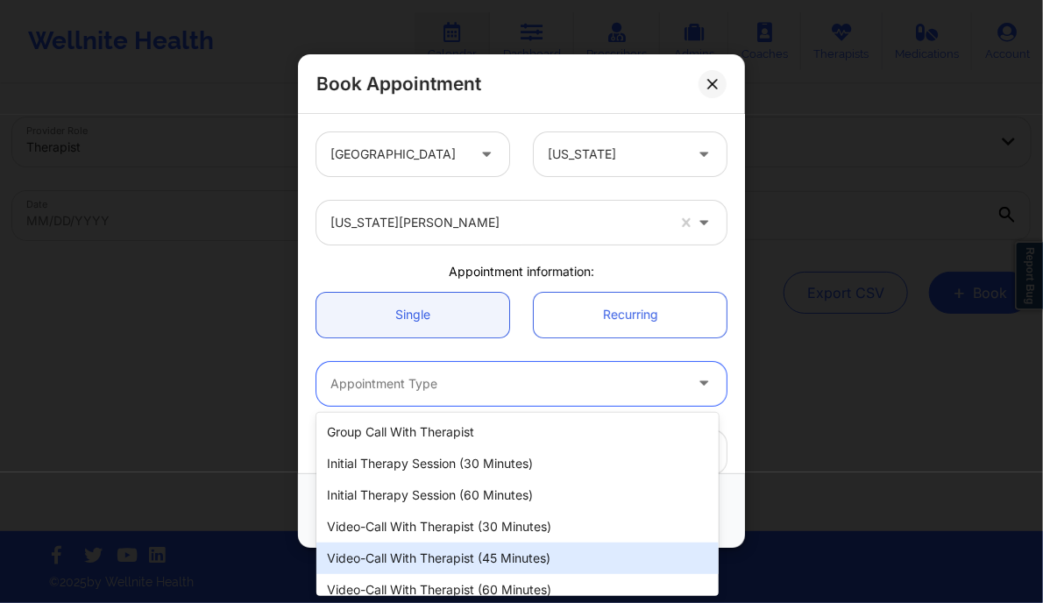
scroll to position [45, 0]
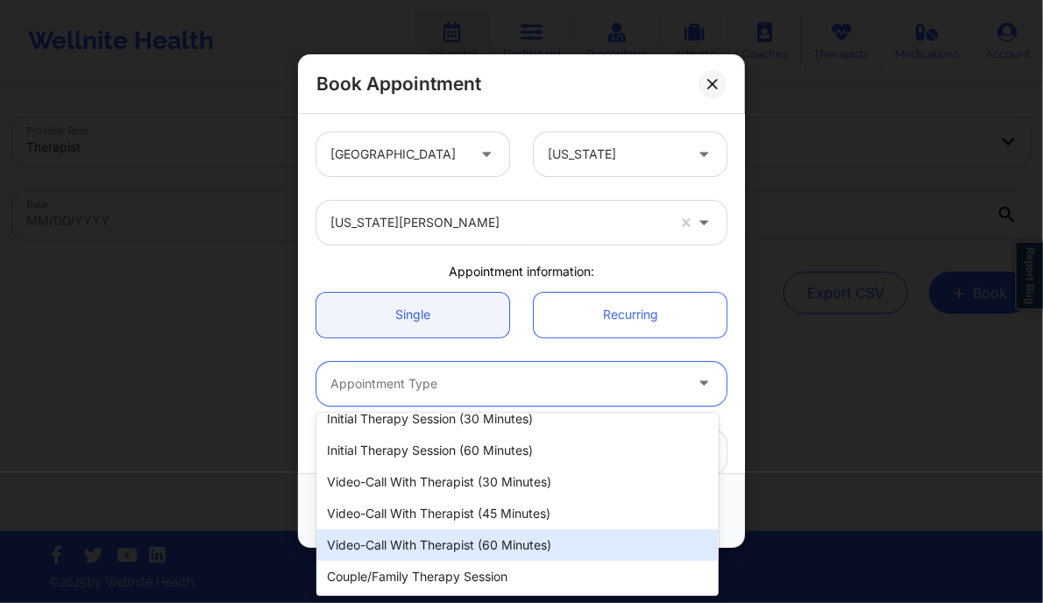
click at [470, 536] on div "Video-Call with Therapist (60 minutes)" at bounding box center [516, 545] width 401 height 32
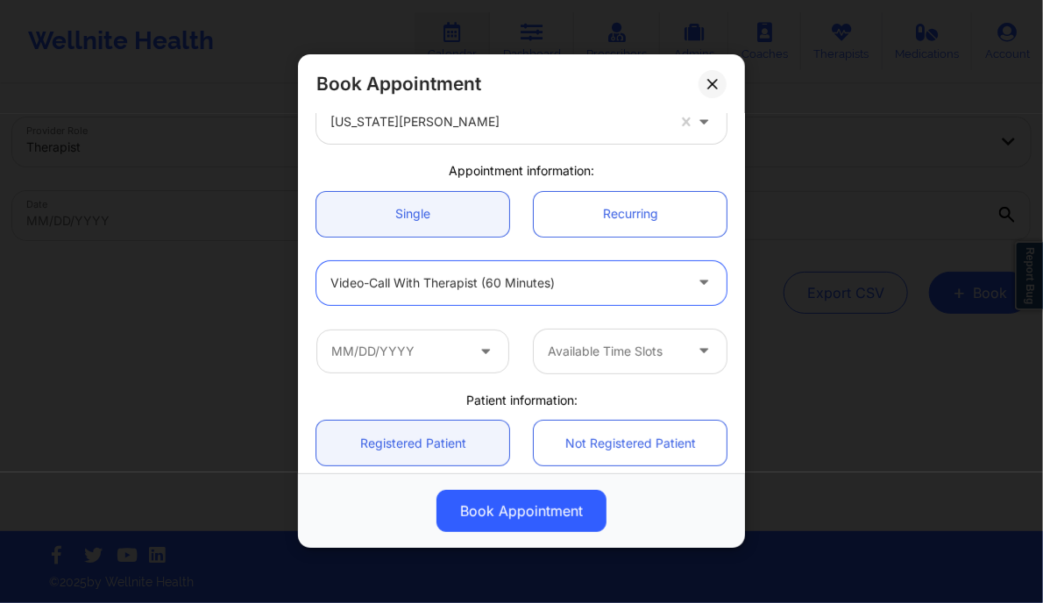
scroll to position [102, 0]
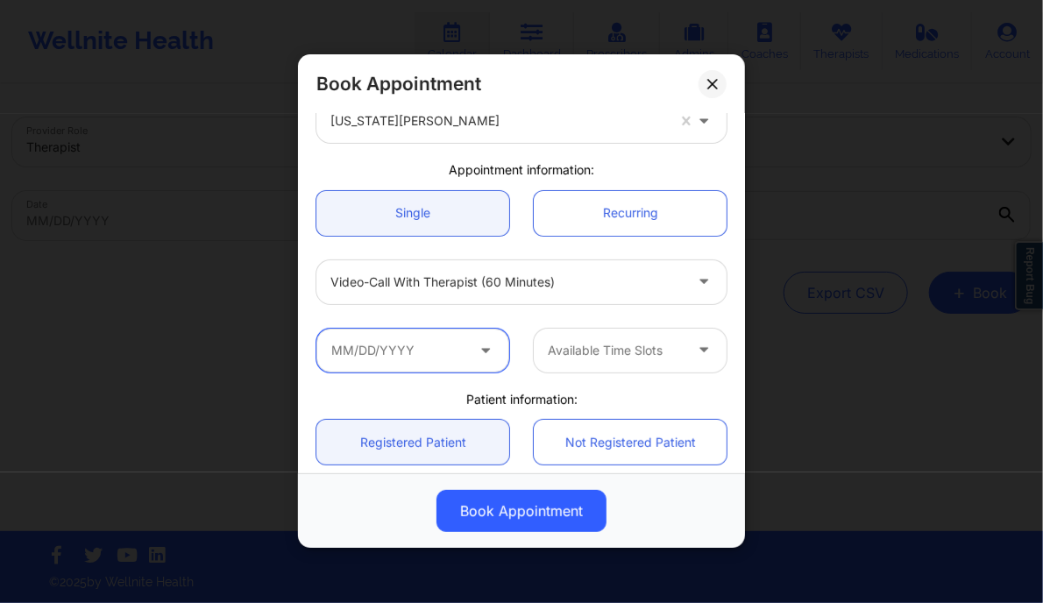
click at [393, 340] on input "text" at bounding box center [412, 351] width 193 height 44
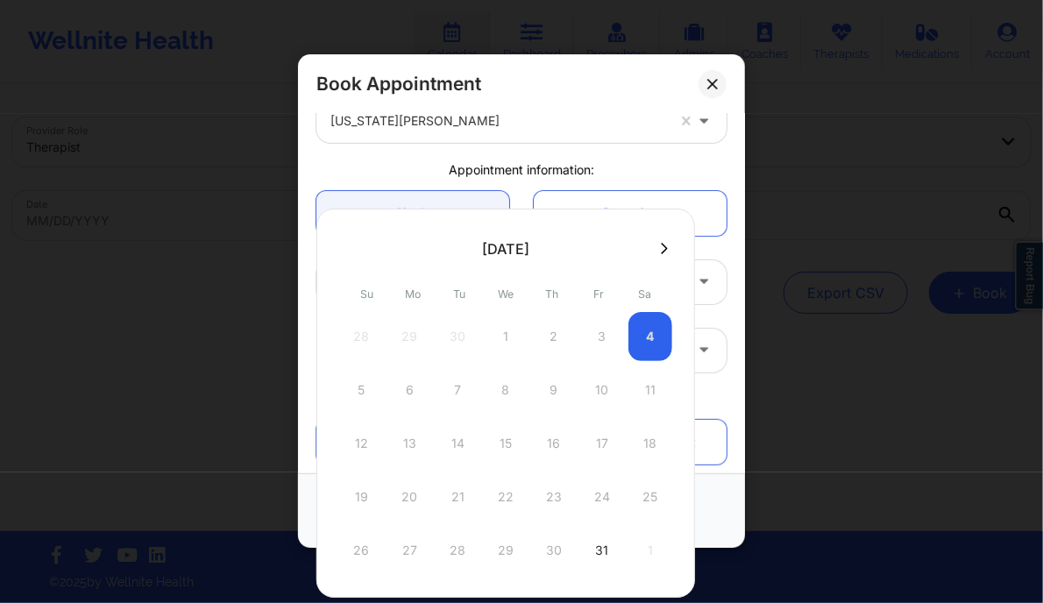
click at [661, 251] on icon at bounding box center [664, 248] width 7 height 13
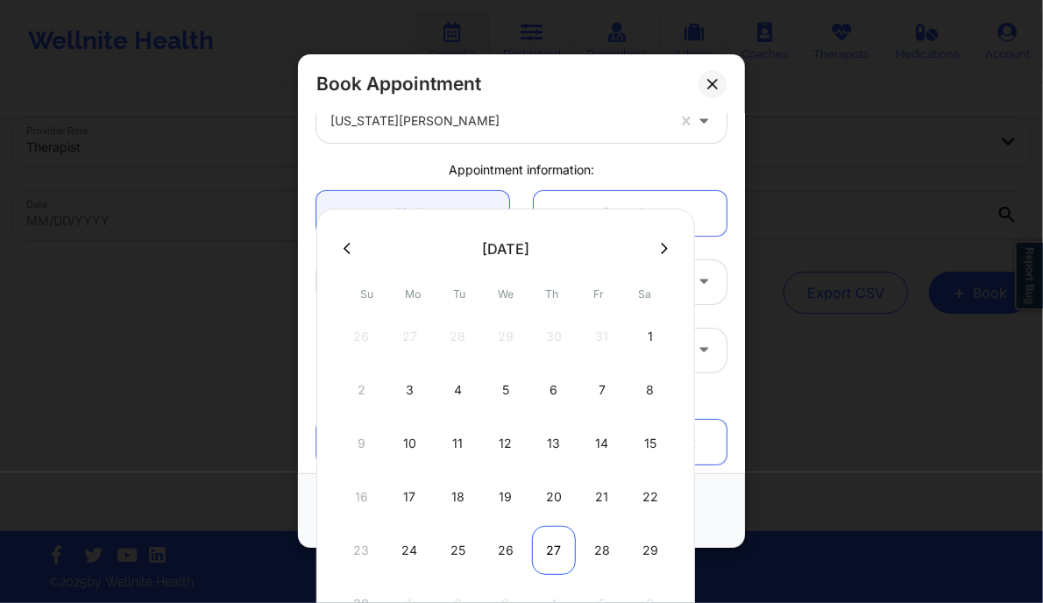
click at [553, 540] on div "27" at bounding box center [554, 550] width 44 height 49
type input "11/27/2025"
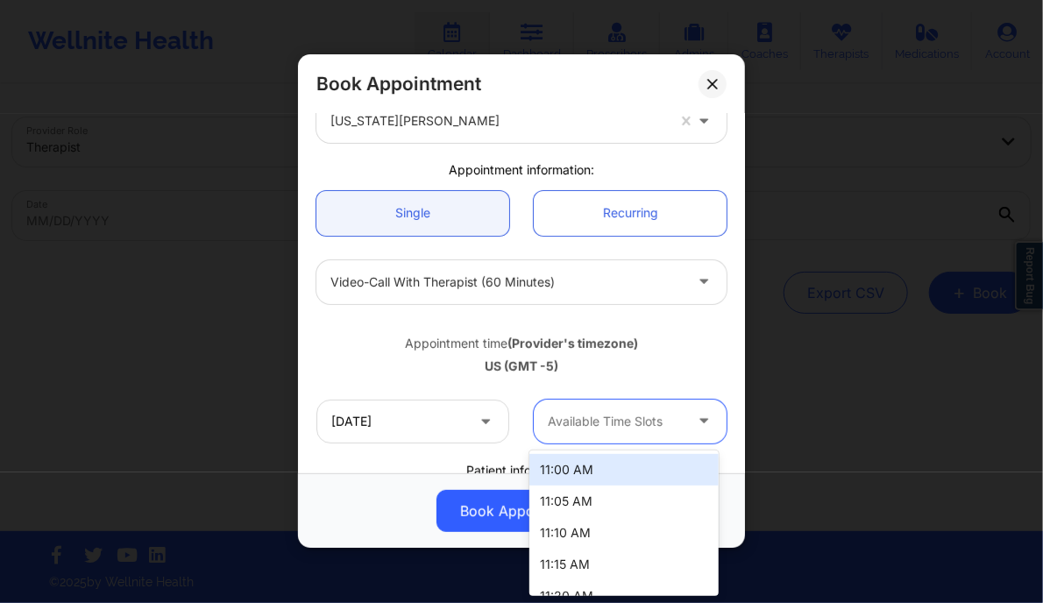
click at [625, 416] on div at bounding box center [615, 421] width 135 height 21
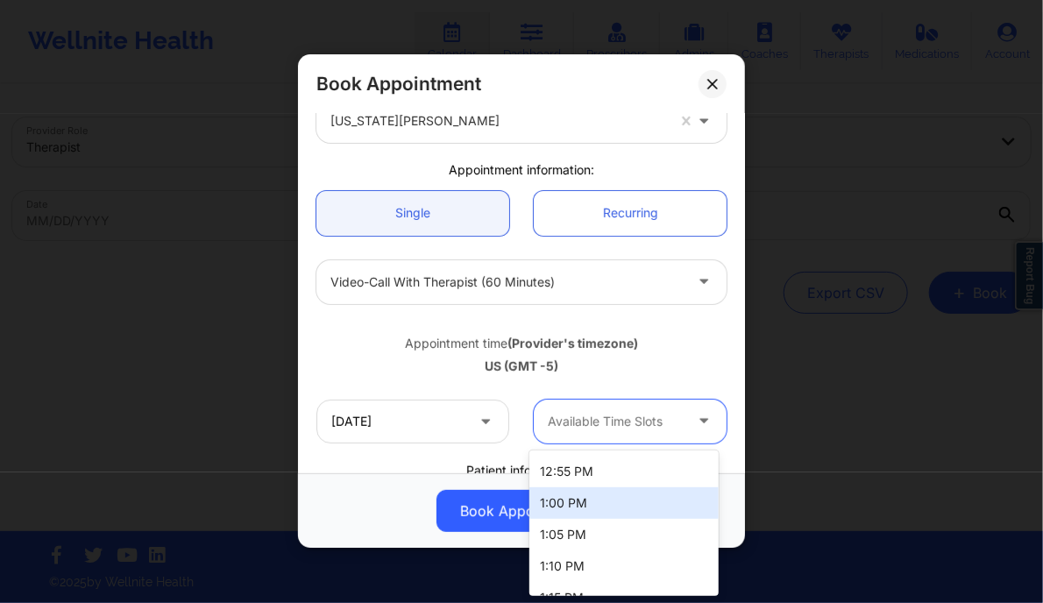
click at [585, 500] on div "1:00 PM" at bounding box center [623, 503] width 188 height 32
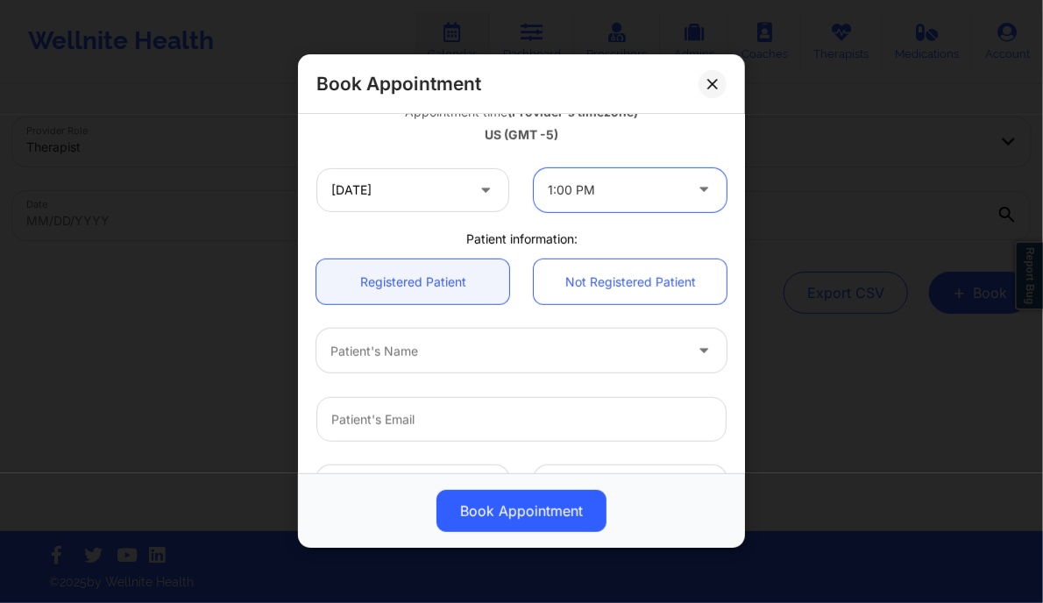
scroll to position [335, 0]
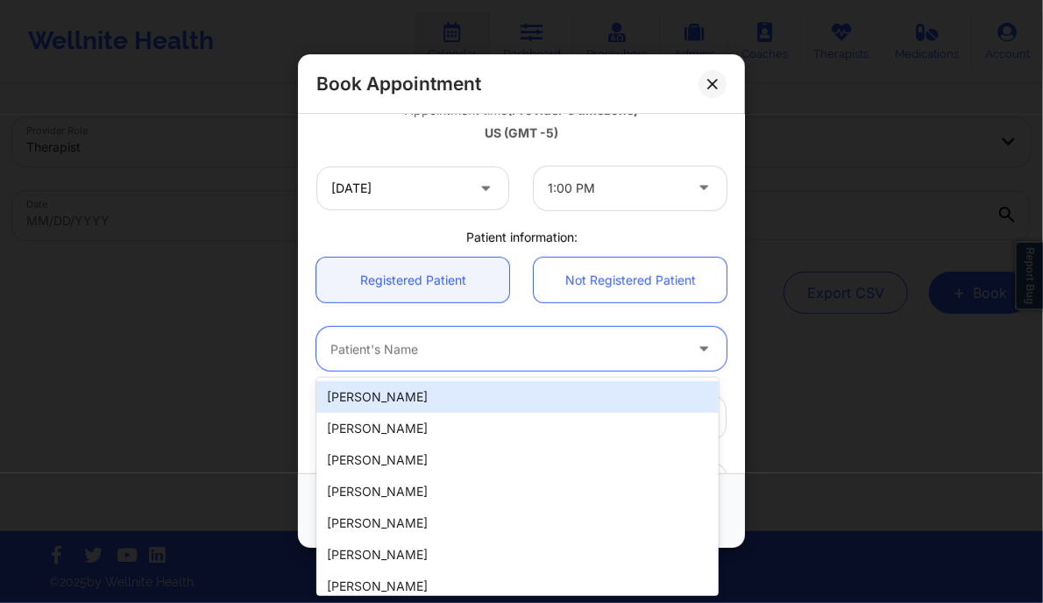
click at [467, 339] on div at bounding box center [506, 349] width 352 height 21
paste input "[PERSON_NAME]"
type input "[PERSON_NAME]"
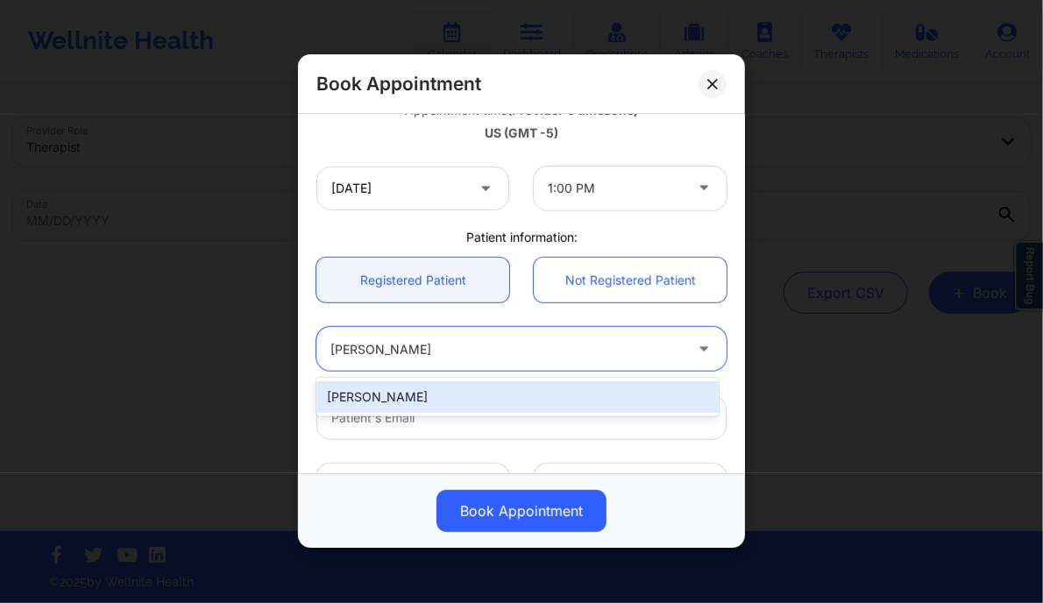
click at [398, 412] on div "[PERSON_NAME]" at bounding box center [516, 397] width 401 height 32
type input "[EMAIL_ADDRESS][DOMAIN_NAME]"
type input "[PHONE_NUMBER]"
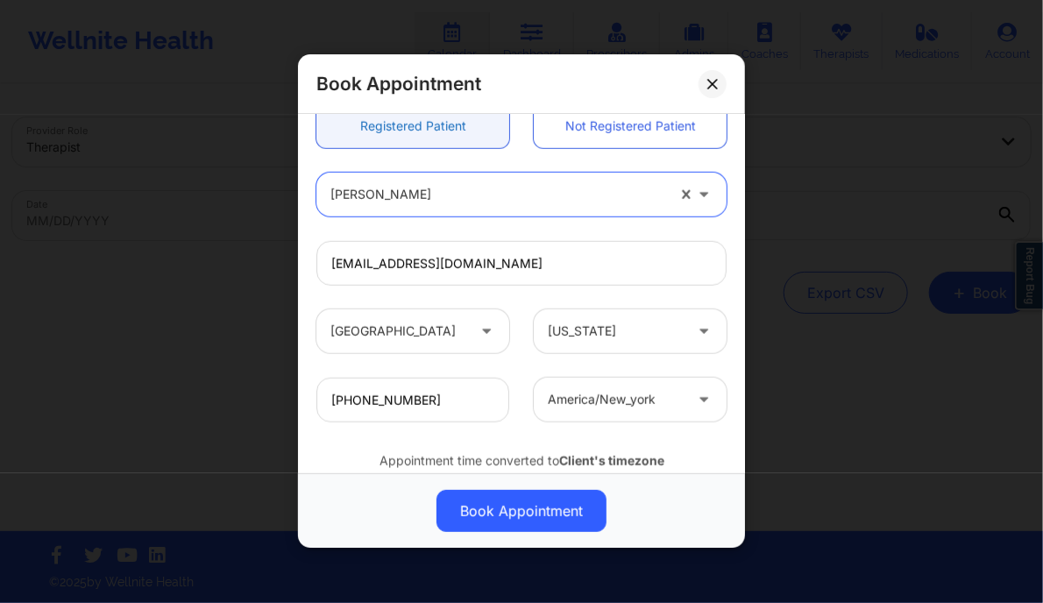
scroll to position [550, 0]
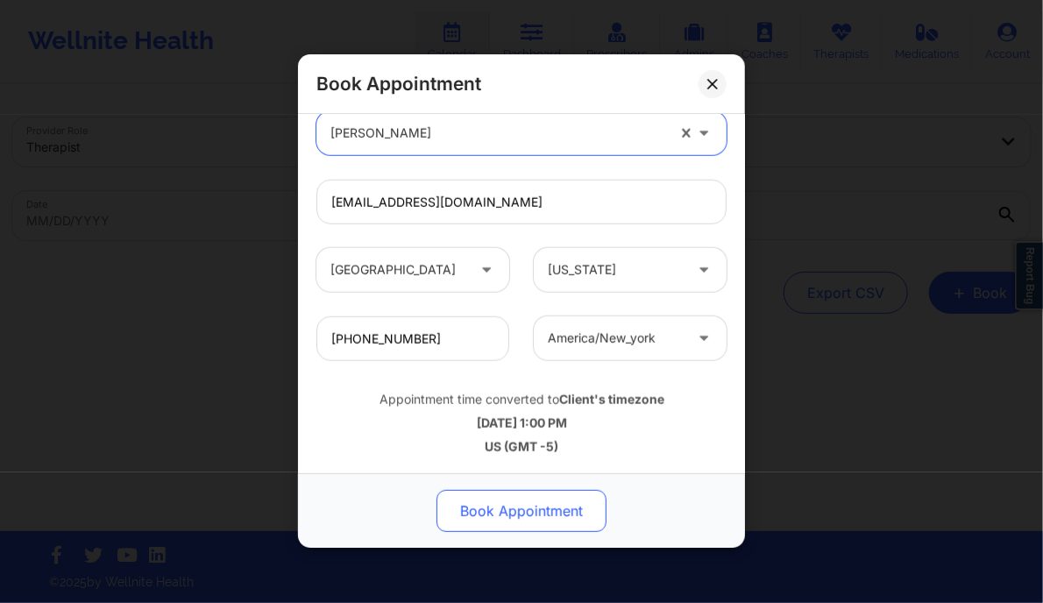
click at [527, 507] on button "Book Appointment" at bounding box center [521, 512] width 170 height 42
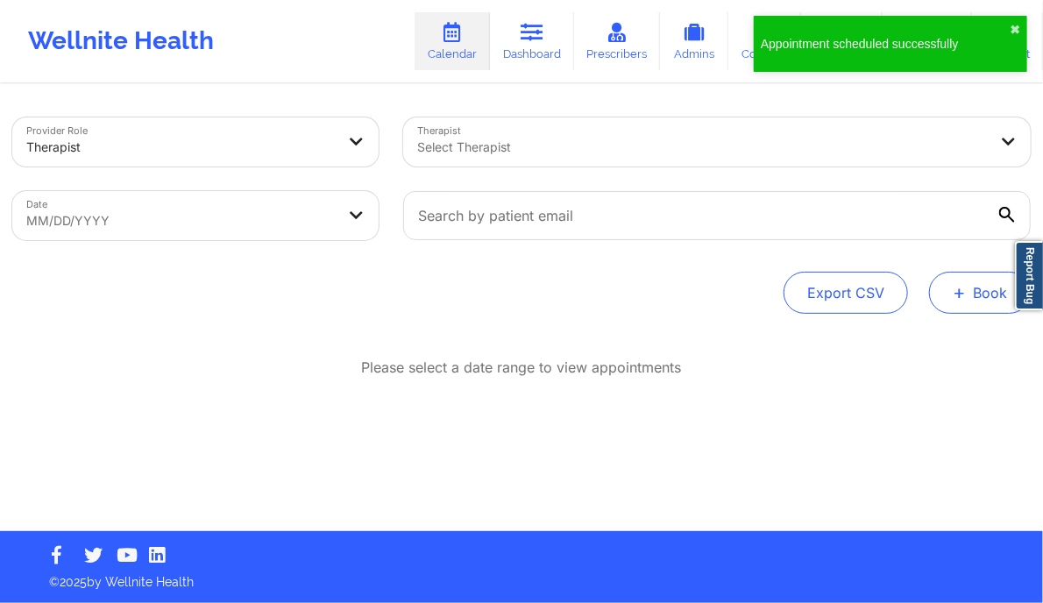
click at [982, 290] on button "+ Book" at bounding box center [980, 293] width 102 height 42
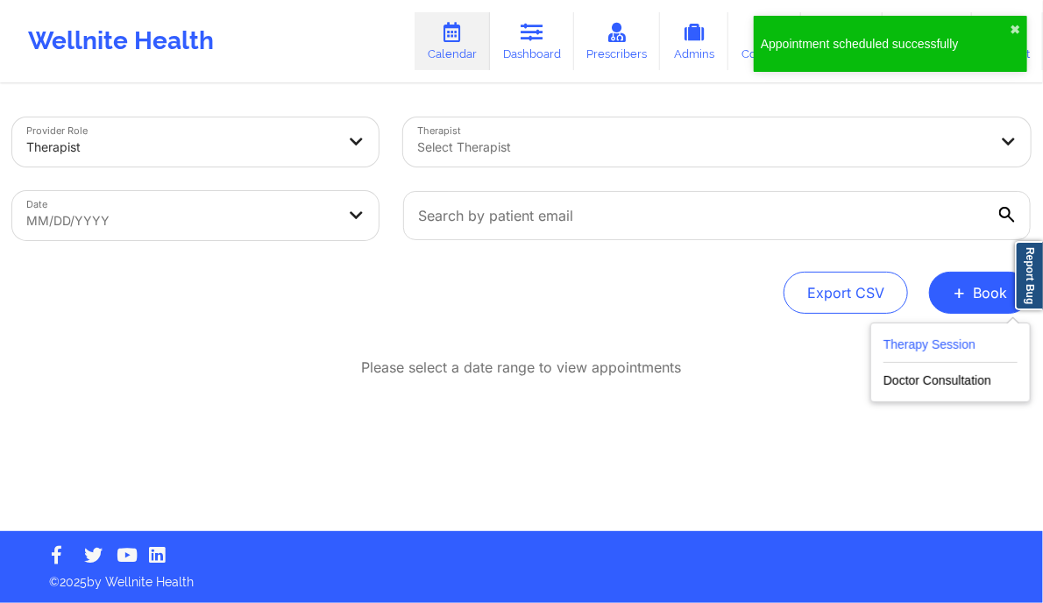
click at [933, 340] on button "Therapy Session" at bounding box center [950, 348] width 134 height 29
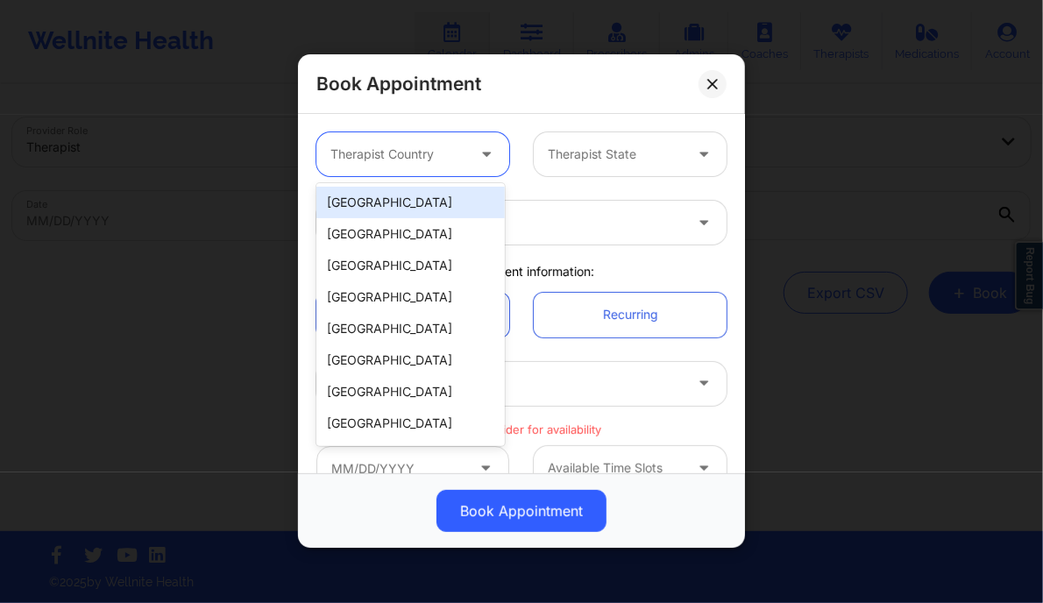
click at [450, 170] on div "Therapist Country" at bounding box center [391, 154] width 151 height 44
click at [405, 213] on div "[GEOGRAPHIC_DATA]" at bounding box center [410, 203] width 188 height 32
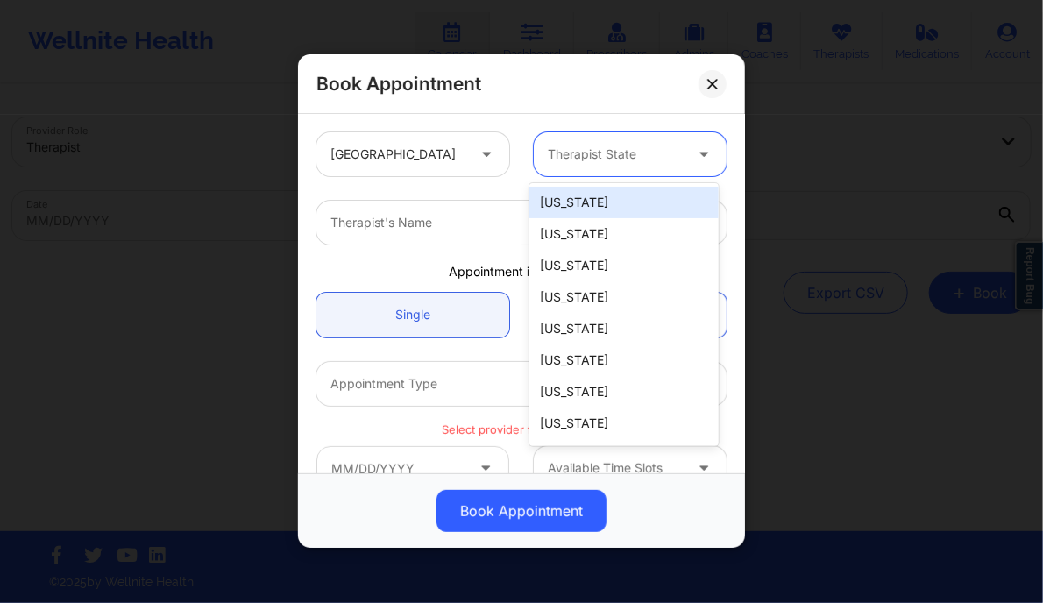
click at [609, 166] on div "Therapist State" at bounding box center [609, 154] width 151 height 44
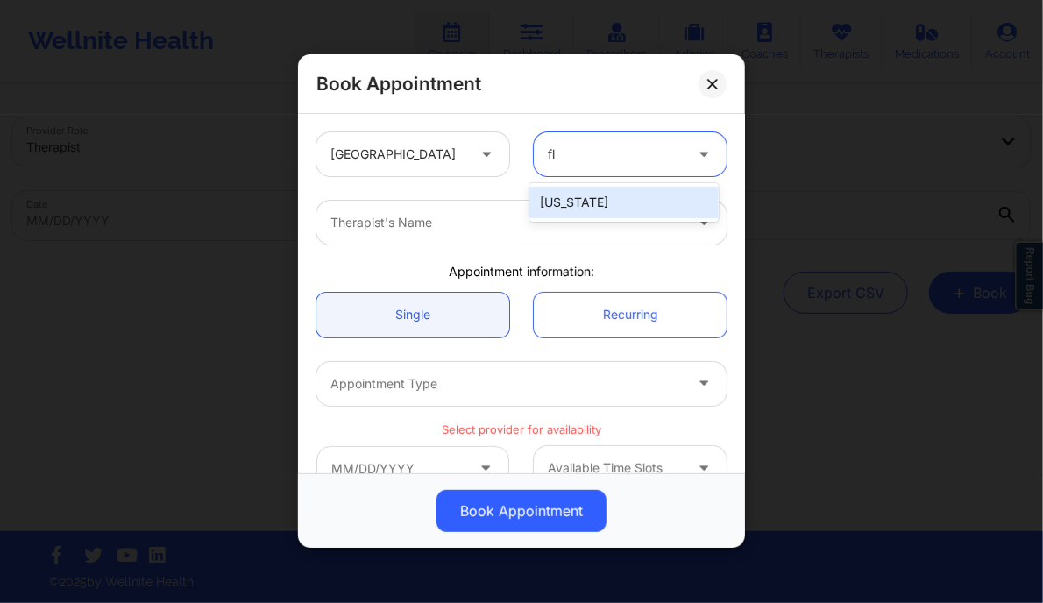
type input "flo"
click at [579, 213] on div "[US_STATE]" at bounding box center [623, 203] width 188 height 32
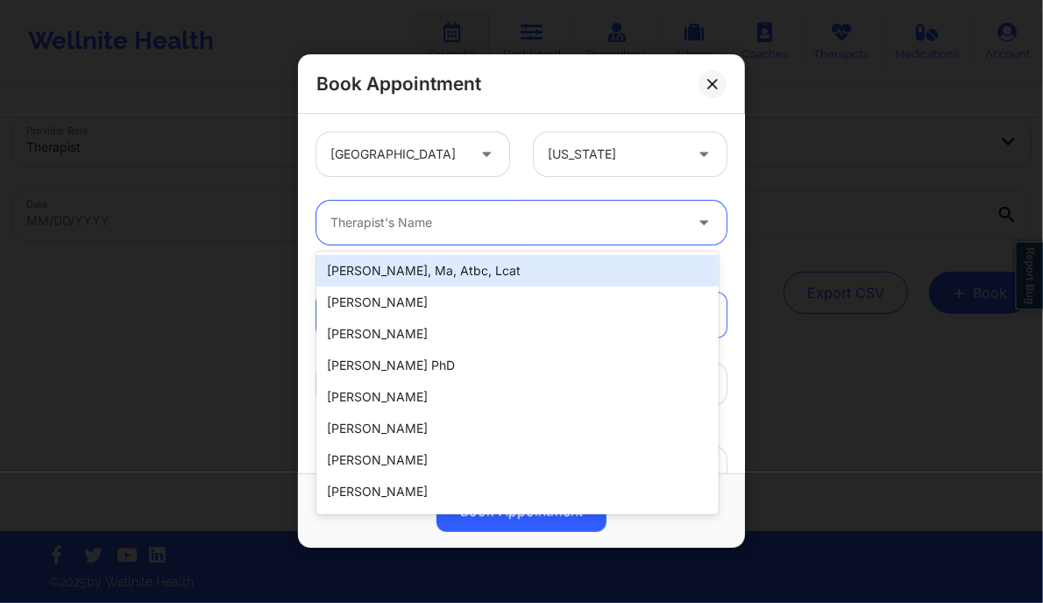
click at [525, 224] on div at bounding box center [506, 223] width 352 height 21
paste input "[US_STATE][PERSON_NAME]"
type input "[US_STATE][PERSON_NAME]"
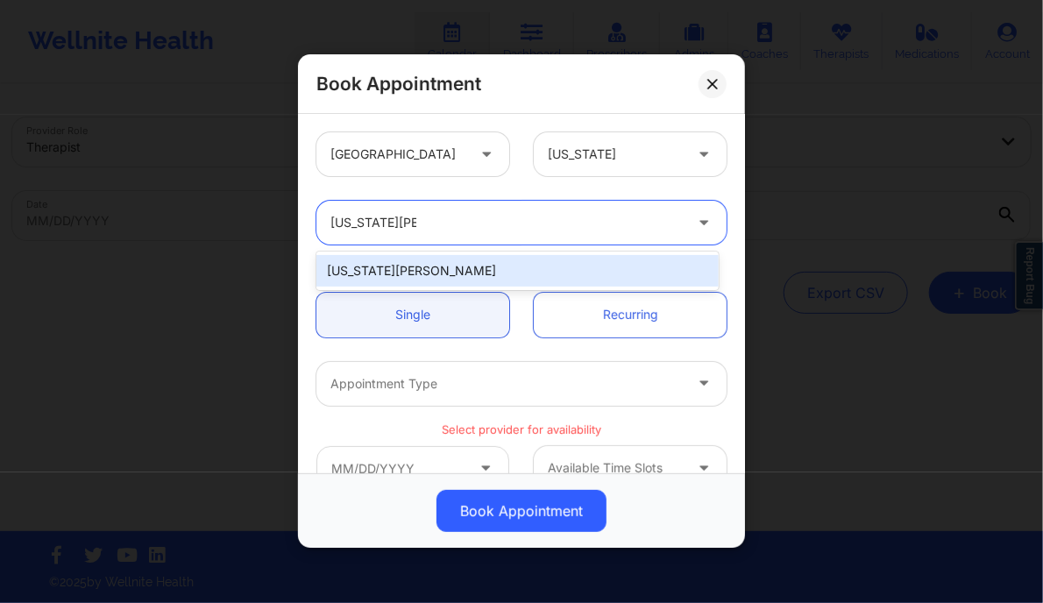
click at [421, 277] on div "[US_STATE][PERSON_NAME]" at bounding box center [516, 271] width 401 height 32
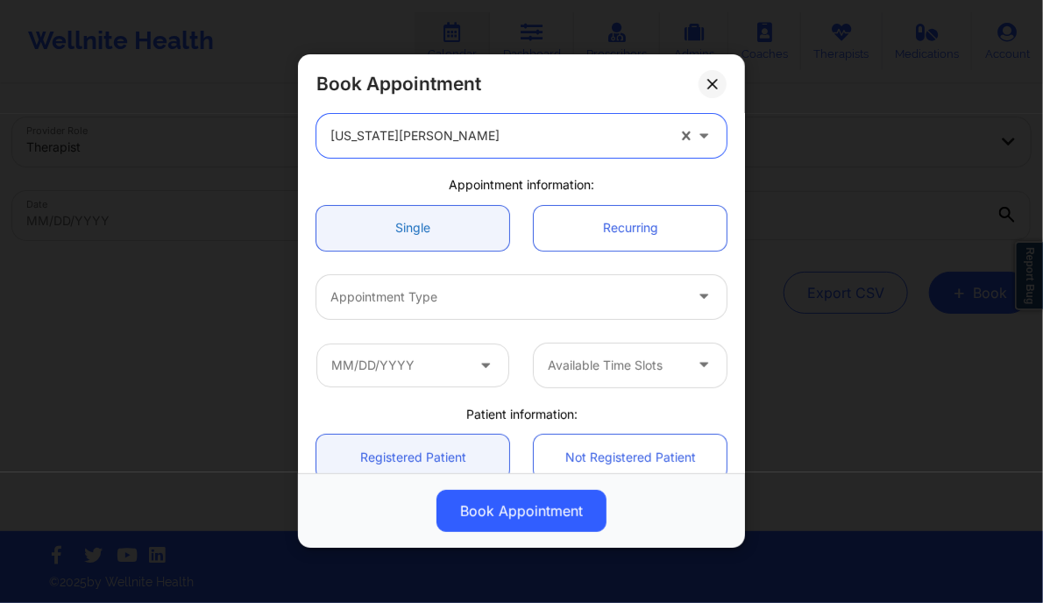
scroll to position [88, 0]
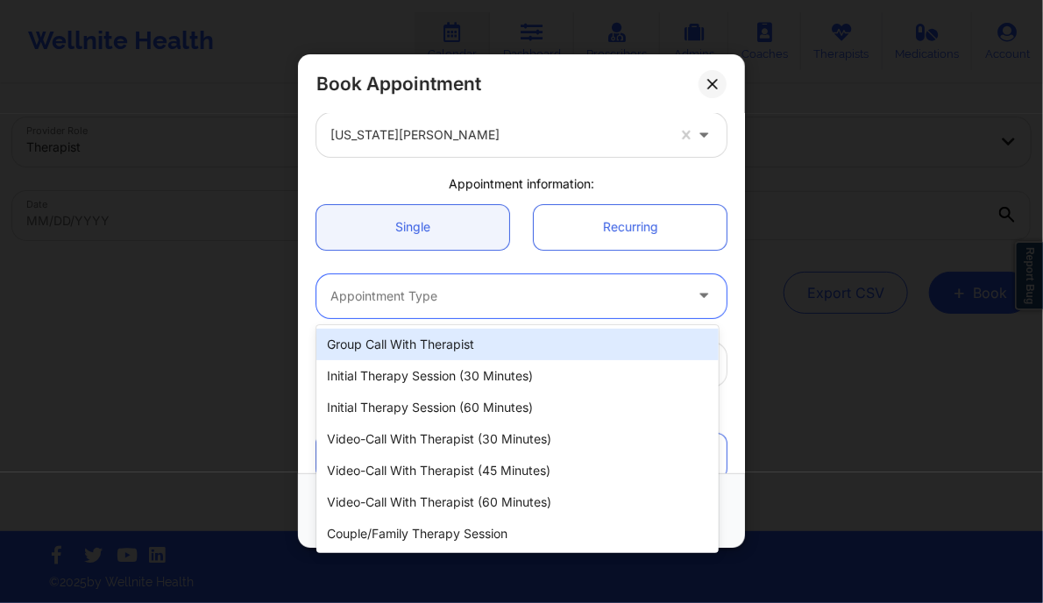
click at [421, 288] on div at bounding box center [506, 296] width 352 height 21
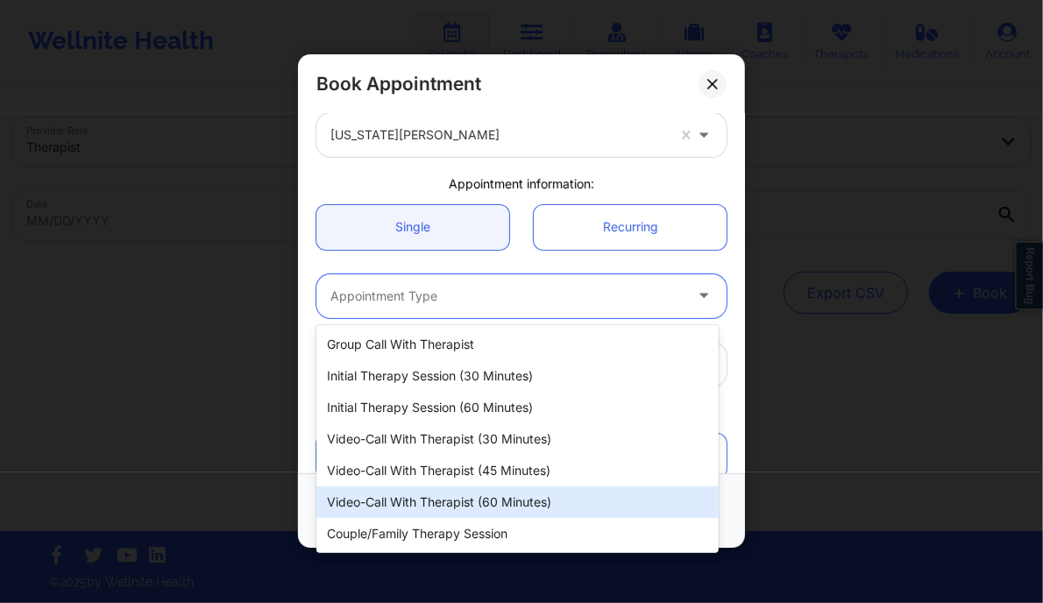
click at [451, 497] on div "Video-Call with Therapist (60 minutes)" at bounding box center [516, 502] width 401 height 32
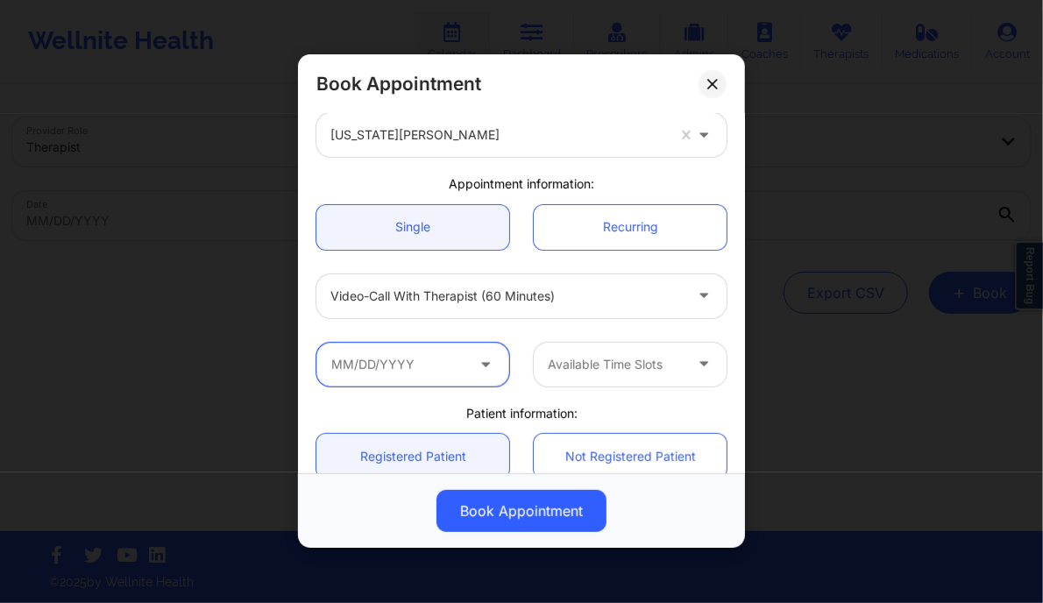
click at [446, 379] on input "text" at bounding box center [412, 365] width 193 height 44
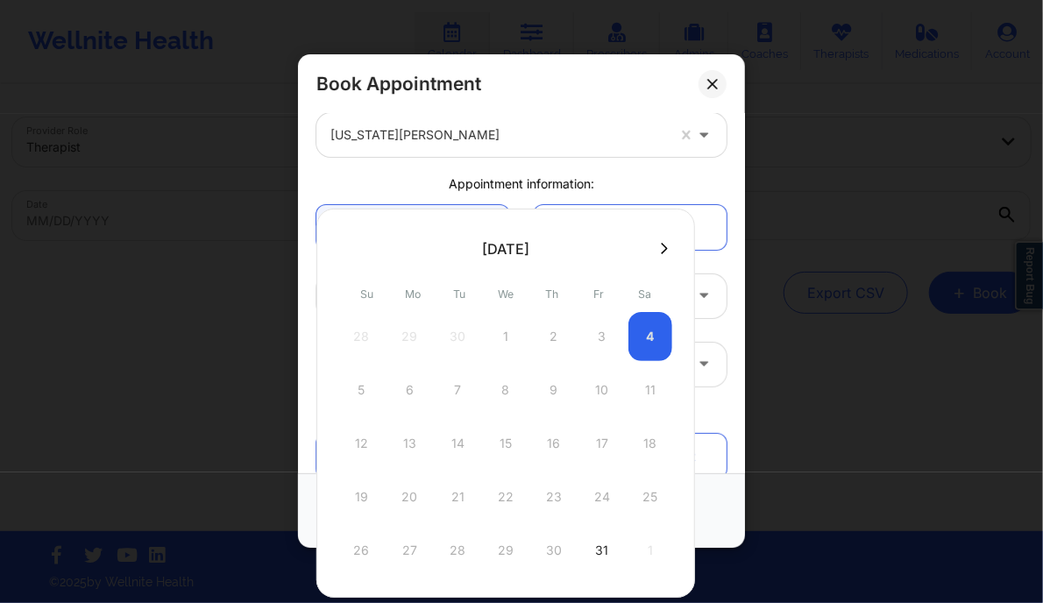
click at [661, 250] on icon at bounding box center [664, 248] width 7 height 13
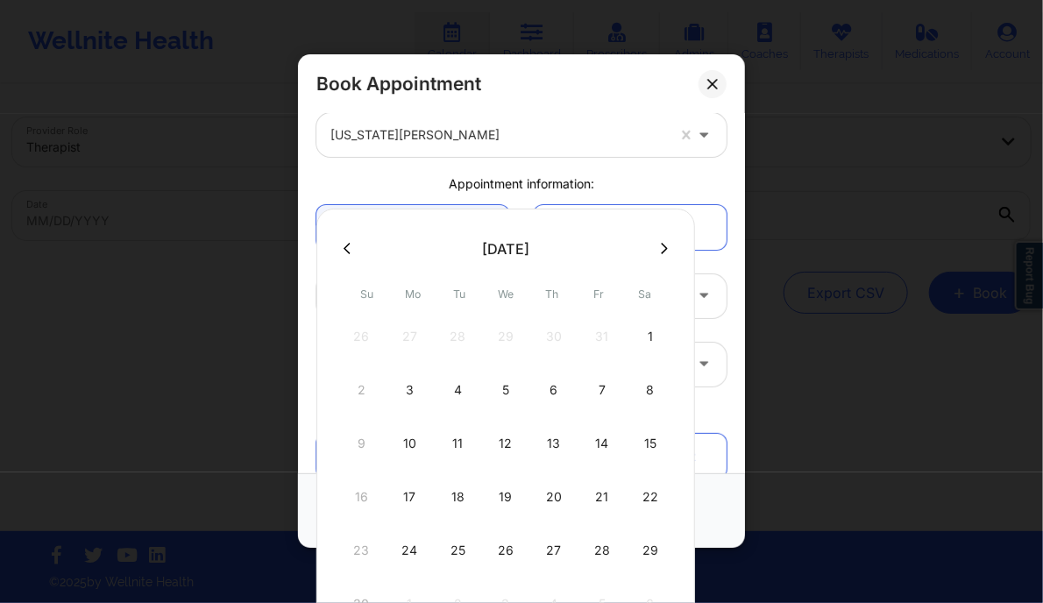
click at [655, 244] on button at bounding box center [664, 248] width 18 height 15
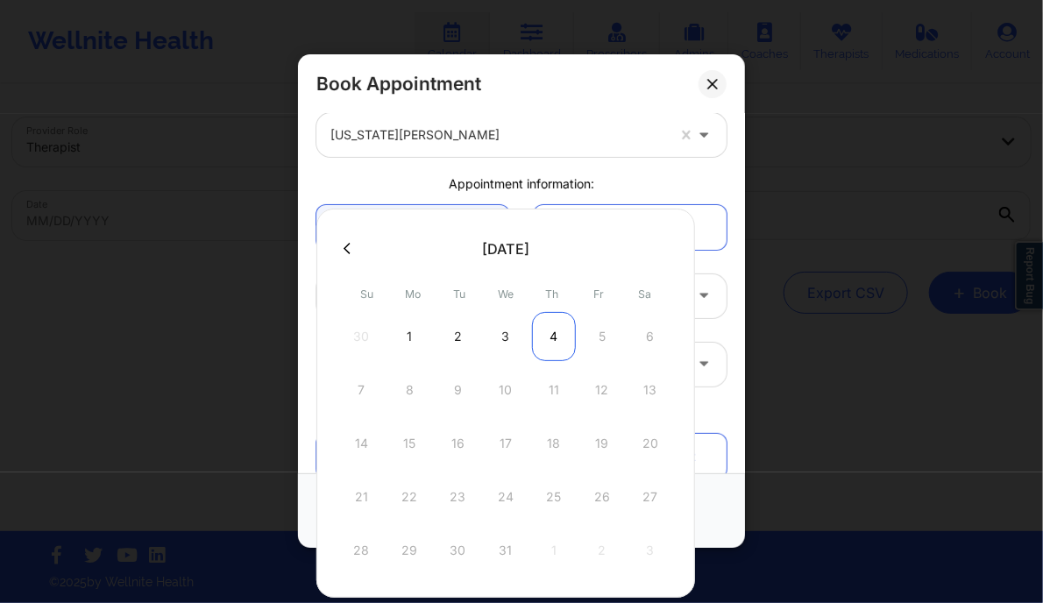
click at [549, 332] on div "4" at bounding box center [554, 336] width 44 height 49
type input "12/04/2025"
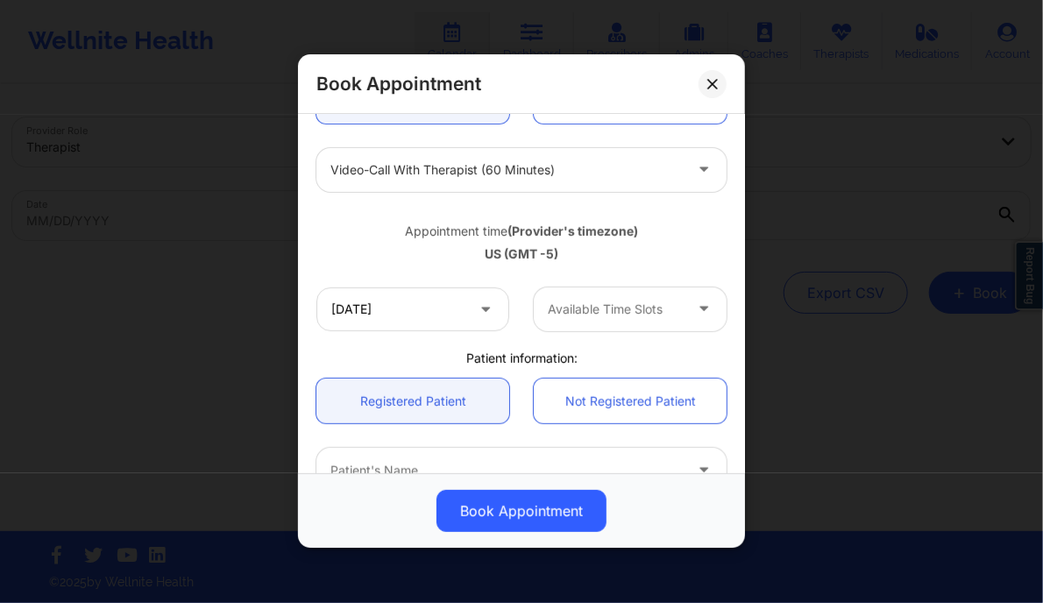
scroll to position [252, 0]
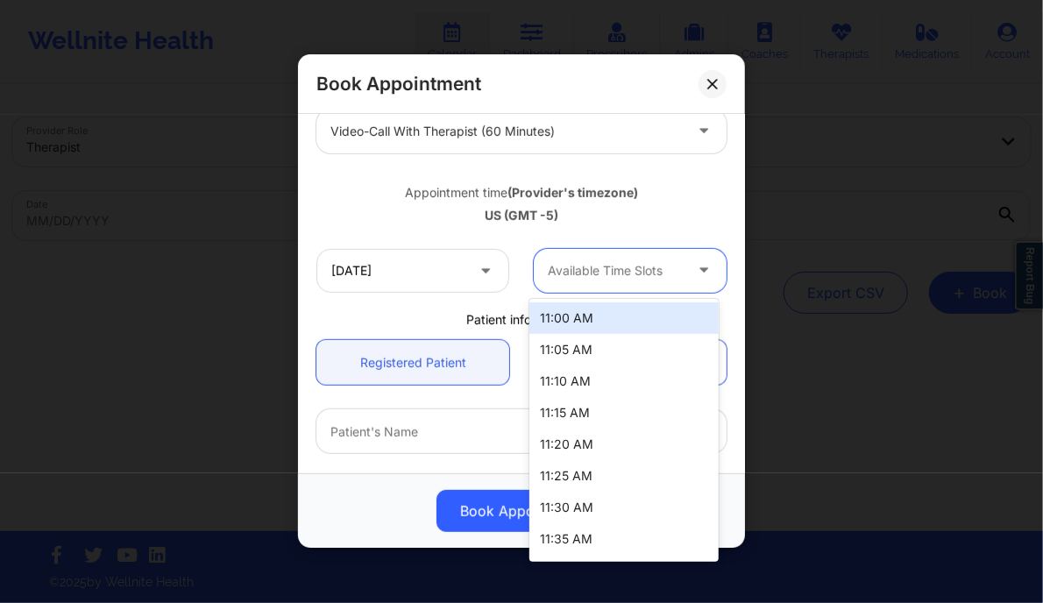
click at [613, 266] on div at bounding box center [615, 270] width 135 height 21
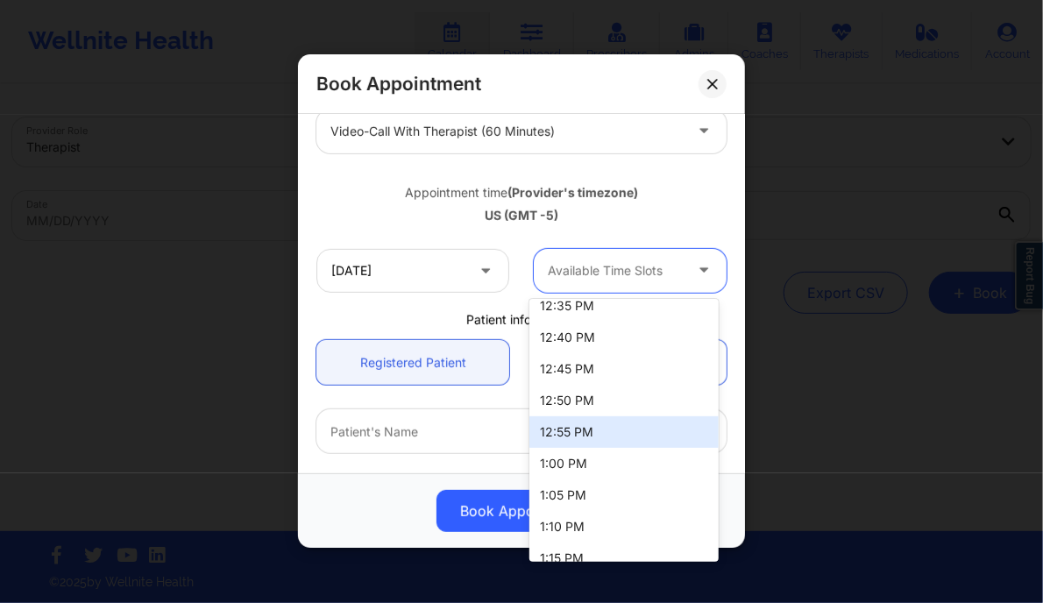
scroll to position [685, 0]
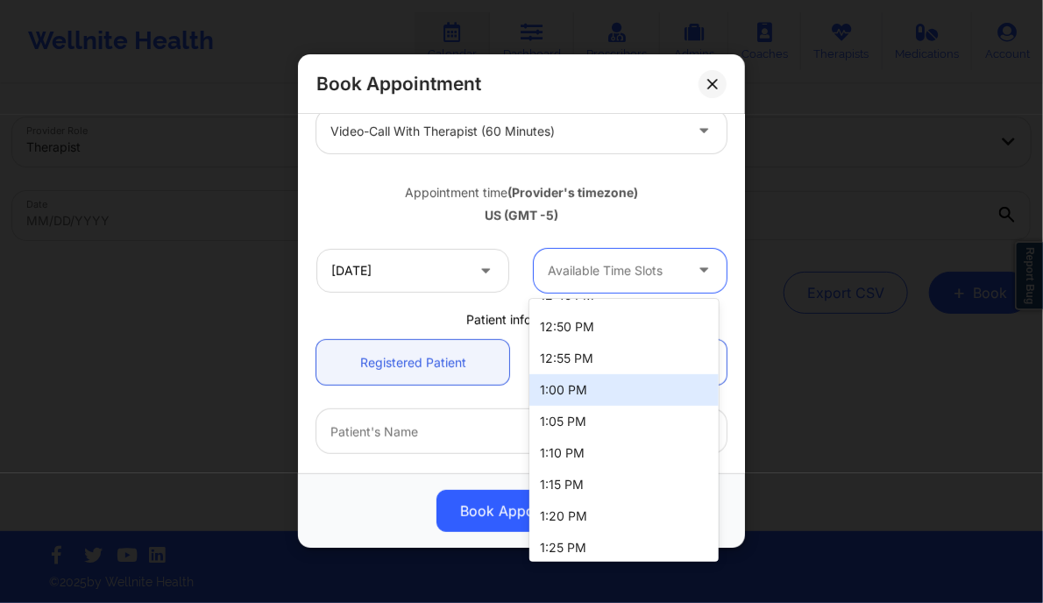
click at [561, 392] on div "1:00 PM" at bounding box center [623, 390] width 188 height 32
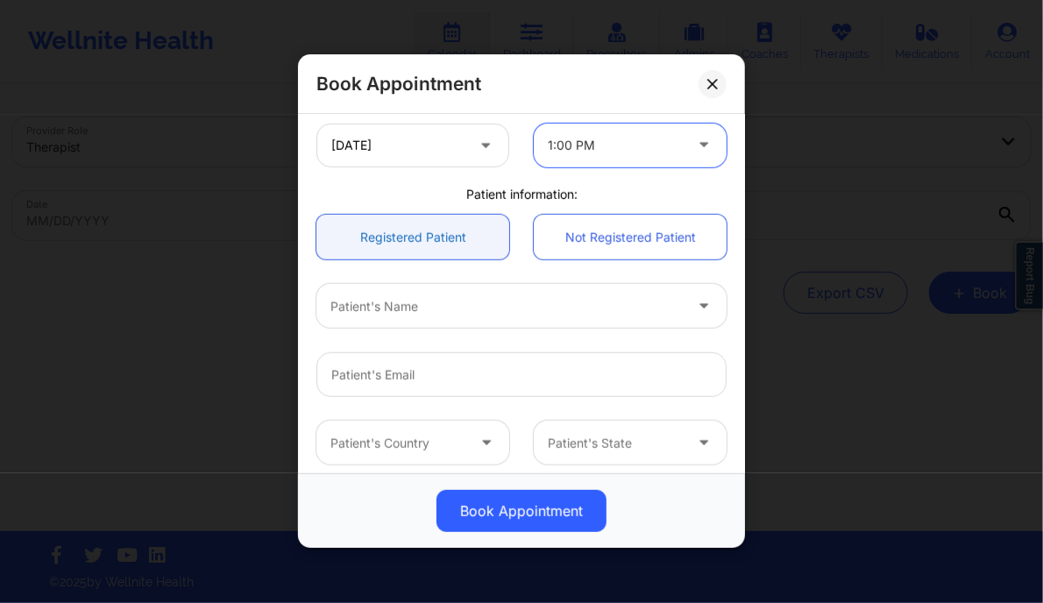
scroll to position [379, 0]
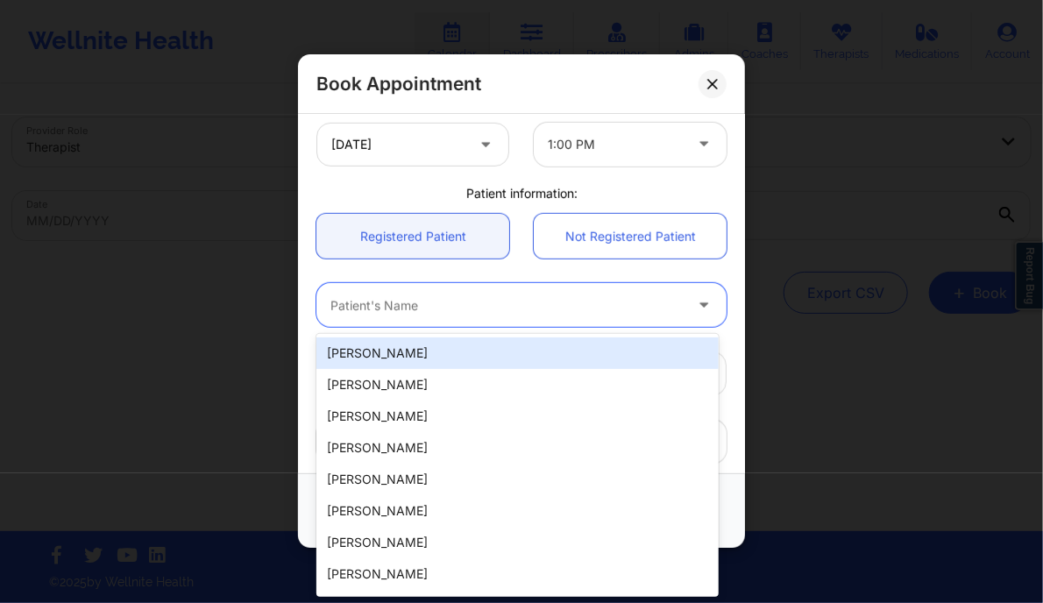
click at [402, 296] on div at bounding box center [506, 305] width 352 height 21
paste input "[PERSON_NAME]"
type input "[PERSON_NAME]"
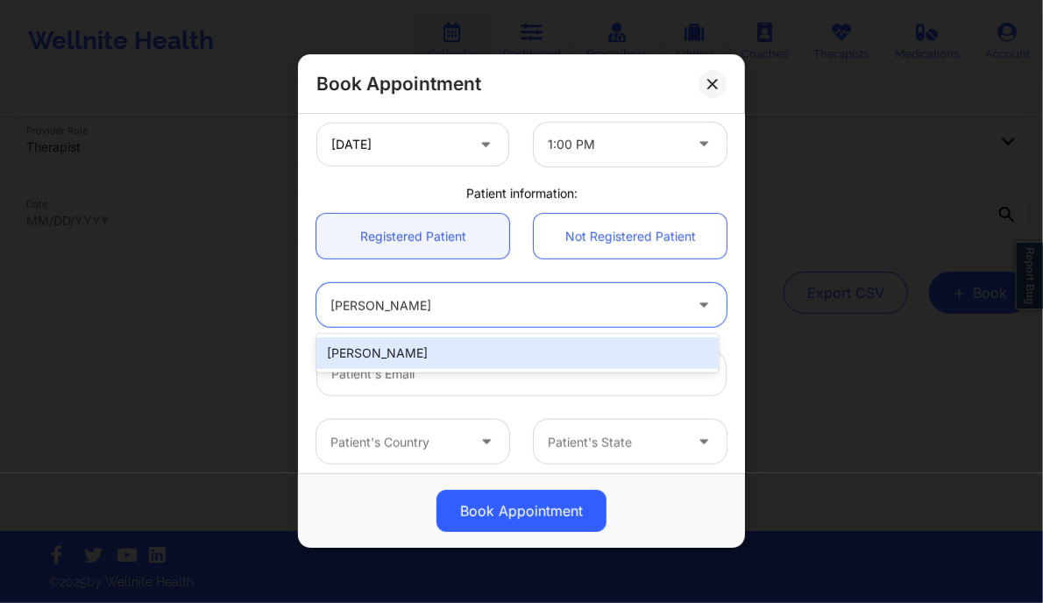
click at [471, 363] on div "[PERSON_NAME]" at bounding box center [516, 353] width 401 height 32
type input "[EMAIL_ADDRESS][DOMAIN_NAME]"
type input "[PHONE_NUMBER]"
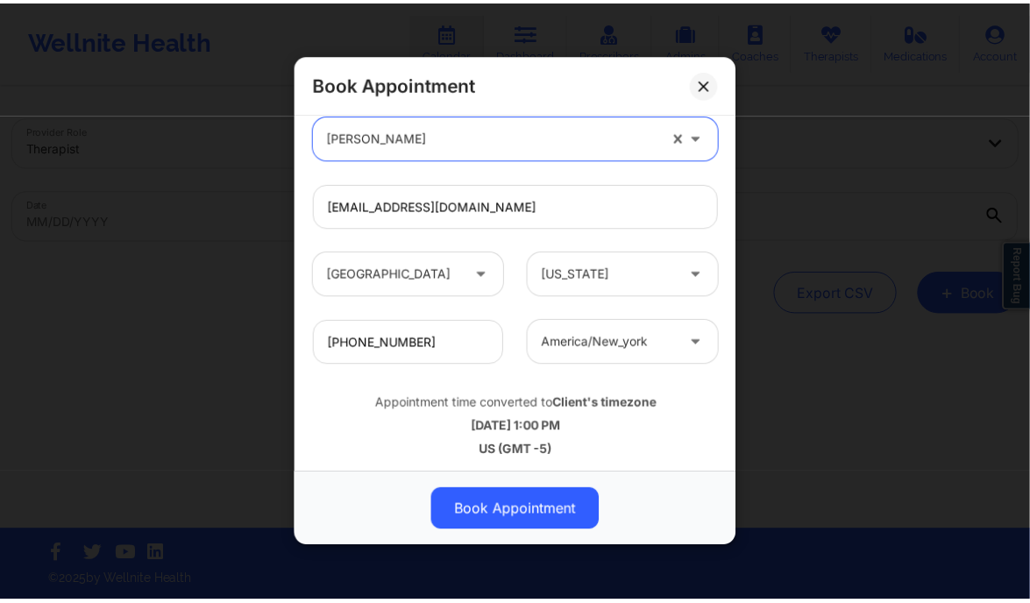
scroll to position [550, 0]
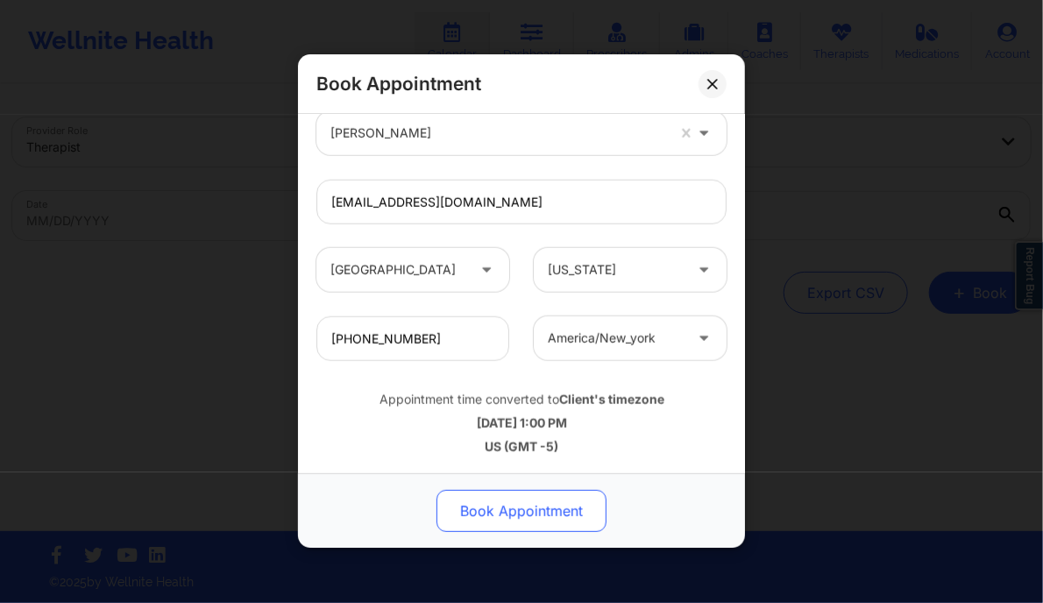
click at [505, 495] on button "Book Appointment" at bounding box center [521, 512] width 170 height 42
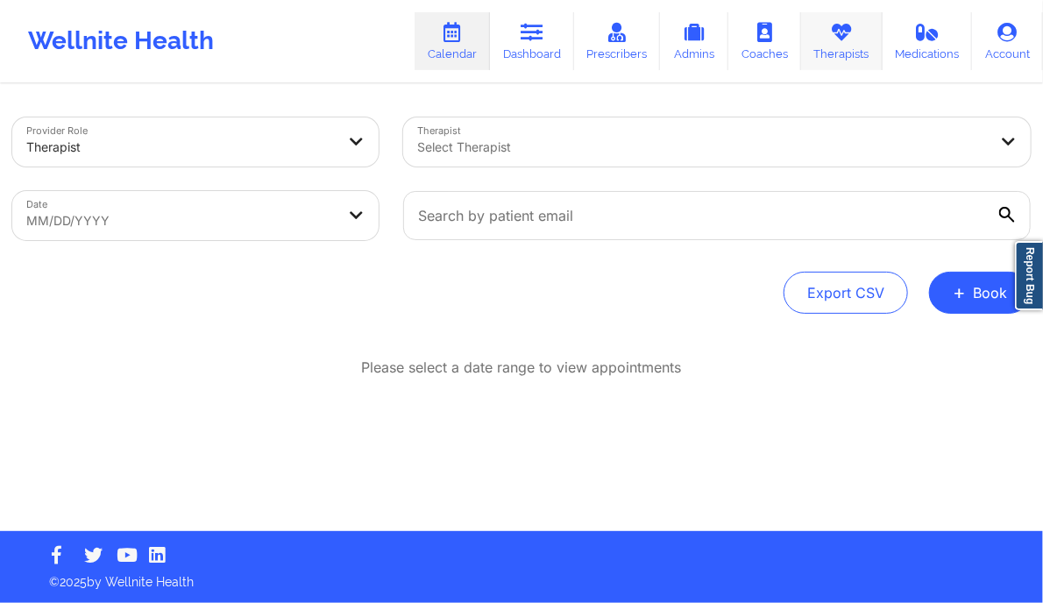
click at [856, 41] on link "Therapists" at bounding box center [841, 41] width 81 height 58
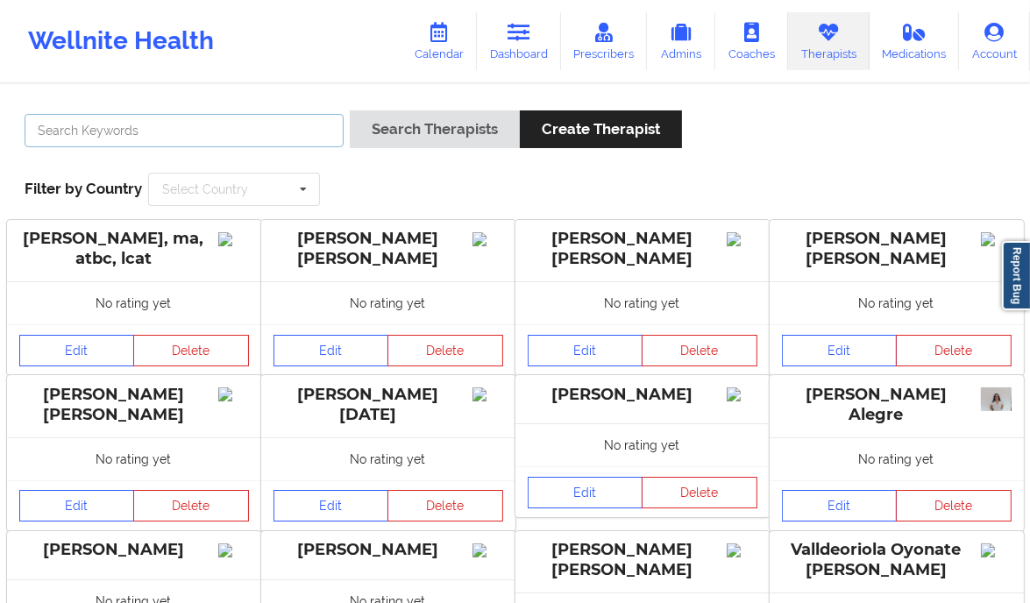
click at [188, 136] on input "text" at bounding box center [184, 130] width 319 height 33
type input "[PERSON_NAME]"
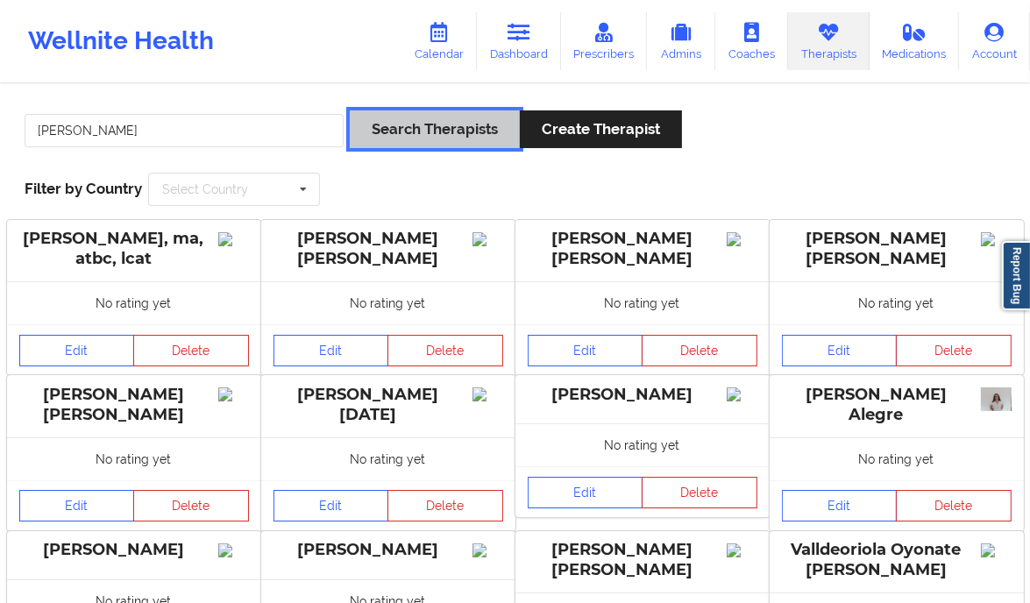
click at [400, 135] on button "Search Therapists" at bounding box center [435, 129] width 170 height 38
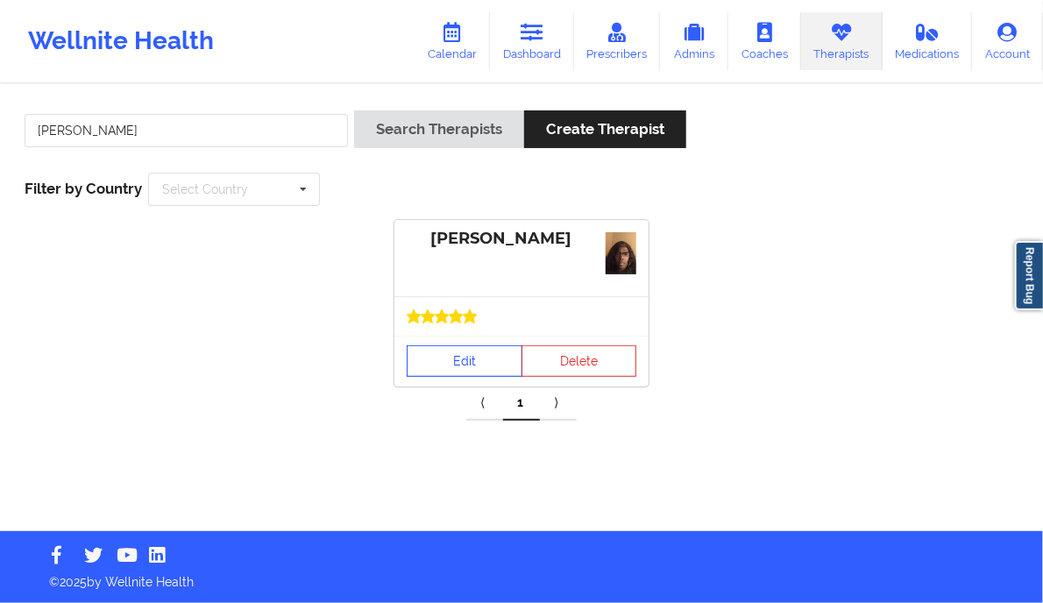
click at [428, 351] on link "Edit" at bounding box center [465, 361] width 116 height 32
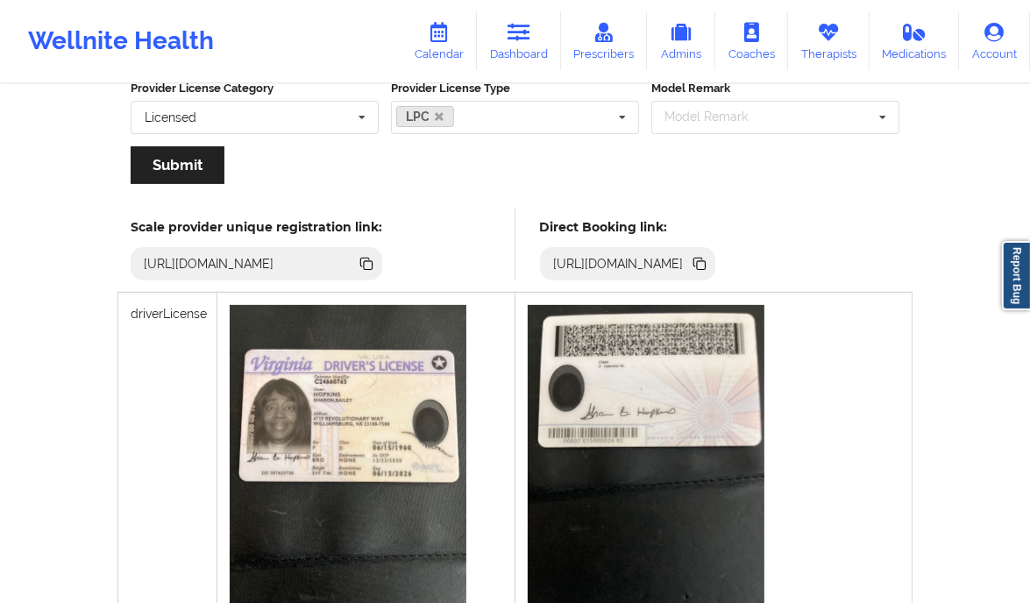
scroll to position [386, 0]
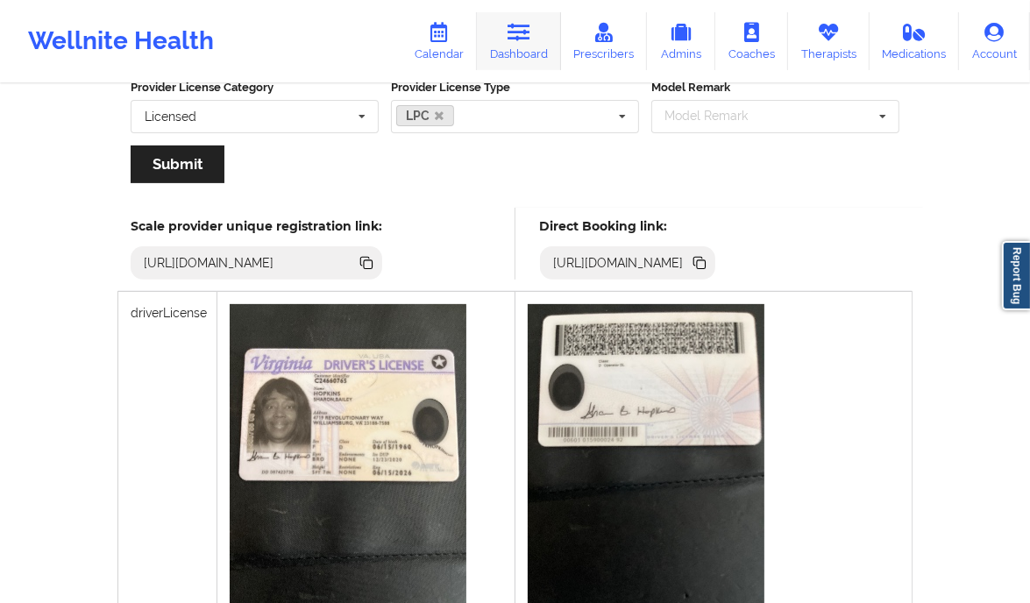
click at [529, 34] on icon at bounding box center [518, 32] width 23 height 19
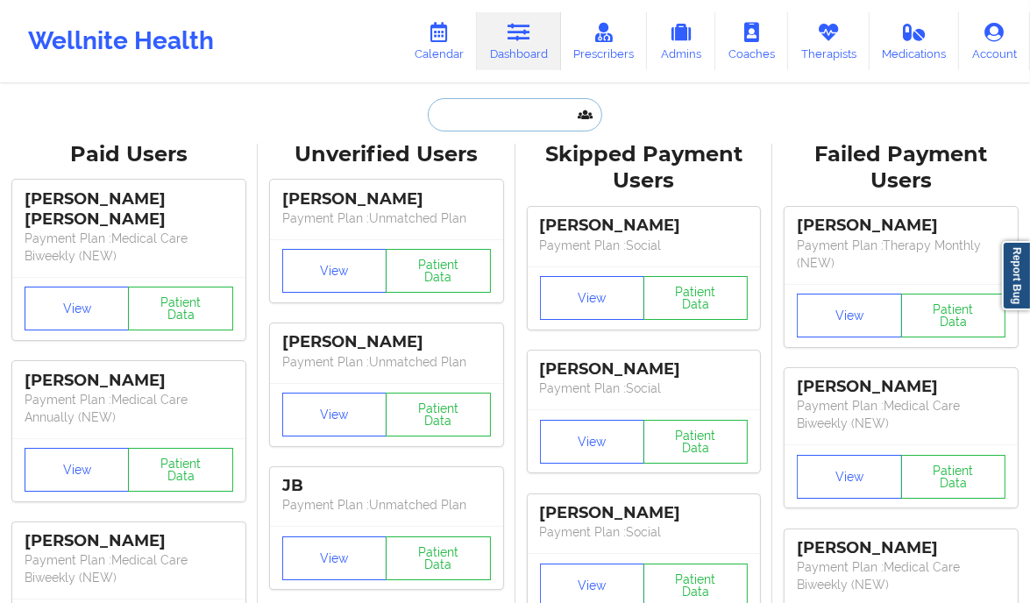
click at [478, 112] on input "text" at bounding box center [515, 114] width 174 height 33
paste input "[EMAIL_ADDRESS][DOMAIN_NAME]"
type input "[EMAIL_ADDRESS][DOMAIN_NAME]"
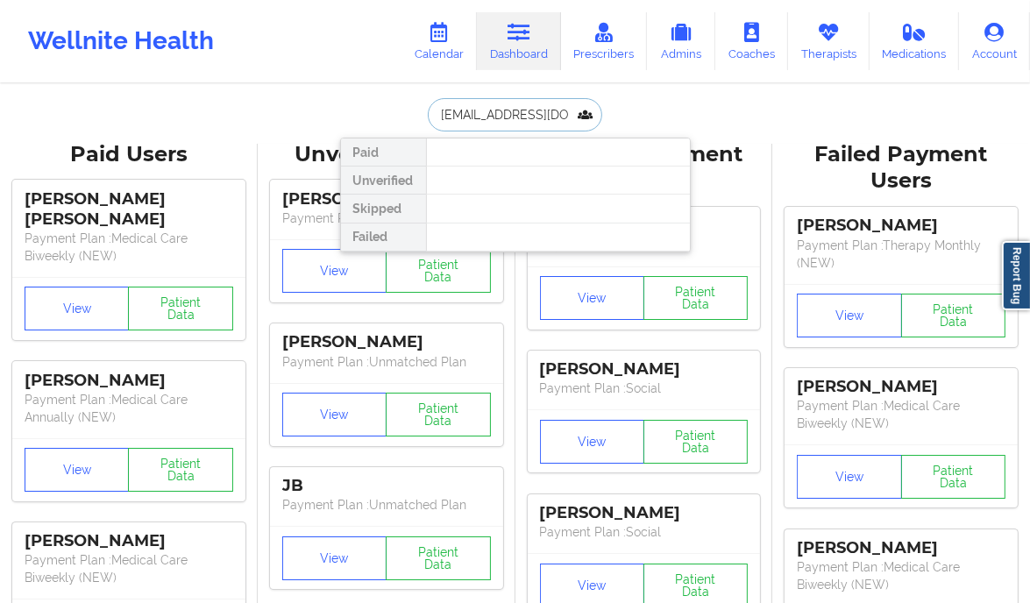
scroll to position [0, 5]
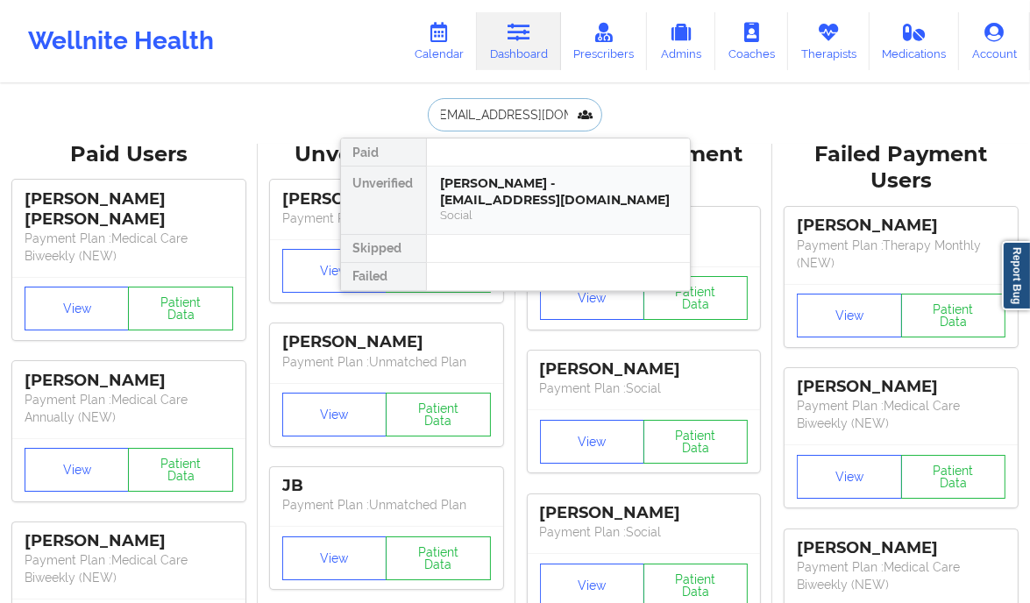
click at [620, 227] on div "[PERSON_NAME] - [EMAIL_ADDRESS][DOMAIN_NAME] Social" at bounding box center [558, 199] width 263 height 67
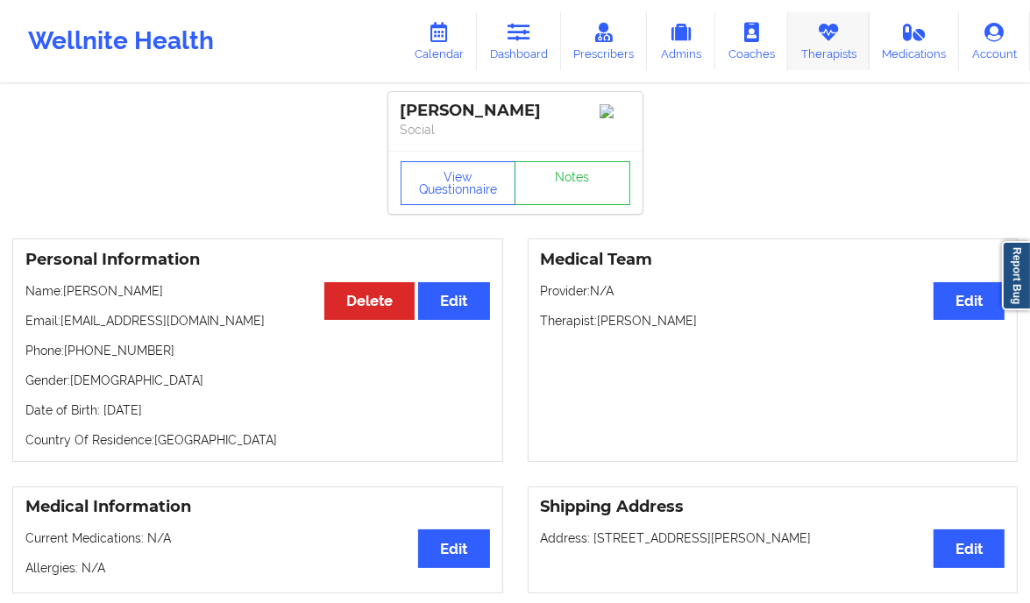
click at [827, 52] on link "Therapists" at bounding box center [828, 41] width 81 height 58
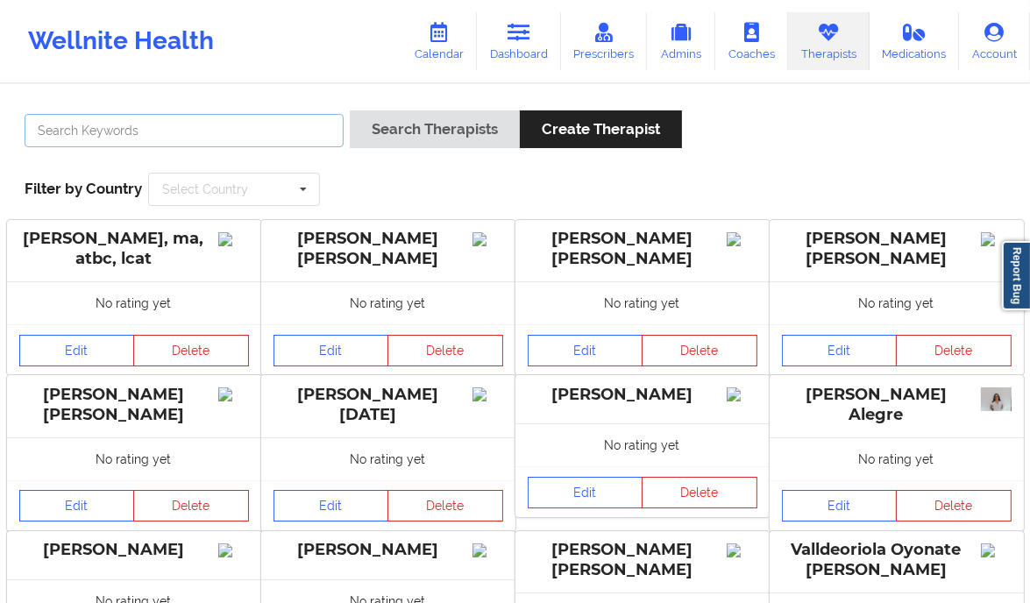
click at [229, 132] on input "text" at bounding box center [184, 130] width 319 height 33
type input "[PERSON_NAME]"
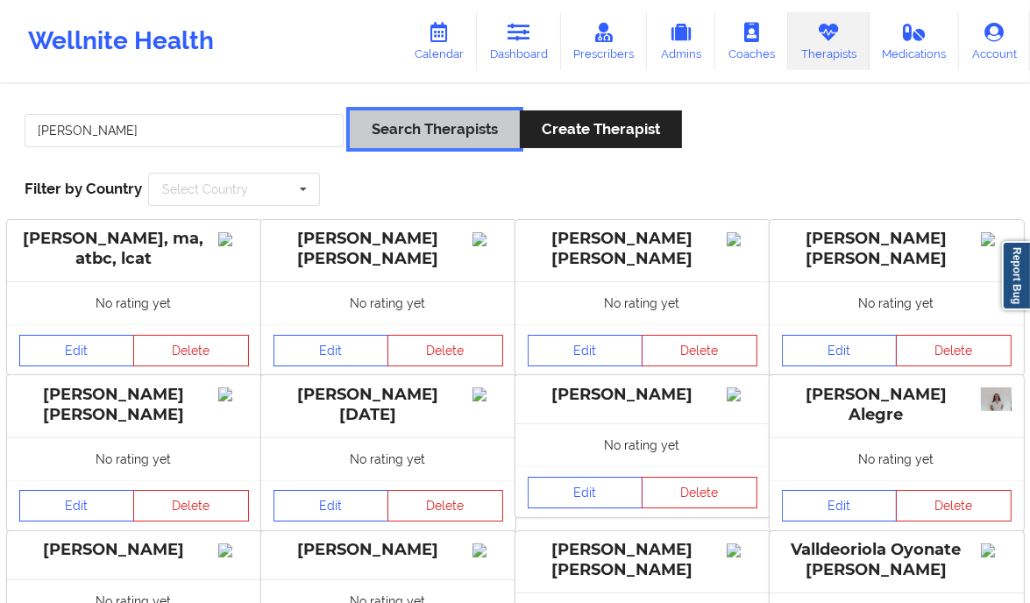
click at [412, 129] on button "Search Therapists" at bounding box center [435, 129] width 170 height 38
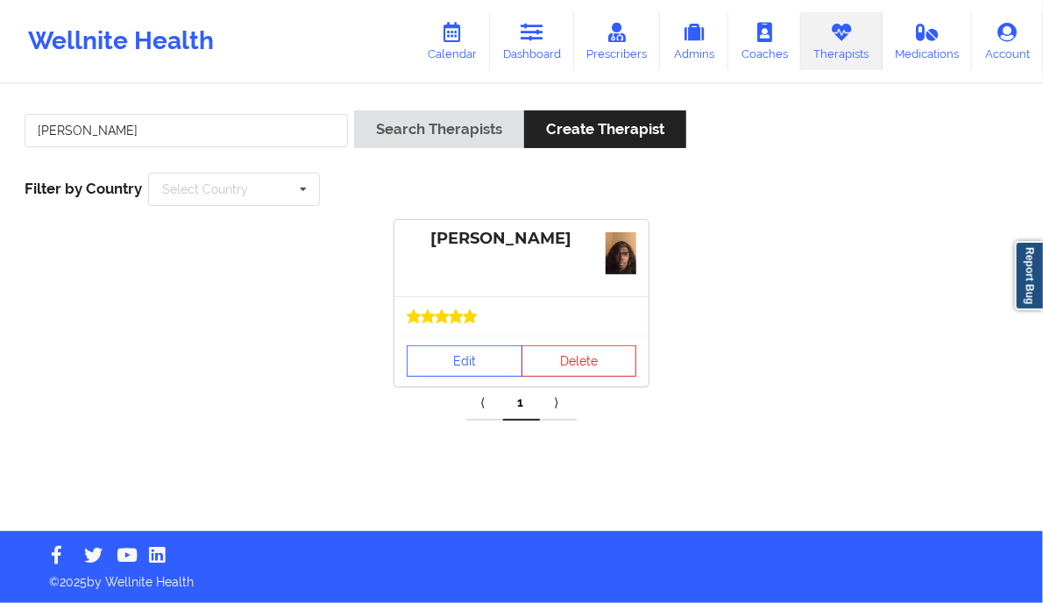
click at [464, 259] on div "[PERSON_NAME]" at bounding box center [521, 258] width 254 height 76
click at [470, 352] on link "Edit" at bounding box center [465, 361] width 116 height 32
